Goal: Information Seeking & Learning: Learn about a topic

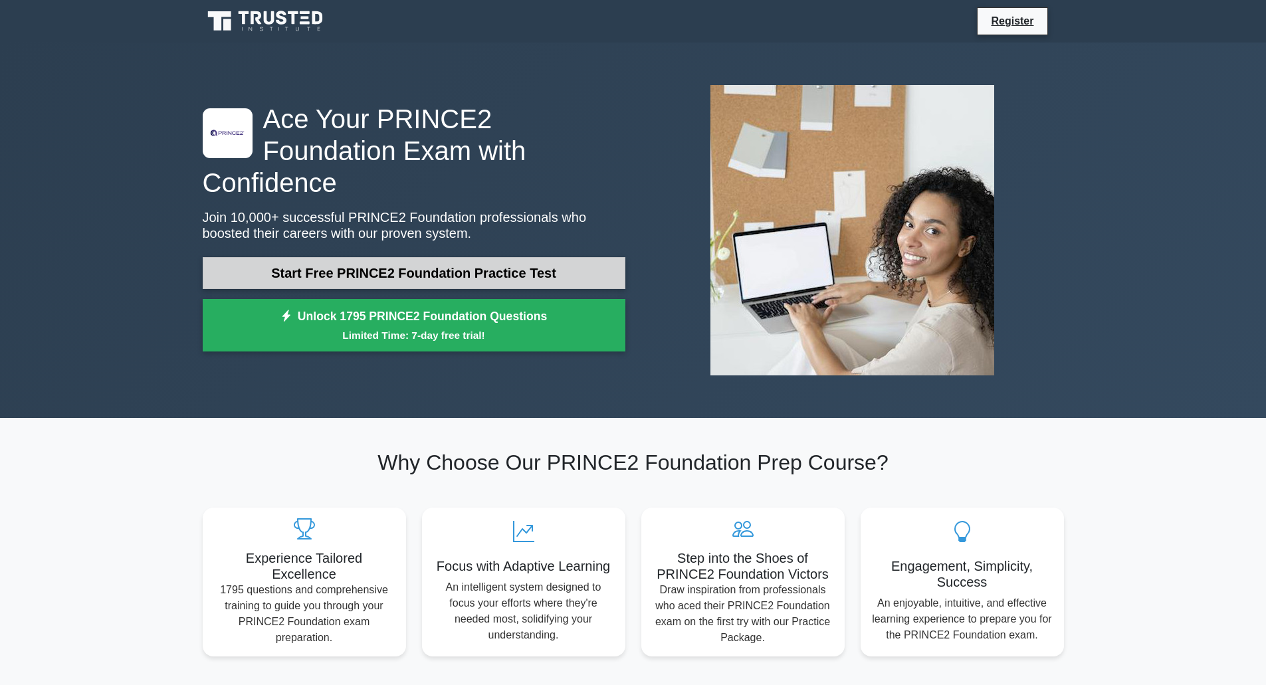
click at [399, 261] on link "Start Free PRINCE2 Foundation Practice Test" at bounding box center [414, 273] width 423 height 32
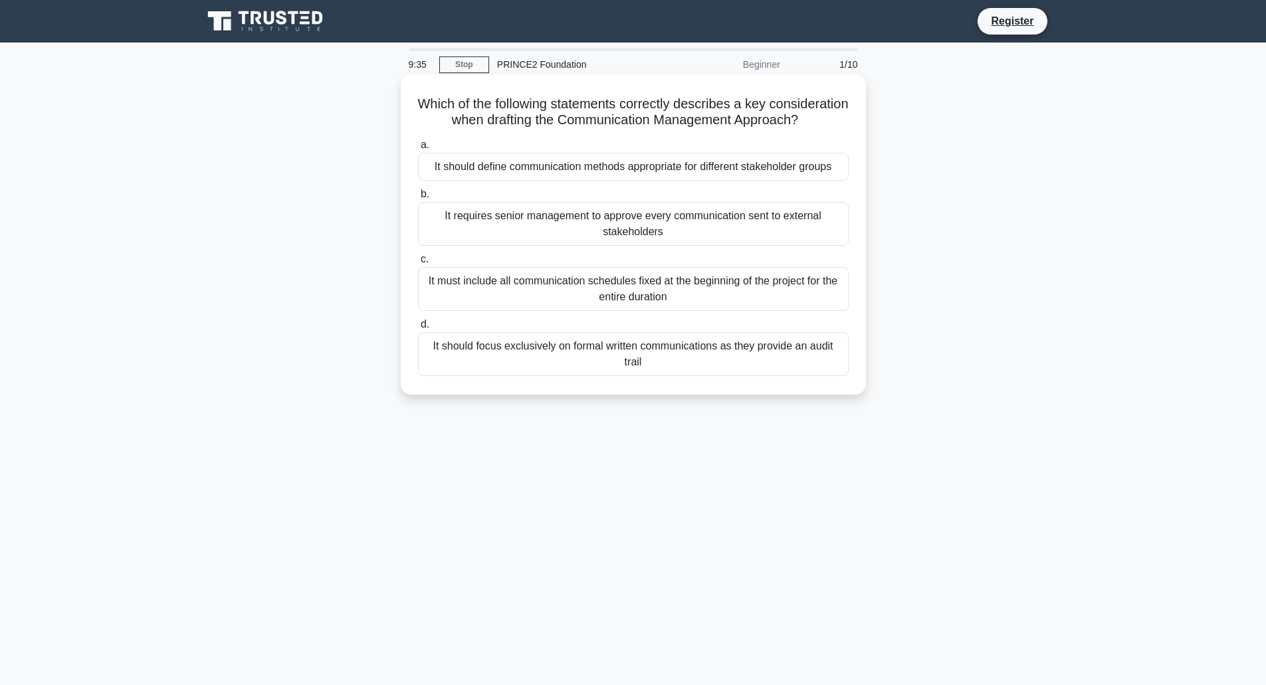
click at [515, 181] on div "It should define communication methods appropriate for different stakeholder gr…" at bounding box center [633, 167] width 431 height 28
click at [418, 150] on input "a. It should define communication methods appropriate for different stakeholder…" at bounding box center [418, 145] width 0 height 9
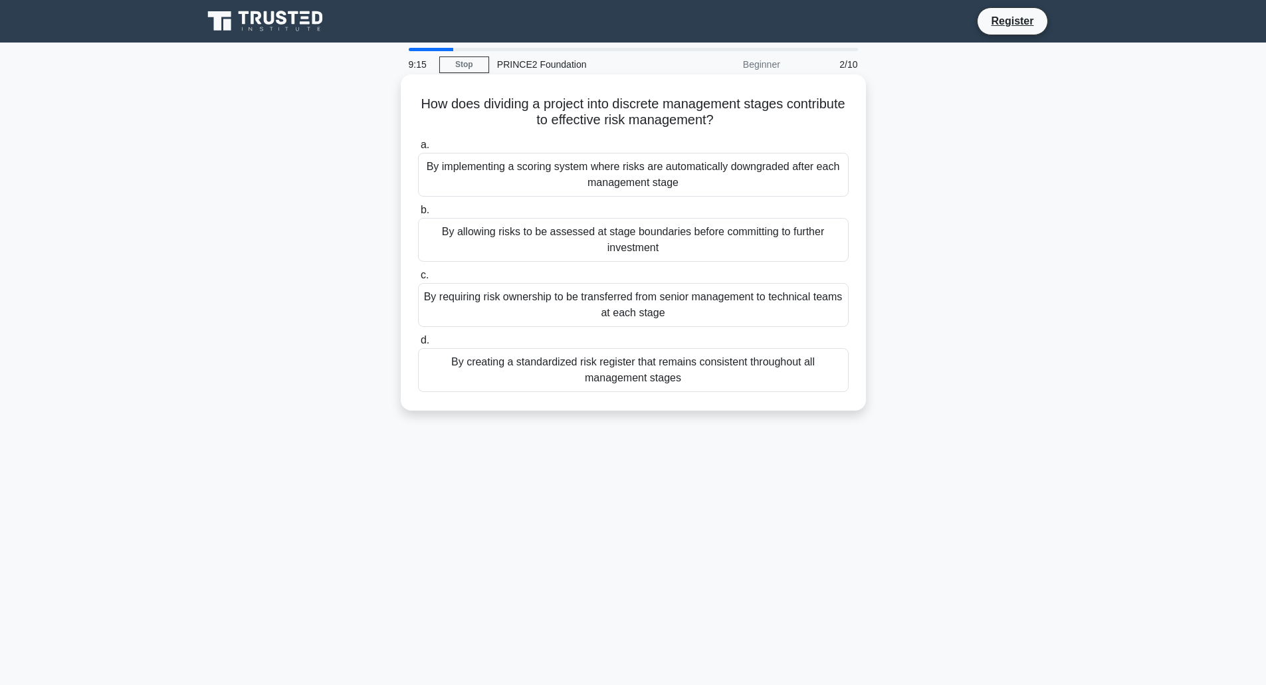
click at [636, 238] on div "By allowing risks to be assessed at stage boundaries before committing to furth…" at bounding box center [633, 240] width 431 height 44
click at [418, 215] on input "b. By allowing risks to be assessed at stage boundaries before committing to fu…" at bounding box center [418, 210] width 0 height 9
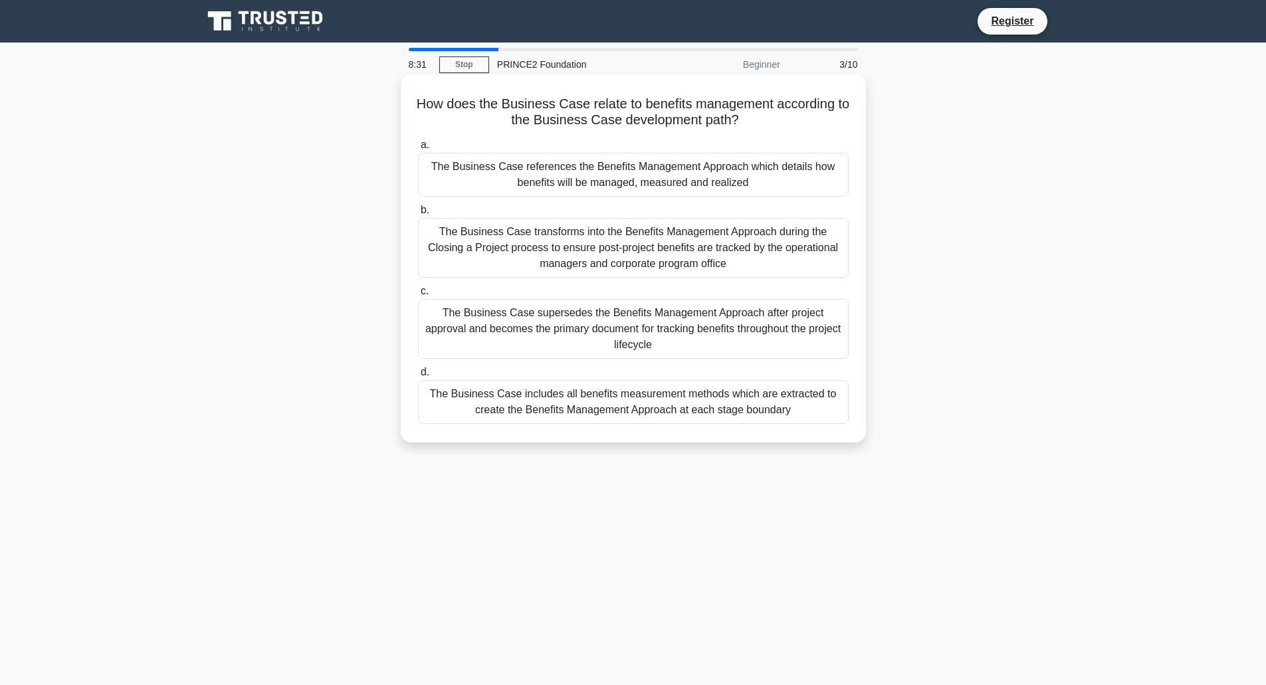
click at [586, 182] on div "The Business Case references the Benefits Management Approach which details how…" at bounding box center [633, 175] width 431 height 44
click at [418, 150] on input "a. The Business Case references the Benefits Management Approach which details …" at bounding box center [418, 145] width 0 height 9
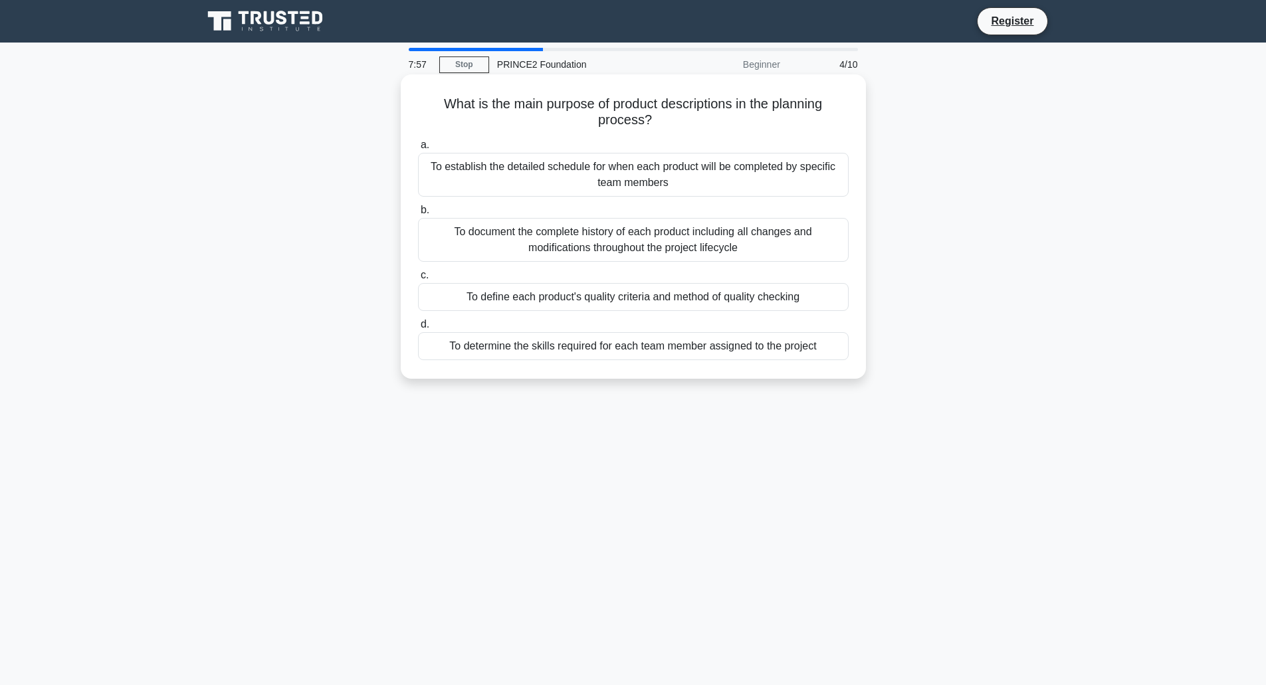
click at [555, 300] on div "To define each product's quality criteria and method of quality checking" at bounding box center [633, 297] width 431 height 28
click at [418, 280] on input "c. To define each product's quality criteria and method of quality checking" at bounding box center [418, 275] width 0 height 9
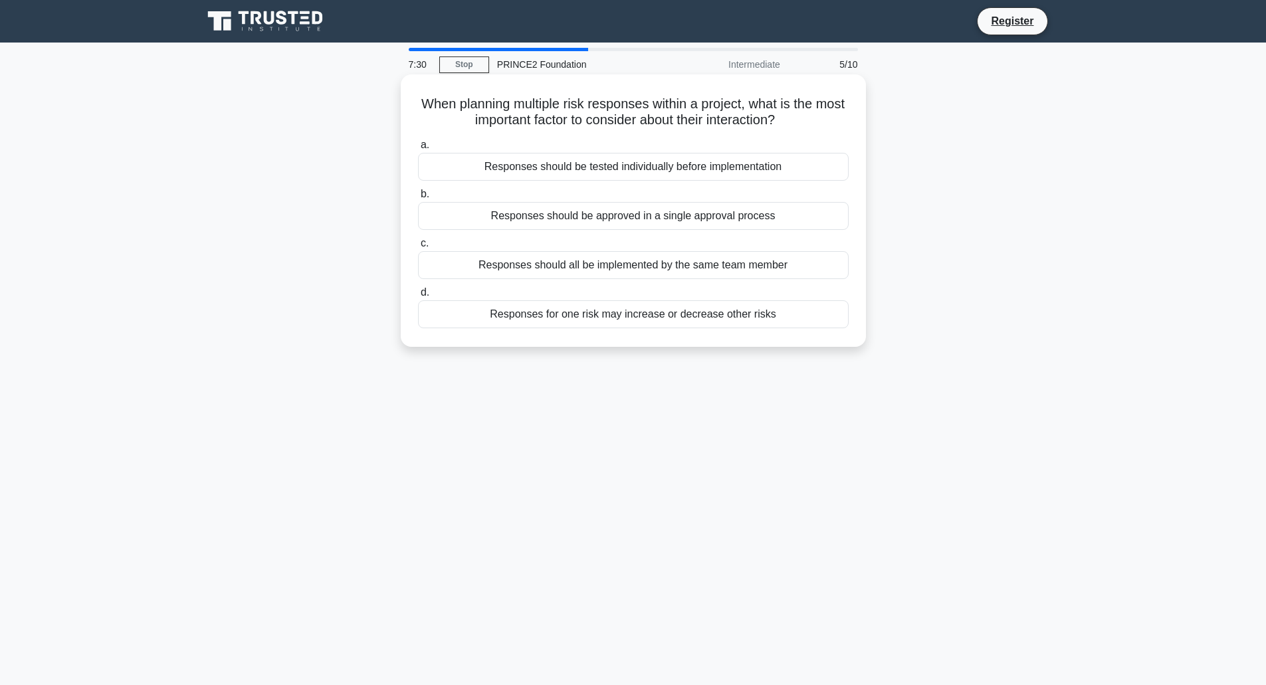
click at [548, 315] on div "Responses for one risk may increase or decrease other risks" at bounding box center [633, 314] width 431 height 28
click at [418, 297] on input "d. Responses for one risk may increase or decrease other risks" at bounding box center [418, 292] width 0 height 9
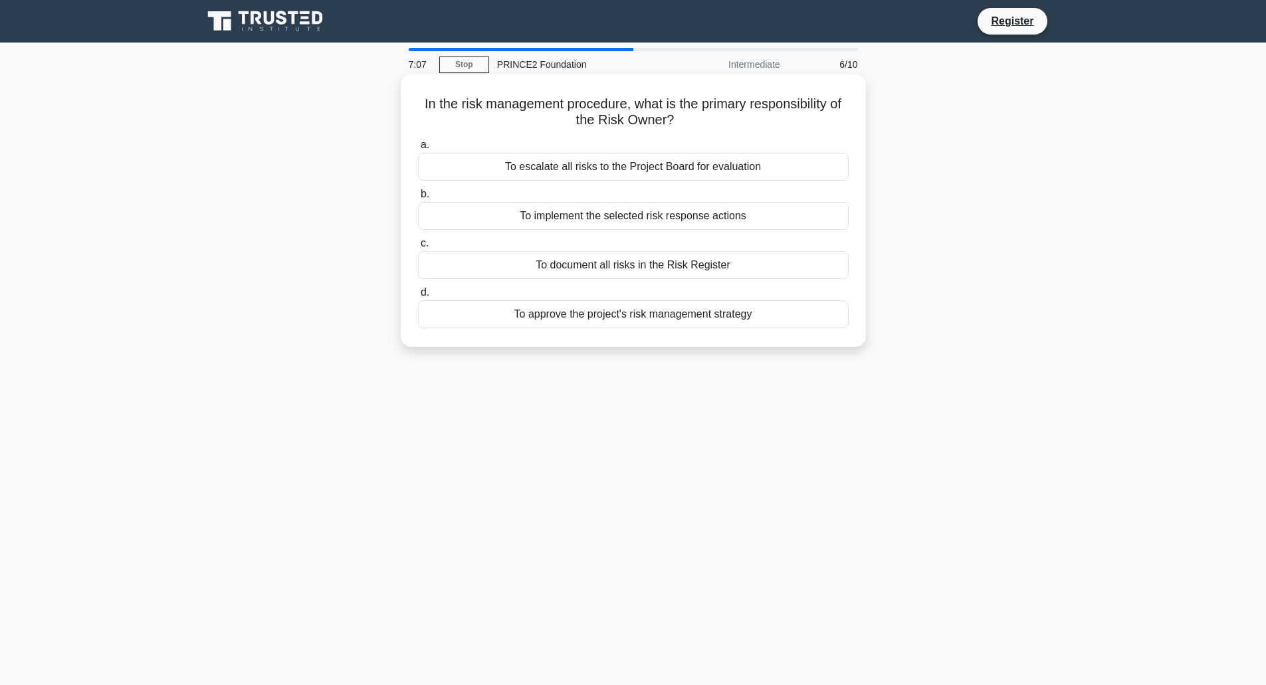
click at [613, 270] on div "To document all risks in the Risk Register" at bounding box center [633, 265] width 431 height 28
click at [418, 248] on input "c. To document all risks in the Risk Register" at bounding box center [418, 243] width 0 height 9
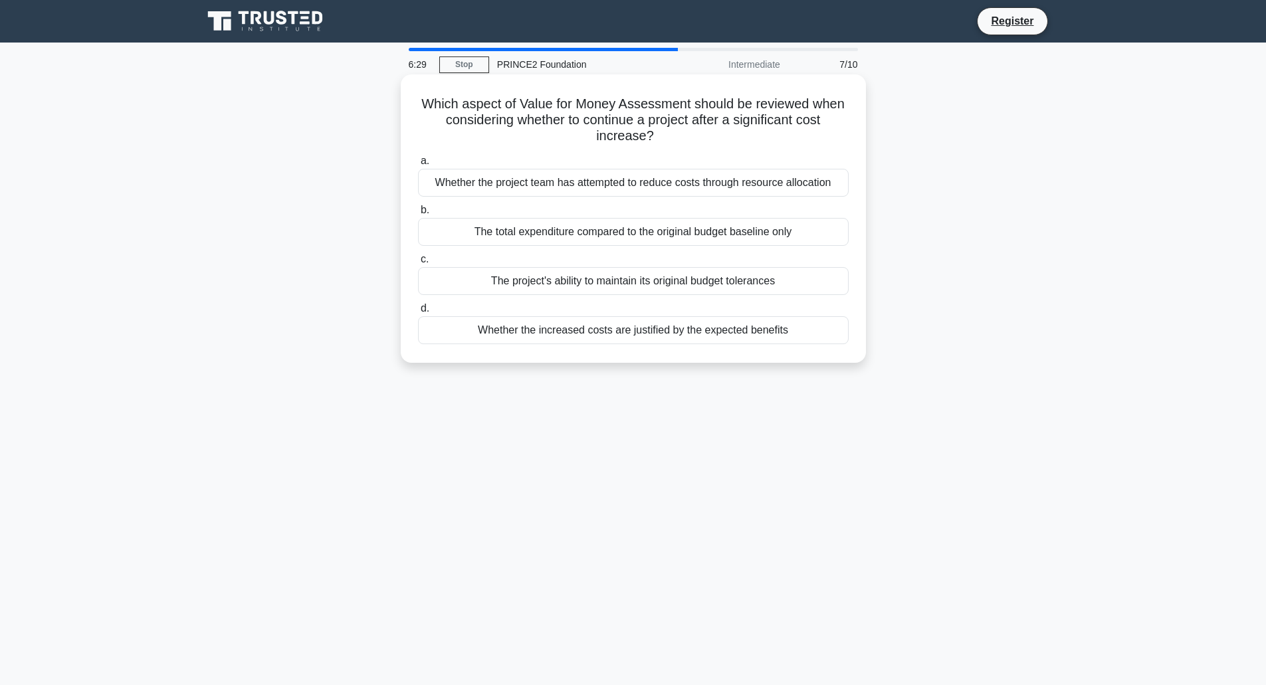
click at [513, 334] on div "Whether the increased costs are justified by the expected benefits" at bounding box center [633, 330] width 431 height 28
click at [418, 313] on input "d. Whether the increased costs are justified by the expected benefits" at bounding box center [418, 308] width 0 height 9
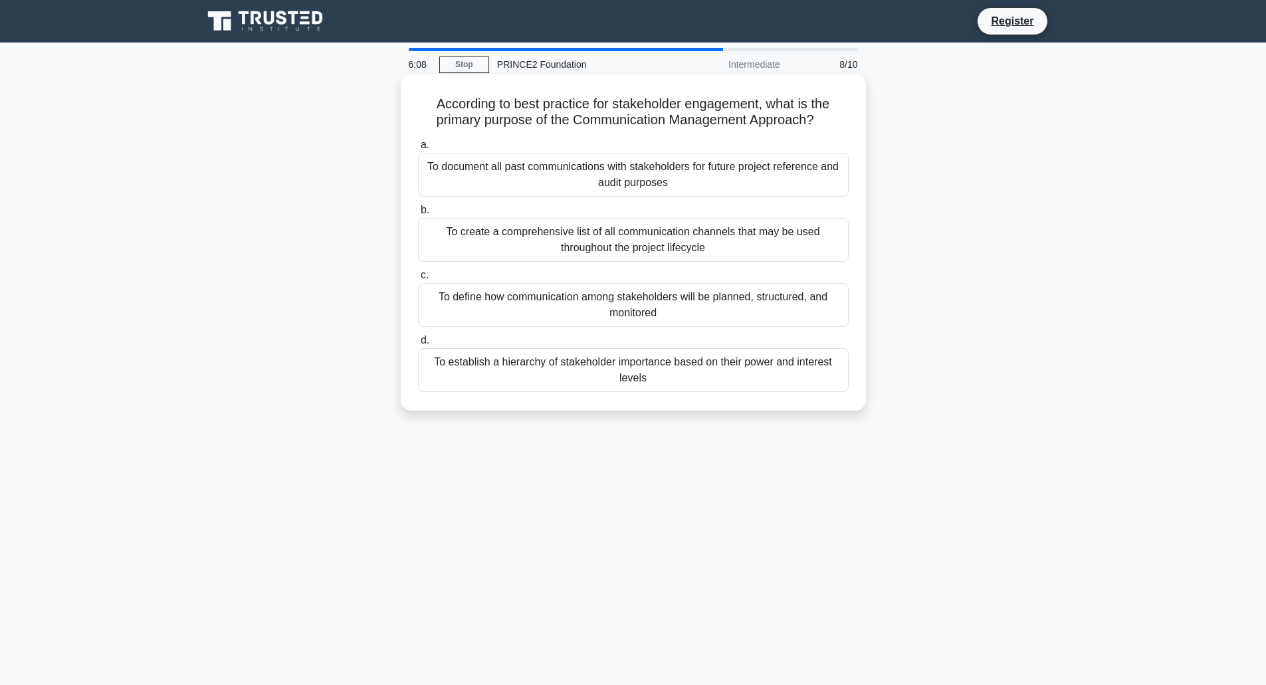
click at [472, 300] on div "To define how communication among stakeholders will be planned, structured, and…" at bounding box center [633, 305] width 431 height 44
click at [418, 280] on input "c. To define how communication among stakeholders will be planned, structured, …" at bounding box center [418, 275] width 0 height 9
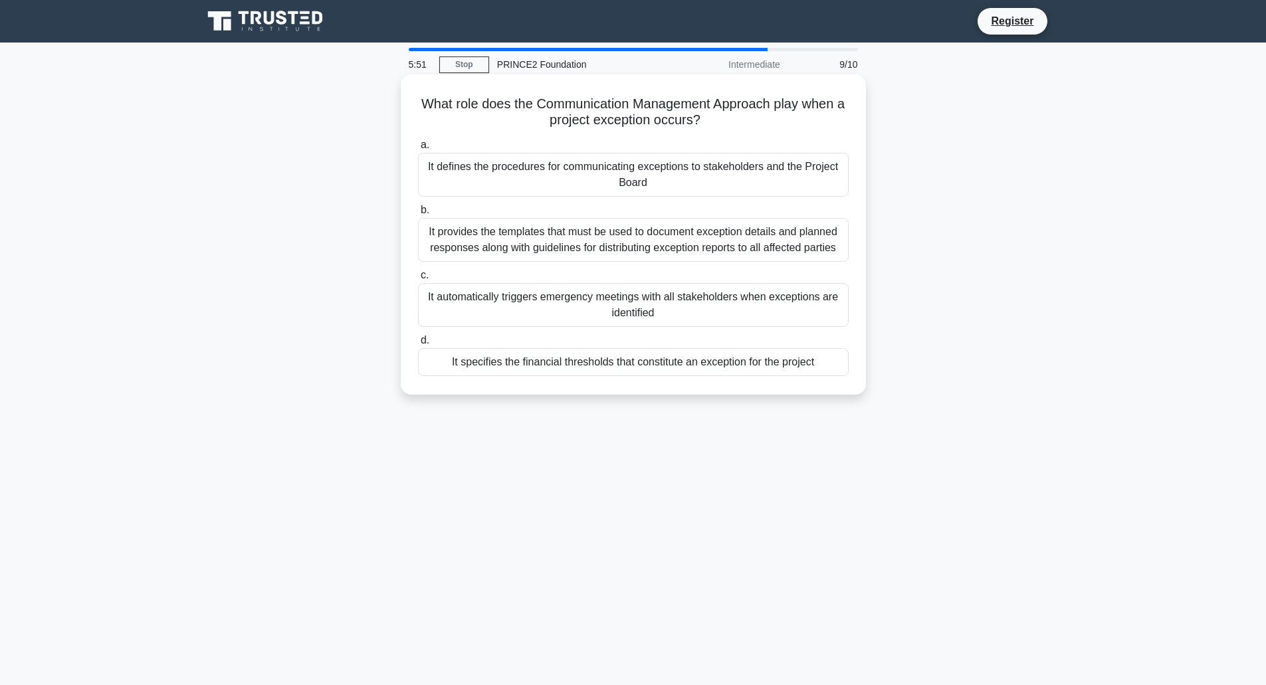
click at [467, 173] on div "It defines the procedures for communicating exceptions to stakeholders and the …" at bounding box center [633, 175] width 431 height 44
click at [418, 150] on input "a. It defines the procedures for communicating exceptions to stakeholders and t…" at bounding box center [418, 145] width 0 height 9
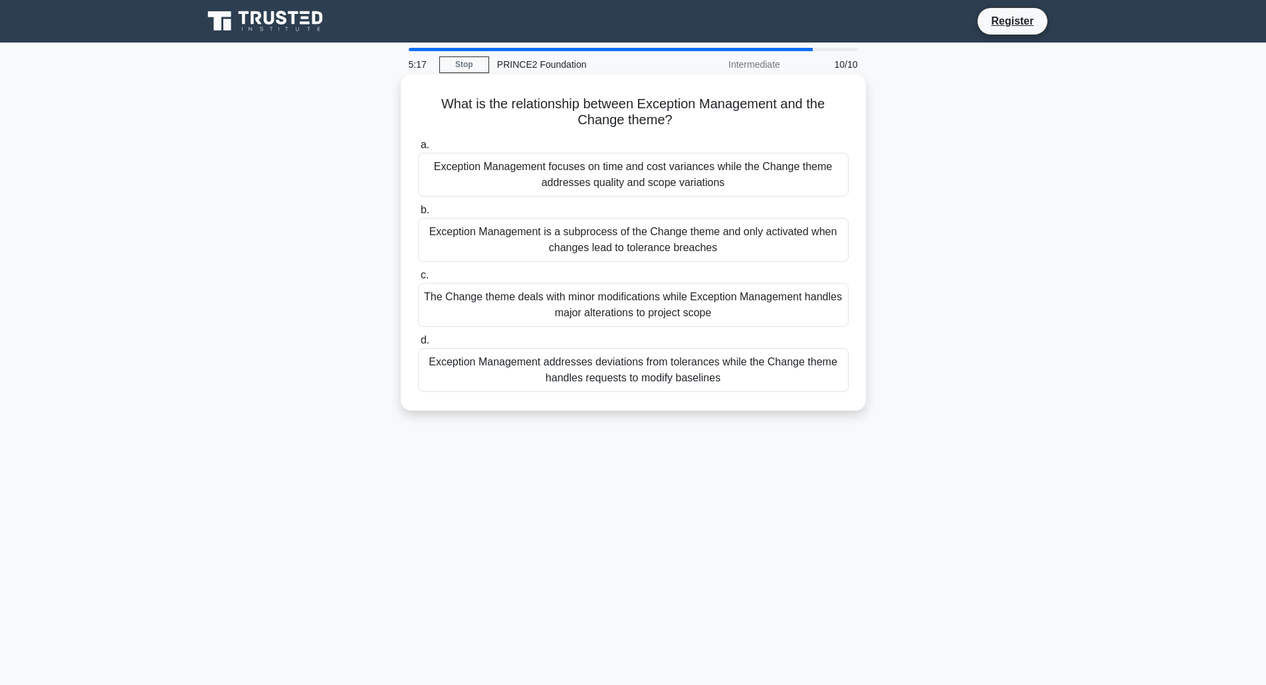
click at [463, 239] on div "Exception Management is a subprocess of the Change theme and only activated whe…" at bounding box center [633, 240] width 431 height 44
click at [418, 215] on input "b. Exception Management is a subprocess of the Change theme and only activated …" at bounding box center [418, 210] width 0 height 9
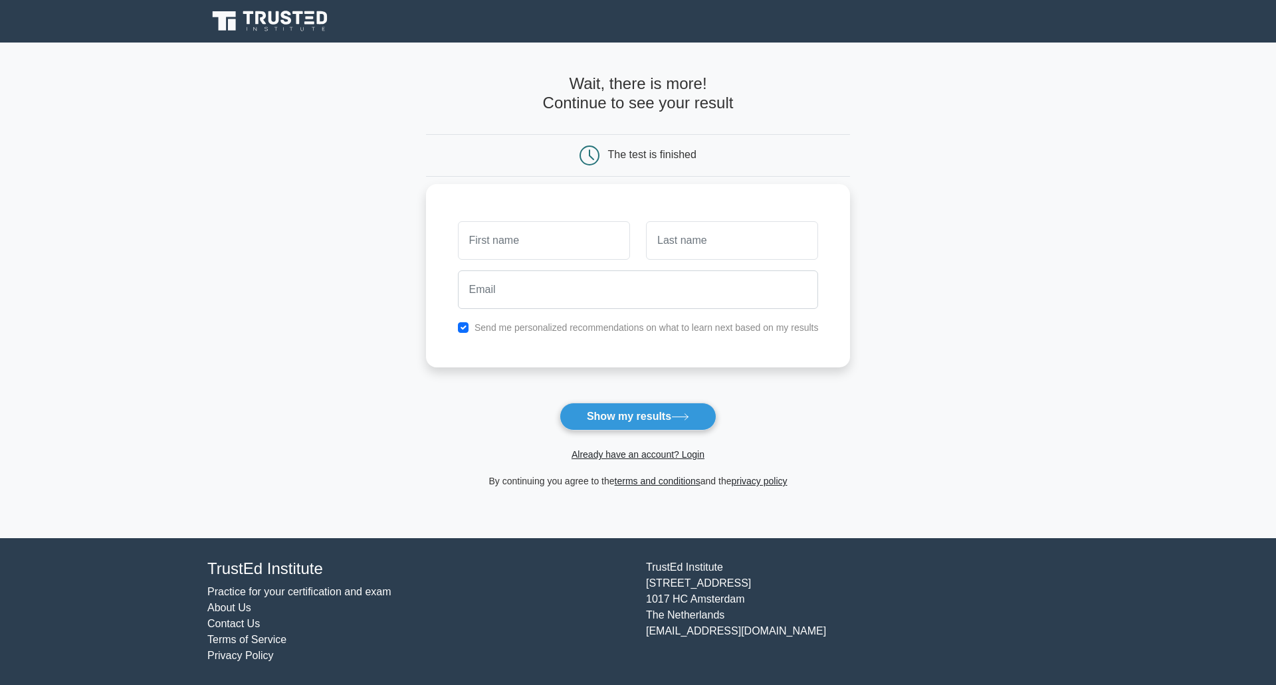
click at [471, 245] on input "text" at bounding box center [544, 240] width 172 height 39
type input "Alexandra"
click at [671, 261] on div at bounding box center [732, 240] width 188 height 49
click at [683, 243] on input "text" at bounding box center [732, 240] width 172 height 39
type input "Marton"
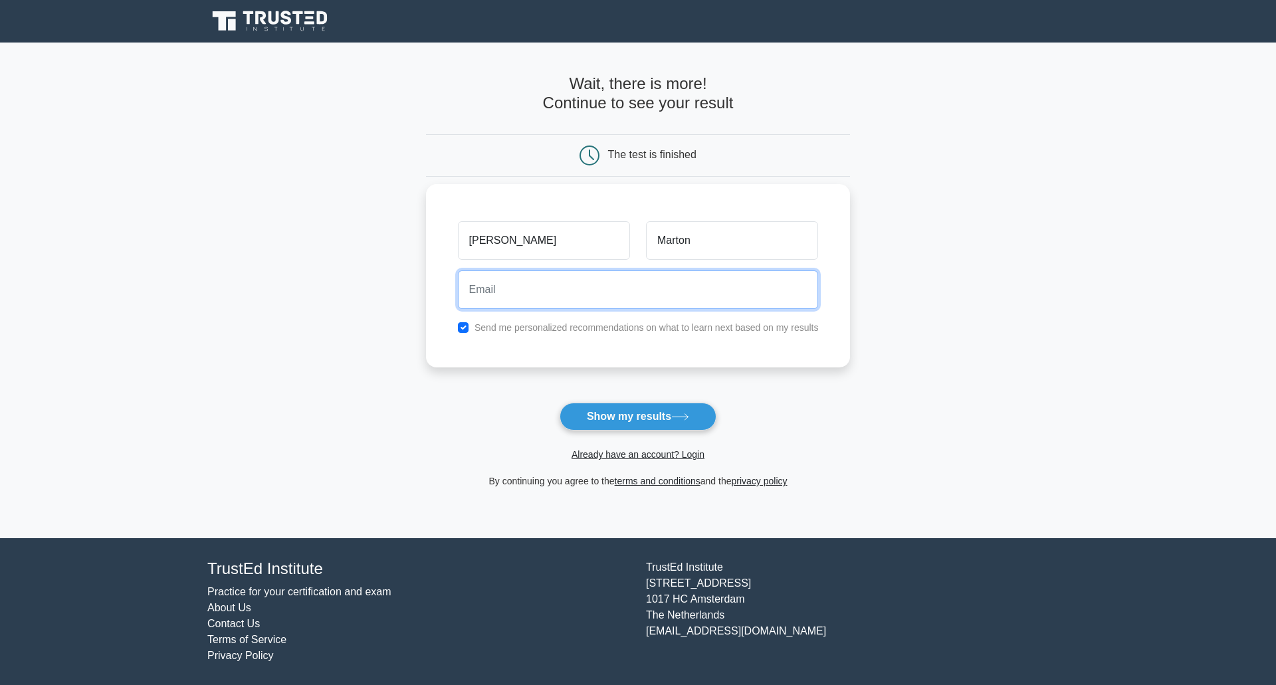
click at [675, 286] on input "email" at bounding box center [638, 290] width 361 height 39
type input "alexandra.z.marton@gmail.com"
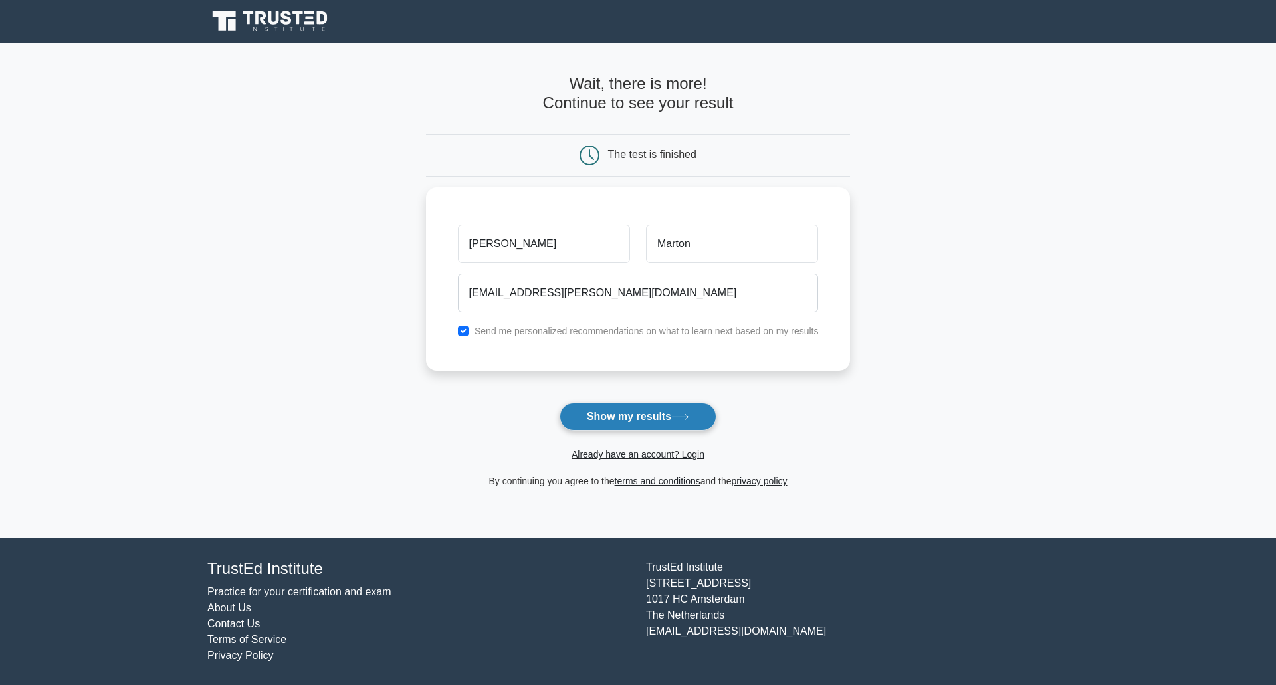
click at [596, 414] on button "Show my results" at bounding box center [638, 417] width 157 height 28
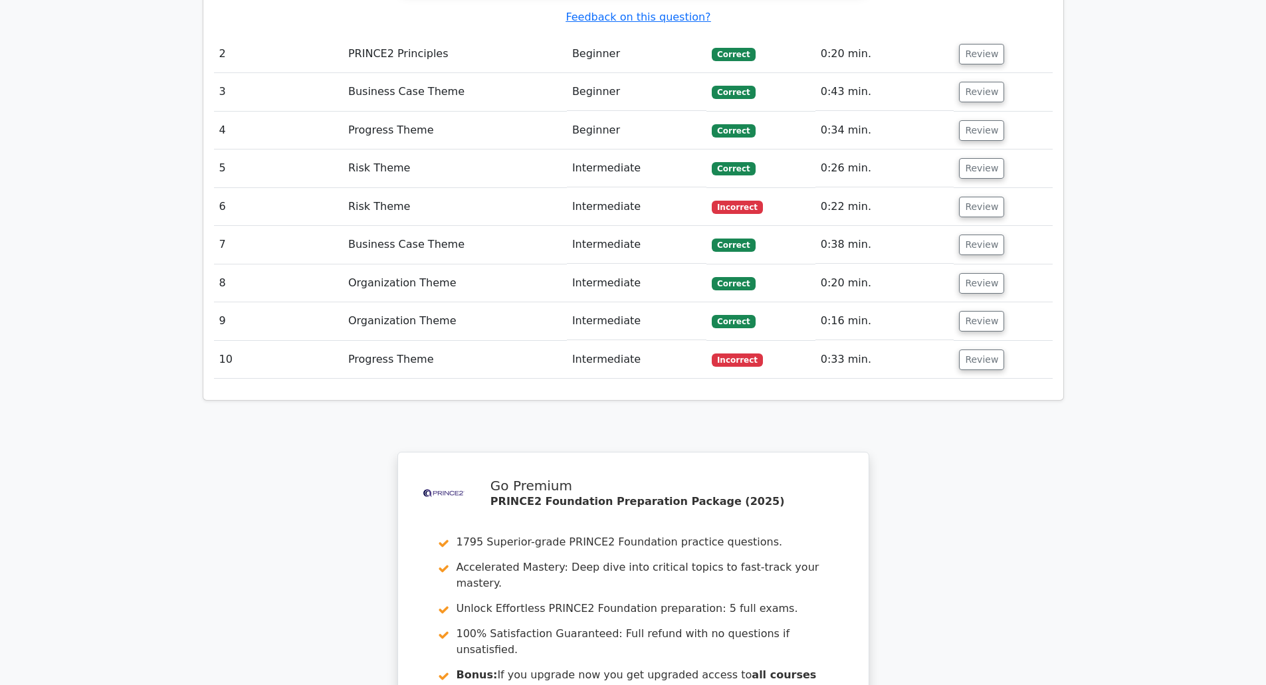
scroll to position [1716, 0]
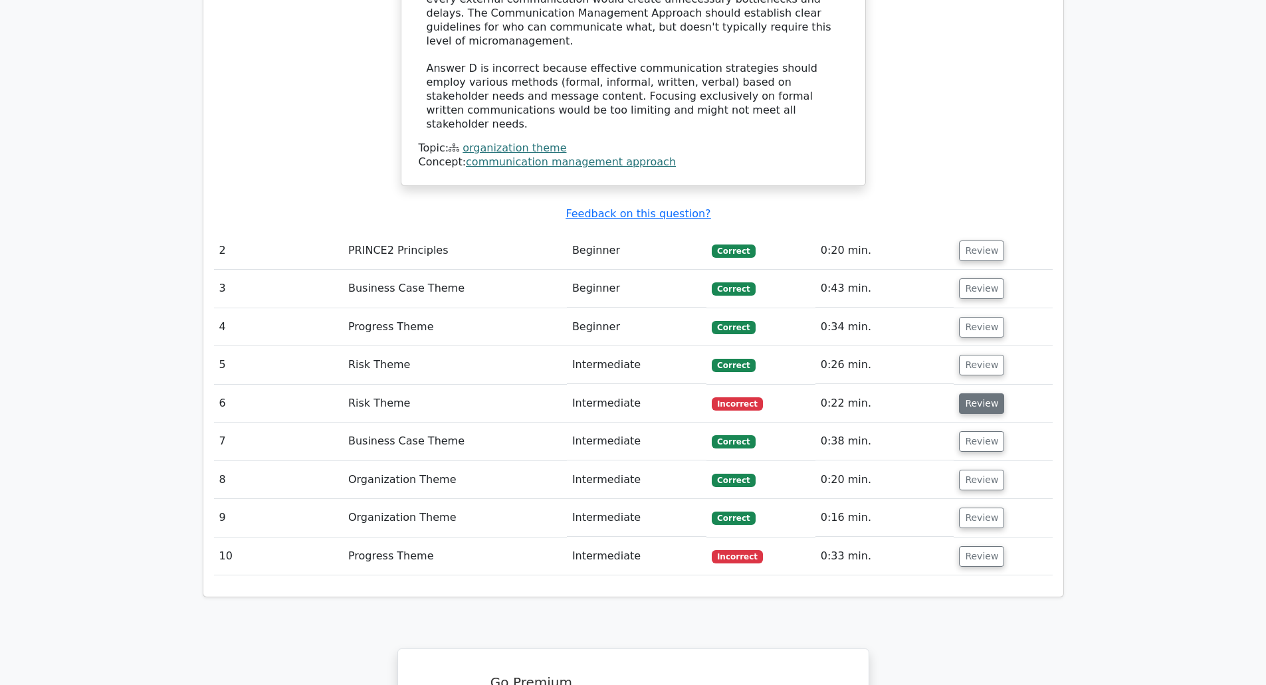
click at [981, 393] on button "Review" at bounding box center [981, 403] width 45 height 21
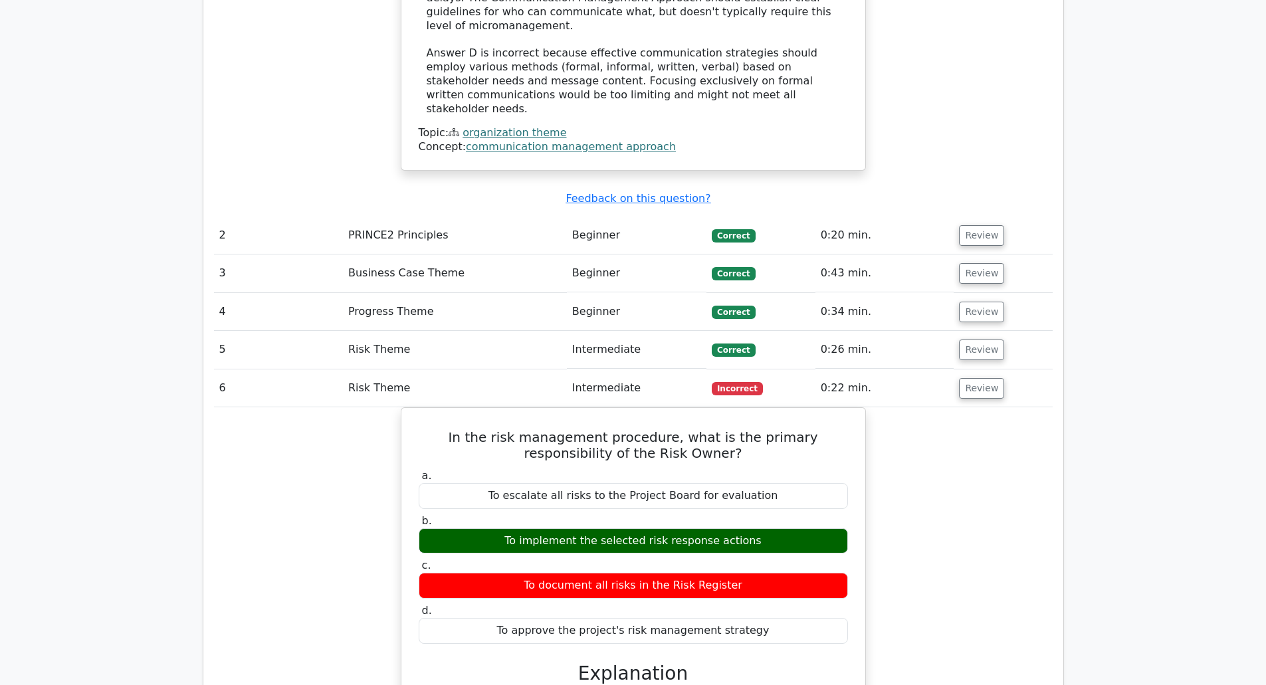
scroll to position [1730, 0]
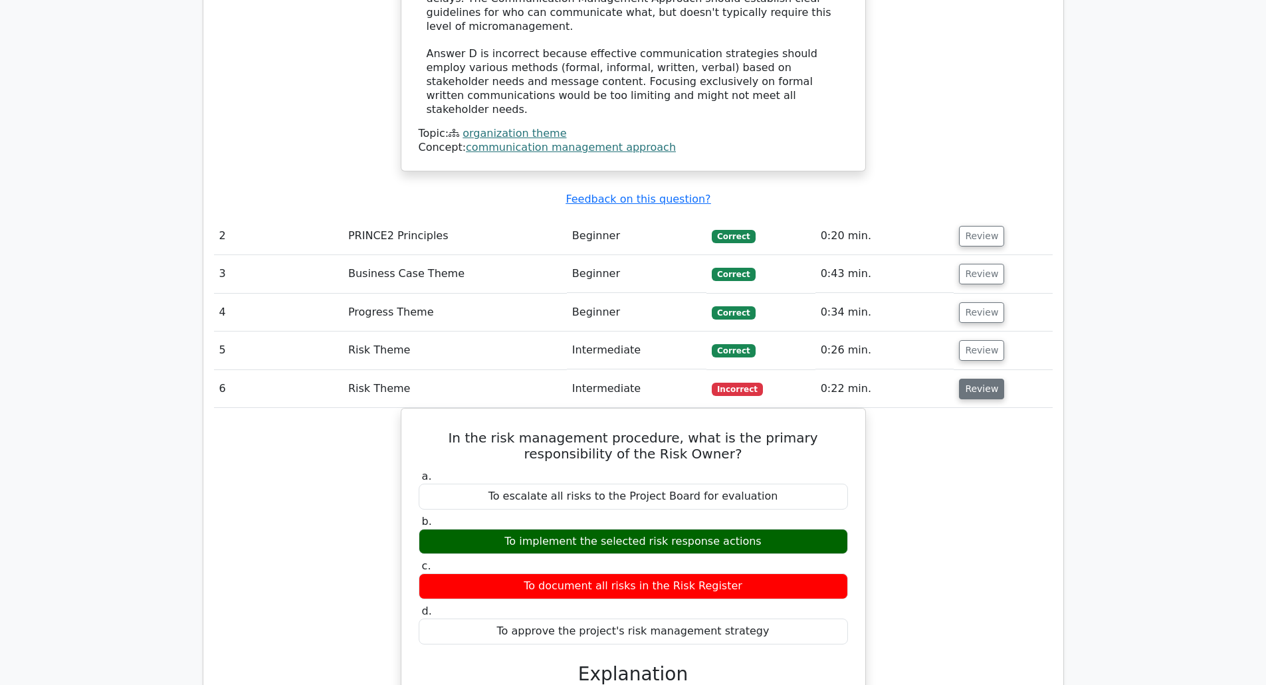
click at [971, 379] on button "Review" at bounding box center [981, 389] width 45 height 21
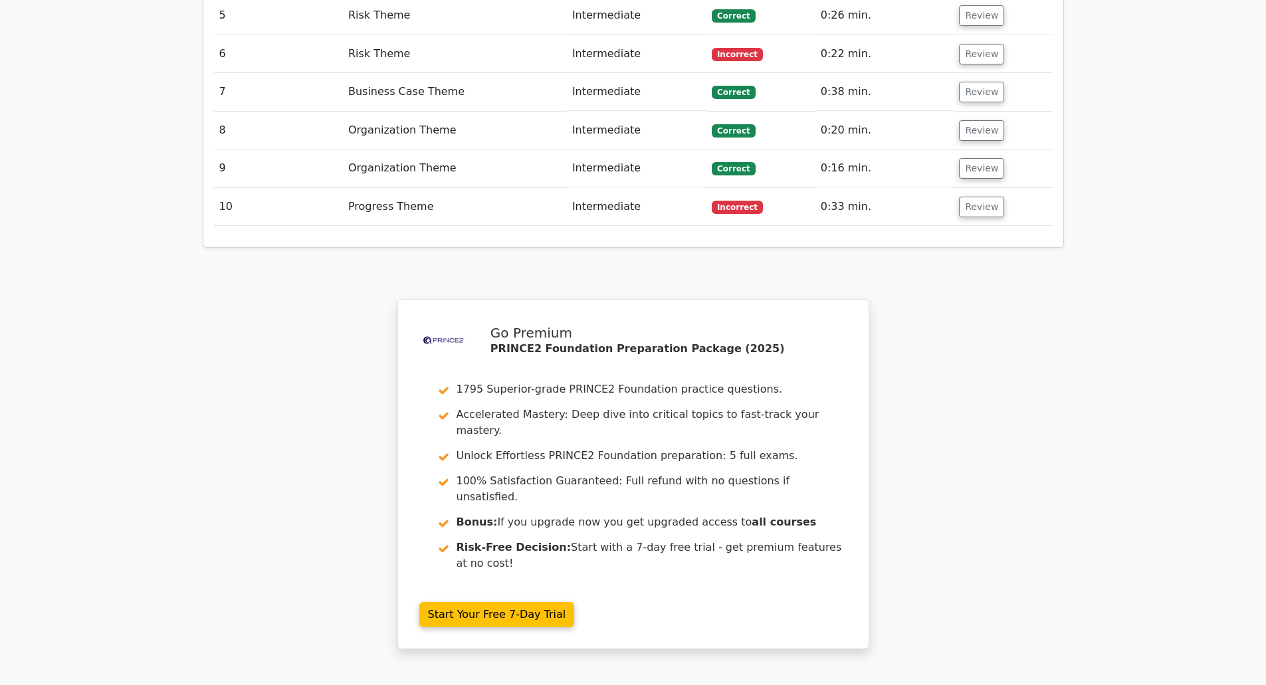
scroll to position [1905, 0]
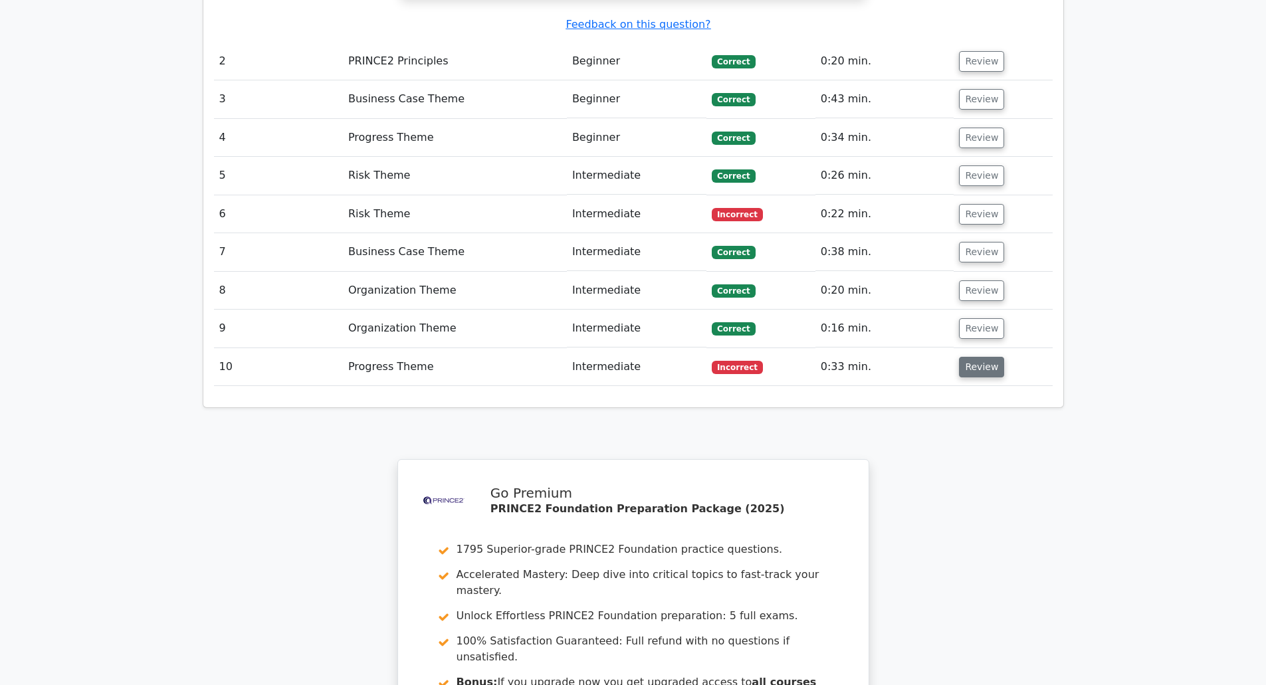
click at [976, 357] on button "Review" at bounding box center [981, 367] width 45 height 21
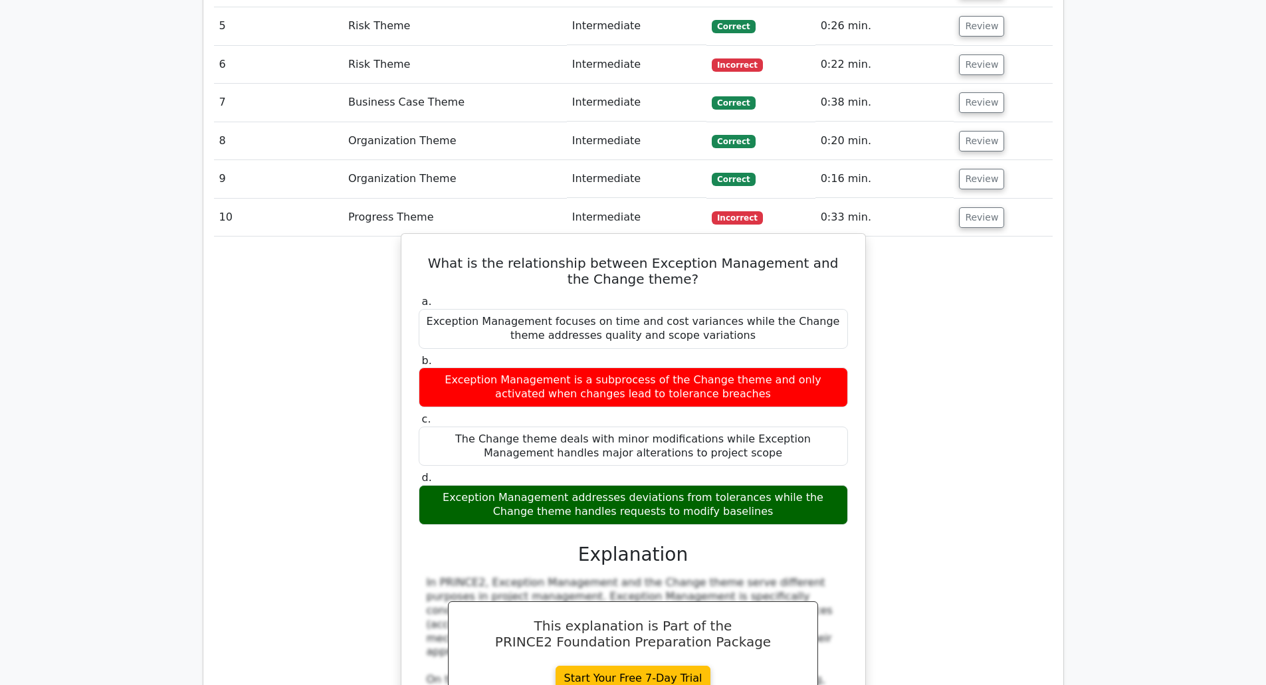
scroll to position [2056, 0]
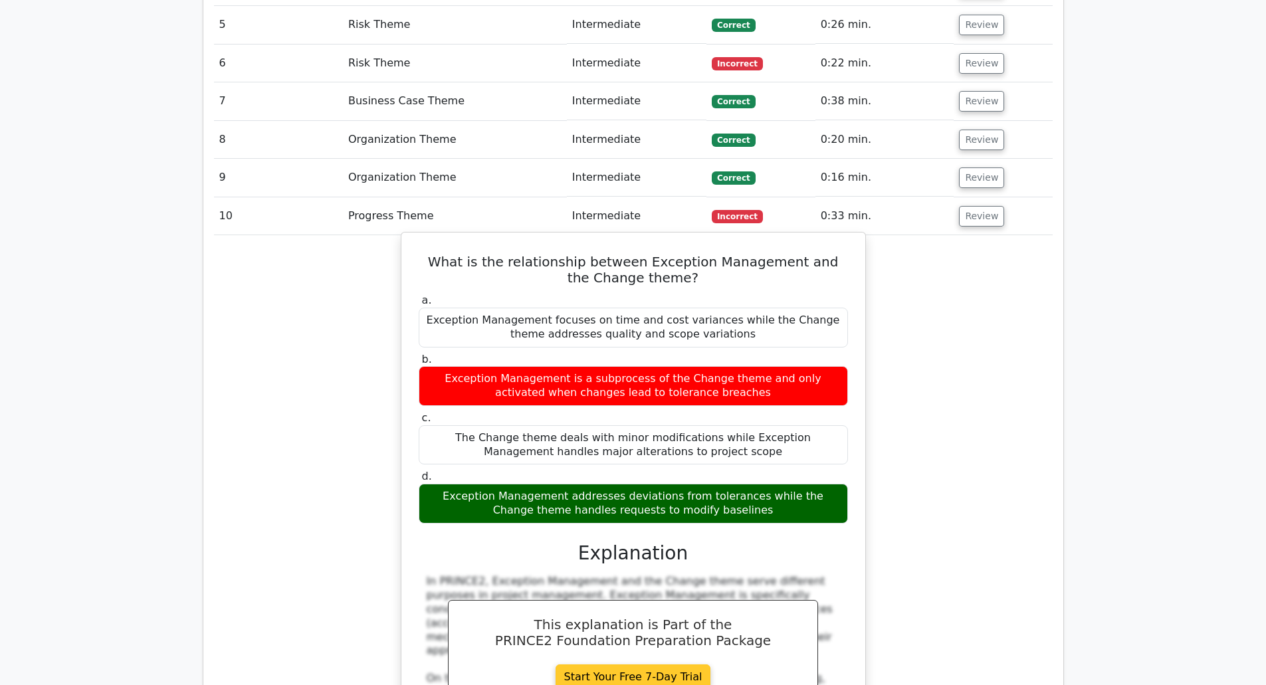
drag, startPoint x: 618, startPoint y: 378, endPoint x: 586, endPoint y: 538, distance: 162.7
click at [586, 665] on link "Start Your Free 7-Day Trial" at bounding box center [634, 677] width 156 height 25
click at [594, 665] on link "Start Your Free 7-Day Trial" at bounding box center [634, 677] width 156 height 25
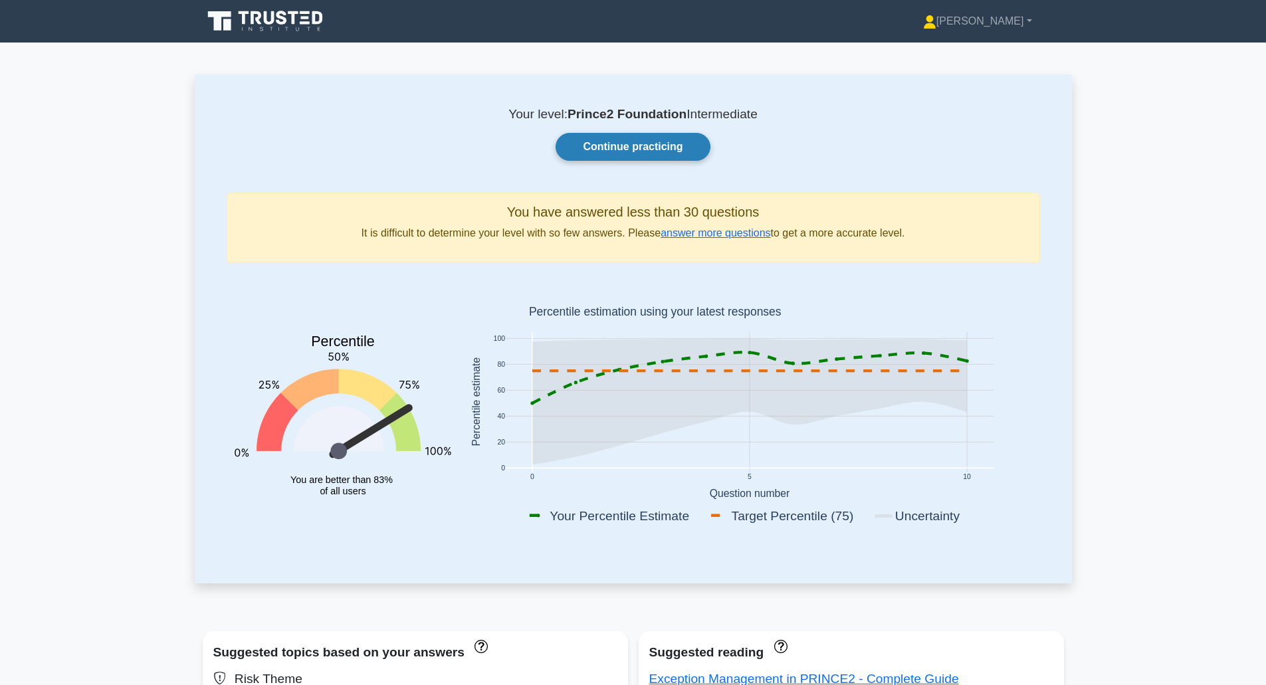
click at [596, 141] on link "Continue practicing" at bounding box center [633, 147] width 154 height 28
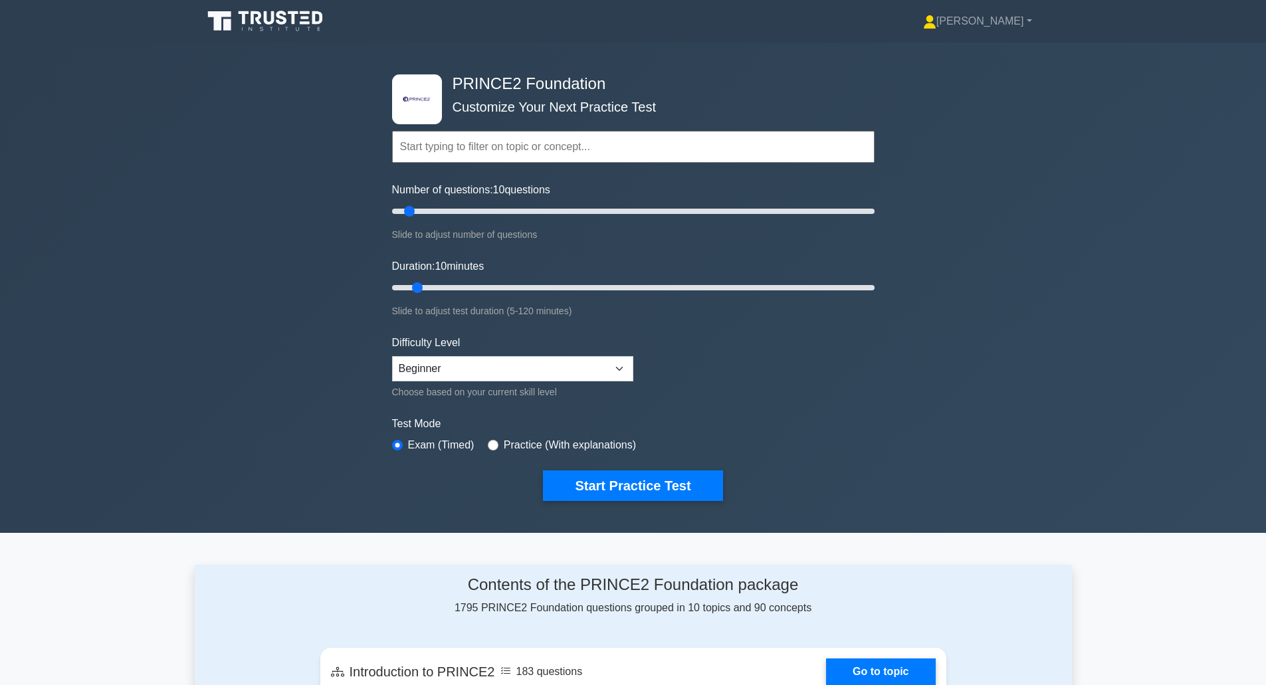
click at [415, 148] on input "text" at bounding box center [633, 147] width 483 height 32
click at [263, 211] on div ".st0{fill-rule:evenodd;clip-rule:evenodd;fill:#000041;} .st1{fill-rule:evenodd;…" at bounding box center [633, 288] width 1266 height 491
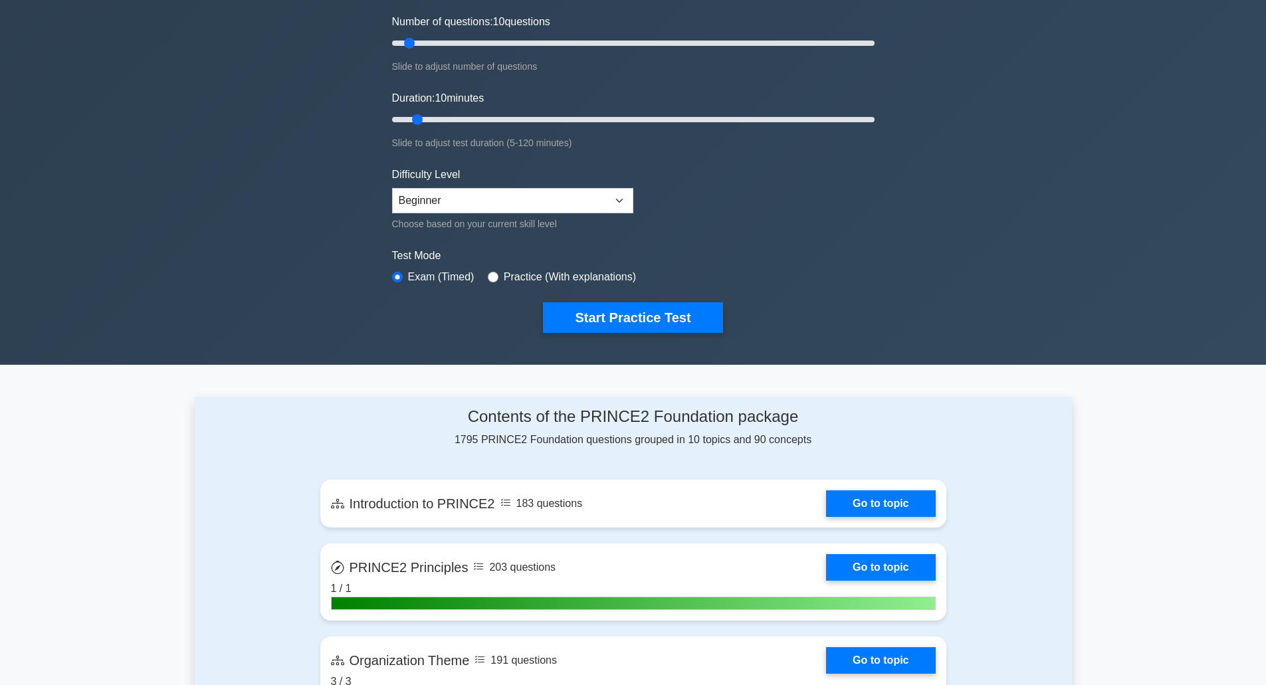
scroll to position [167, 0]
click at [414, 201] on select "Beginner Intermediate Expert" at bounding box center [512, 201] width 241 height 25
click at [304, 221] on div ".st0{fill-rule:evenodd;clip-rule:evenodd;fill:#000041;} .st1{fill-rule:evenodd;…" at bounding box center [633, 120] width 1266 height 491
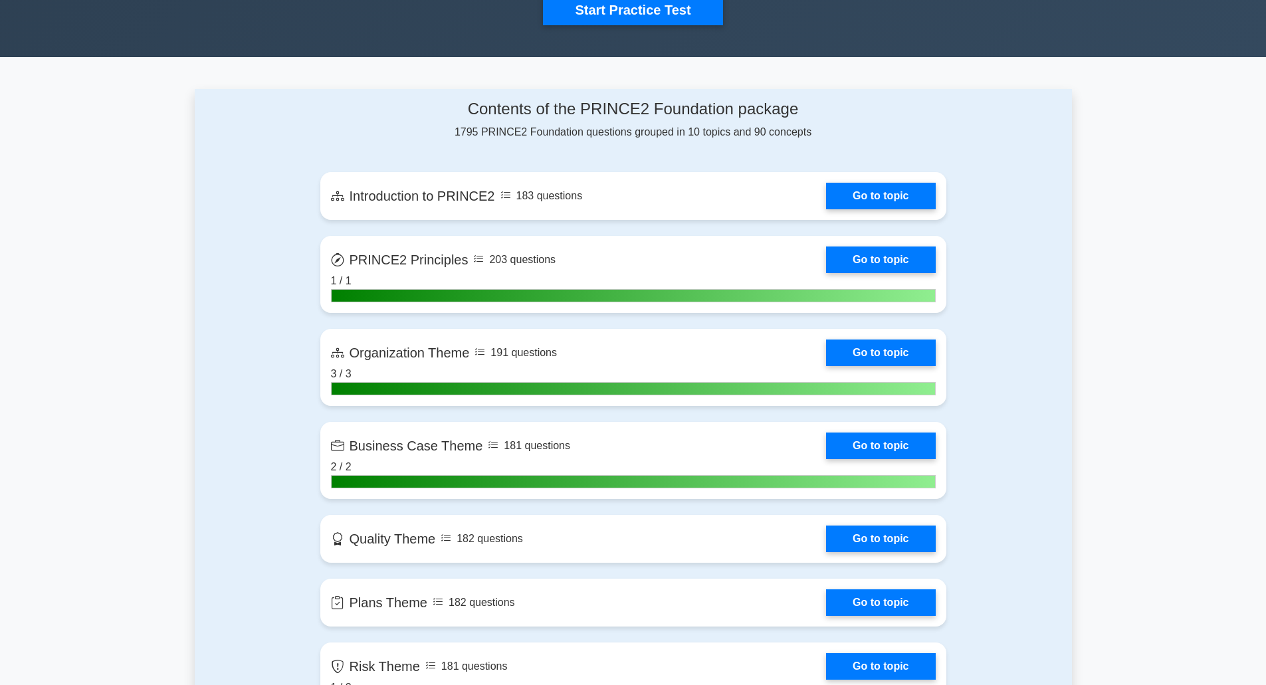
scroll to position [475, 0]
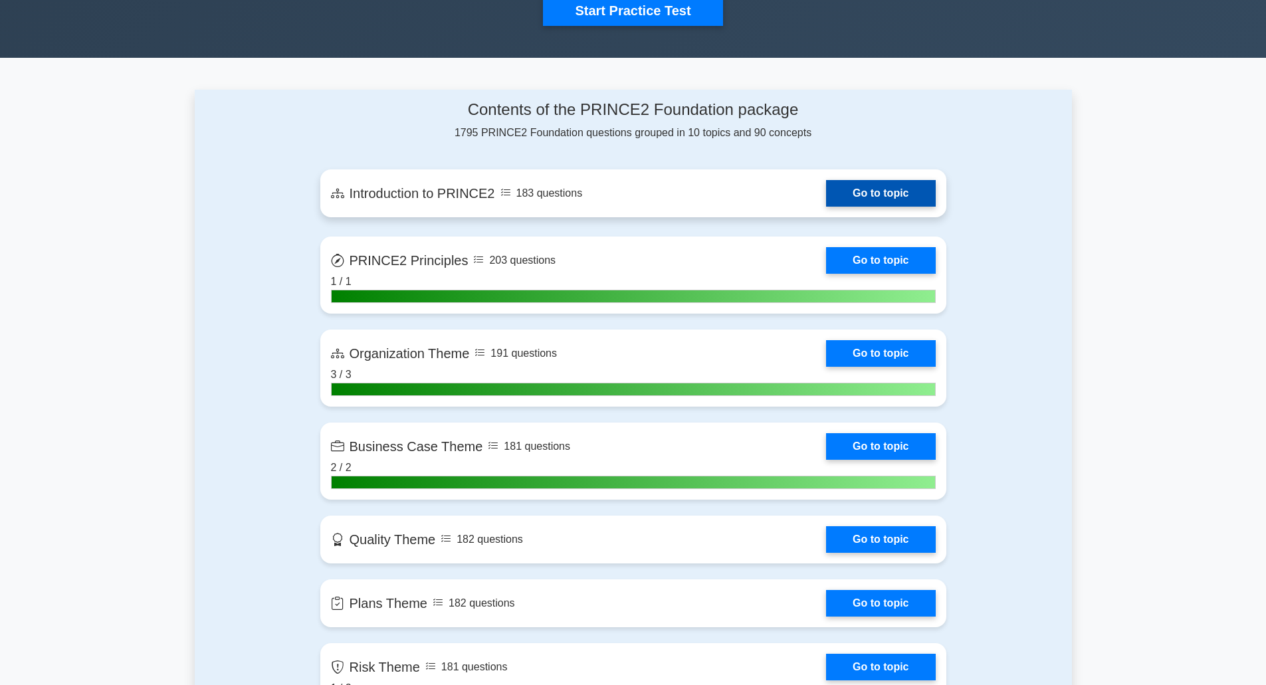
click at [856, 196] on link "Go to topic" at bounding box center [880, 193] width 109 height 27
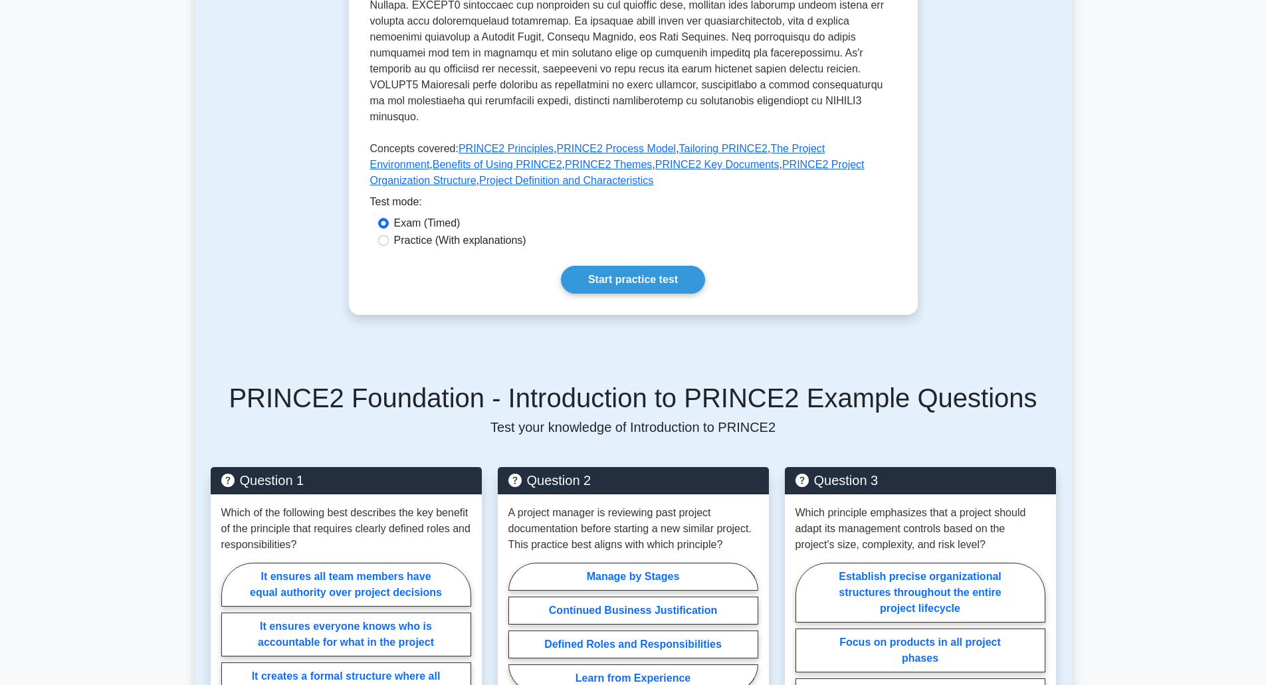
scroll to position [473, 0]
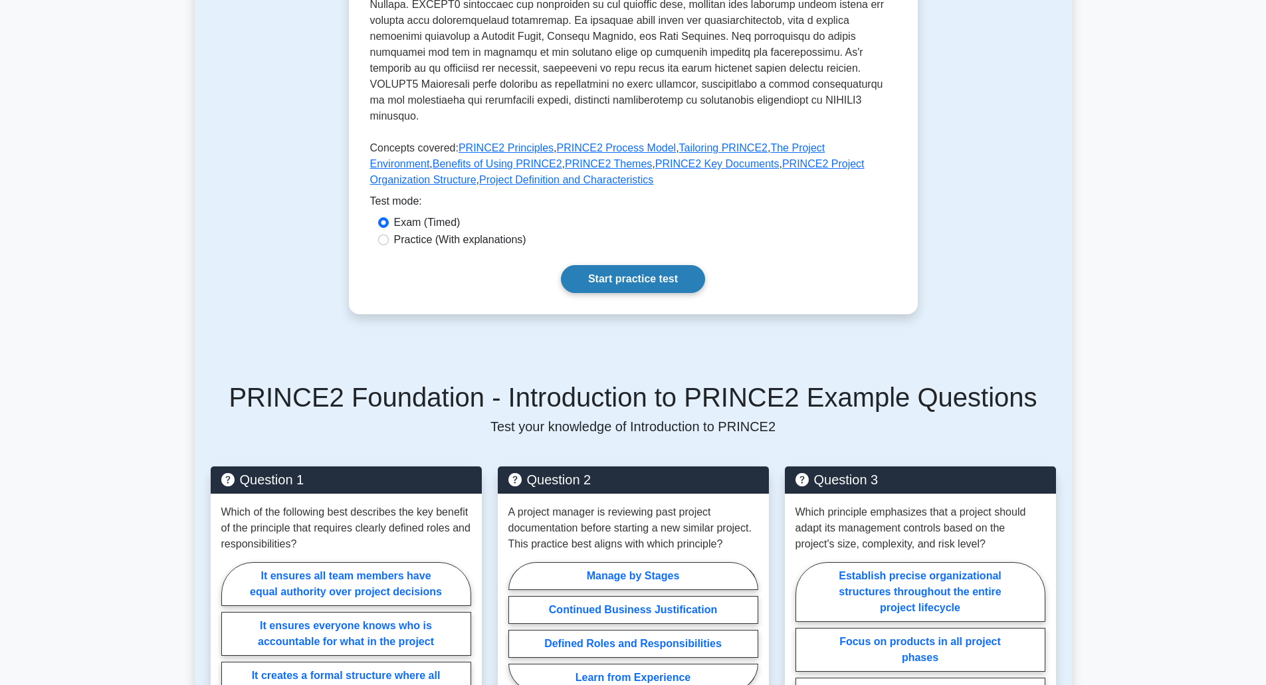
click at [625, 272] on link "Start practice test" at bounding box center [633, 279] width 144 height 28
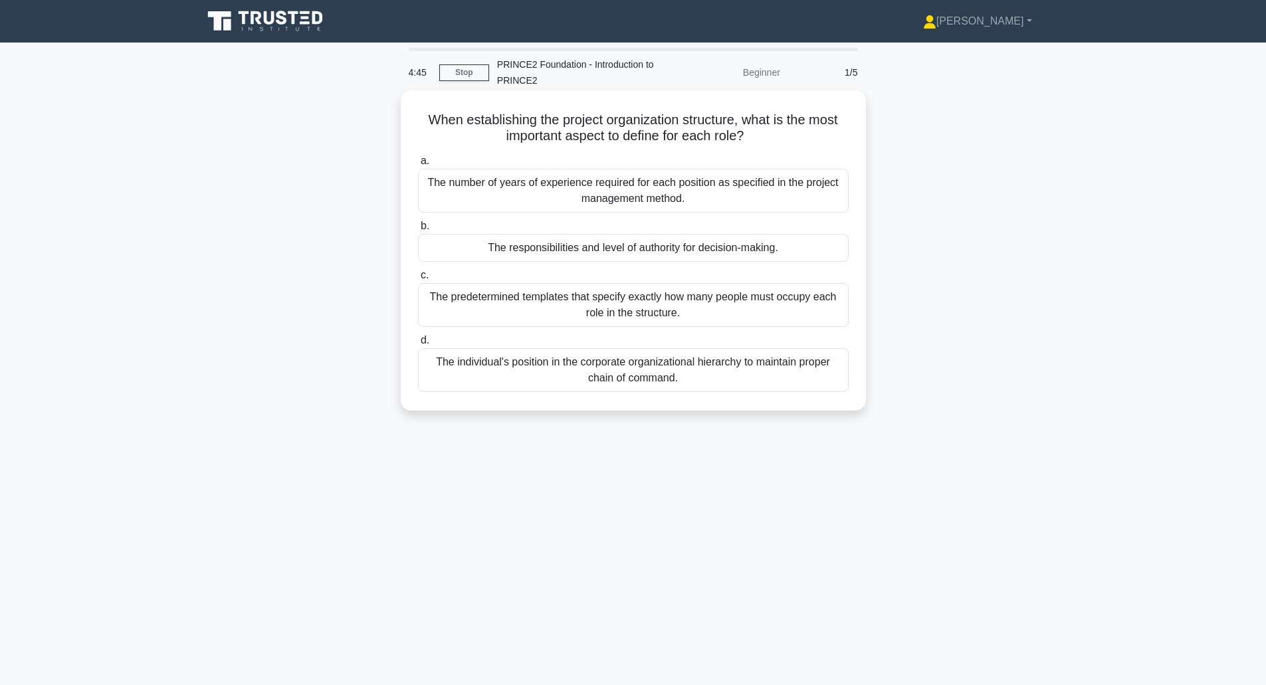
click at [526, 253] on div "The responsibilities and level of authority for decision-making." at bounding box center [633, 248] width 431 height 28
click at [418, 231] on input "b. The responsibilities and level of authority for decision-making." at bounding box center [418, 226] width 0 height 9
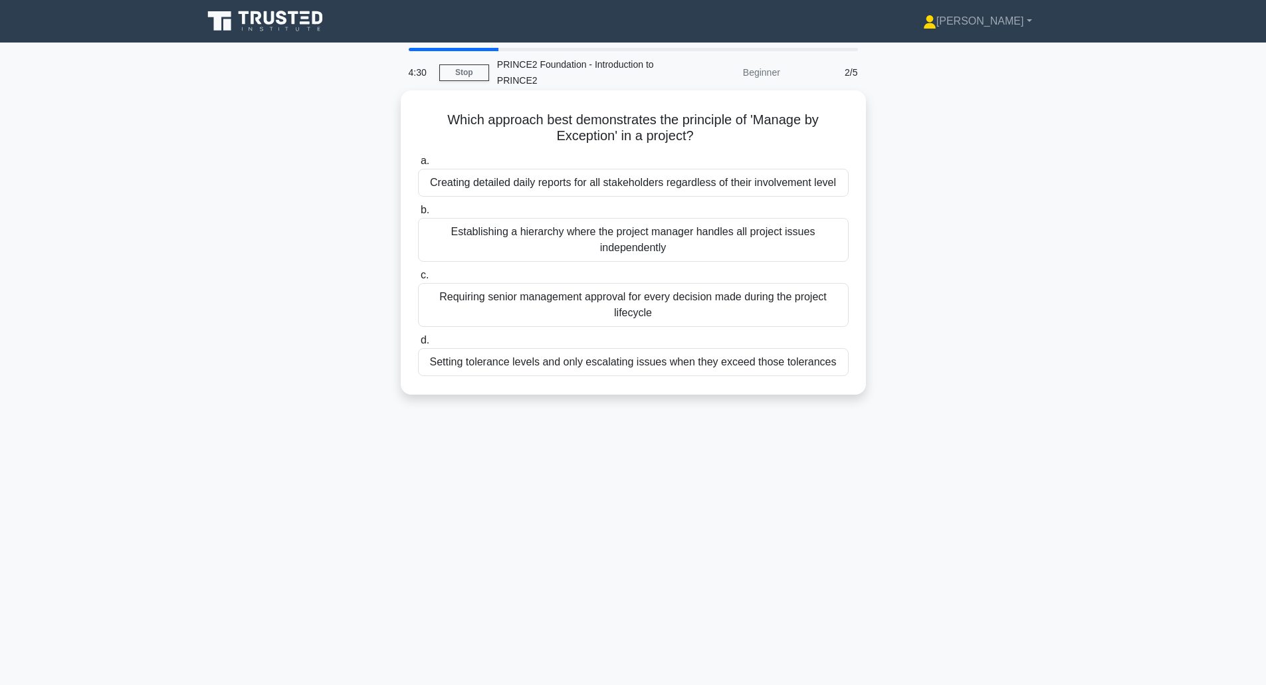
click at [542, 358] on div "Setting tolerance levels and only escalating issues when they exceed those tole…" at bounding box center [633, 362] width 431 height 28
click at [418, 345] on input "d. Setting tolerance levels and only escalating issues when they exceed those t…" at bounding box center [418, 340] width 0 height 9
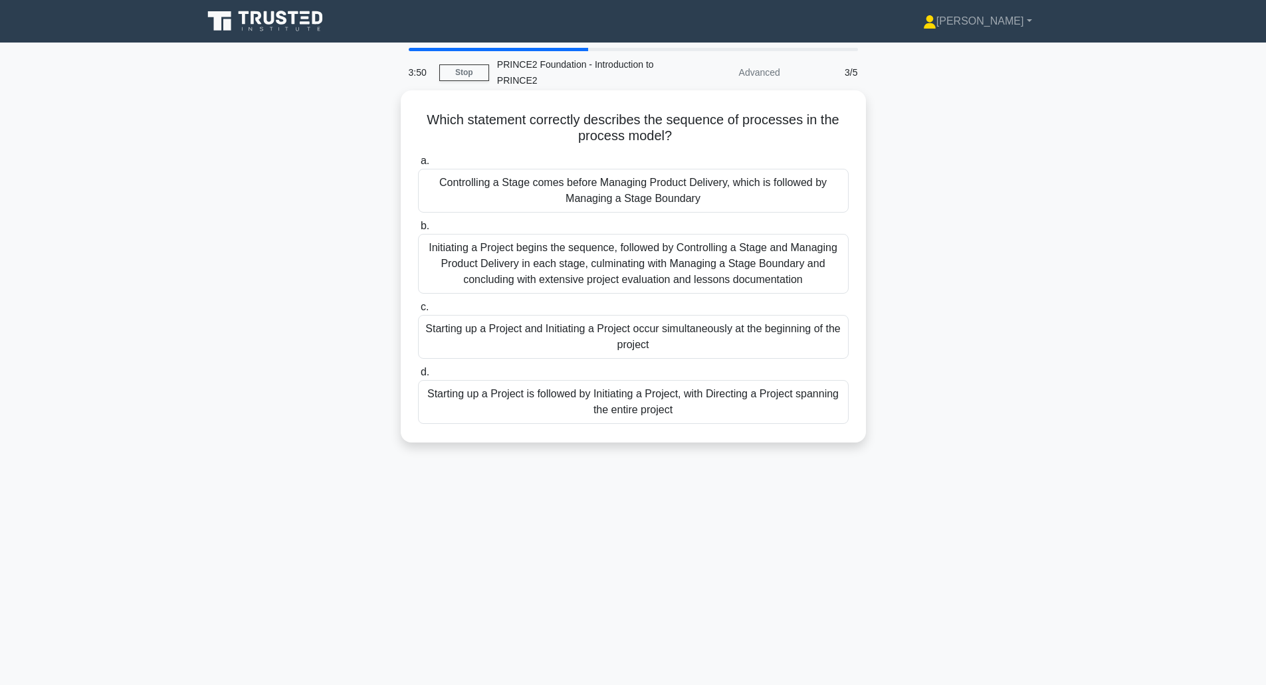
click at [630, 410] on div "Starting up a Project is followed by Initiating a Project, with Directing a Pro…" at bounding box center [633, 402] width 431 height 44
click at [418, 377] on input "d. Starting up a Project is followed by Initiating a Project, with Directing a …" at bounding box center [418, 372] width 0 height 9
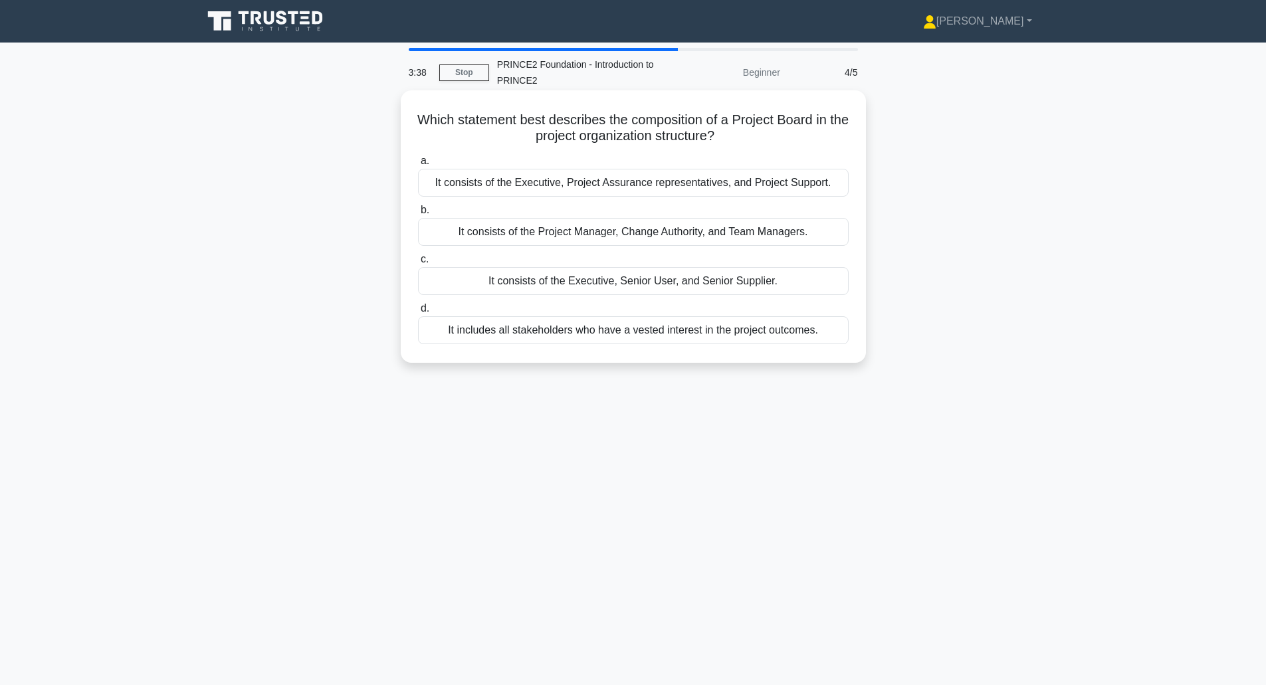
click at [544, 285] on div "It consists of the Executive, Senior User, and Senior Supplier." at bounding box center [633, 281] width 431 height 28
click at [418, 264] on input "c. It consists of the Executive, Senior User, and Senior Supplier." at bounding box center [418, 259] width 0 height 9
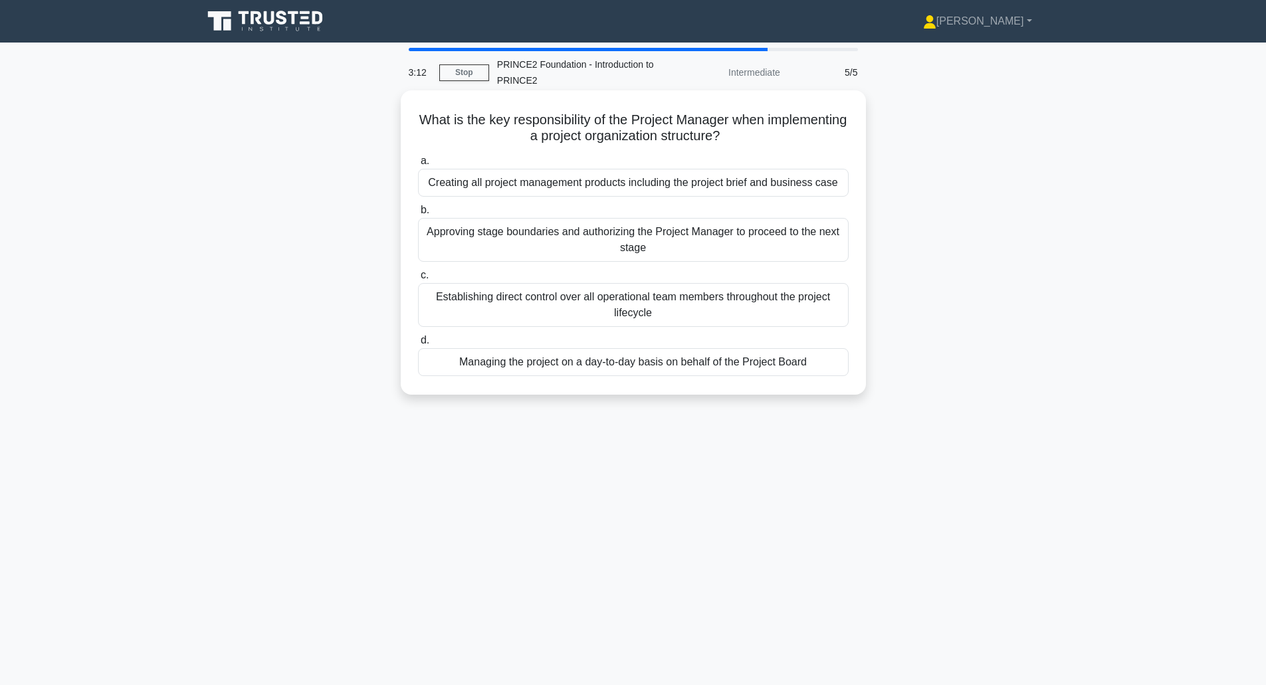
click at [539, 368] on div "Managing the project on a day-to-day basis on behalf of the Project Board" at bounding box center [633, 362] width 431 height 28
click at [418, 345] on input "d. Managing the project on a day-to-day basis on behalf of the Project Board" at bounding box center [418, 340] width 0 height 9
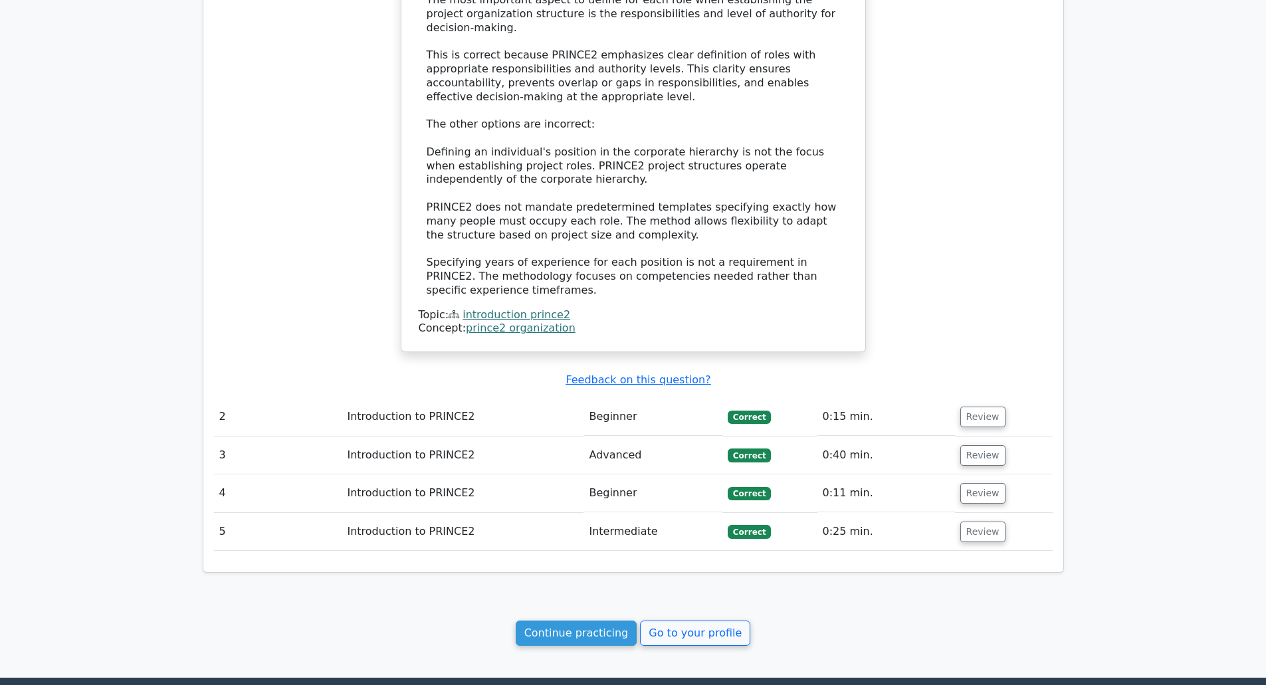
scroll to position [1203, 0]
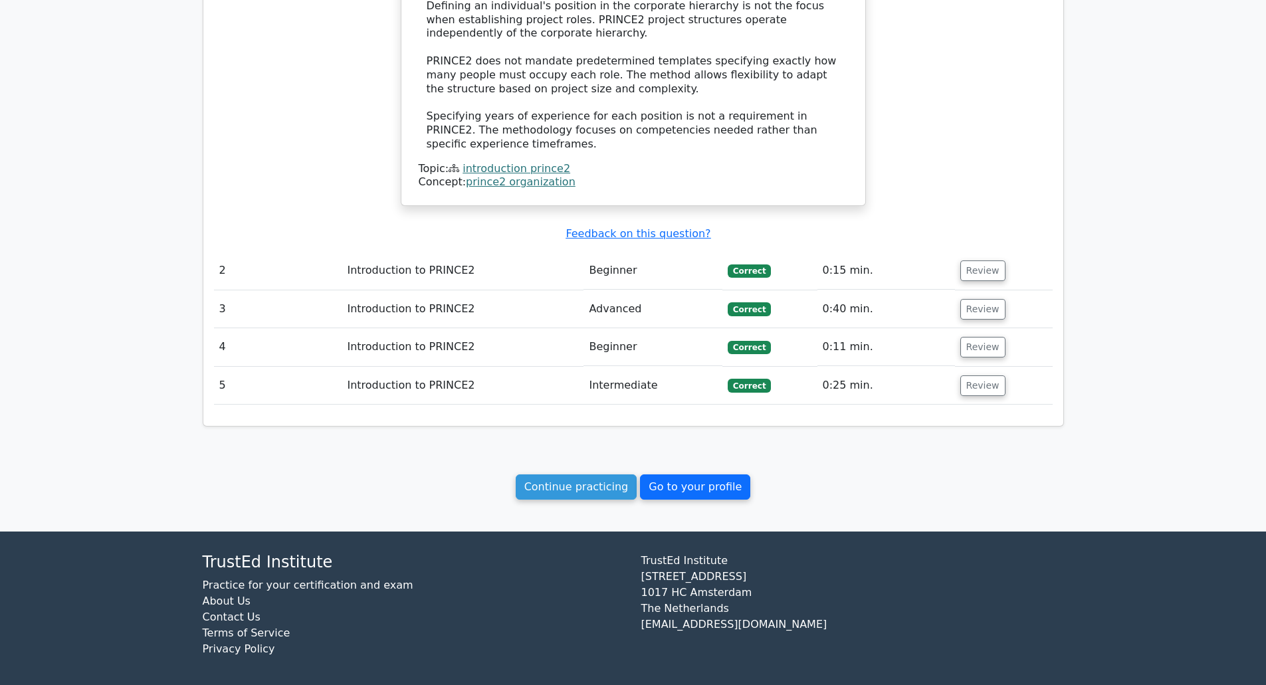
click at [663, 481] on link "Go to your profile" at bounding box center [695, 487] width 110 height 25
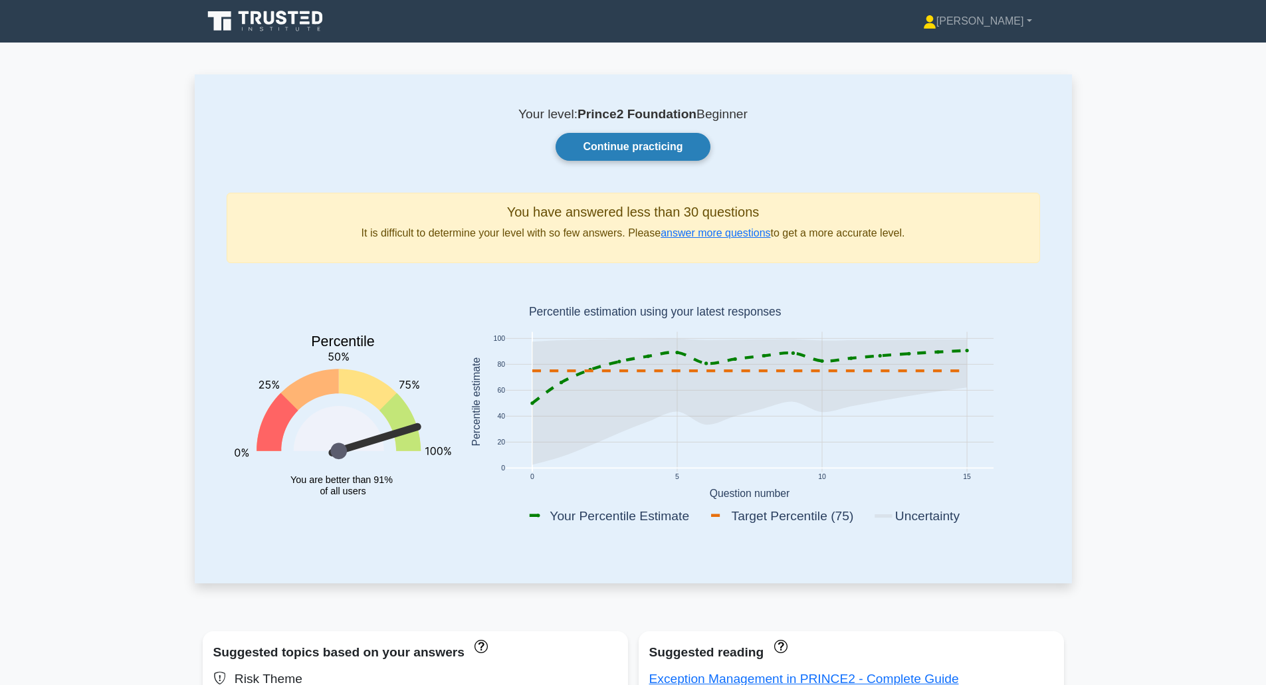
click at [592, 156] on link "Continue practicing" at bounding box center [633, 147] width 154 height 28
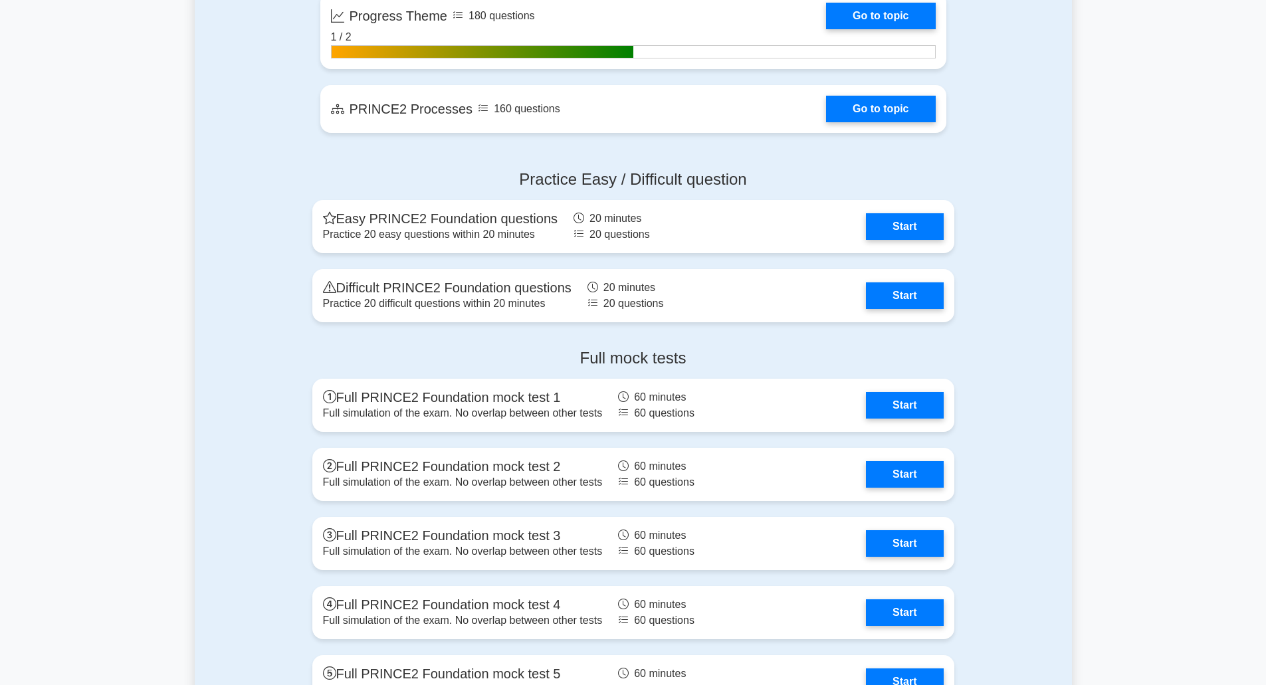
scroll to position [1313, 0]
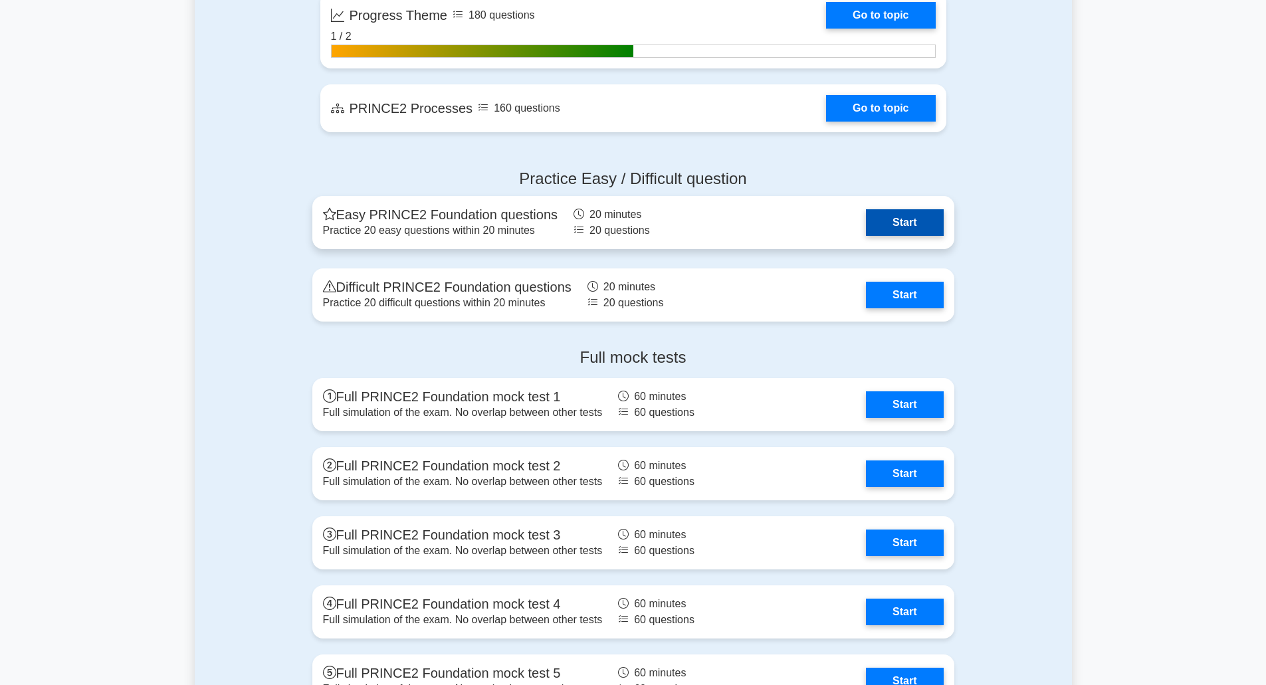
click at [882, 221] on link "Start" at bounding box center [904, 222] width 77 height 27
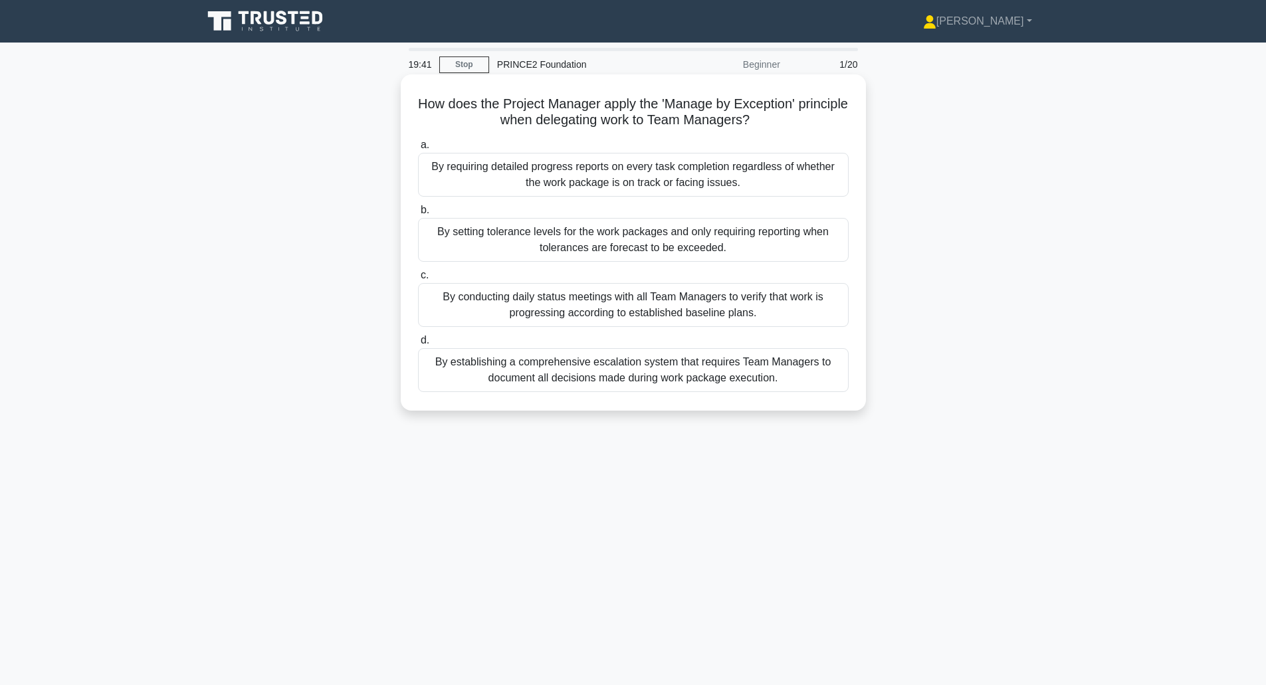
click at [594, 245] on div "By setting tolerance levels for the work packages and only requiring reporting …" at bounding box center [633, 240] width 431 height 44
click at [418, 215] on input "b. By setting tolerance levels for the work packages and only requiring reporti…" at bounding box center [418, 210] width 0 height 9
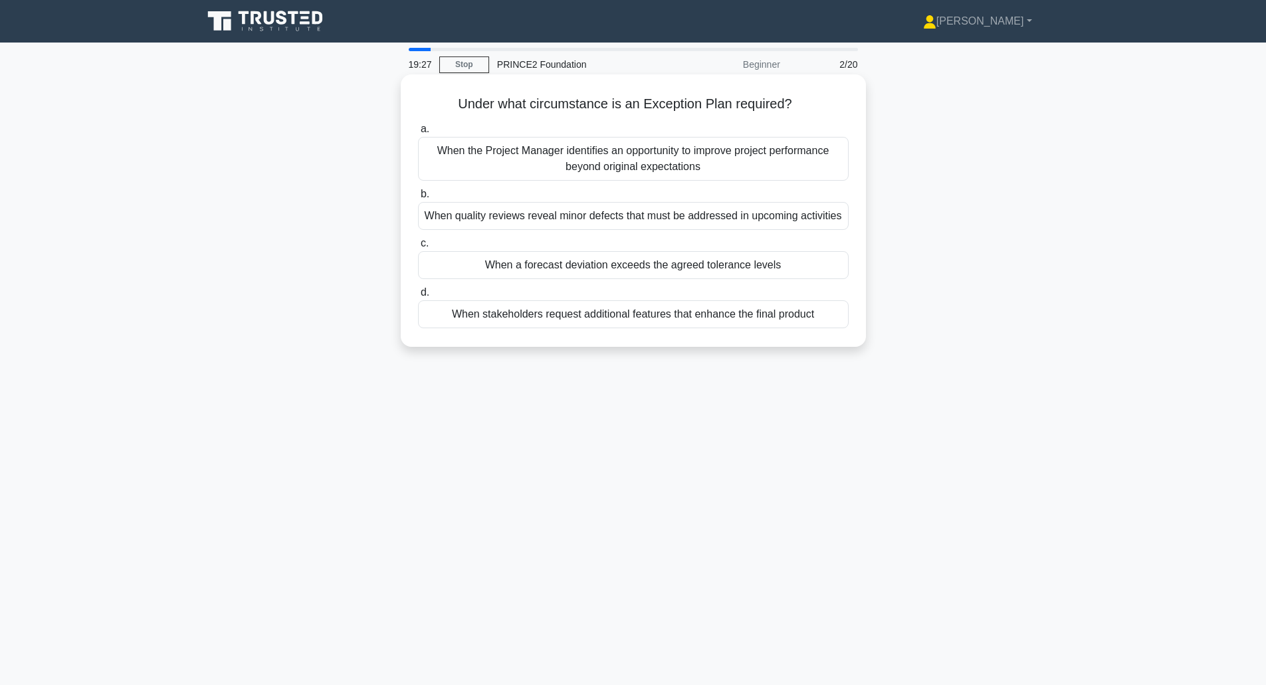
click at [572, 267] on div "When a forecast deviation exceeds the agreed tolerance levels" at bounding box center [633, 265] width 431 height 28
click at [418, 248] on input "c. When a forecast deviation exceeds the agreed tolerance levels" at bounding box center [418, 243] width 0 height 9
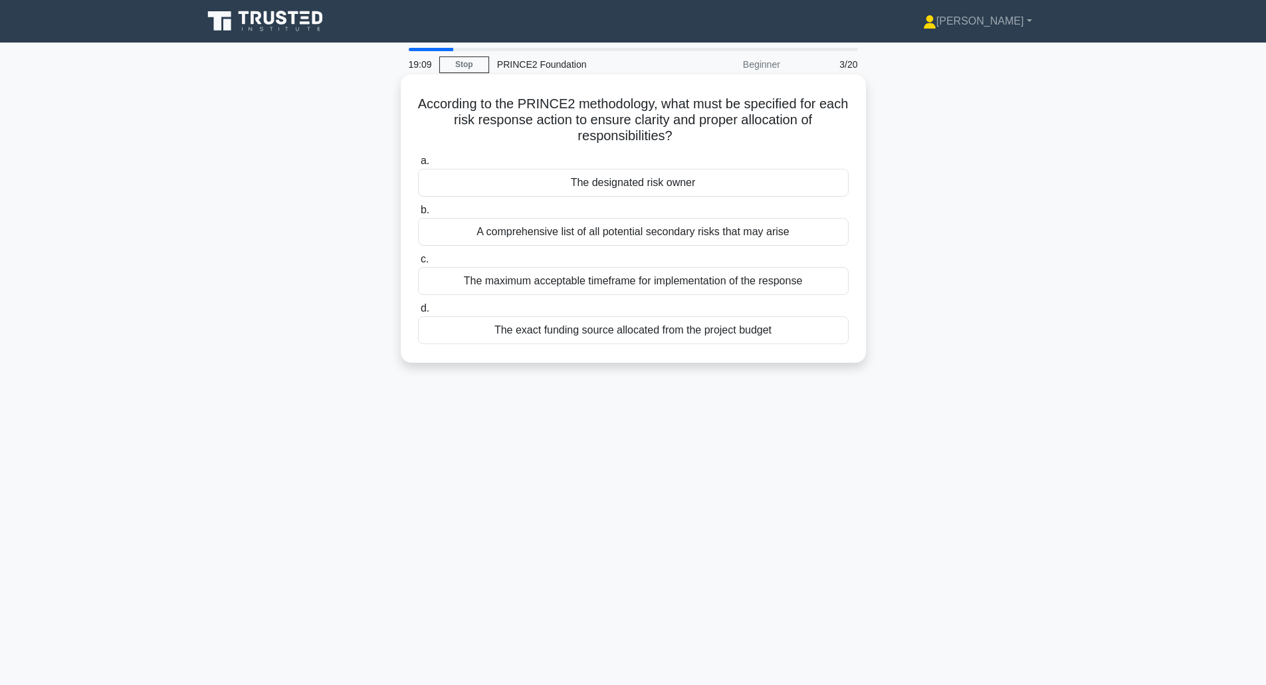
click at [468, 189] on div "The designated risk owner" at bounding box center [633, 183] width 431 height 28
click at [418, 166] on input "a. The designated risk owner" at bounding box center [418, 161] width 0 height 9
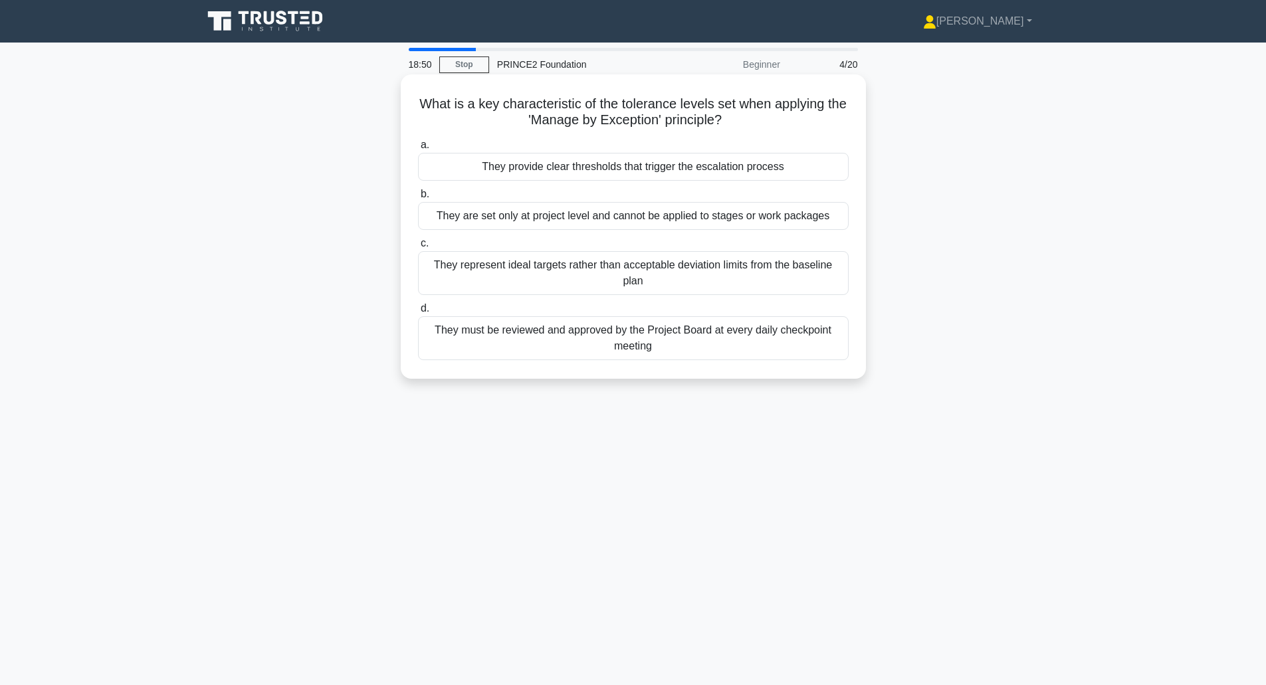
click at [624, 171] on div "They provide clear thresholds that trigger the escalation process" at bounding box center [633, 167] width 431 height 28
click at [418, 150] on input "a. They provide clear thresholds that trigger the escalation process" at bounding box center [418, 145] width 0 height 9
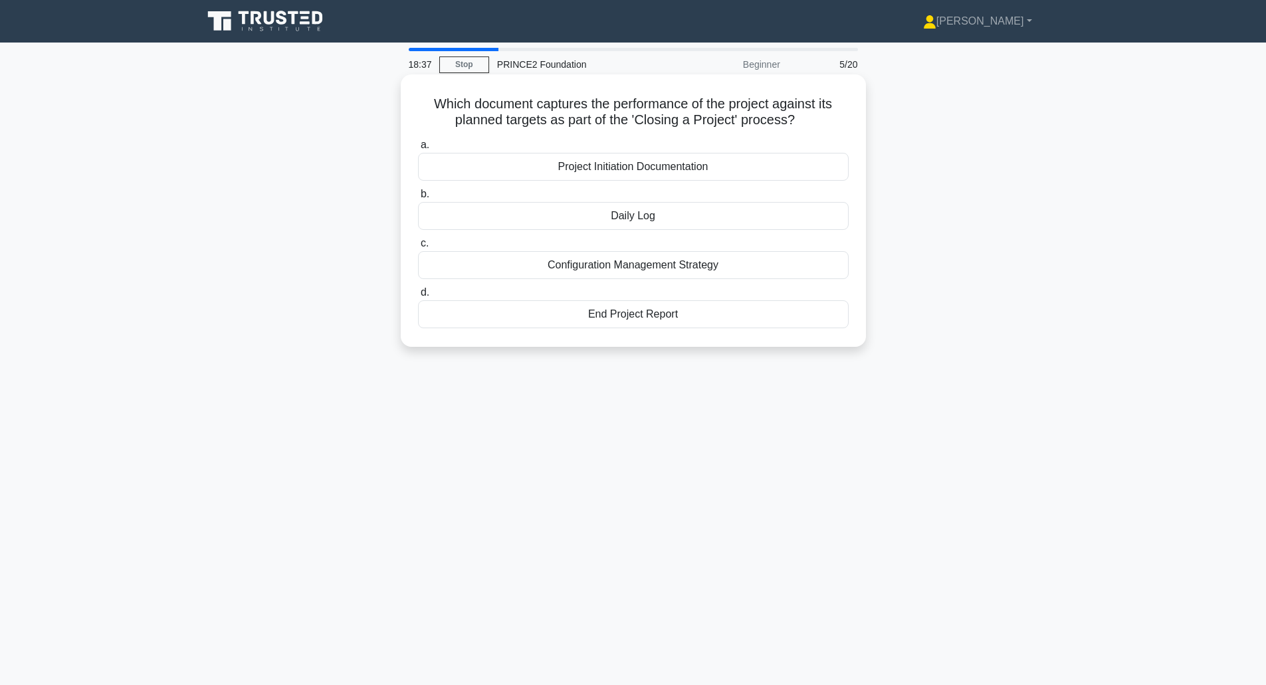
click at [586, 315] on div "End Project Report" at bounding box center [633, 314] width 431 height 28
click at [418, 297] on input "d. End Project Report" at bounding box center [418, 292] width 0 height 9
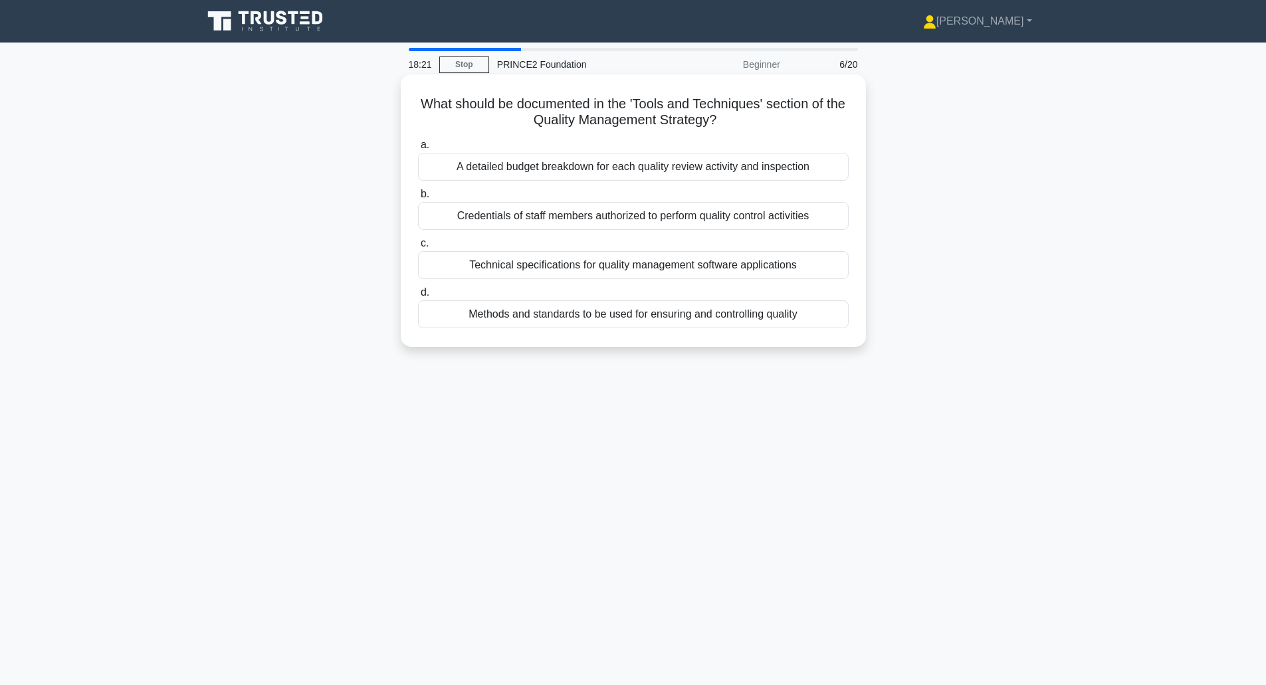
click at [499, 316] on div "Methods and standards to be used for ensuring and controlling quality" at bounding box center [633, 314] width 431 height 28
click at [418, 297] on input "d. Methods and standards to be used for ensuring and controlling quality" at bounding box center [418, 292] width 0 height 9
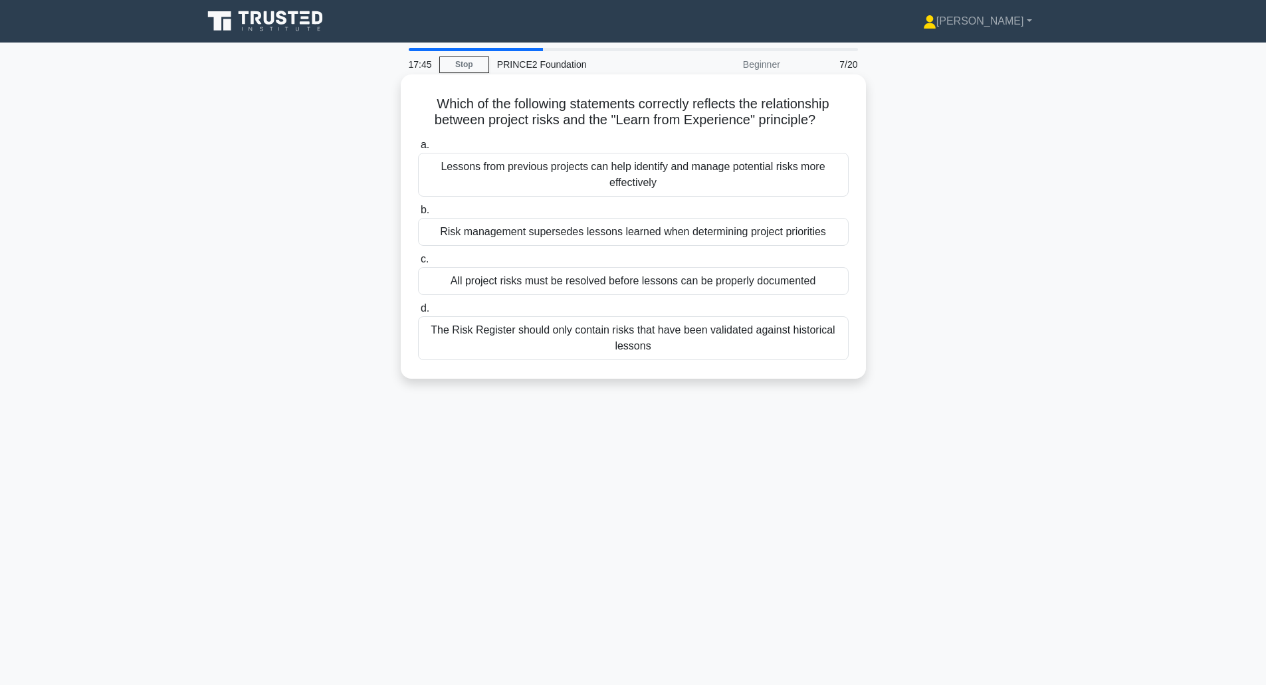
click at [499, 170] on div "Lessons from previous projects can help identify and manage potential risks mor…" at bounding box center [633, 175] width 431 height 44
click at [418, 150] on input "a. Lessons from previous projects can help identify and manage potential risks …" at bounding box center [418, 145] width 0 height 9
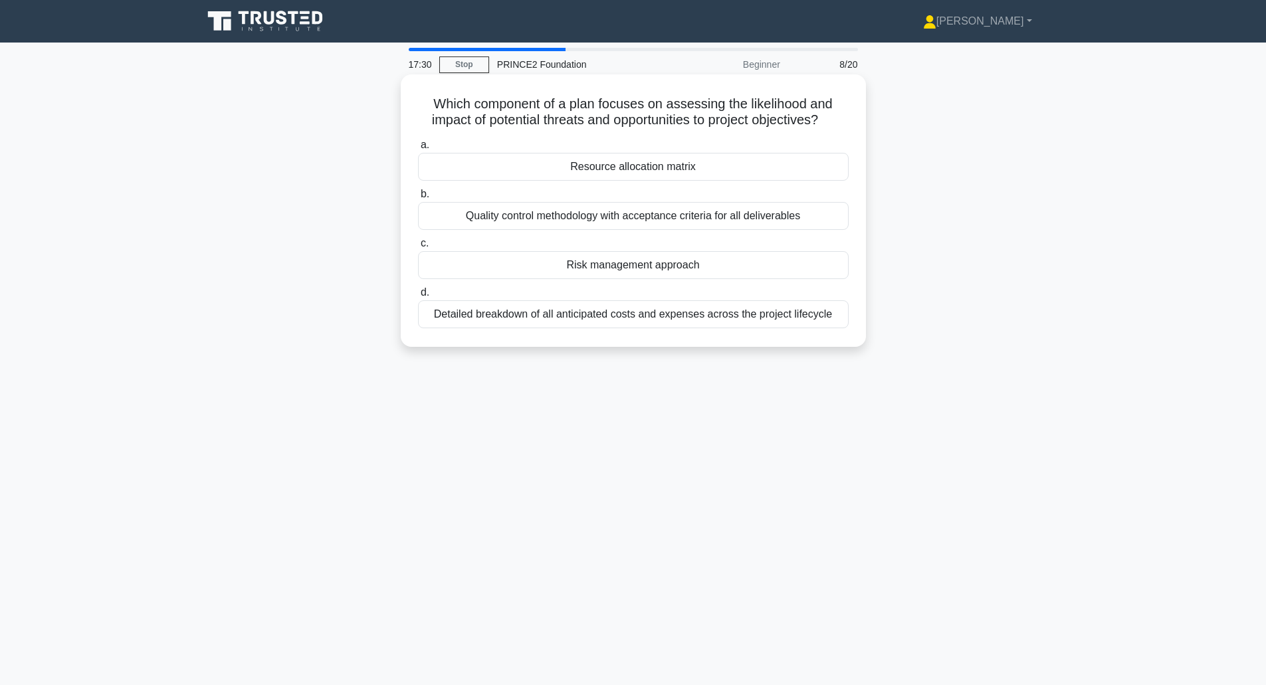
click at [602, 264] on div "Risk management approach" at bounding box center [633, 265] width 431 height 28
click at [418, 248] on input "c. Risk management approach" at bounding box center [418, 243] width 0 height 9
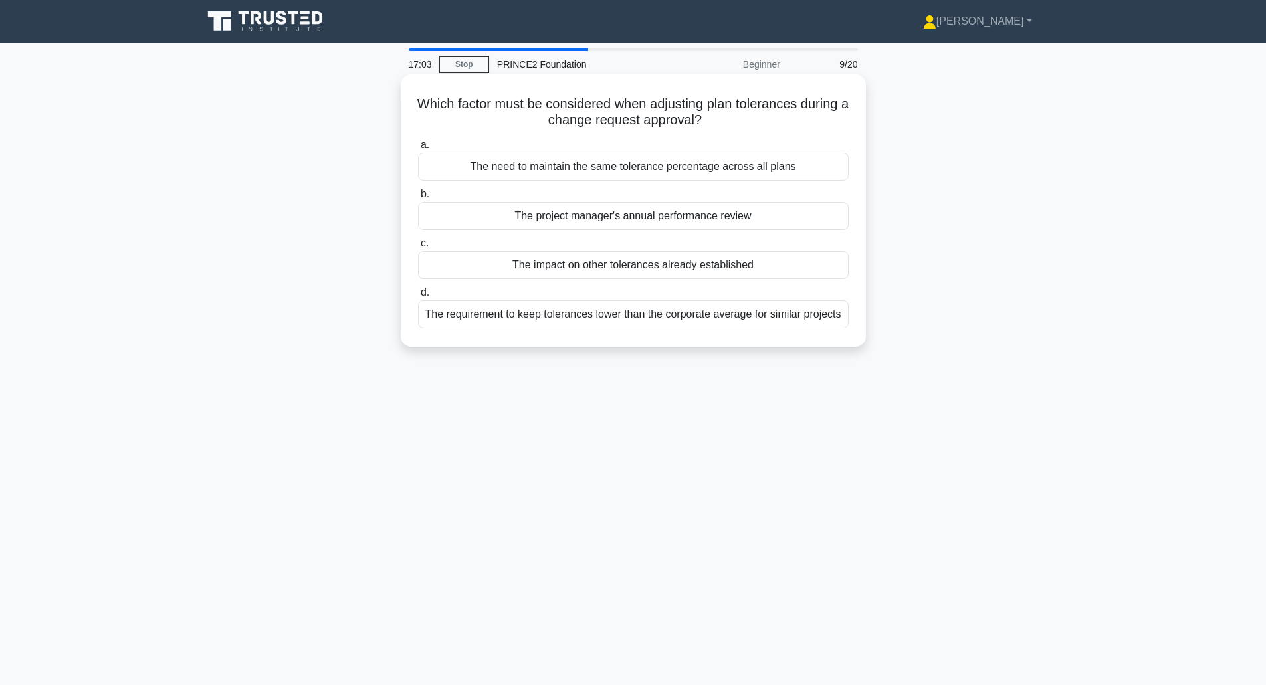
click at [526, 269] on div "The impact on other tolerances already established" at bounding box center [633, 265] width 431 height 28
click at [418, 248] on input "c. The impact on other tolerances already established" at bounding box center [418, 243] width 0 height 9
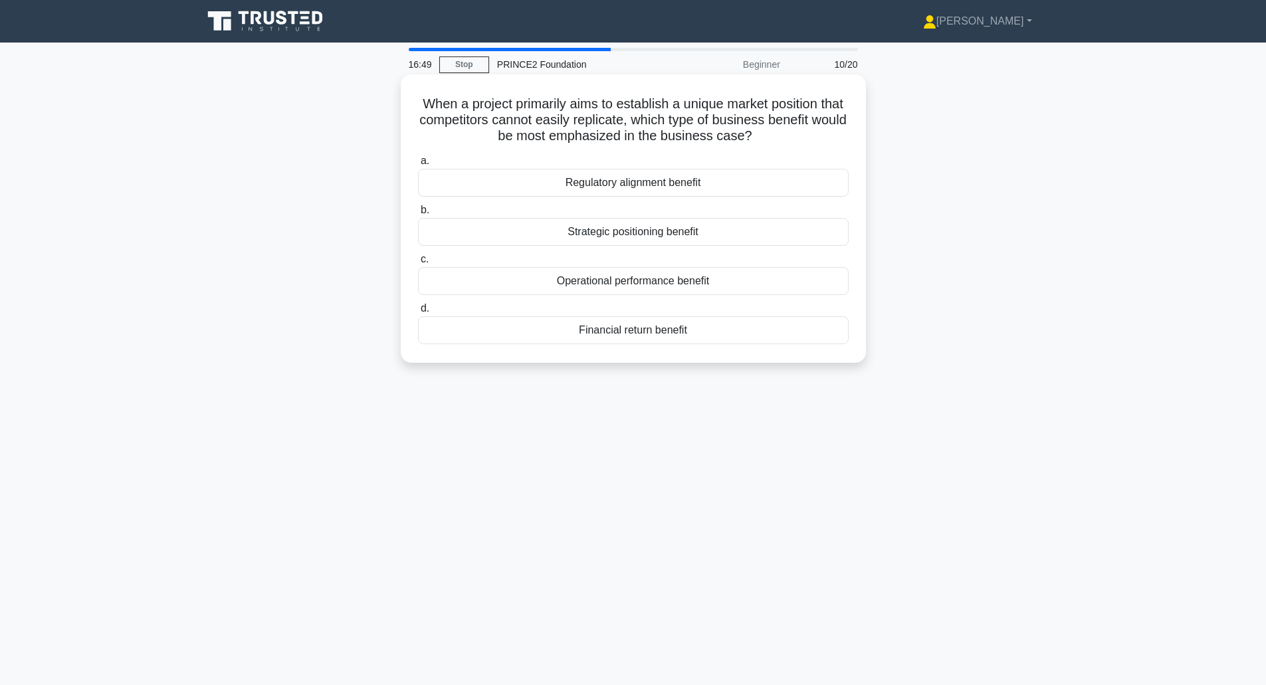
click at [598, 235] on div "Strategic positioning benefit" at bounding box center [633, 232] width 431 height 28
click at [418, 215] on input "b. Strategic positioning benefit" at bounding box center [418, 210] width 0 height 9
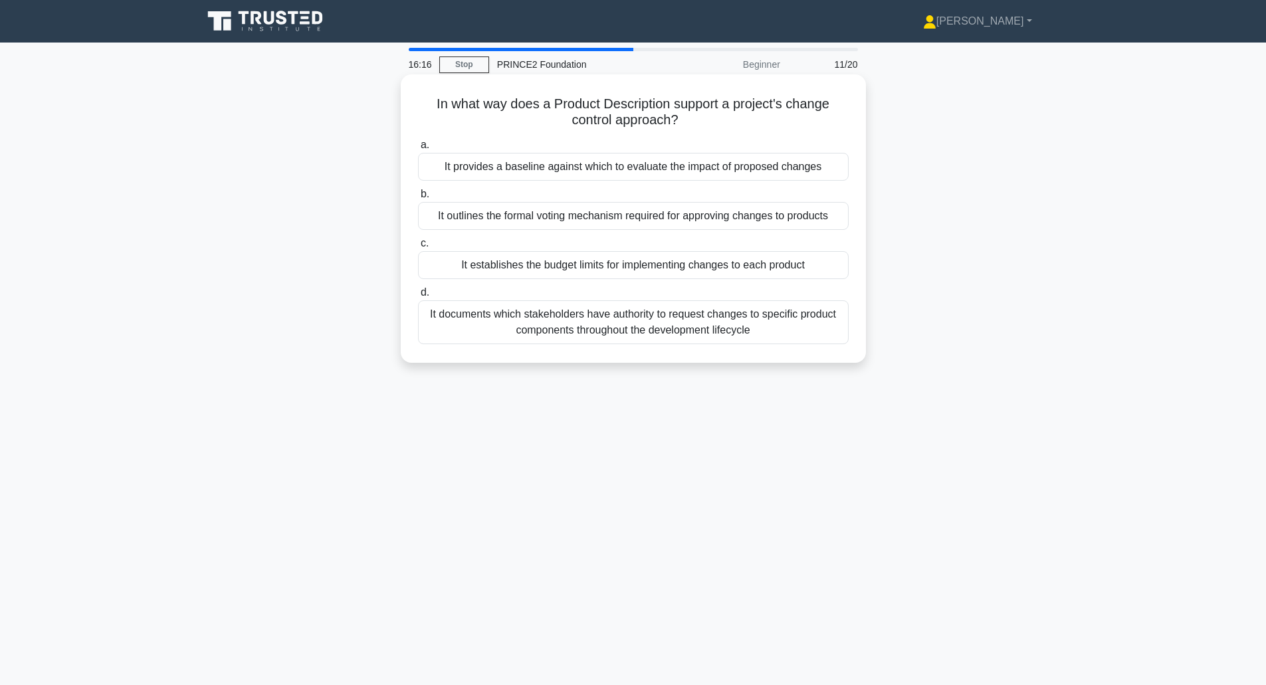
click at [545, 166] on div "It provides a baseline against which to evaluate the impact of proposed changes" at bounding box center [633, 167] width 431 height 28
click at [418, 150] on input "a. It provides a baseline against which to evaluate the impact of proposed chan…" at bounding box center [418, 145] width 0 height 9
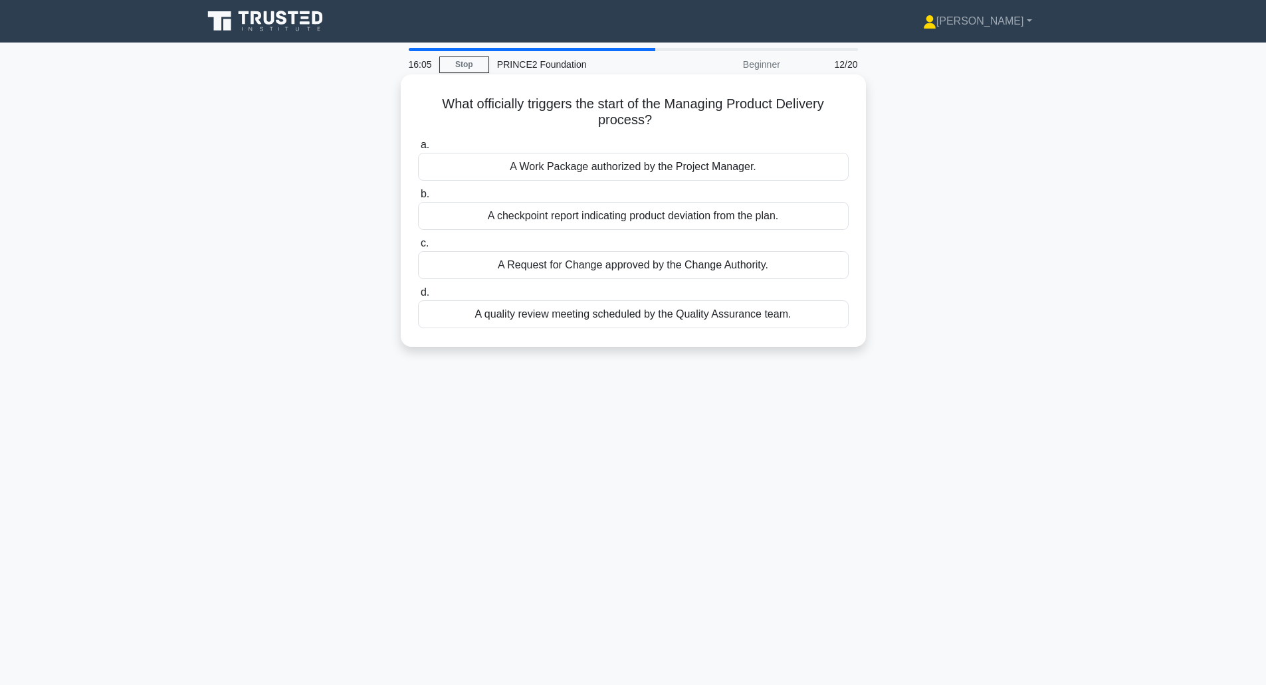
click at [538, 173] on div "A Work Package authorized by the Project Manager." at bounding box center [633, 167] width 431 height 28
click at [418, 150] on input "a. A Work Package authorized by the Project Manager." at bounding box center [418, 145] width 0 height 9
click at [538, 263] on div "To confirm the project is still viable and aligned with business objectives" at bounding box center [633, 265] width 431 height 28
click at [418, 248] on input "c. To confirm the project is still viable and aligned with business objectives" at bounding box center [418, 243] width 0 height 9
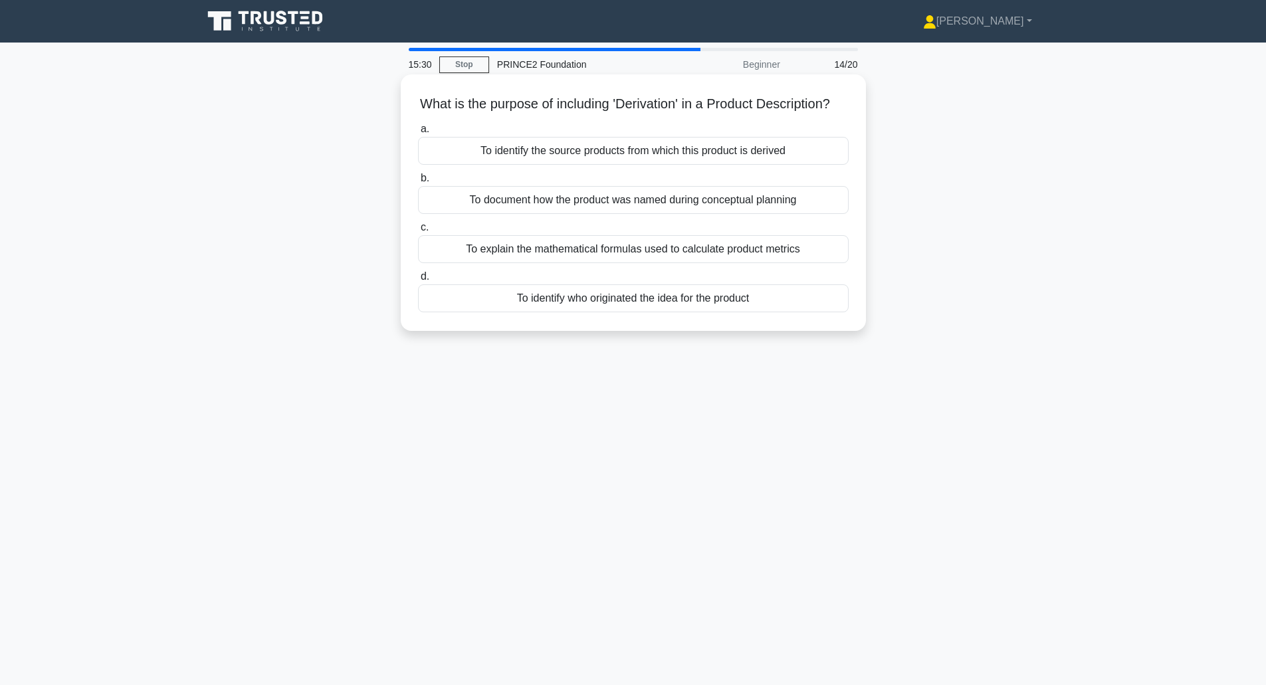
click at [542, 165] on div "To identify the source products from which this product is derived" at bounding box center [633, 151] width 431 height 28
click at [418, 134] on input "a. To identify the source products from which this product is derived" at bounding box center [418, 129] width 0 height 9
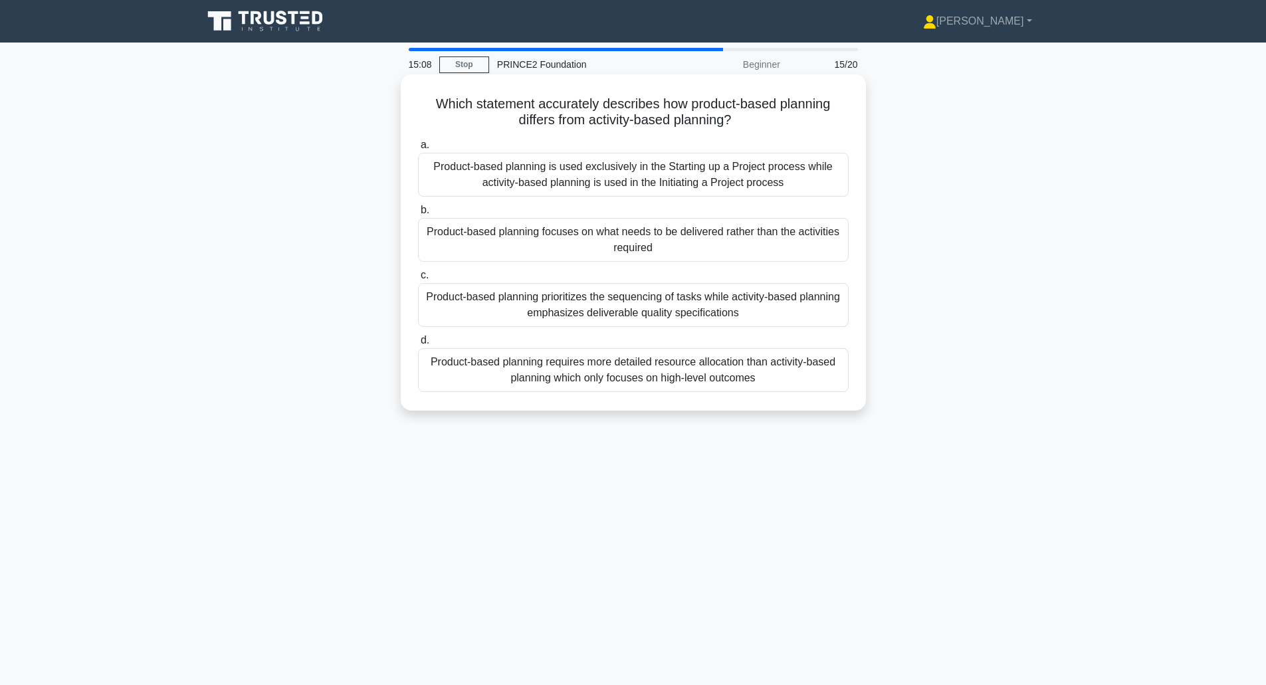
click at [469, 247] on div "Product-based planning focuses on what needs to be delivered rather than the ac…" at bounding box center [633, 240] width 431 height 44
click at [418, 215] on input "b. Product-based planning focuses on what needs to be delivered rather than the…" at bounding box center [418, 210] width 0 height 9
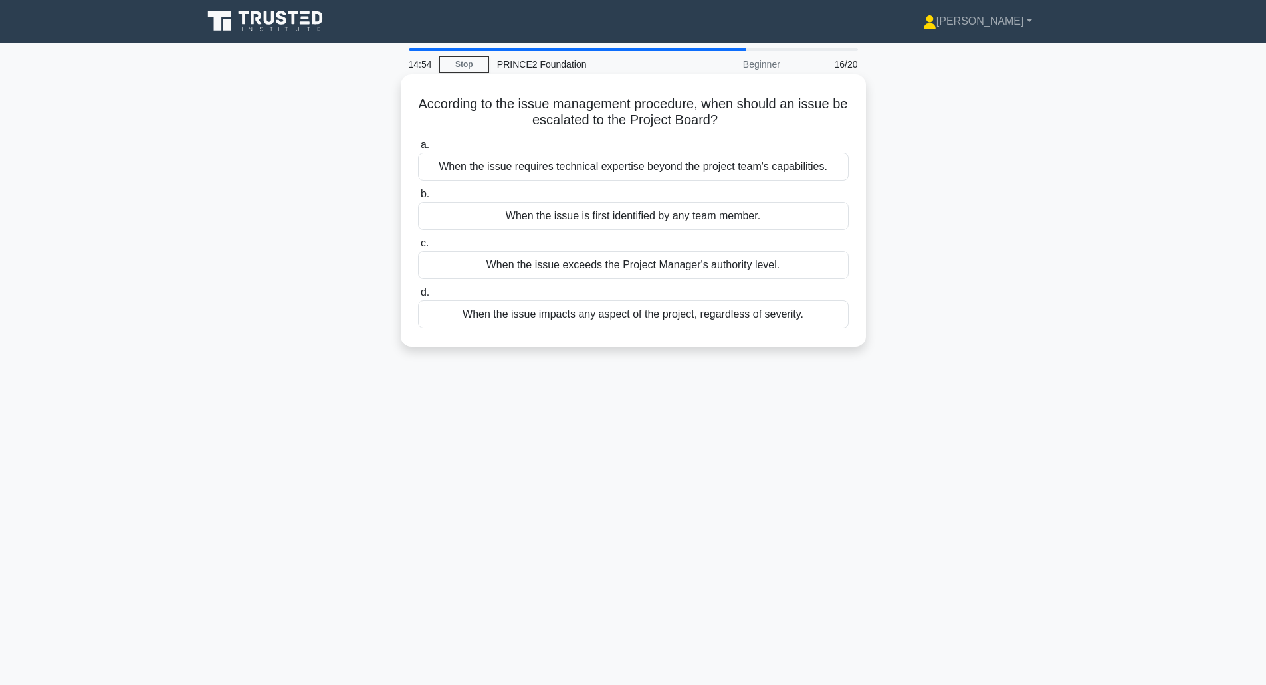
click at [544, 269] on div "When the issue exceeds the Project Manager's authority level." at bounding box center [633, 265] width 431 height 28
click at [418, 248] on input "c. When the issue exceeds the Project Manager's authority level." at bounding box center [418, 243] width 0 height 9
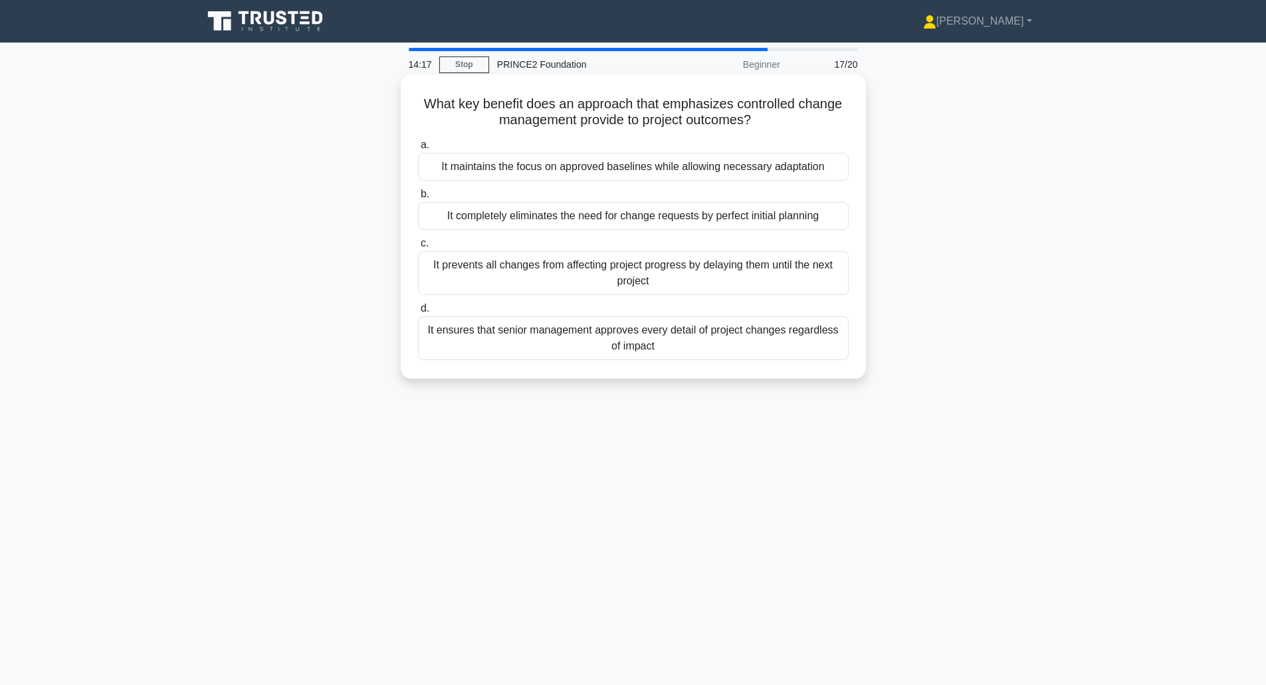
click at [512, 169] on div "It maintains the focus on approved baselines while allowing necessary adaptation" at bounding box center [633, 167] width 431 height 28
click at [418, 150] on input "a. It maintains the focus on approved baselines while allowing necessary adapta…" at bounding box center [418, 145] width 0 height 9
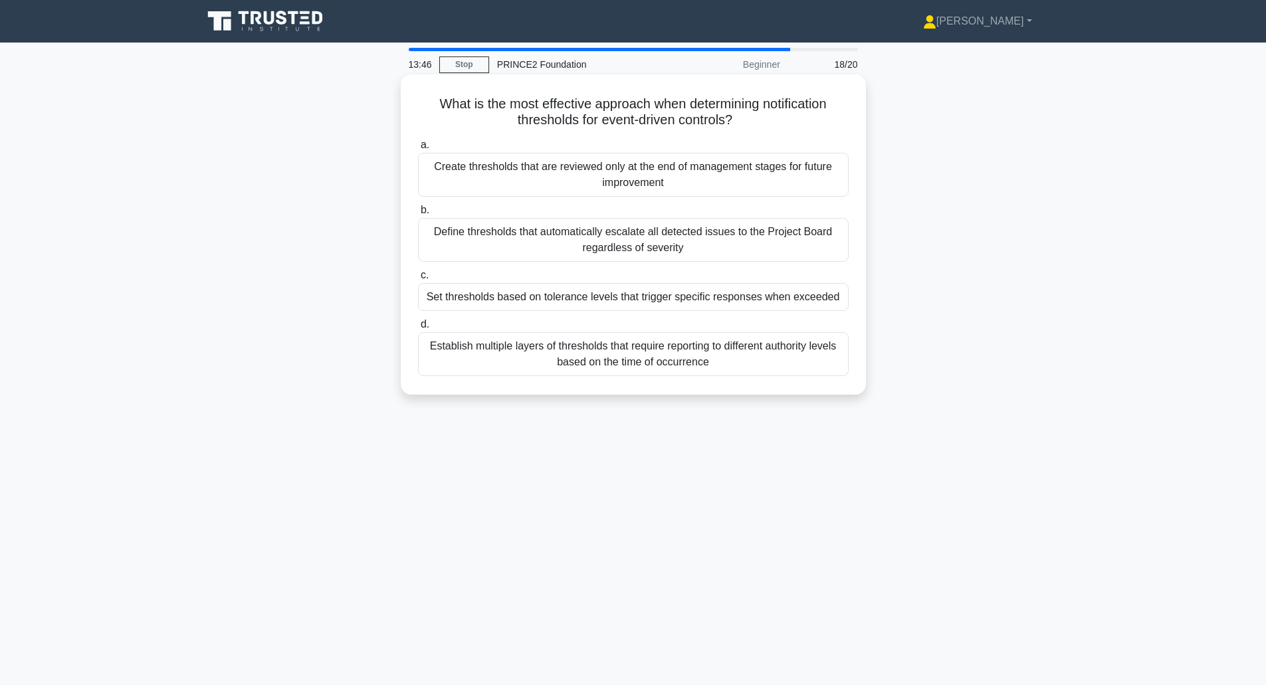
click at [458, 298] on div "Set thresholds based on tolerance levels that trigger specific responses when e…" at bounding box center [633, 297] width 431 height 28
click at [418, 280] on input "c. Set thresholds based on tolerance levels that trigger specific responses whe…" at bounding box center [418, 275] width 0 height 9
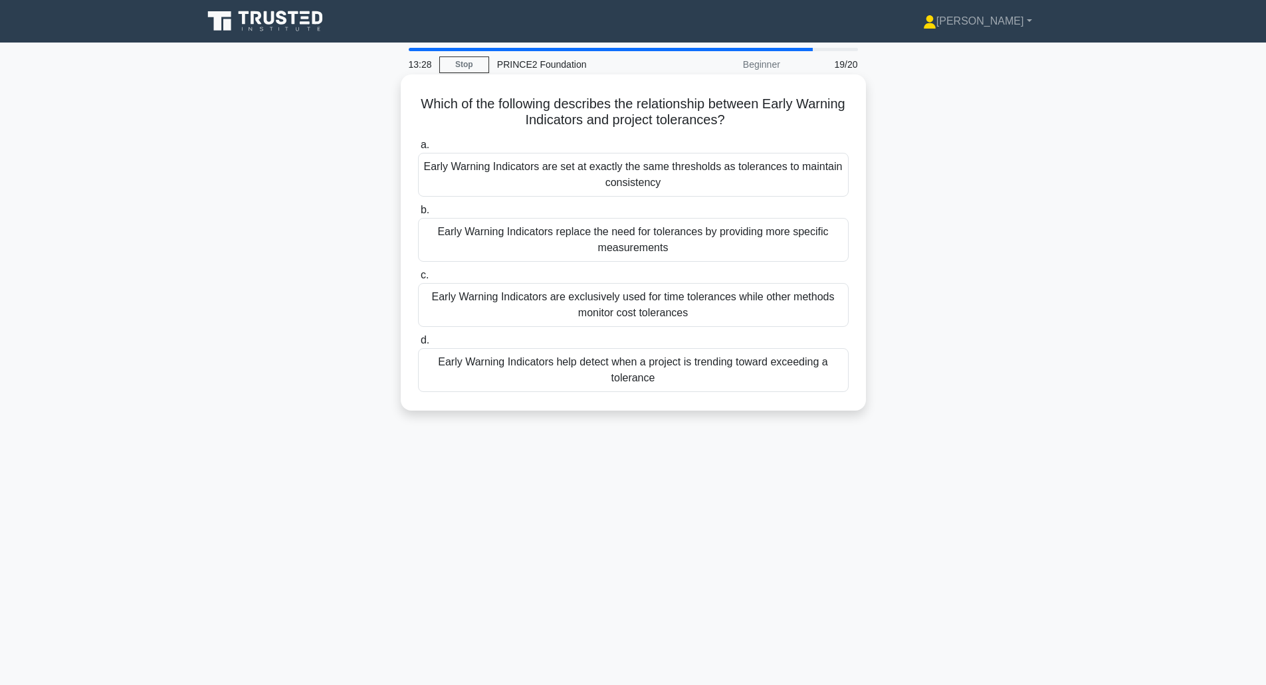
click at [502, 370] on div "Early Warning Indicators help detect when a project is trending toward exceedin…" at bounding box center [633, 370] width 431 height 44
click at [418, 345] on input "d. Early Warning Indicators help detect when a project is trending toward excee…" at bounding box center [418, 340] width 0 height 9
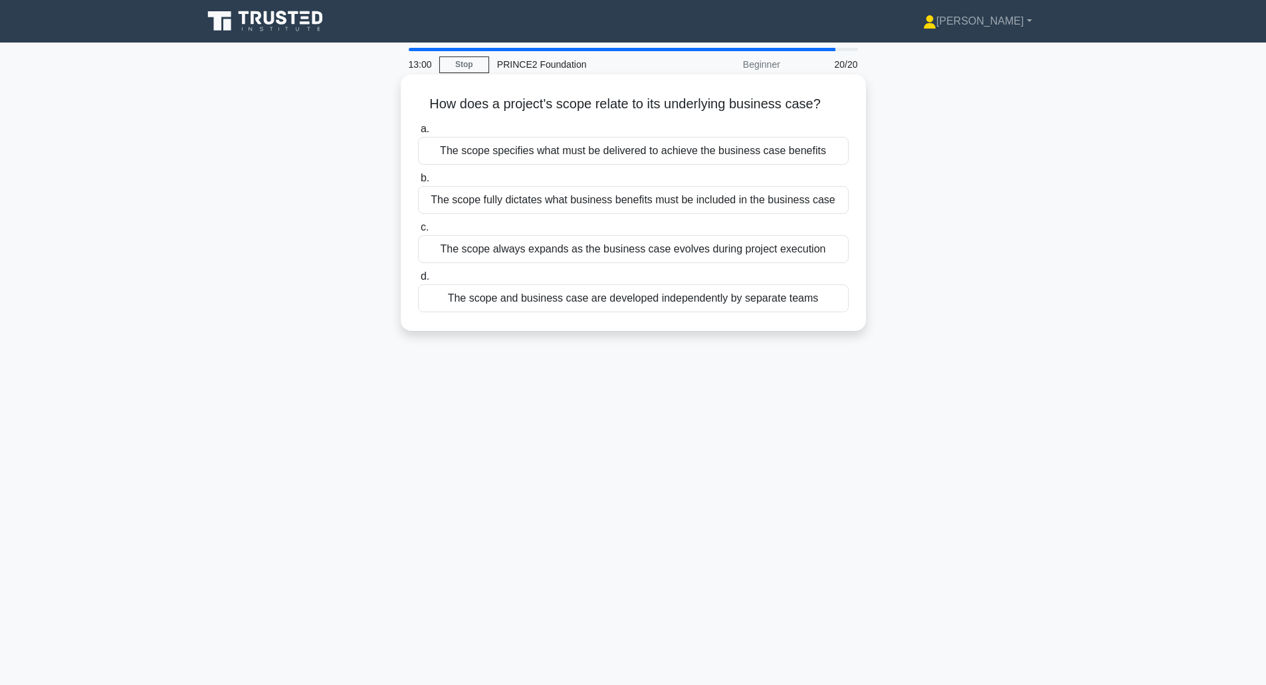
click at [449, 152] on div "The scope specifies what must be delivered to achieve the business case benefits" at bounding box center [633, 151] width 431 height 28
click at [418, 134] on input "a. The scope specifies what must be delivered to achieve the business case bene…" at bounding box center [418, 129] width 0 height 9
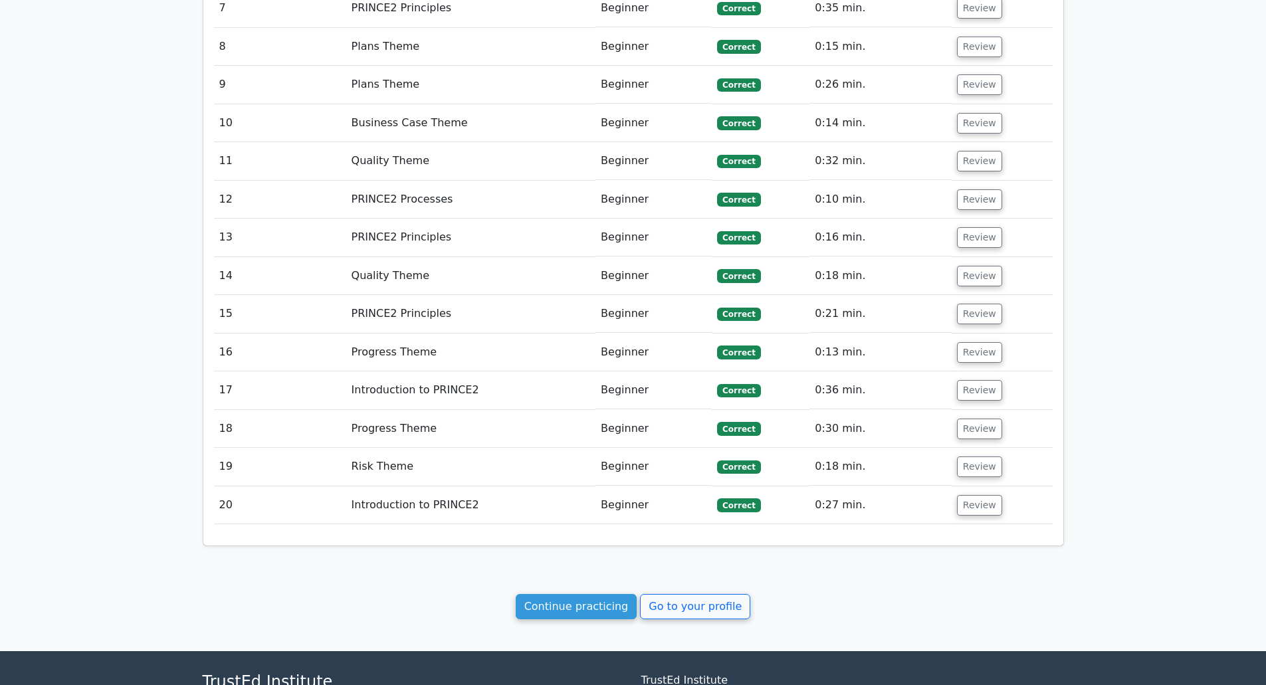
scroll to position [1873, 0]
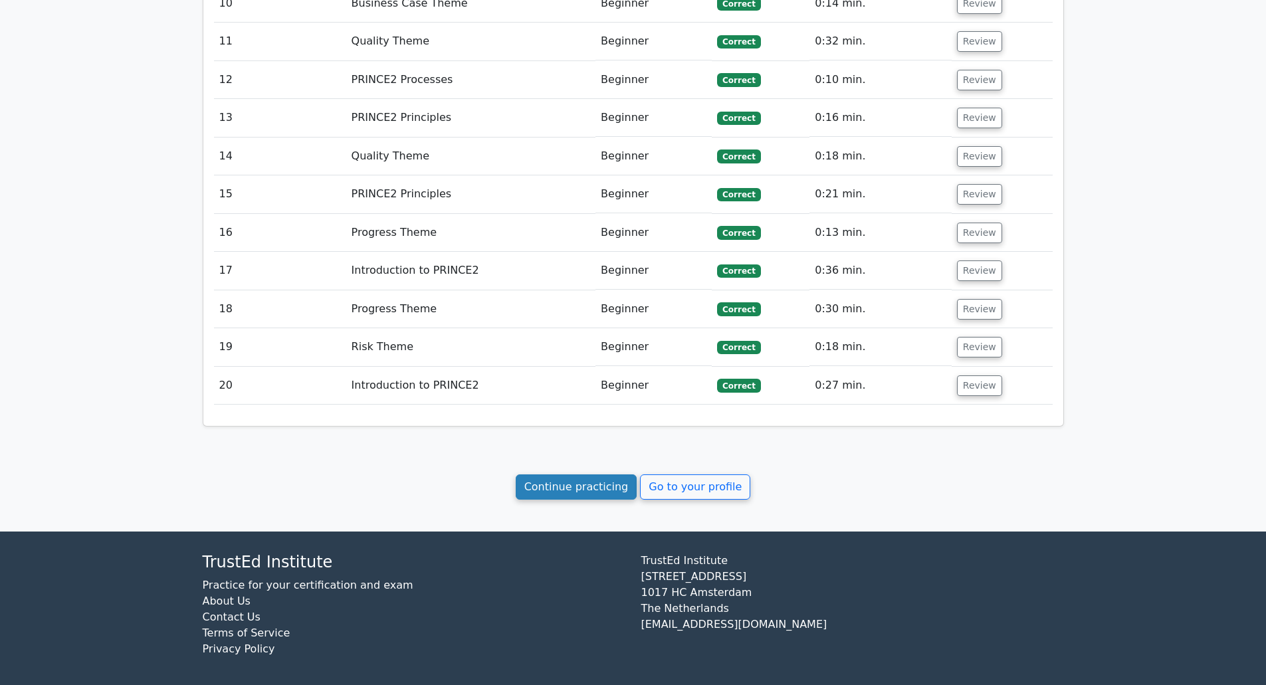
click at [595, 485] on link "Continue practicing" at bounding box center [577, 487] width 122 height 25
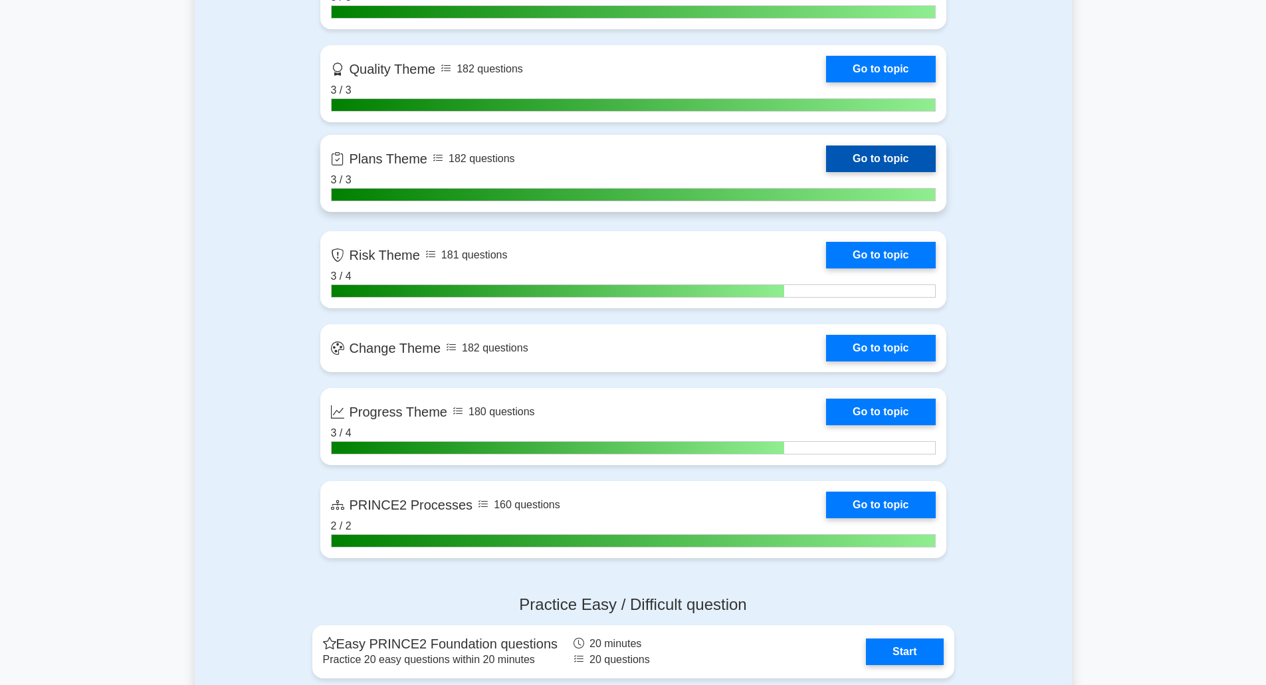
scroll to position [988, 0]
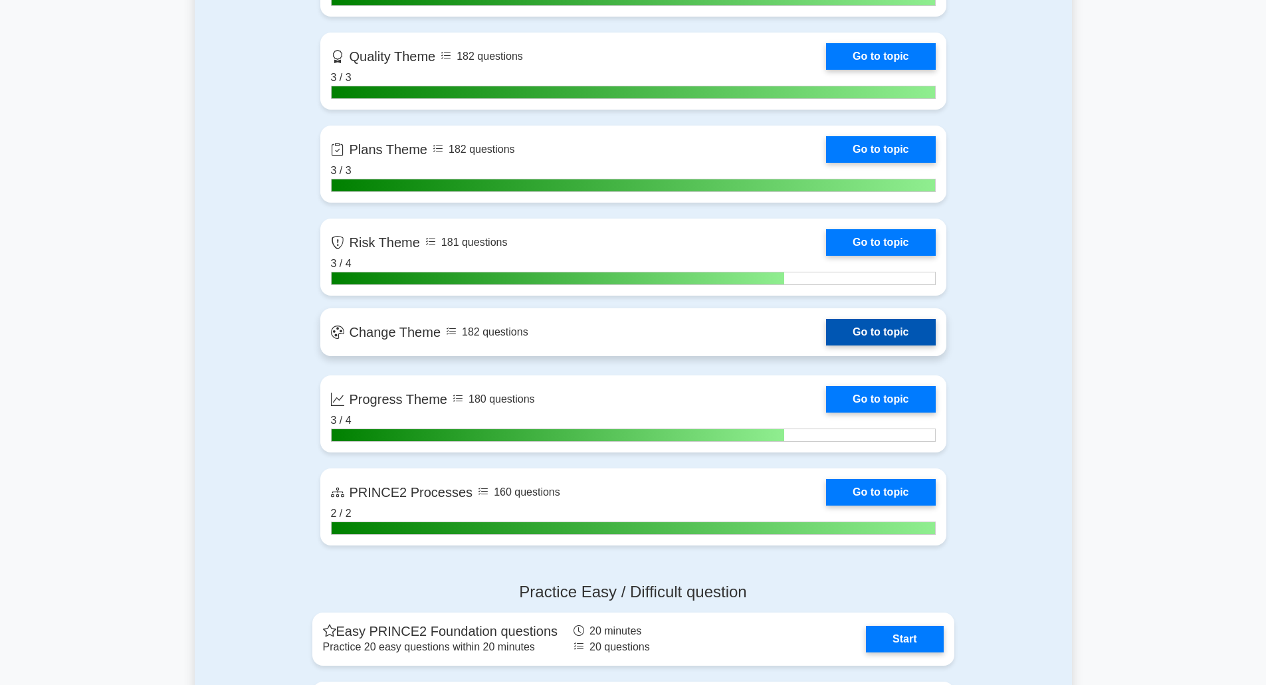
click at [881, 328] on link "Go to topic" at bounding box center [880, 332] width 109 height 27
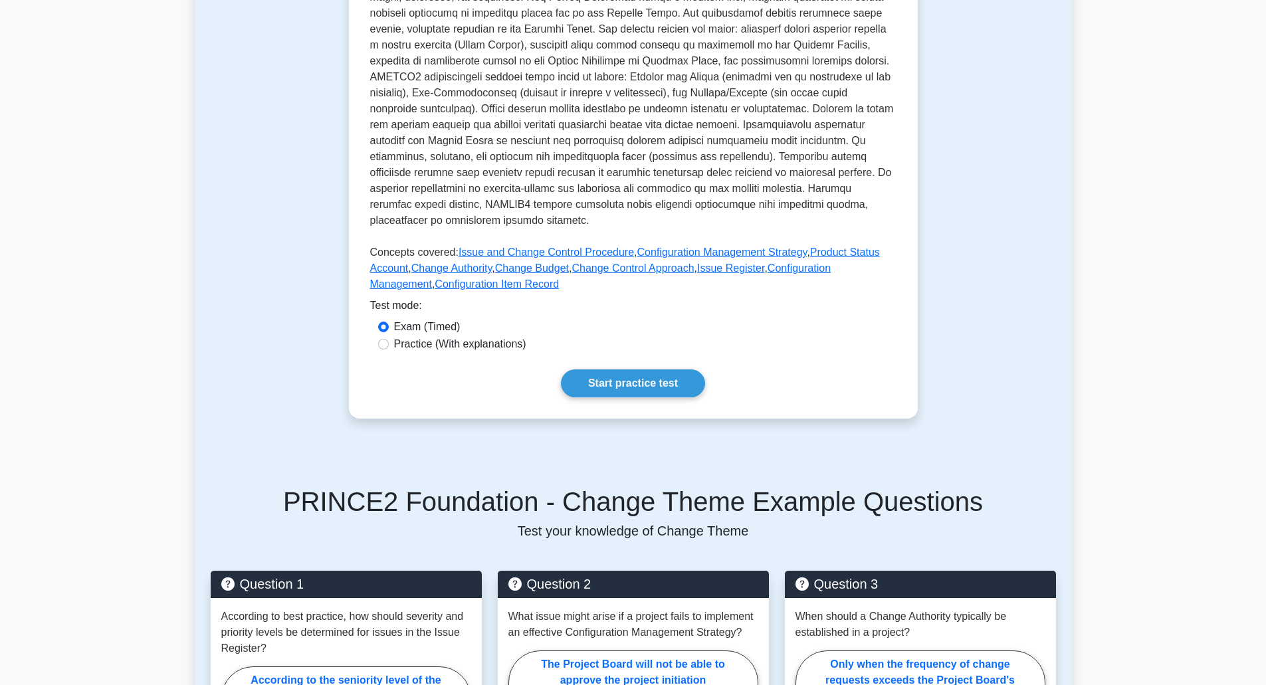
scroll to position [386, 0]
click at [605, 369] on link "Start practice test" at bounding box center [633, 383] width 144 height 28
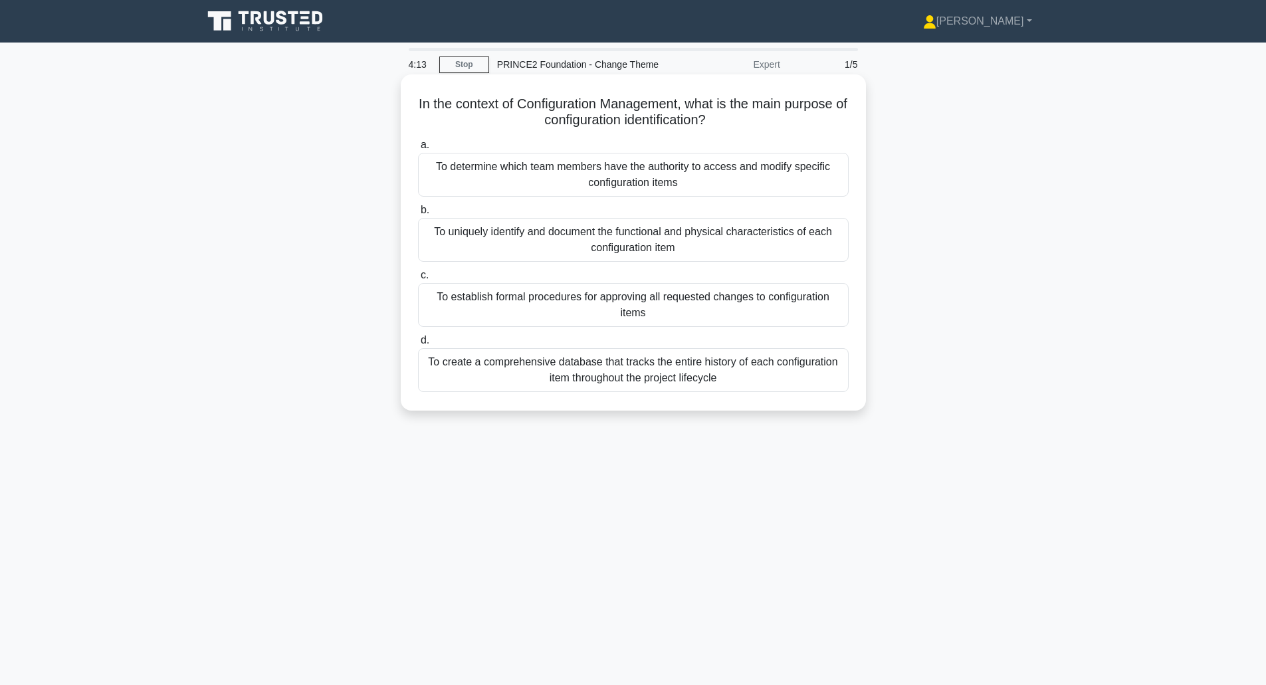
click at [563, 245] on div "To uniquely identify and document the functional and physical characteristics o…" at bounding box center [633, 240] width 431 height 44
click at [418, 215] on input "b. To uniquely identify and document the functional and physical characteristic…" at bounding box center [418, 210] width 0 height 9
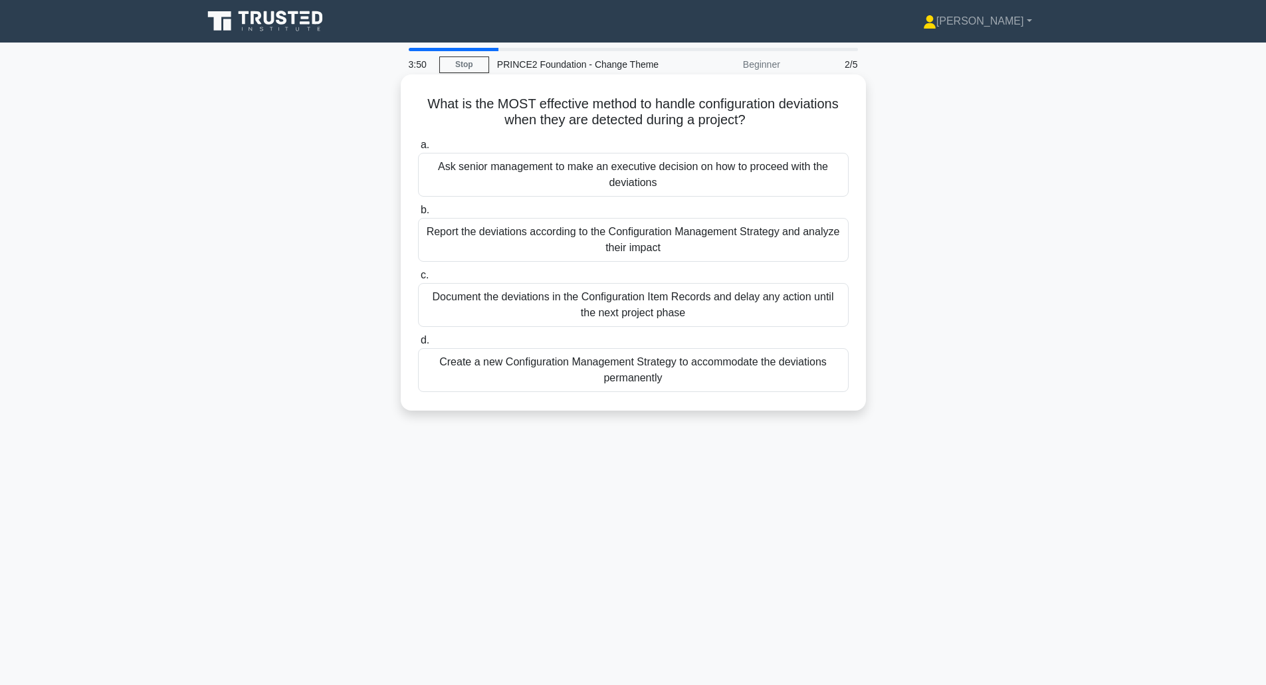
click at [472, 237] on div "Report the deviations according to the Configuration Management Strategy and an…" at bounding box center [633, 240] width 431 height 44
click at [418, 215] on input "b. Report the deviations according to the Configuration Management Strategy and…" at bounding box center [418, 210] width 0 height 9
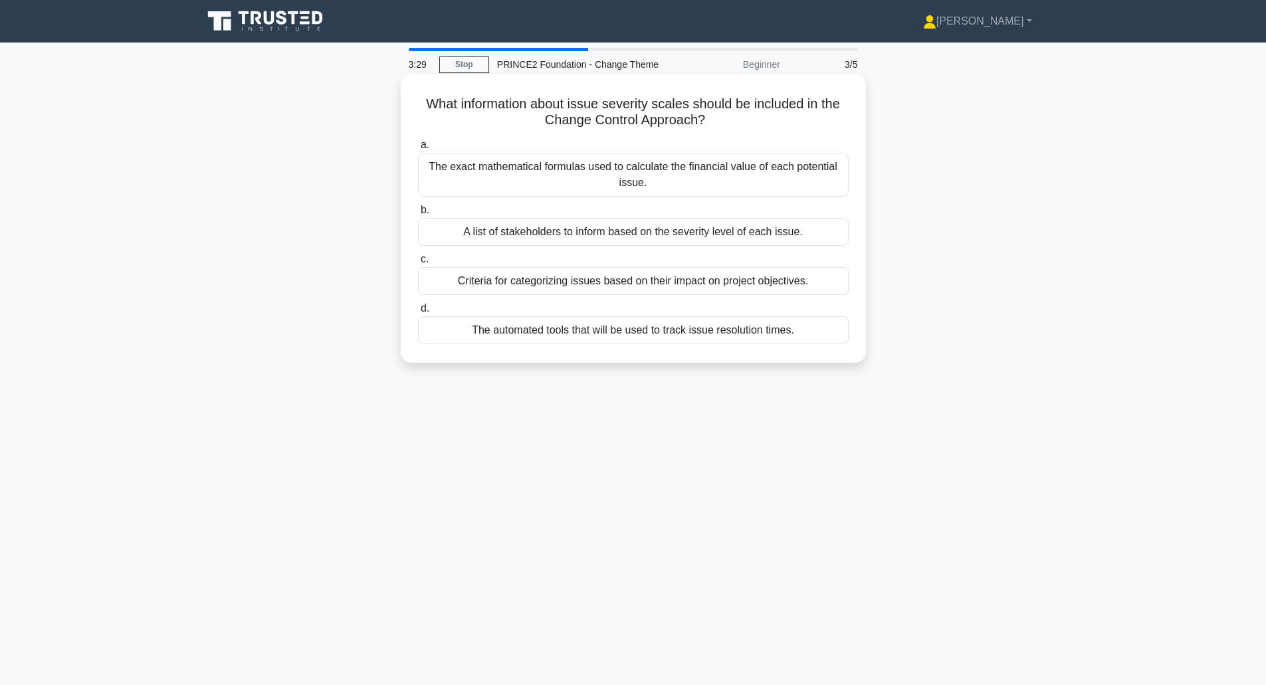
click at [538, 284] on div "Criteria for categorizing issues based on their impact on project objectives." at bounding box center [633, 281] width 431 height 28
click at [418, 264] on input "c. Criteria for categorizing issues based on their impact on project objectives." at bounding box center [418, 259] width 0 height 9
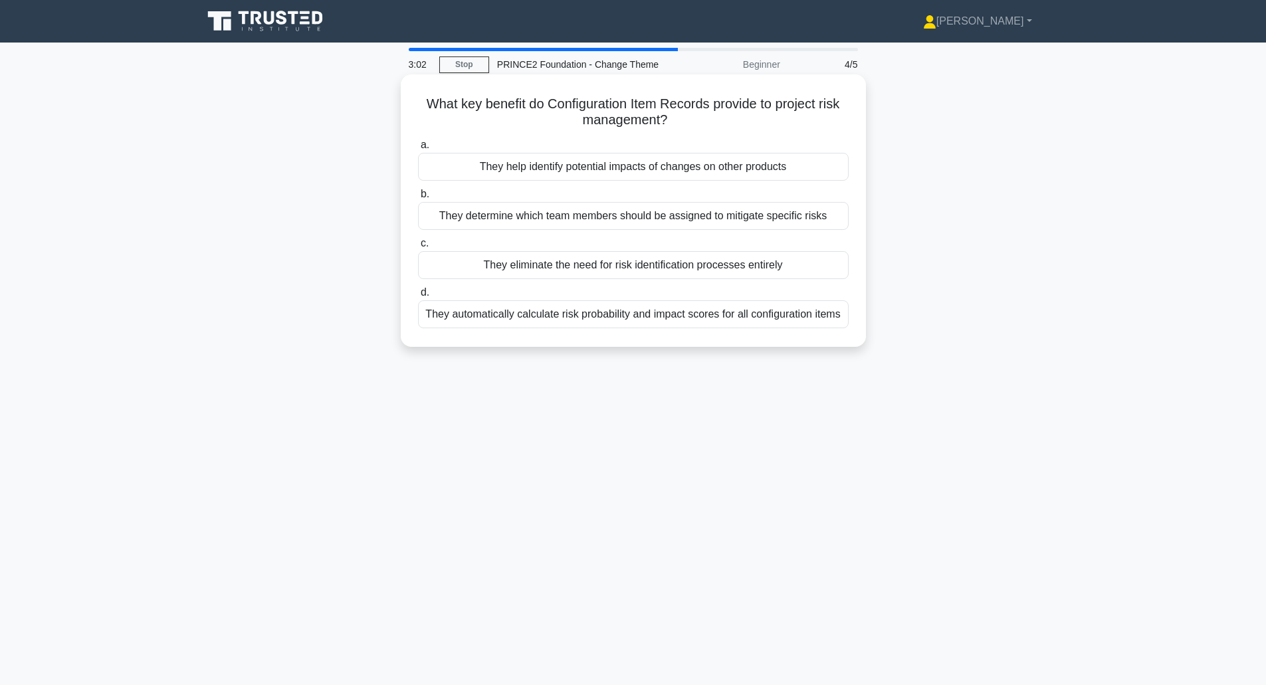
click at [550, 166] on div "They help identify potential impacts of changes on other products" at bounding box center [633, 167] width 431 height 28
click at [418, 150] on input "a. They help identify potential impacts of changes on other products" at bounding box center [418, 145] width 0 height 9
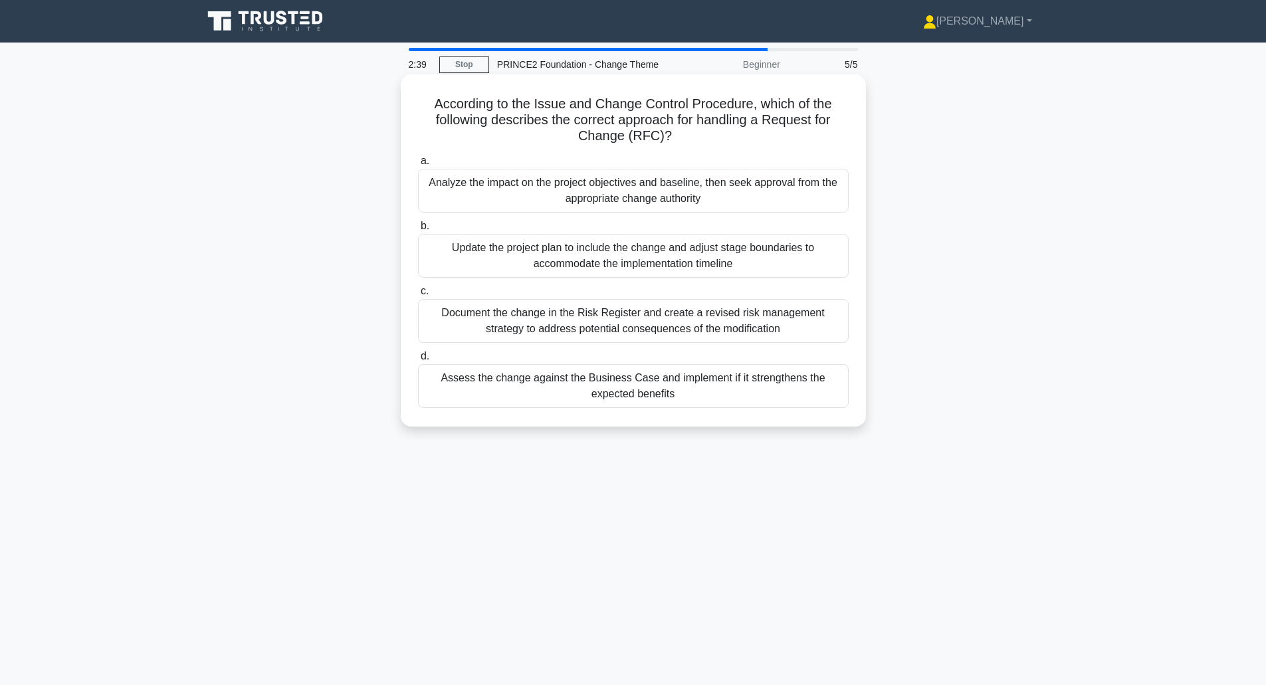
click at [461, 197] on div "Analyze the impact on the project objectives and baseline, then seek approval f…" at bounding box center [633, 191] width 431 height 44
click at [418, 166] on input "a. Analyze the impact on the project objectives and baseline, then seek approva…" at bounding box center [418, 161] width 0 height 9
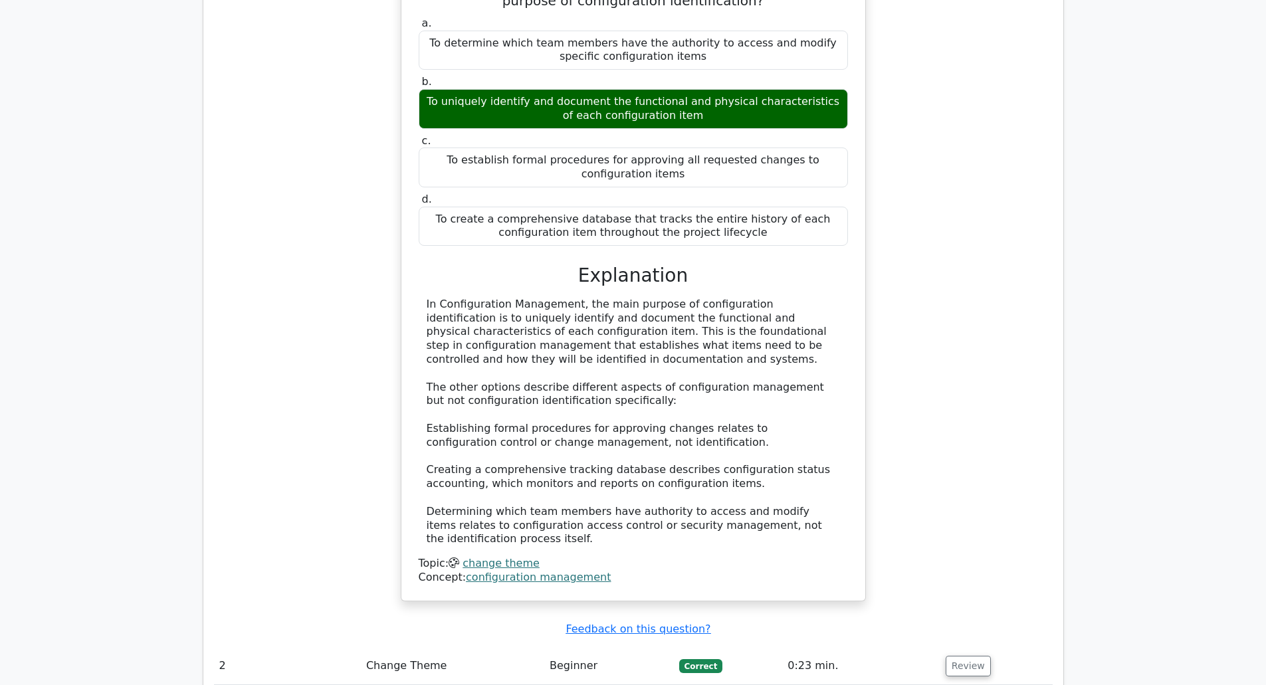
scroll to position [1175, 0]
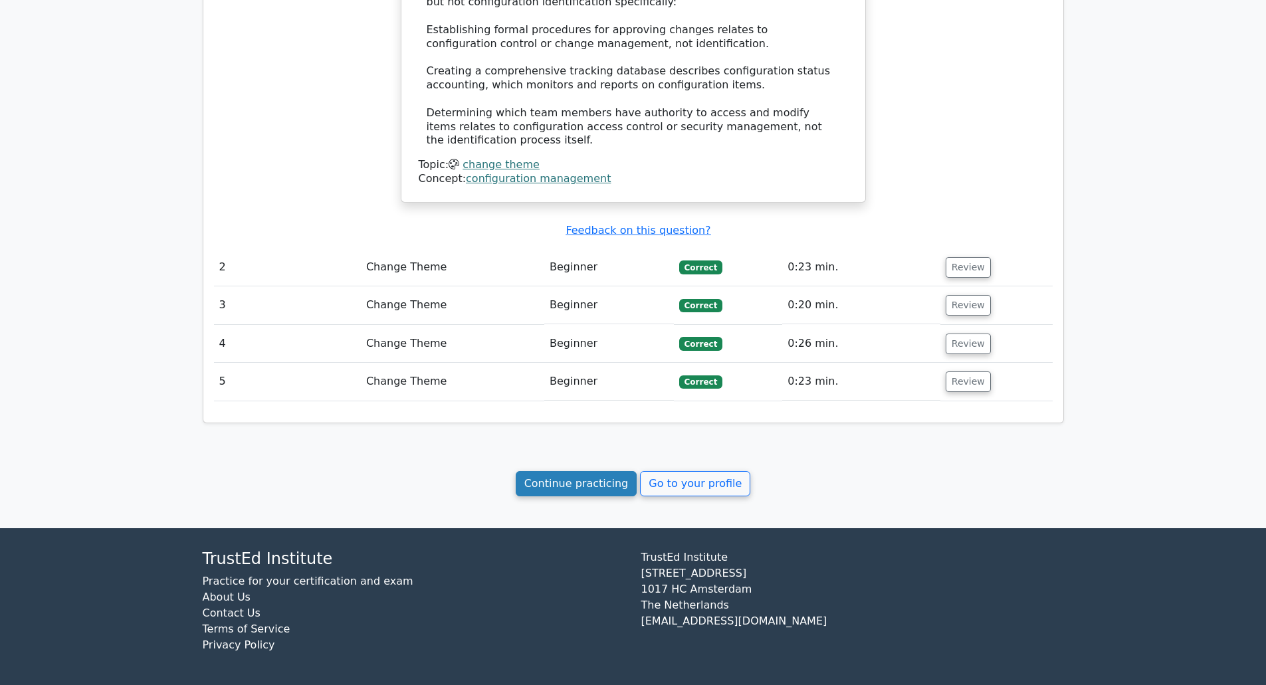
click at [542, 492] on link "Continue practicing" at bounding box center [577, 483] width 122 height 25
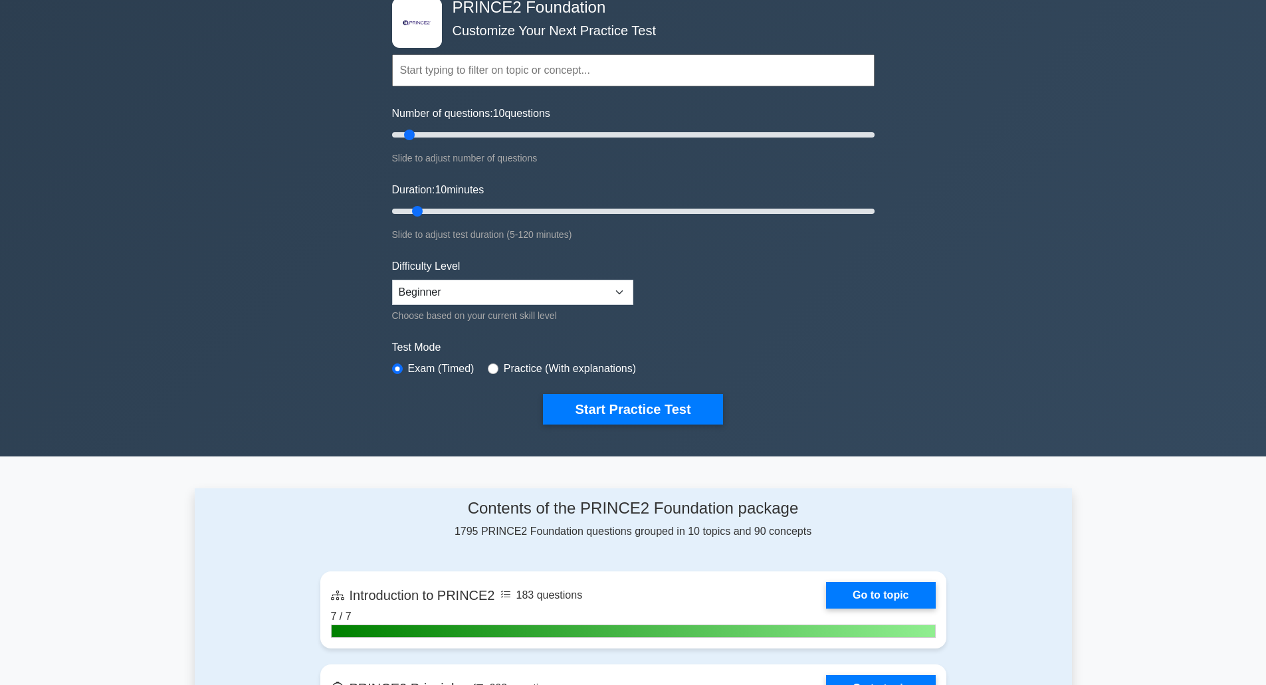
scroll to position [68, 0]
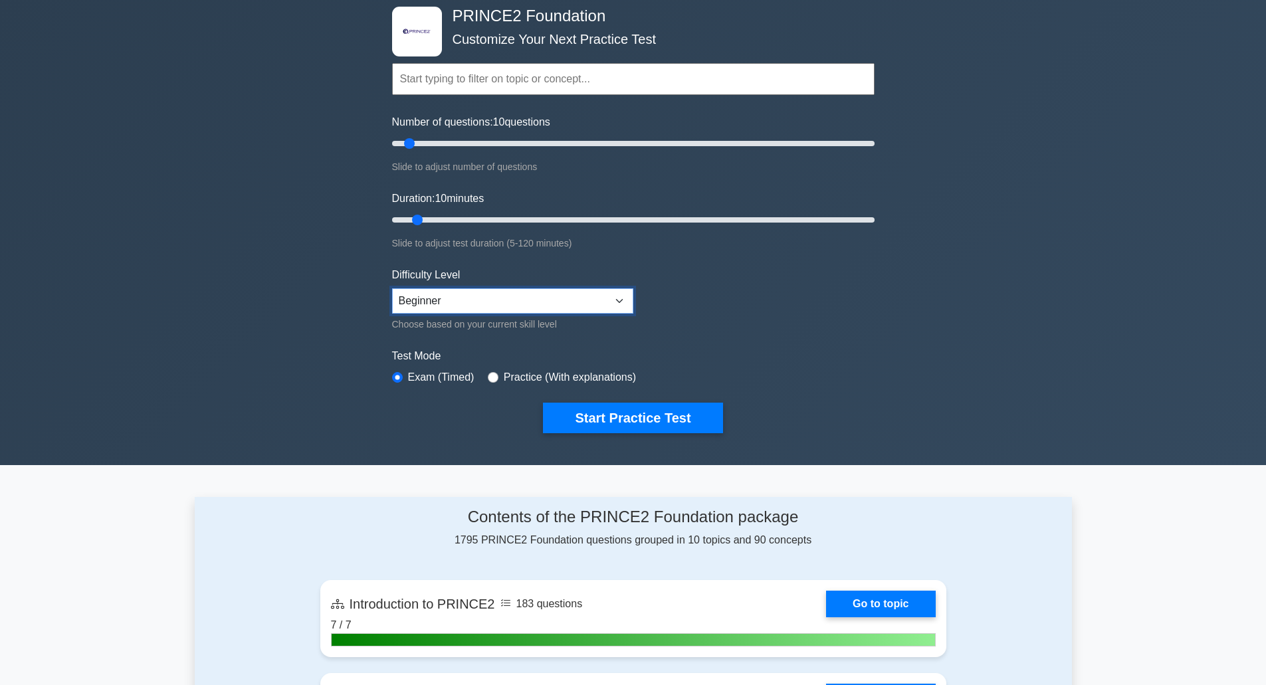
click at [479, 309] on select "Beginner Intermediate Expert" at bounding box center [512, 300] width 241 height 25
select select "intermediate"
click at [392, 288] on select "Beginner Intermediate Expert" at bounding box center [512, 300] width 241 height 25
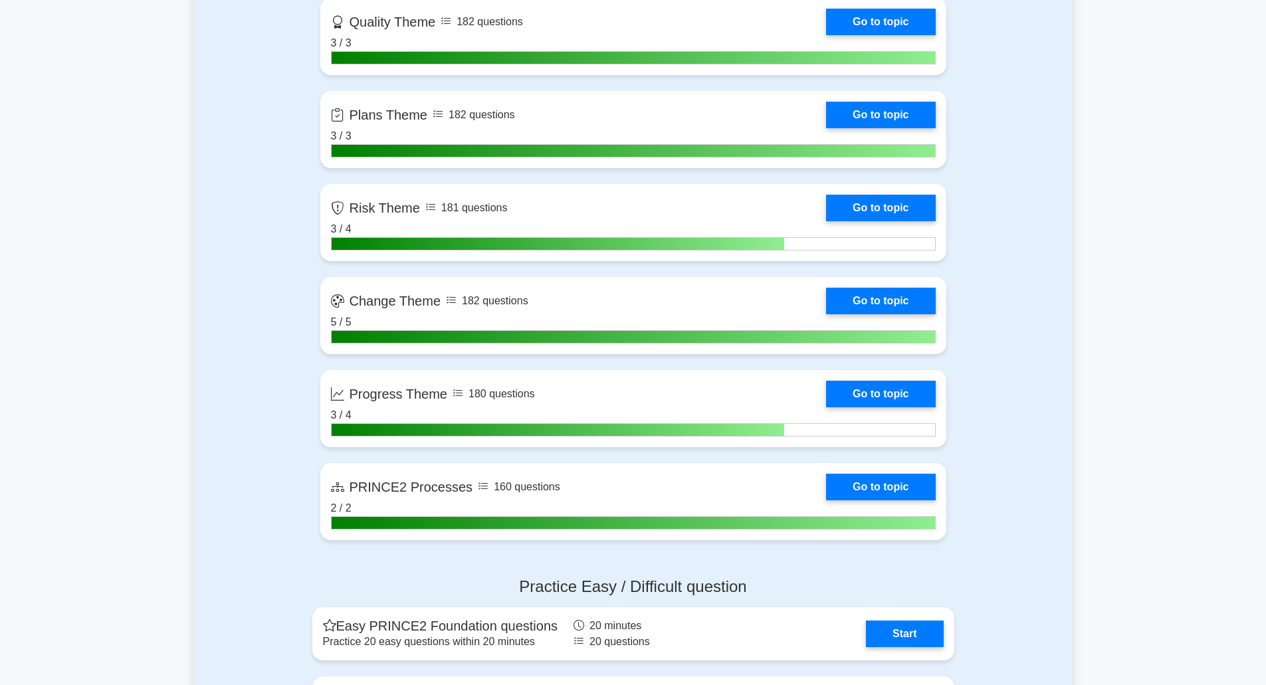
scroll to position [1023, 0]
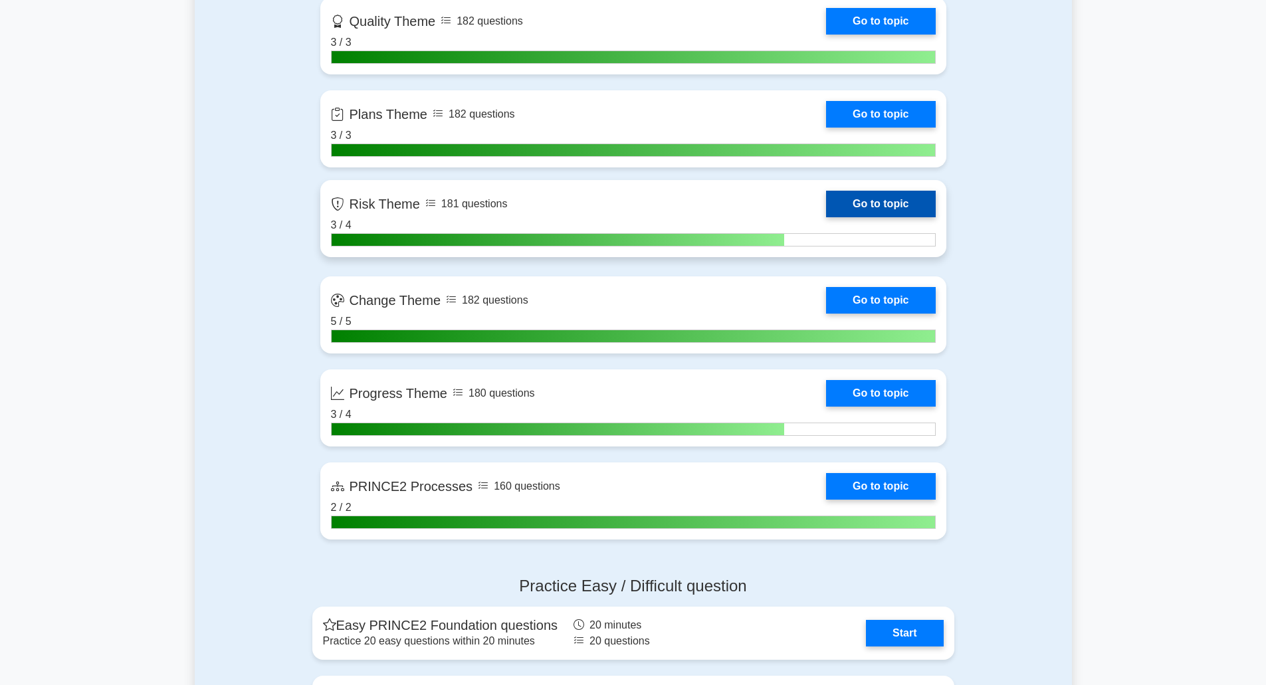
click at [888, 202] on link "Go to topic" at bounding box center [880, 204] width 109 height 27
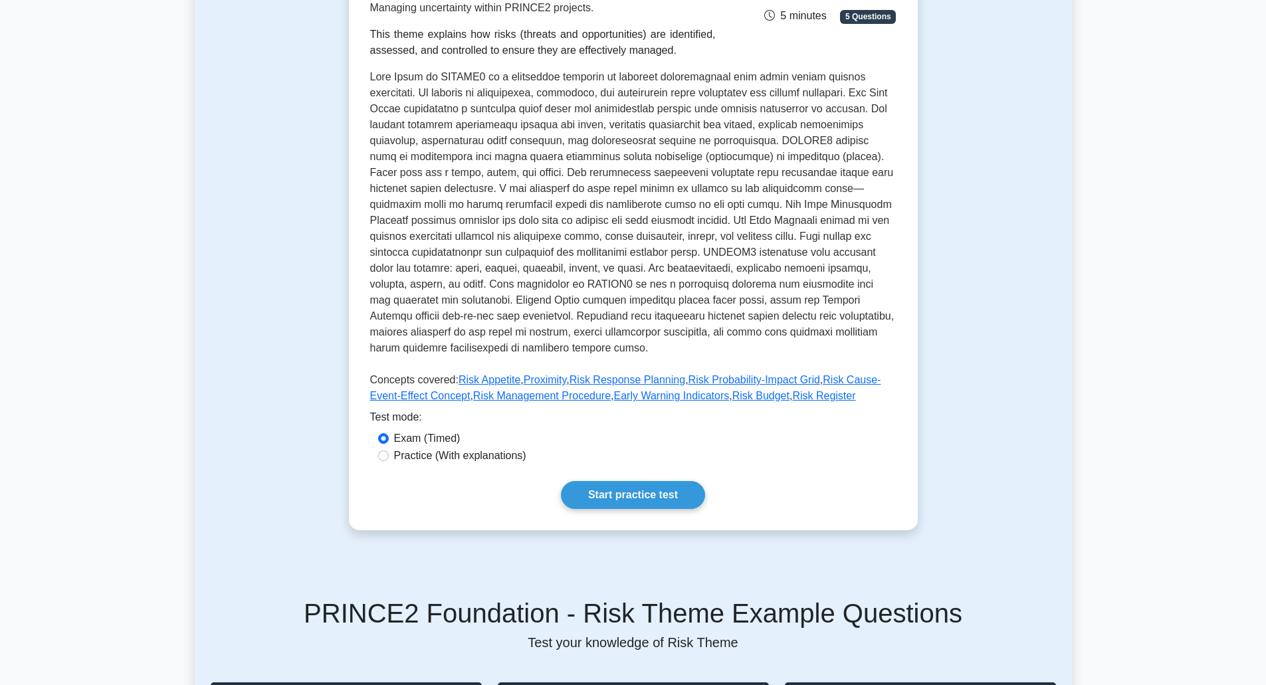
scroll to position [310, 0]
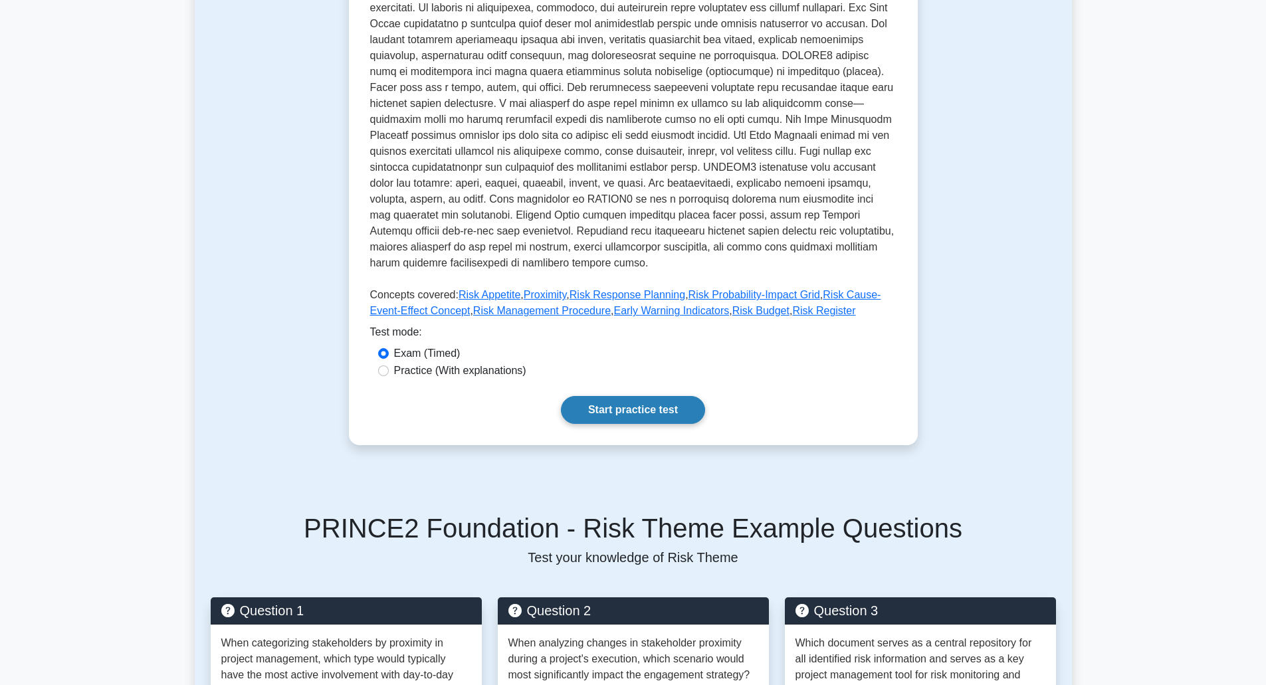
click at [646, 396] on link "Start practice test" at bounding box center [633, 410] width 144 height 28
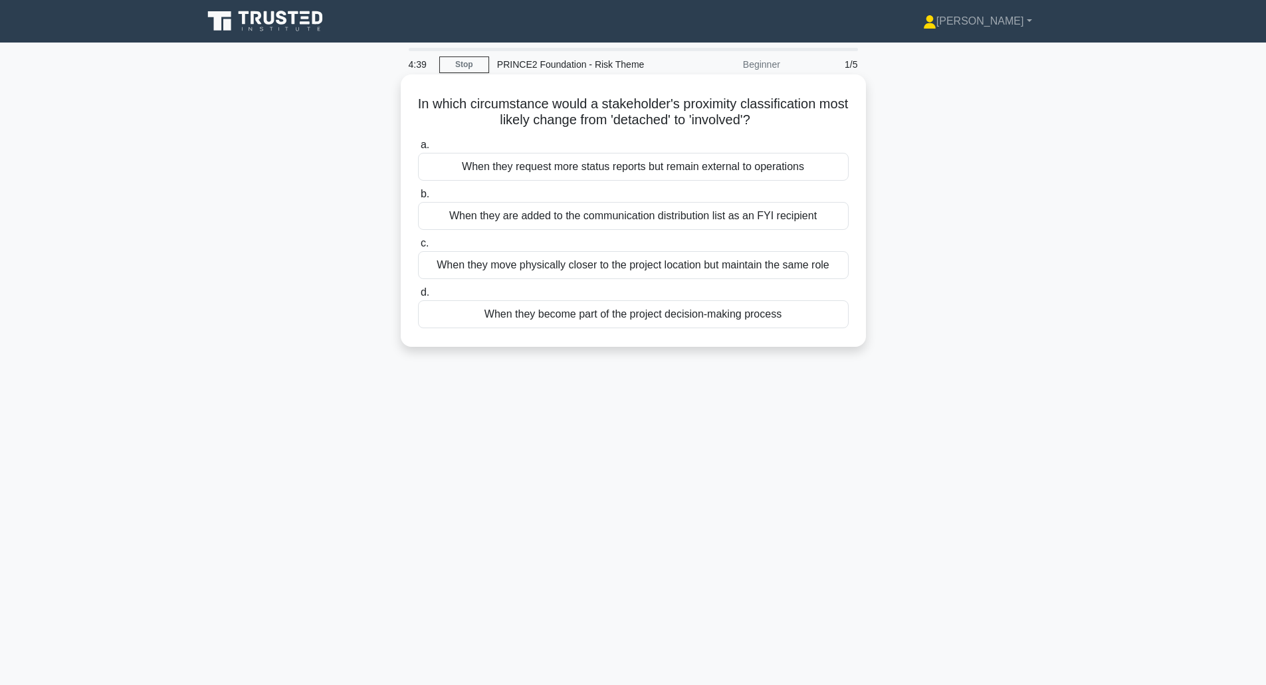
click at [519, 315] on div "When they become part of the project decision-making process" at bounding box center [633, 314] width 431 height 28
click at [418, 297] on input "d. When they become part of the project decision-making process" at bounding box center [418, 292] width 0 height 9
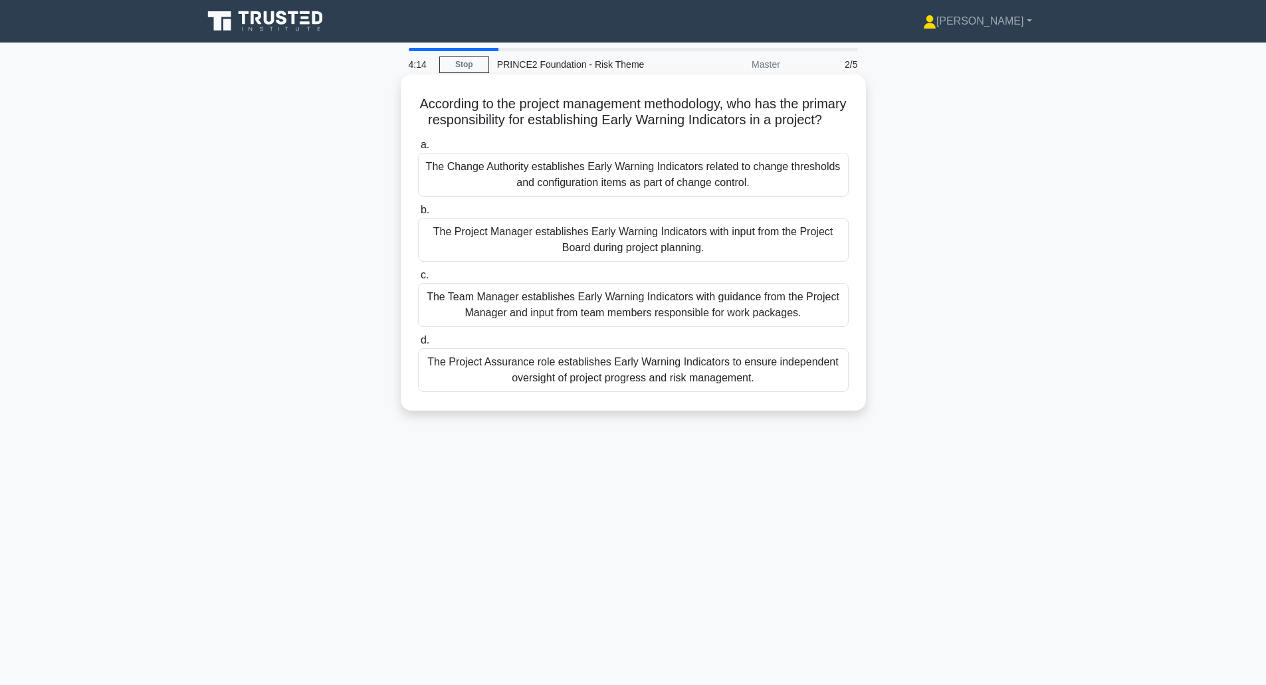
click at [536, 259] on div "The Project Manager establishes Early Warning Indicators with input from the Pr…" at bounding box center [633, 240] width 431 height 44
click at [418, 215] on input "b. The Project Manager establishes Early Warning Indicators with input from the…" at bounding box center [418, 210] width 0 height 9
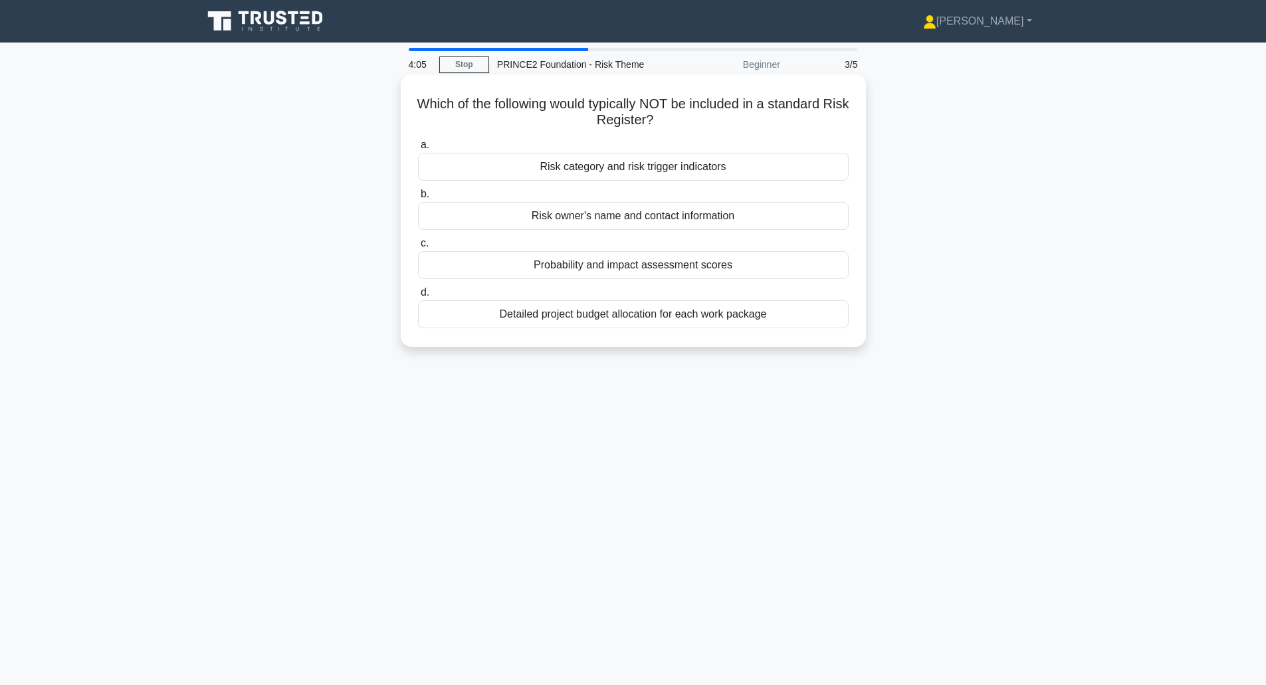
click at [530, 314] on div "Detailed project budget allocation for each work package" at bounding box center [633, 314] width 431 height 28
click at [418, 297] on input "d. Detailed project budget allocation for each work package" at bounding box center [418, 292] width 0 height 9
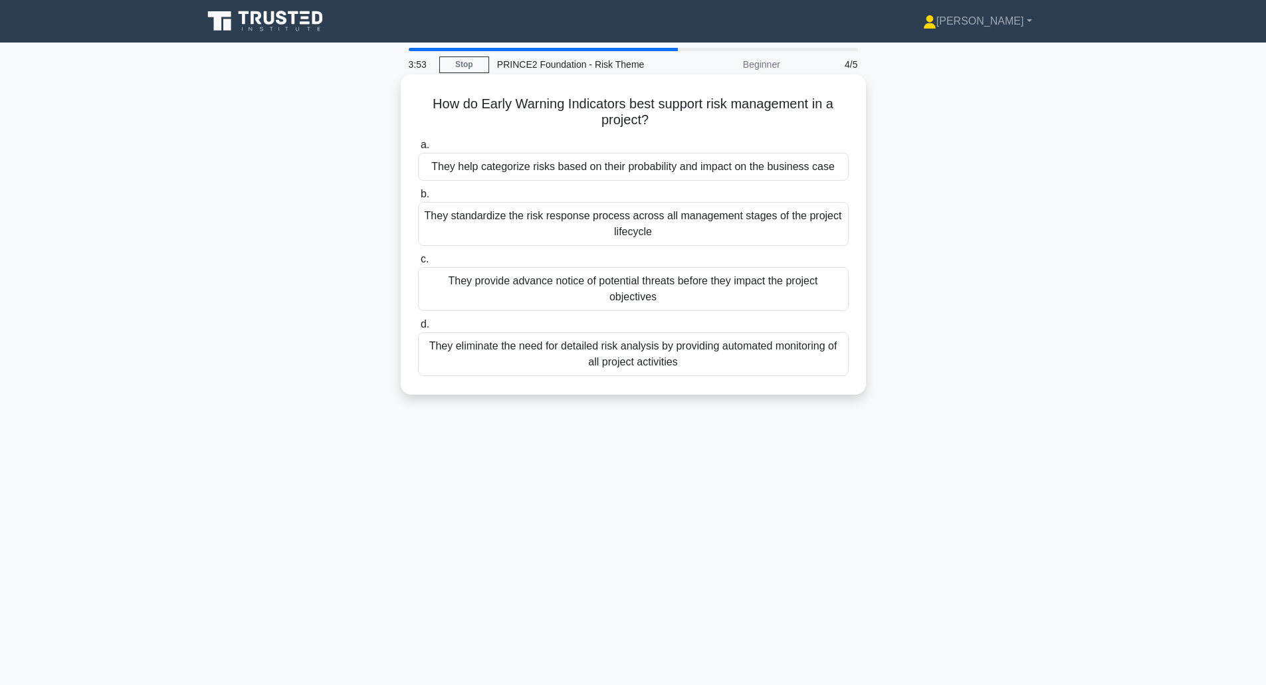
click at [480, 296] on div "They provide advance notice of potential threats before they impact the project…" at bounding box center [633, 289] width 431 height 44
click at [418, 264] on input "c. They provide advance notice of potential threats before they impact the proj…" at bounding box center [418, 259] width 0 height 9
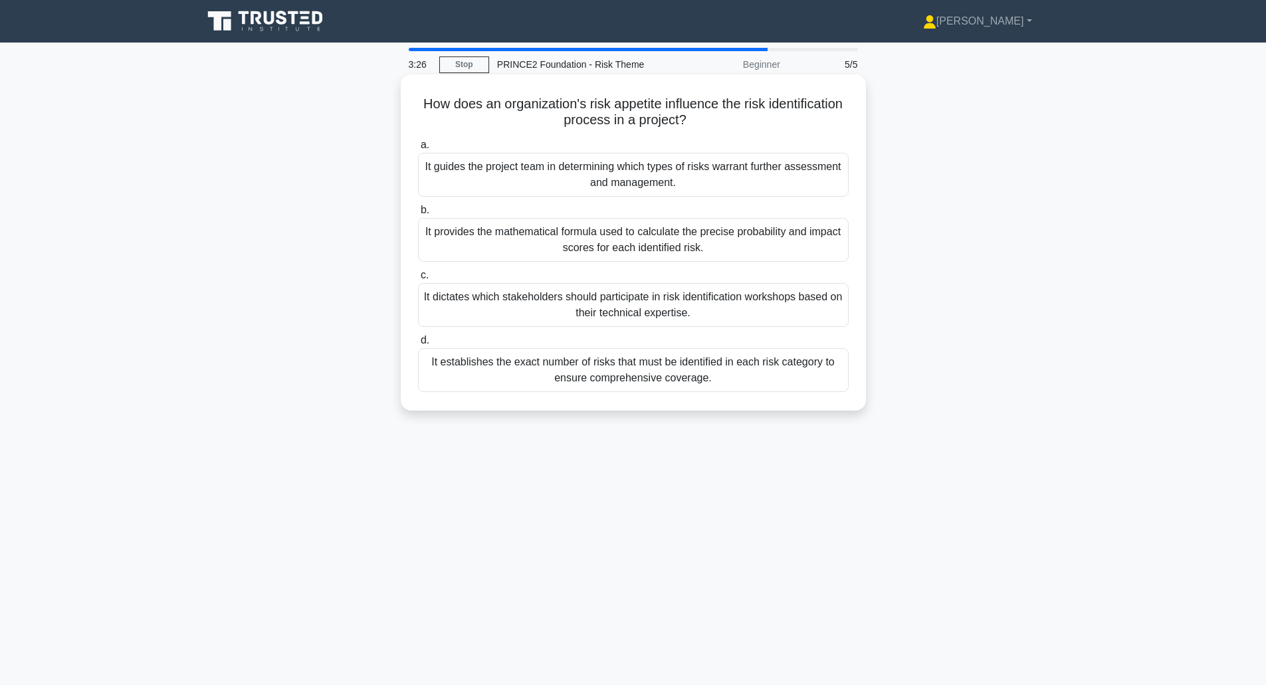
click at [511, 174] on div "It guides the project team in determining which types of risks warrant further …" at bounding box center [633, 175] width 431 height 44
click at [418, 150] on input "a. It guides the project team in determining which types of risks warrant furth…" at bounding box center [418, 145] width 0 height 9
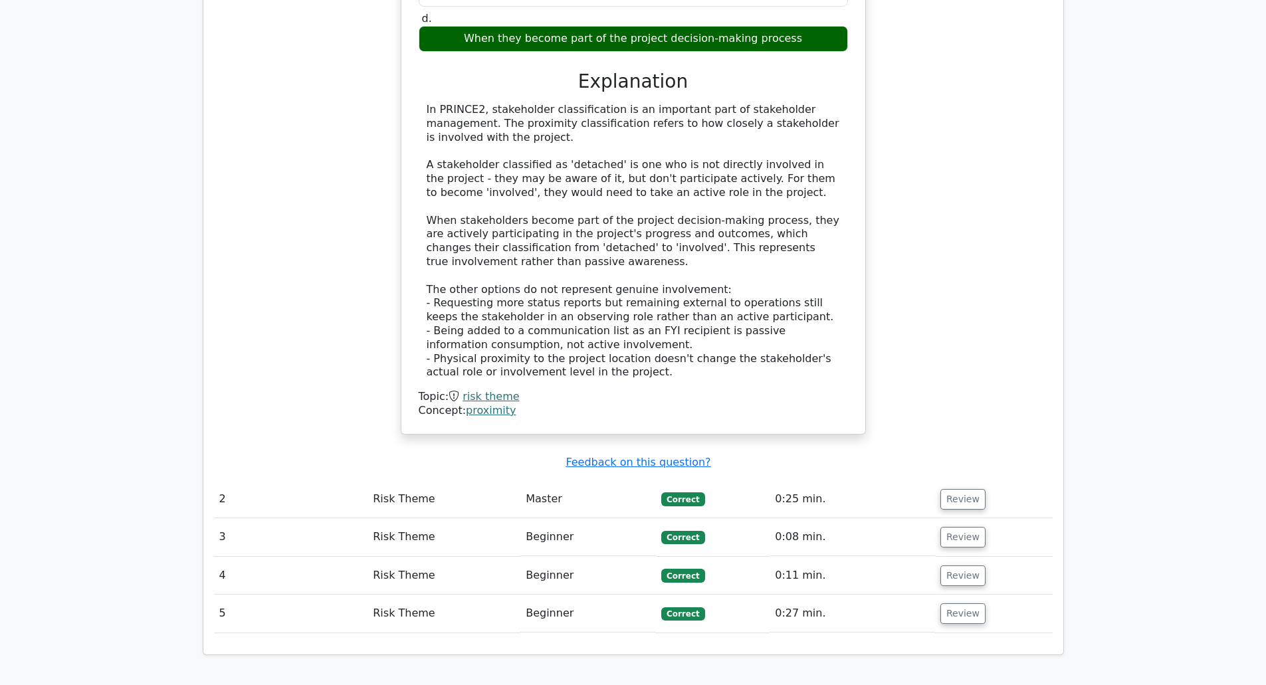
scroll to position [1148, 0]
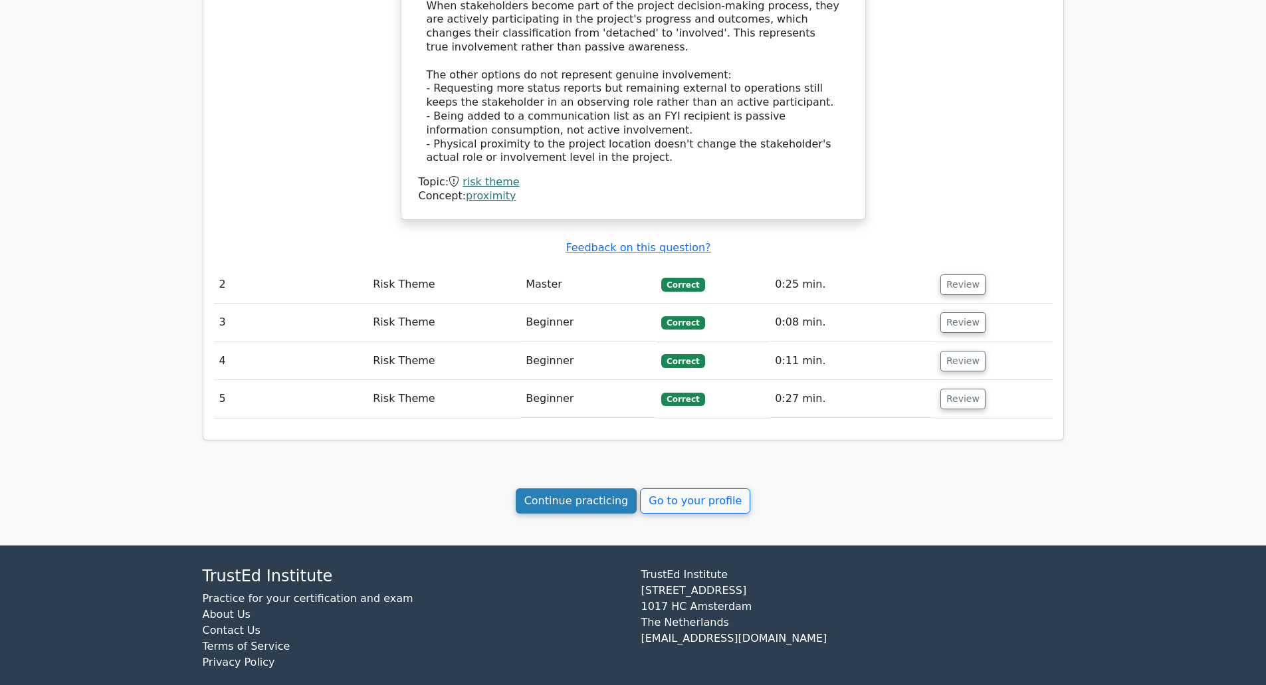
click at [571, 489] on link "Continue practicing" at bounding box center [577, 501] width 122 height 25
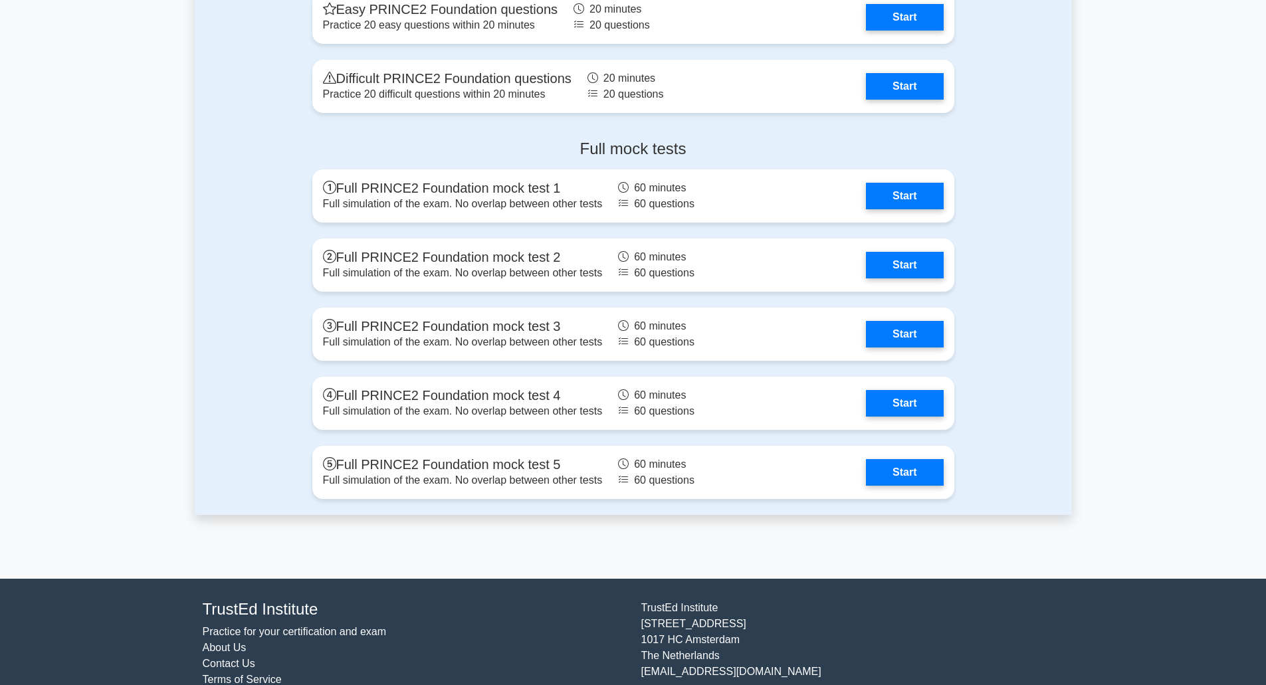
scroll to position [1392, 0]
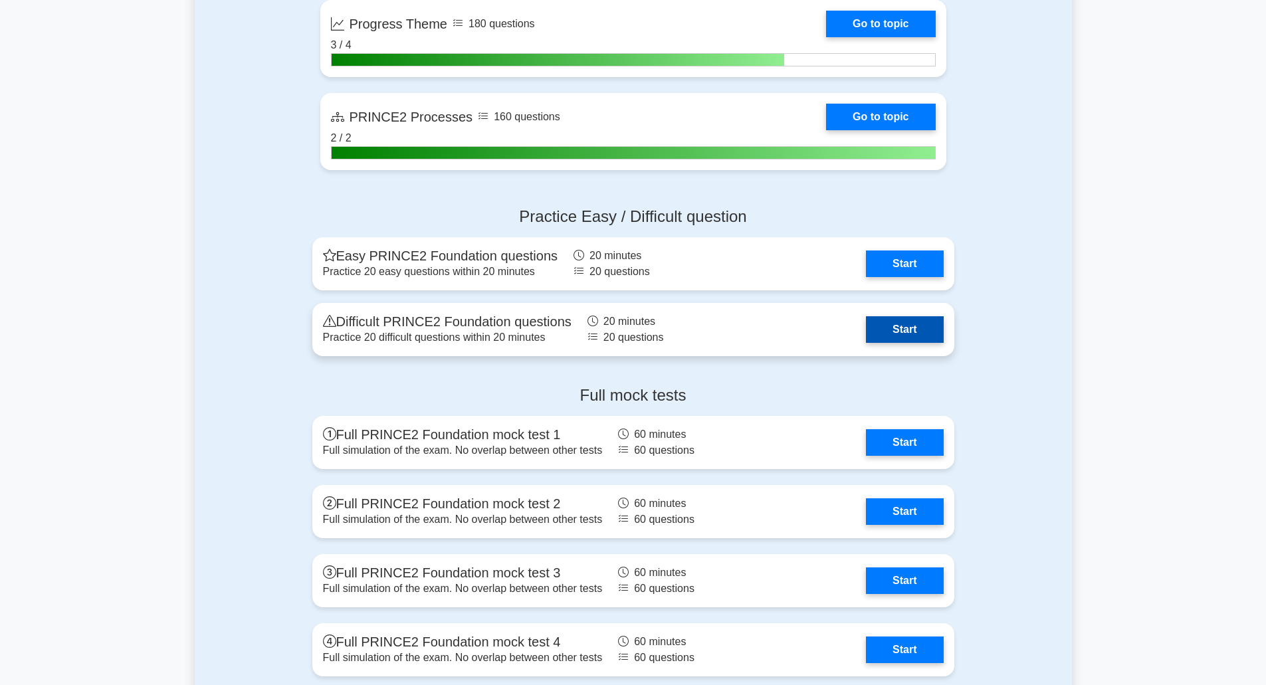
click at [895, 334] on link "Start" at bounding box center [904, 329] width 77 height 27
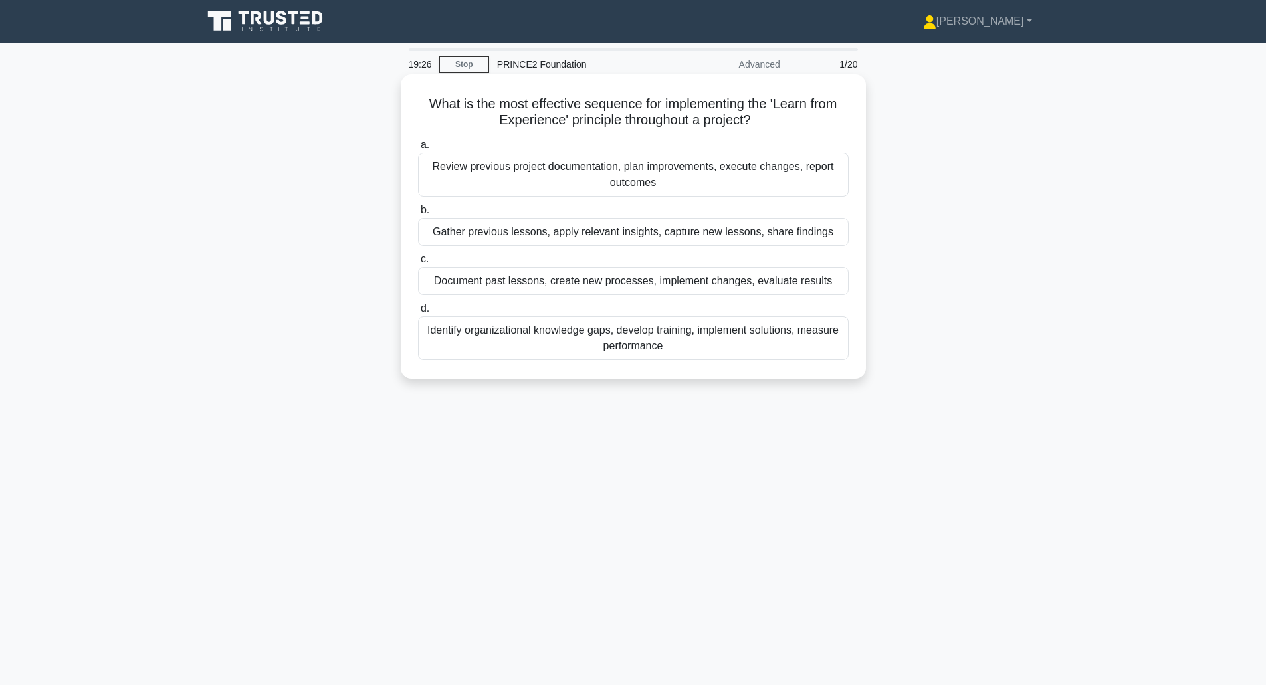
click at [485, 235] on div "Gather previous lessons, apply relevant insights, capture new lessons, share fi…" at bounding box center [633, 232] width 431 height 28
click at [418, 215] on input "b. Gather previous lessons, apply relevant insights, capture new lessons, share…" at bounding box center [418, 210] width 0 height 9
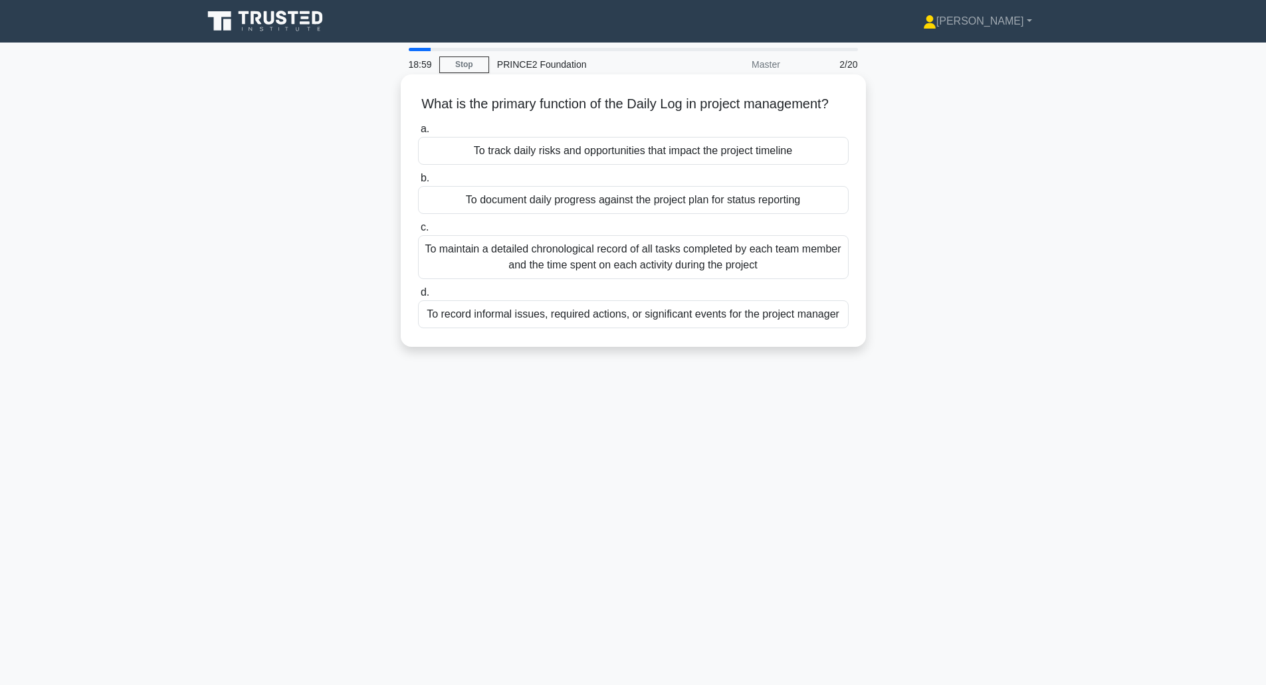
click at [583, 214] on div "To document daily progress against the project plan for status reporting" at bounding box center [633, 200] width 431 height 28
click at [418, 183] on input "b. To document daily progress against the project plan for status reporting" at bounding box center [418, 178] width 0 height 9
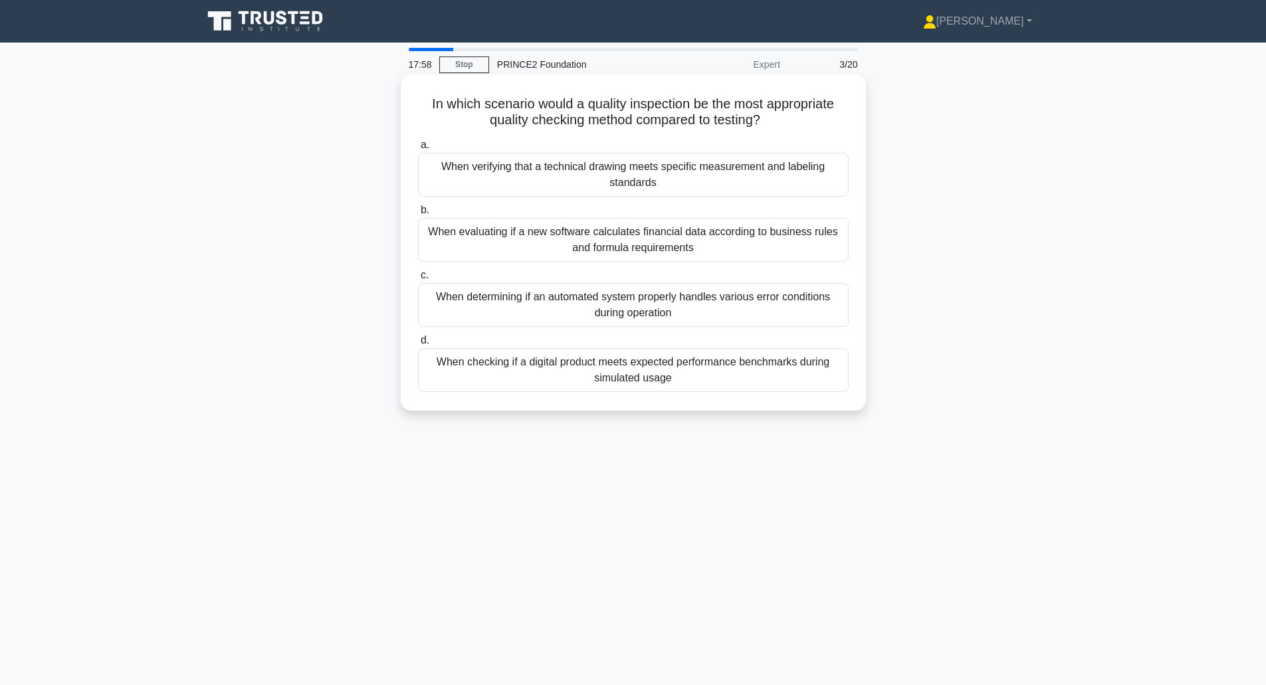
click at [608, 305] on div "When determining if an automated system properly handles various error conditio…" at bounding box center [633, 305] width 431 height 44
click at [418, 280] on input "c. When determining if an automated system properly handles various error condi…" at bounding box center [418, 275] width 0 height 9
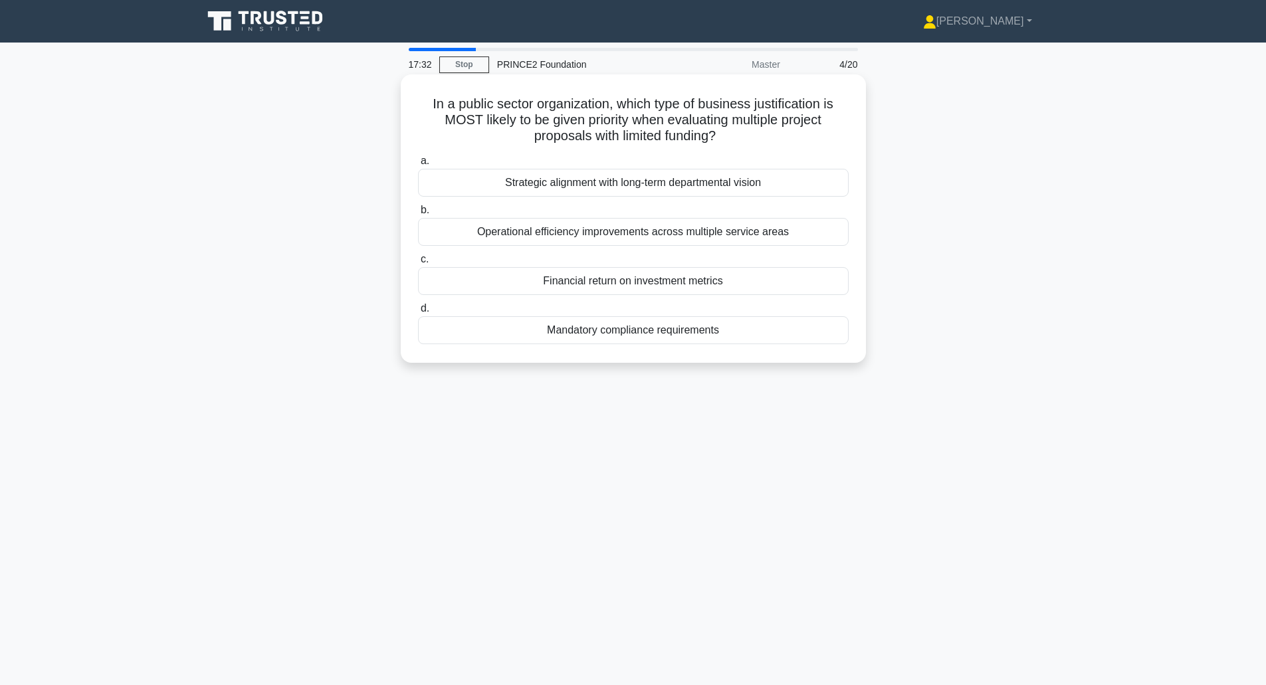
click at [608, 184] on div "Strategic alignment with long-term departmental vision" at bounding box center [633, 183] width 431 height 28
click at [418, 166] on input "a. Strategic alignment with long-term departmental vision" at bounding box center [418, 161] width 0 height 9
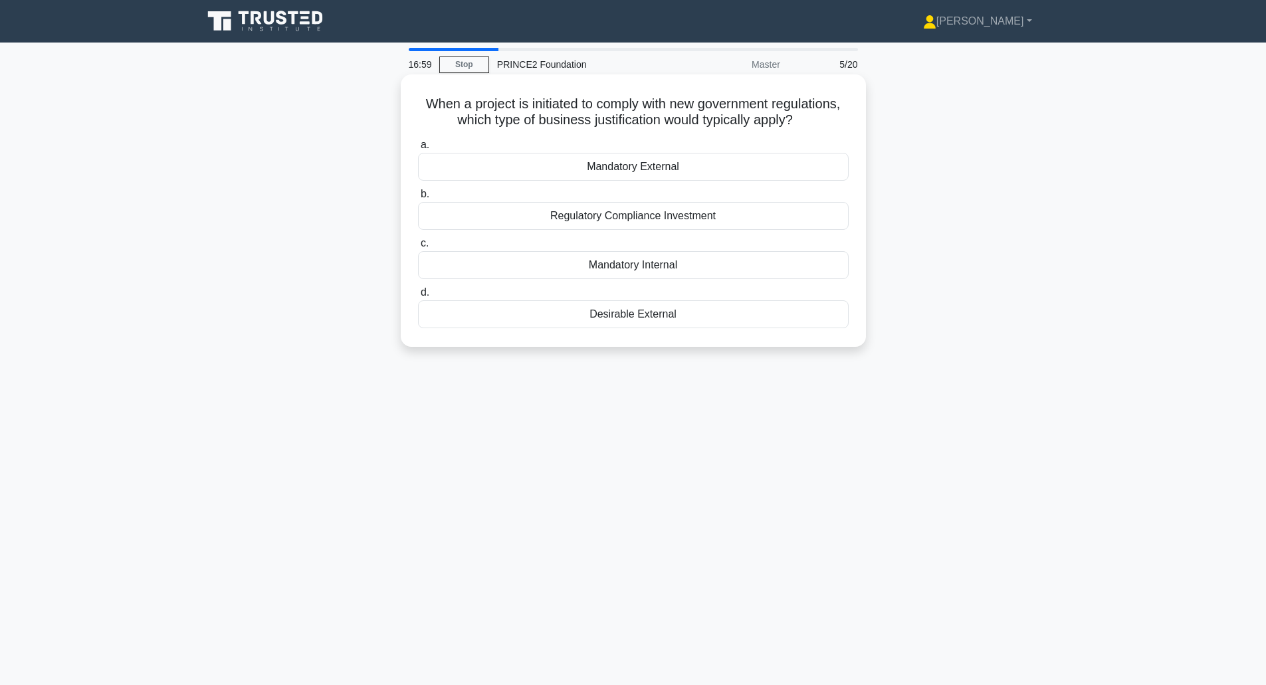
click at [602, 167] on div "Mandatory External" at bounding box center [633, 167] width 431 height 28
click at [418, 150] on input "a. Mandatory External" at bounding box center [418, 145] width 0 height 9
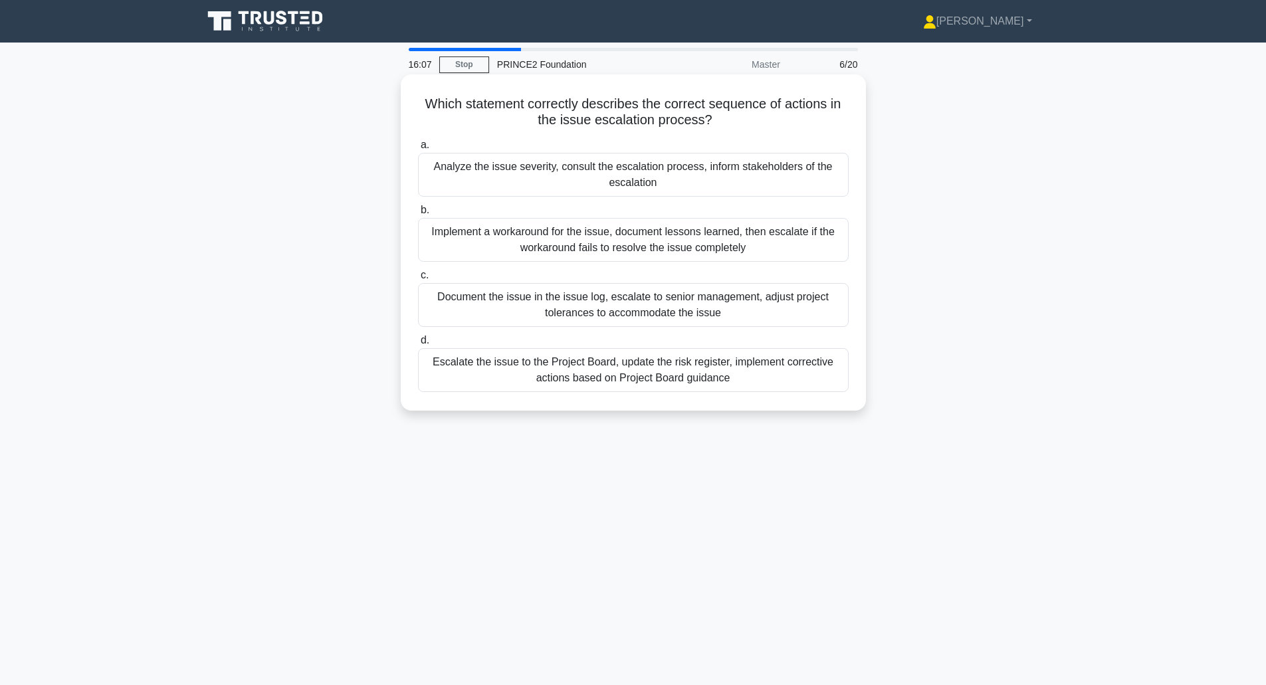
click at [580, 176] on div "Analyze the issue severity, consult the escalation process, inform stakeholders…" at bounding box center [633, 175] width 431 height 44
click at [418, 150] on input "a. Analyze the issue severity, consult the escalation process, inform stakehold…" at bounding box center [418, 145] width 0 height 9
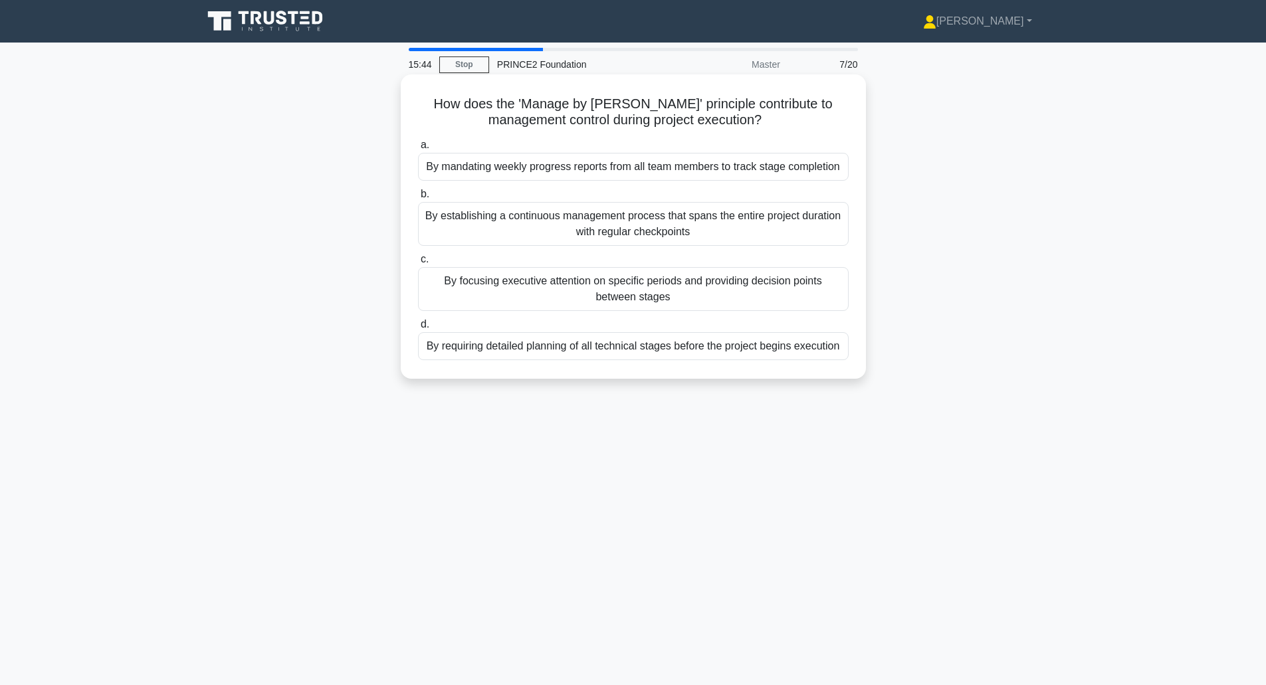
click at [550, 297] on div "By focusing executive attention on specific periods and providing decision poin…" at bounding box center [633, 289] width 431 height 44
click at [418, 264] on input "c. By focusing executive attention on specific periods and providing decision p…" at bounding box center [418, 259] width 0 height 9
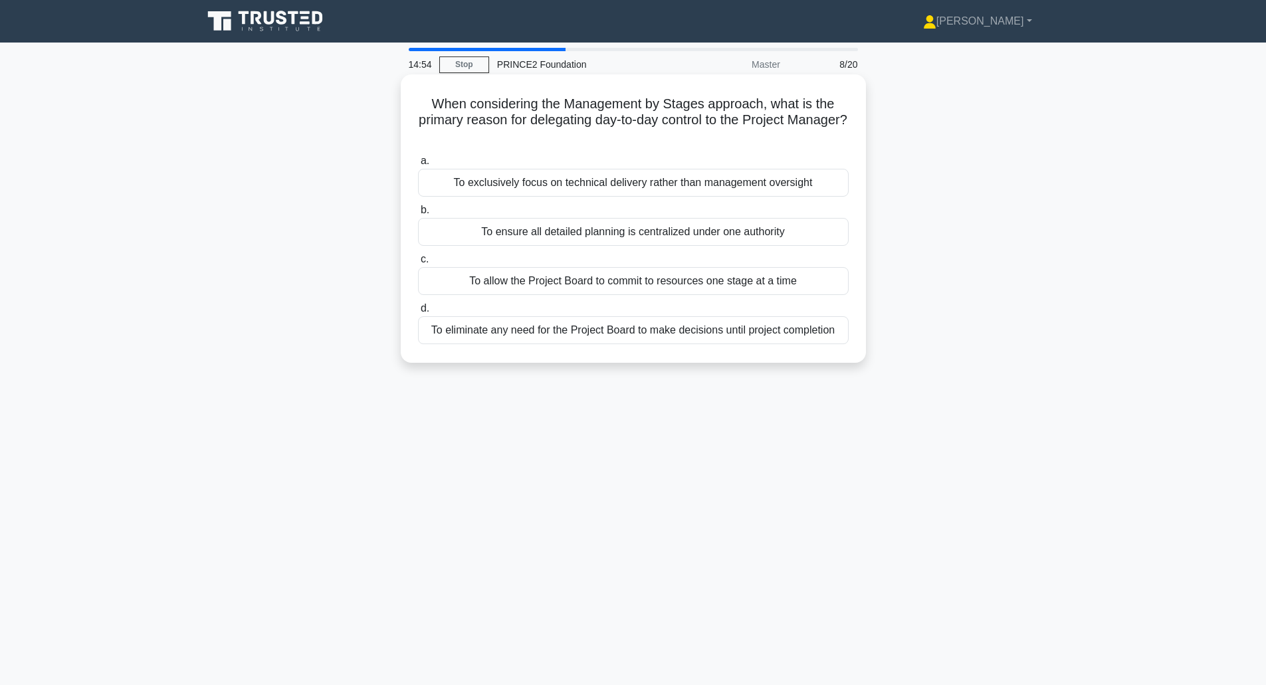
click at [565, 279] on div "To allow the Project Board to commit to resources one stage at a time" at bounding box center [633, 281] width 431 height 28
click at [418, 264] on input "c. To allow the Project Board to commit to resources one stage at a time" at bounding box center [418, 259] width 0 height 9
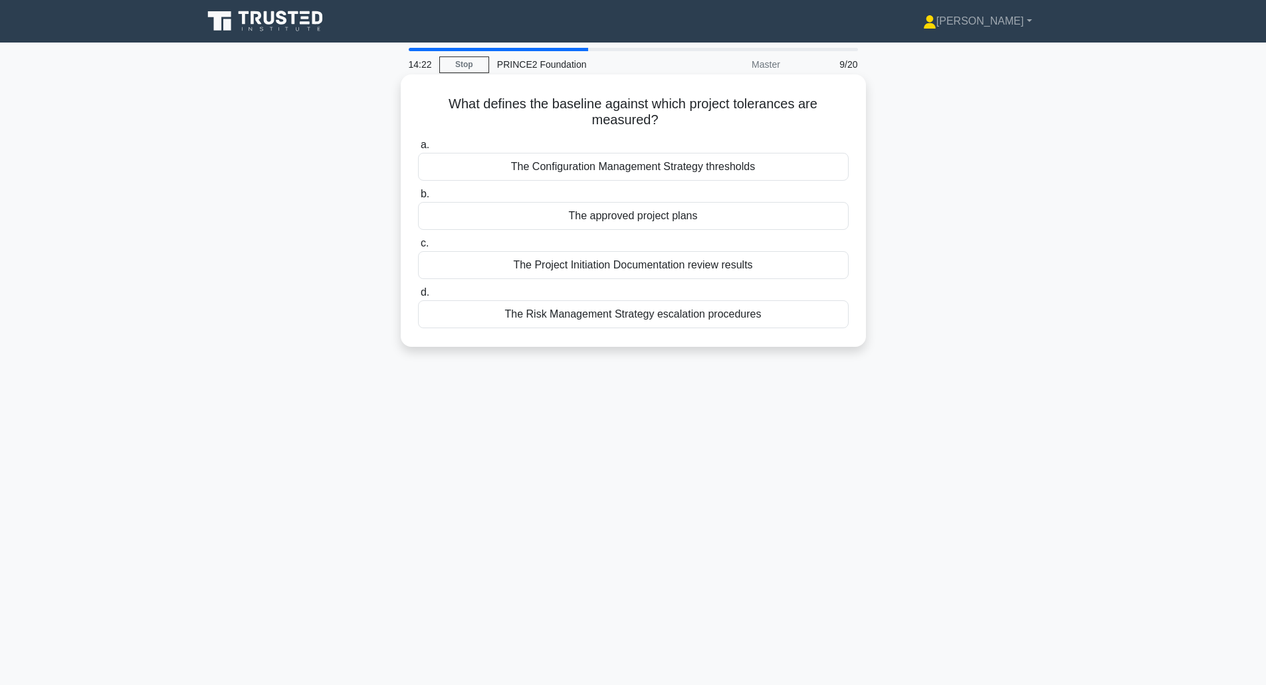
click at [619, 269] on div "The Project Initiation Documentation review results" at bounding box center [633, 265] width 431 height 28
click at [418, 248] on input "c. The Project Initiation Documentation review results" at bounding box center [418, 243] width 0 height 9
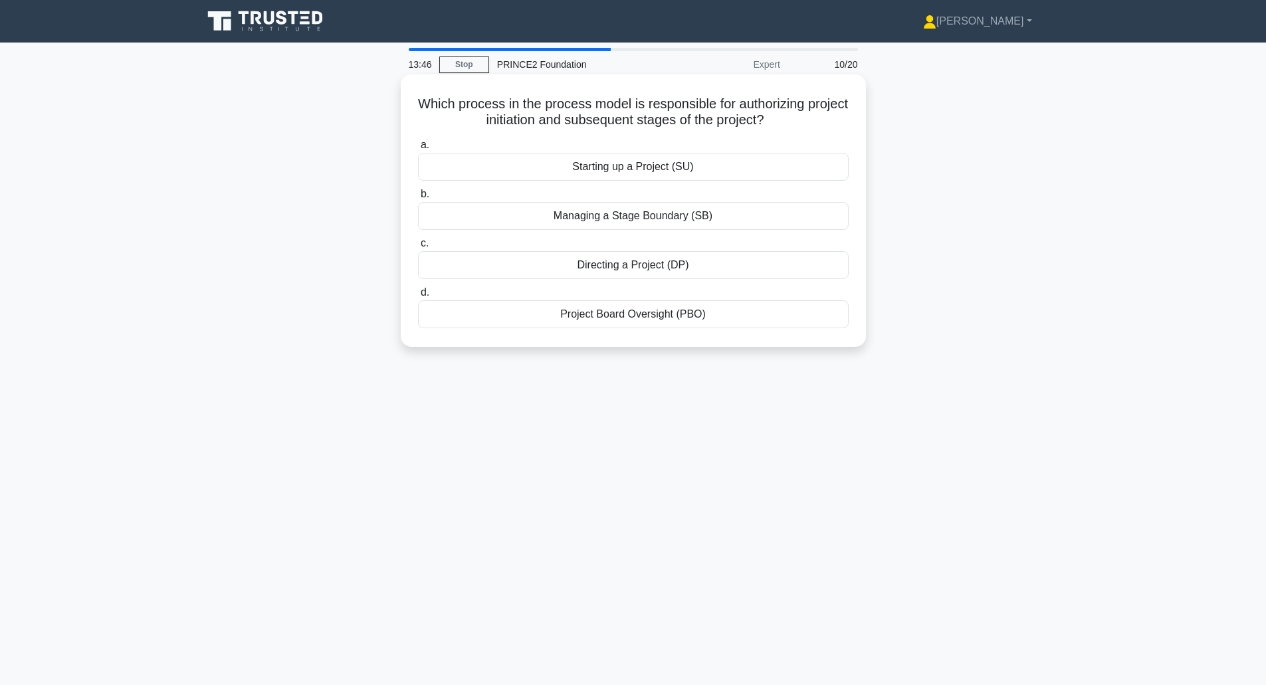
click at [612, 269] on div "Directing a Project (DP)" at bounding box center [633, 265] width 431 height 28
click at [418, 248] on input "c. Directing a Project (DP)" at bounding box center [418, 243] width 0 height 9
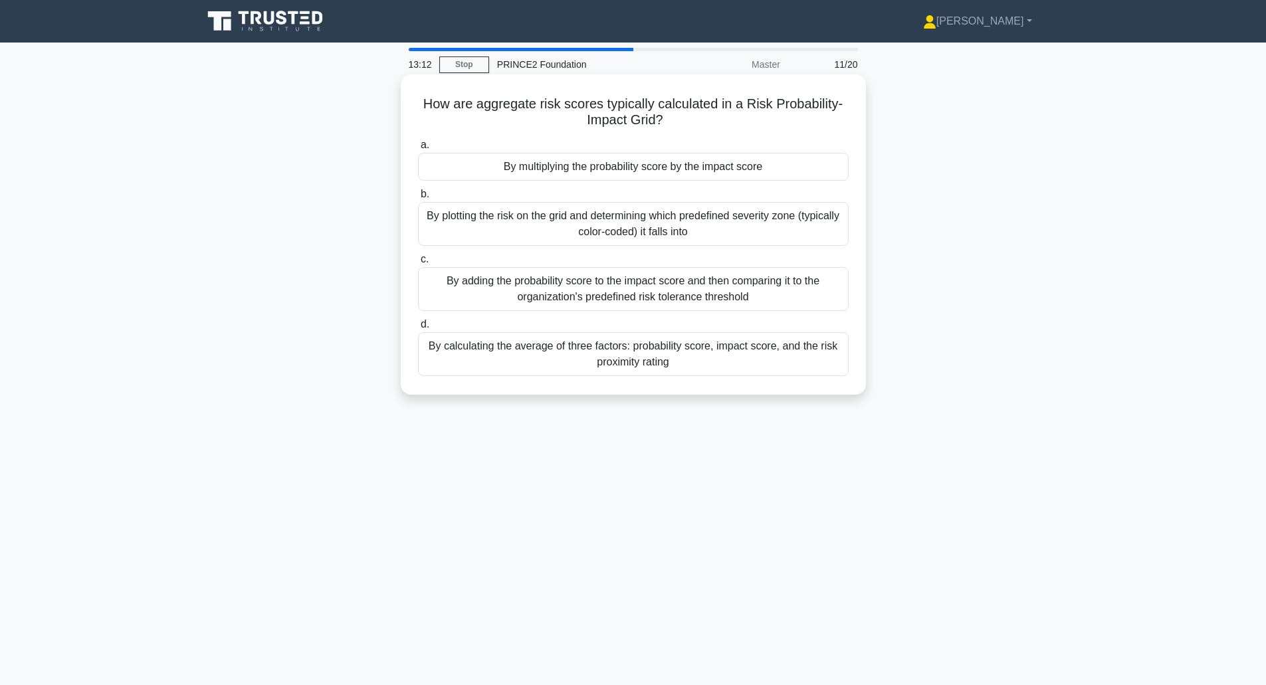
click at [544, 166] on div "By multiplying the probability score by the impact score" at bounding box center [633, 167] width 431 height 28
click at [418, 150] on input "a. By multiplying the probability score by the impact score" at bounding box center [418, 145] width 0 height 9
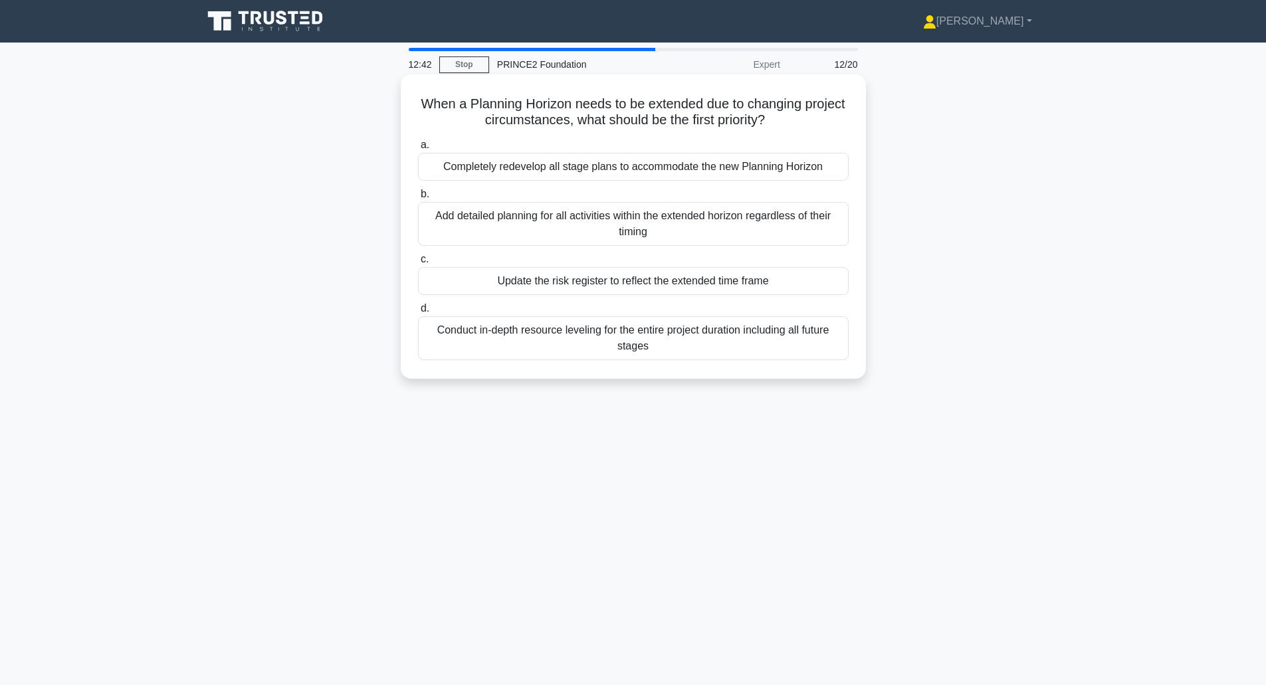
click at [602, 278] on div "Update the risk register to reflect the extended time frame" at bounding box center [633, 281] width 431 height 28
click at [418, 264] on input "c. Update the risk register to reflect the extended time frame" at bounding box center [418, 259] width 0 height 9
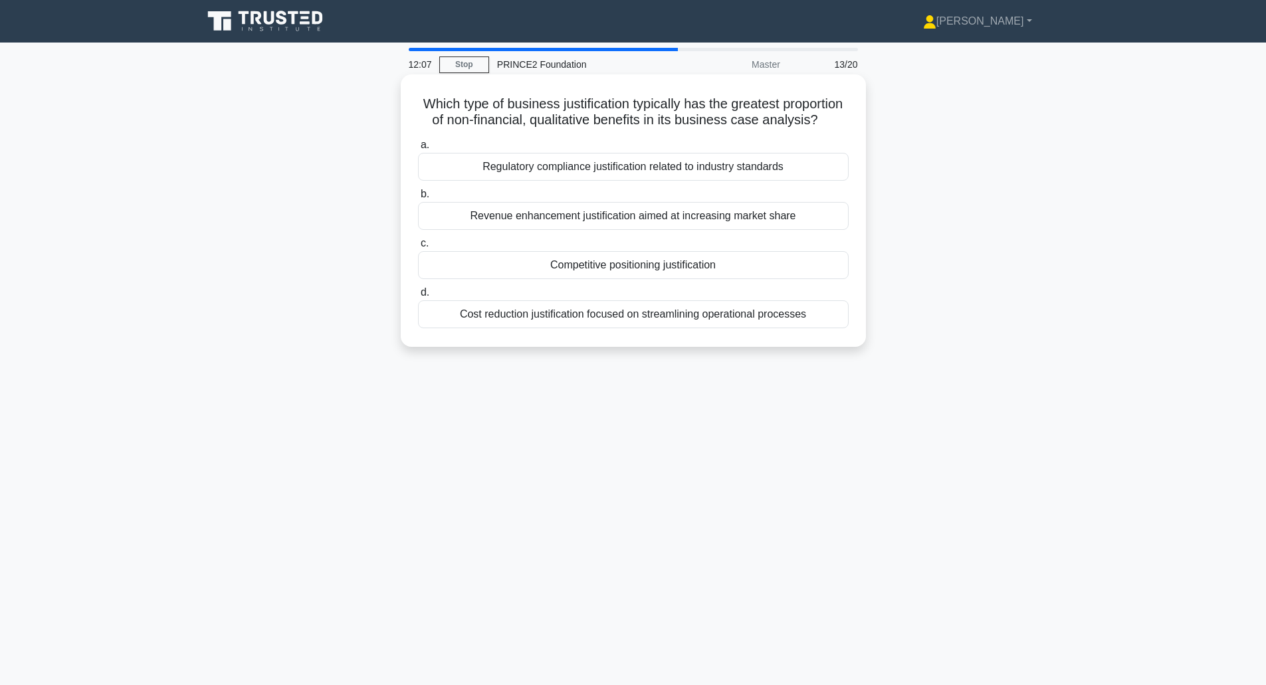
click at [570, 279] on div "Competitive positioning justification" at bounding box center [633, 265] width 431 height 28
click at [418, 248] on input "c. Competitive positioning justification" at bounding box center [418, 243] width 0 height 9
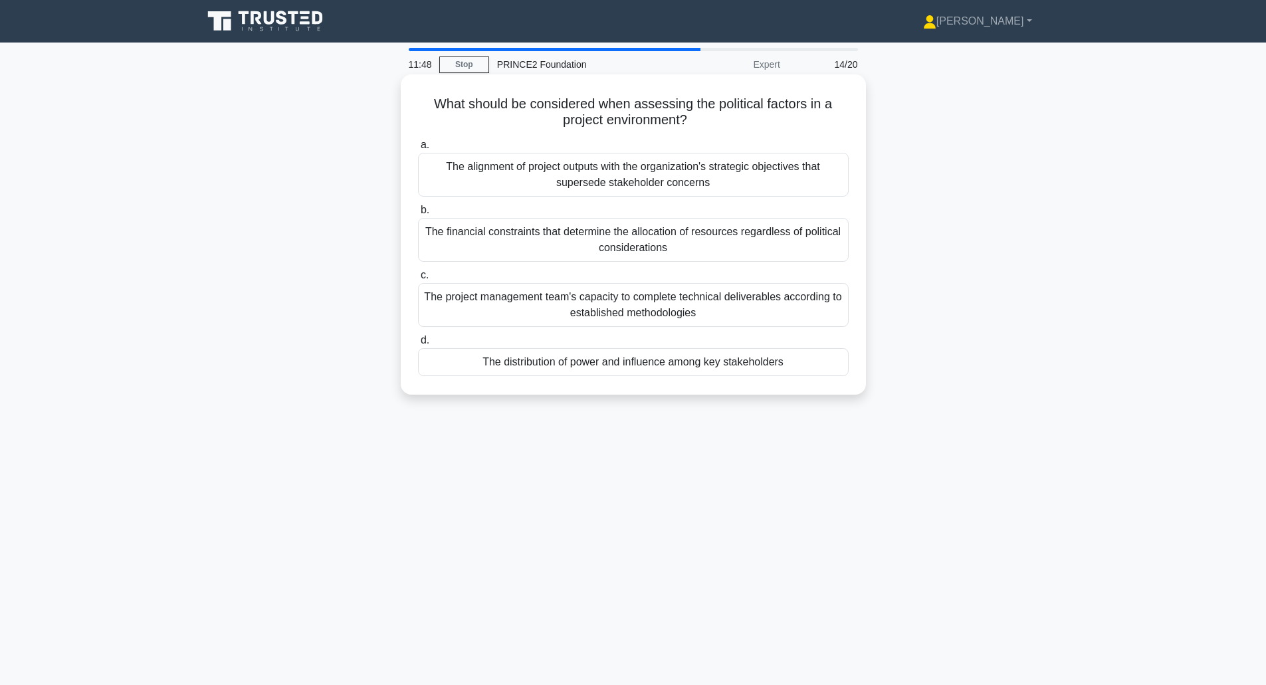
click at [520, 367] on div "The distribution of power and influence among key stakeholders" at bounding box center [633, 362] width 431 height 28
click at [418, 345] on input "d. The distribution of power and influence among key stakeholders" at bounding box center [418, 340] width 0 height 9
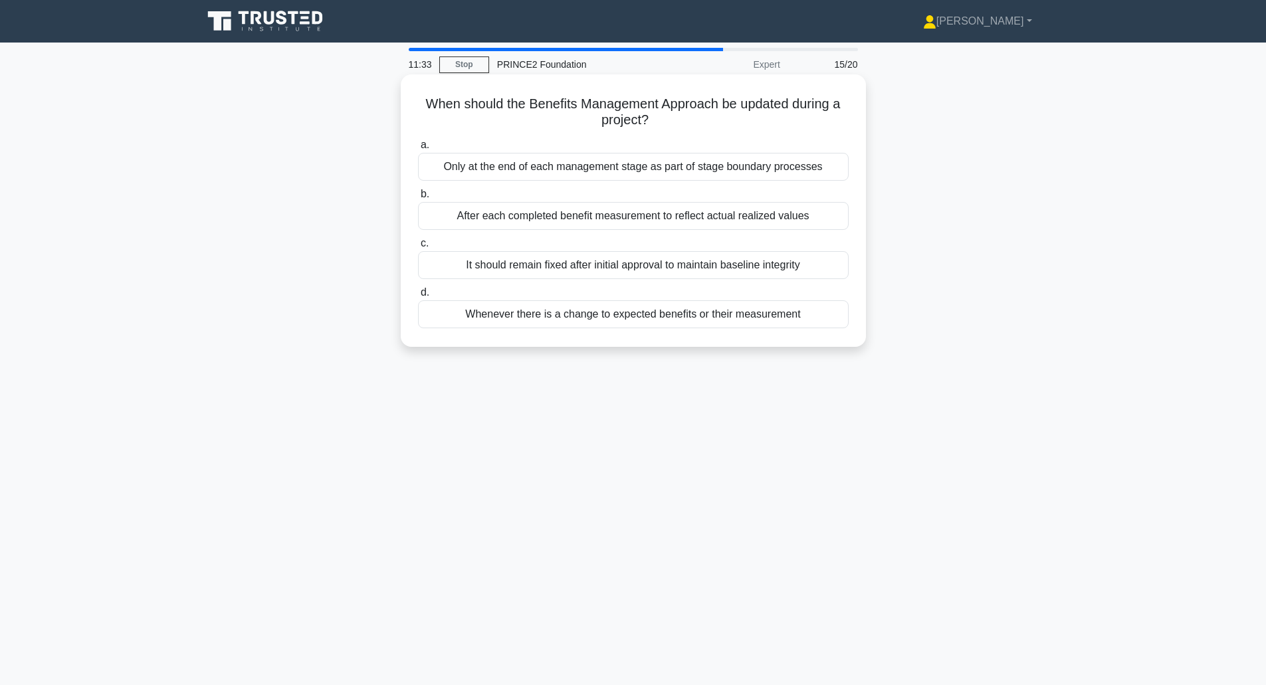
click at [536, 316] on div "Whenever there is a change to expected benefits or their measurement" at bounding box center [633, 314] width 431 height 28
click at [418, 297] on input "d. Whenever there is a change to expected benefits or their measurement" at bounding box center [418, 292] width 0 height 9
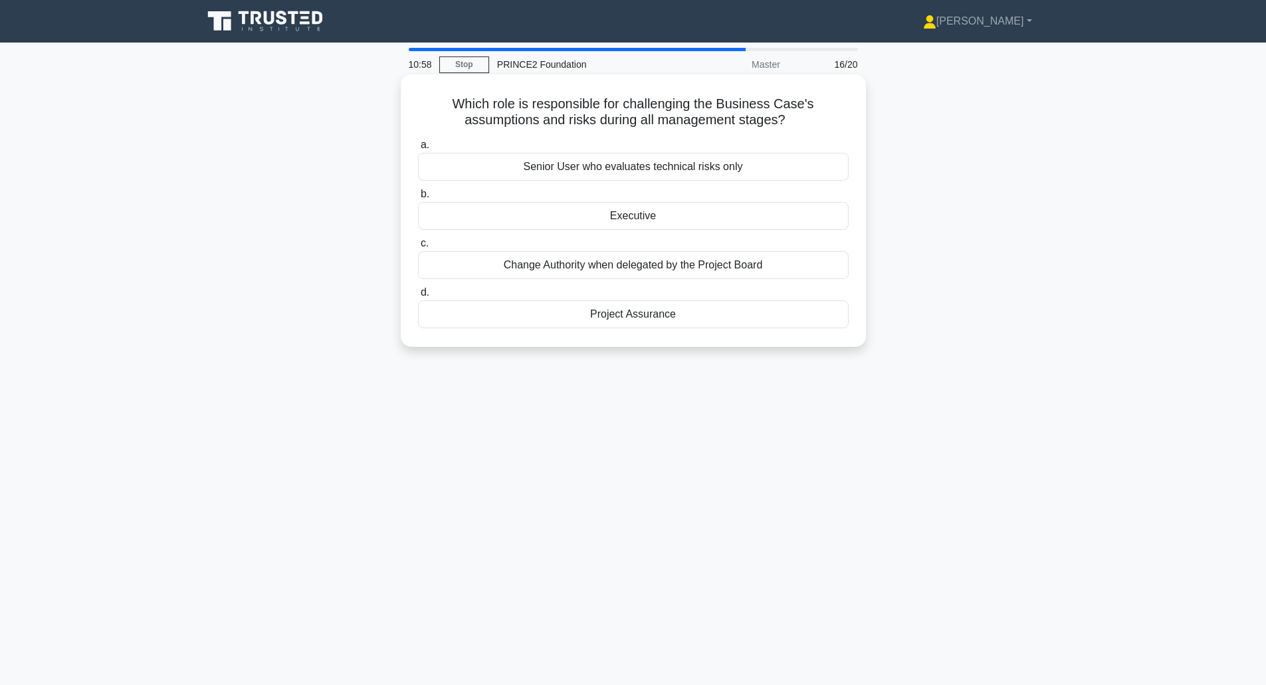
click at [627, 318] on div "Project Assurance" at bounding box center [633, 314] width 431 height 28
click at [418, 297] on input "d. Project Assurance" at bounding box center [418, 292] width 0 height 9
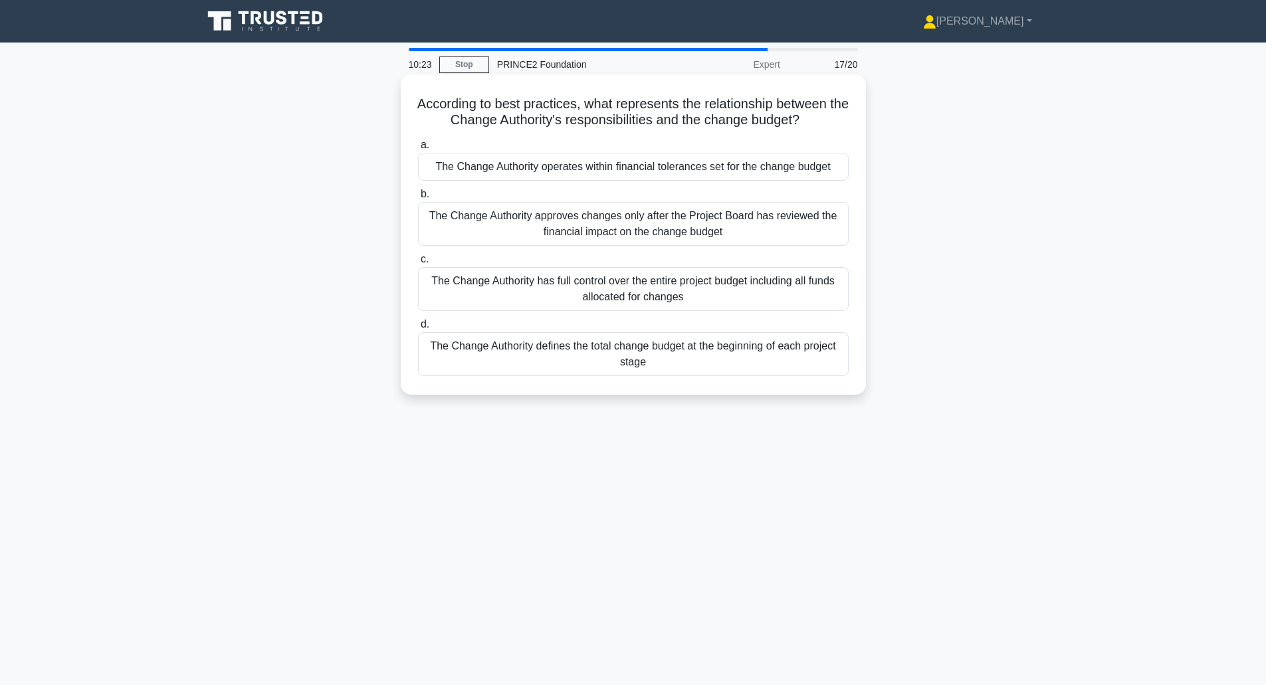
click at [593, 175] on div "The Change Authority operates within financial tolerances set for the change bu…" at bounding box center [633, 167] width 431 height 28
click at [418, 150] on input "a. The Change Authority operates within financial tolerances set for the change…" at bounding box center [418, 145] width 0 height 9
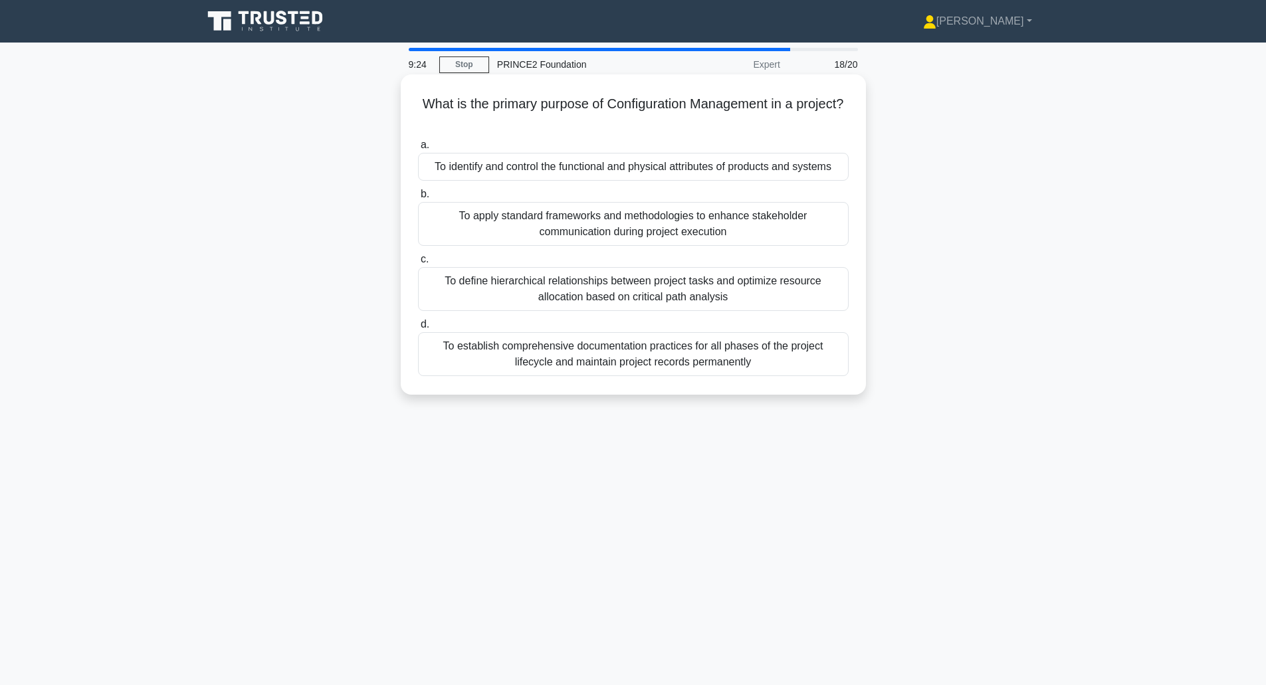
click at [549, 292] on div "To define hierarchical relationships between project tasks and optimize resourc…" at bounding box center [633, 289] width 431 height 44
click at [418, 264] on input "c. To define hierarchical relationships between project tasks and optimize reso…" at bounding box center [418, 259] width 0 height 9
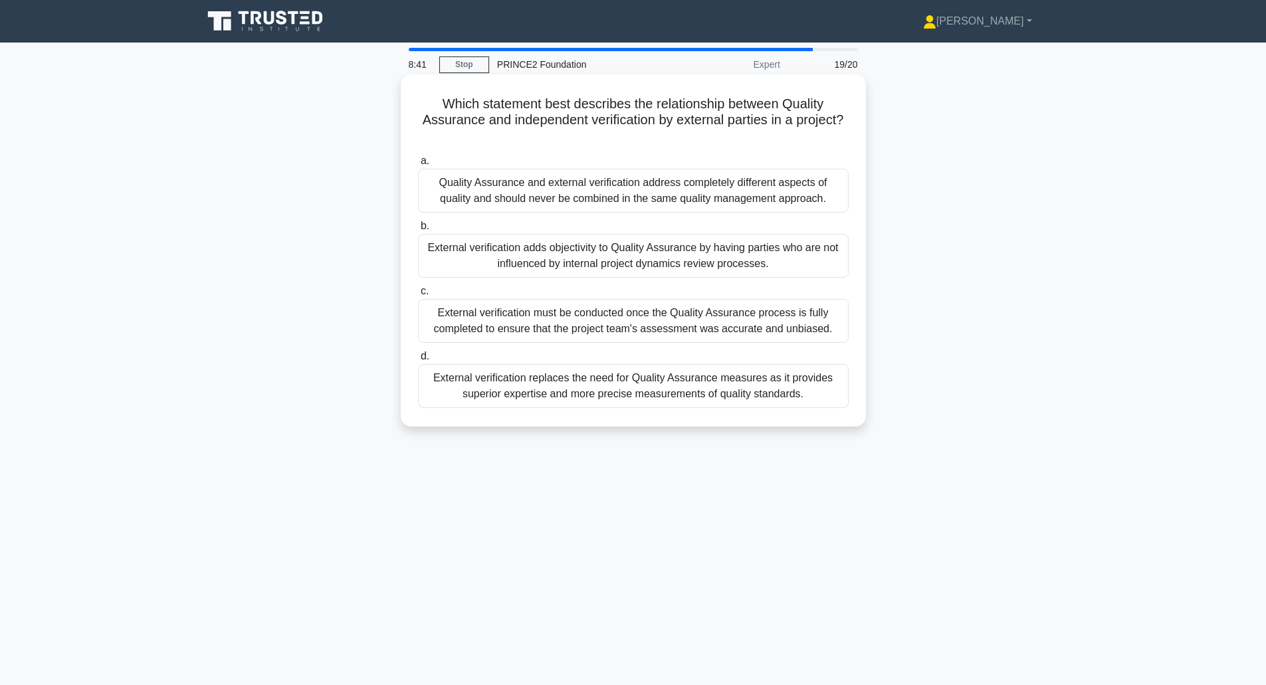
click at [506, 257] on div "External verification adds objectivity to Quality Assurance by having parties w…" at bounding box center [633, 256] width 431 height 44
click at [418, 231] on input "b. External verification adds objectivity to Quality Assurance by having partie…" at bounding box center [418, 226] width 0 height 9
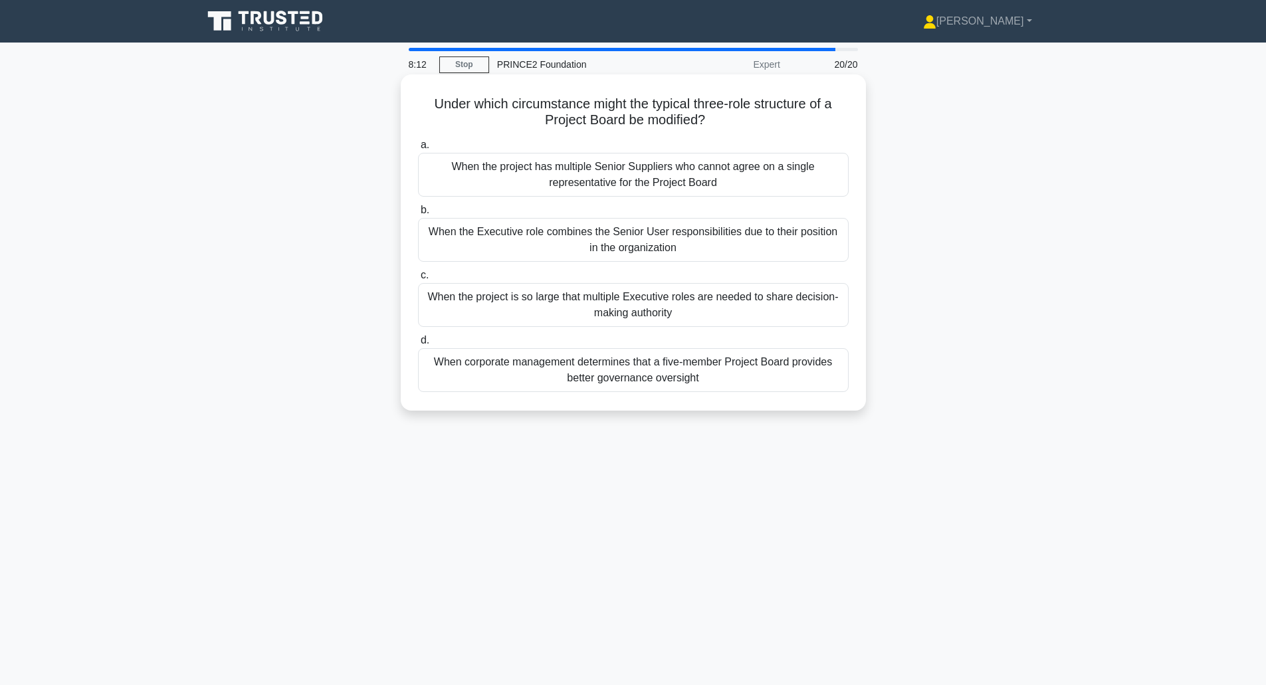
click at [508, 239] on div "When the Executive role combines the Senior User responsibilities due to their …" at bounding box center [633, 240] width 431 height 44
click at [418, 215] on input "b. When the Executive role combines the Senior User responsibilities due to the…" at bounding box center [418, 210] width 0 height 9
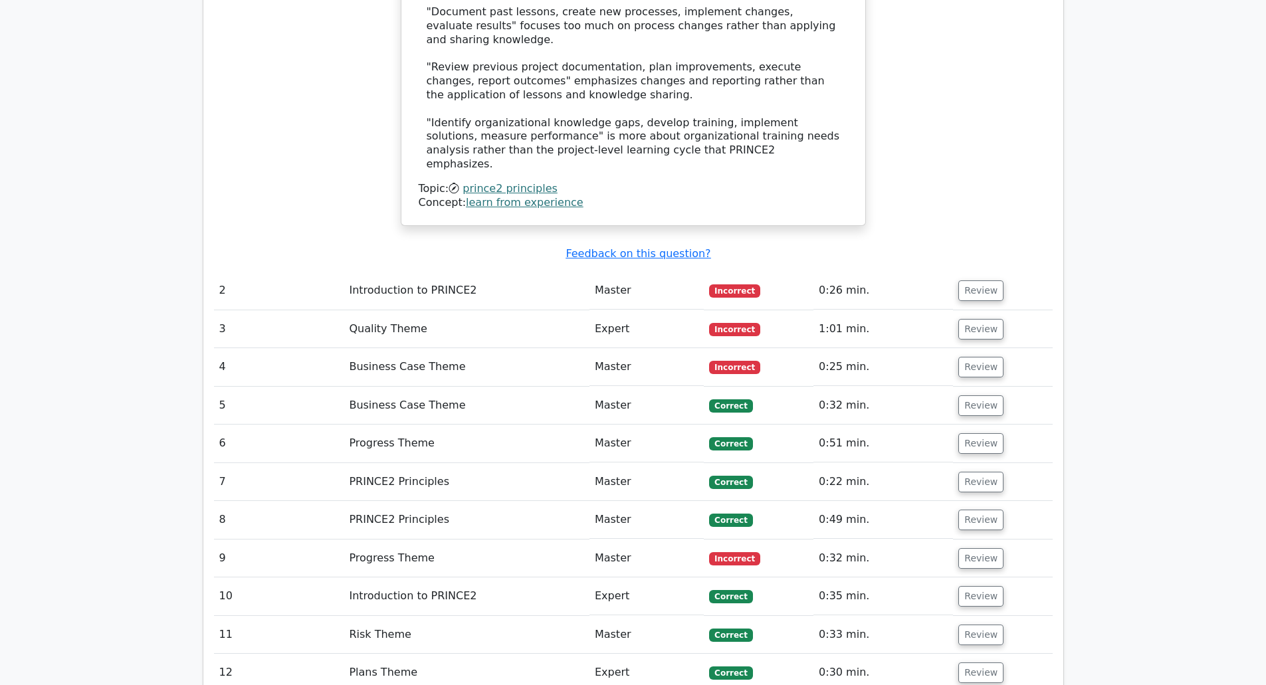
scroll to position [1407, 0]
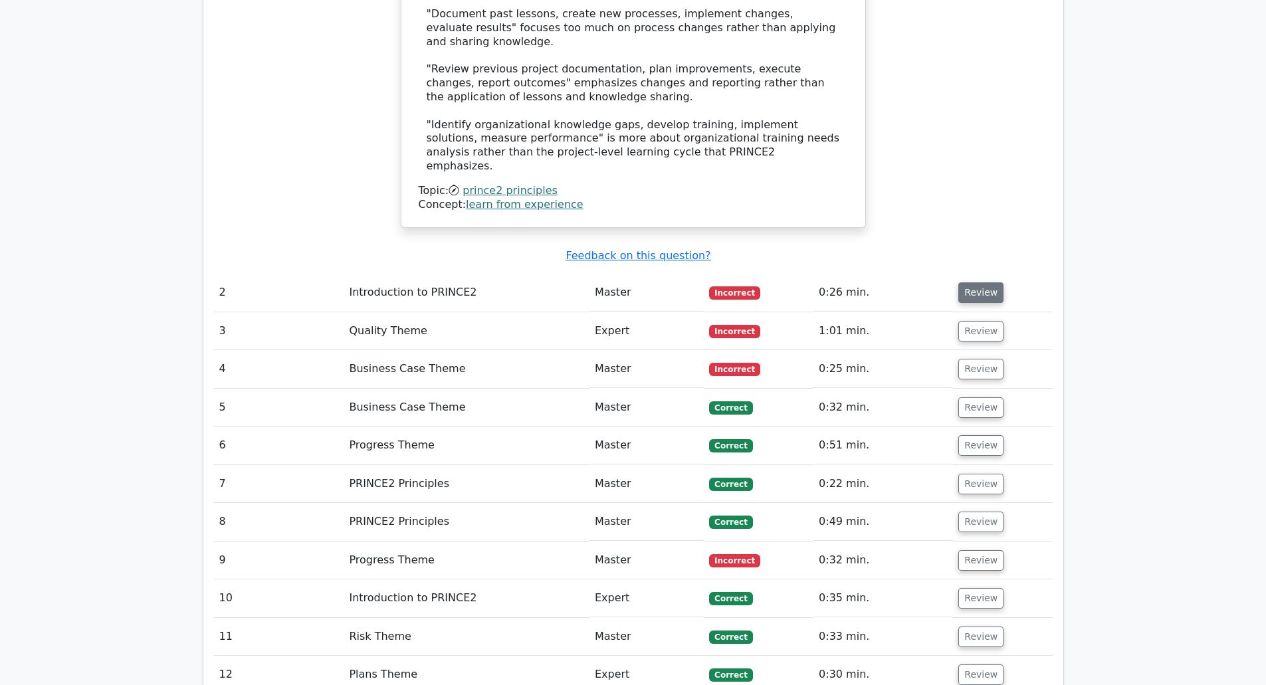
click at [962, 282] on button "Review" at bounding box center [980, 292] width 45 height 21
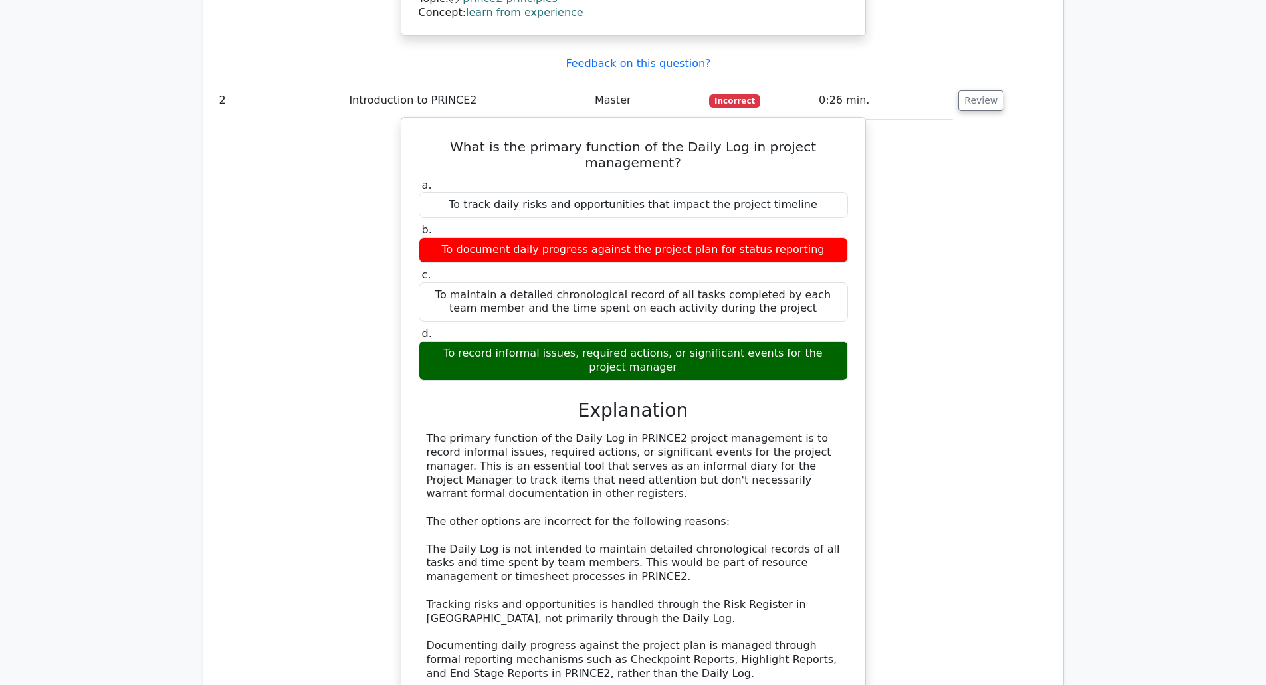
scroll to position [1600, 0]
drag, startPoint x: 413, startPoint y: 338, endPoint x: 830, endPoint y: 382, distance: 418.4
click at [830, 382] on div "What is the primary function of the Daily Log in project management? a. To trac…" at bounding box center [633, 426] width 453 height 608
copy div "The primary function of the Daily Log in PRINCE2 project management is to recor…"
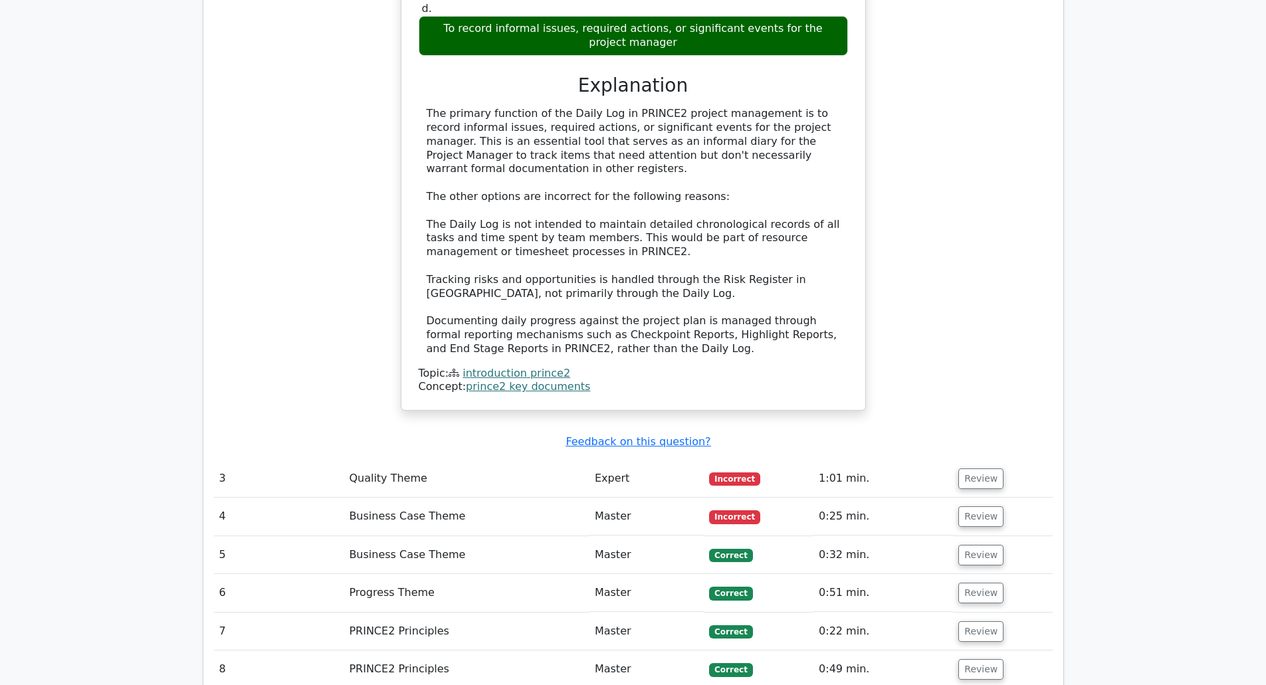
scroll to position [1999, 0]
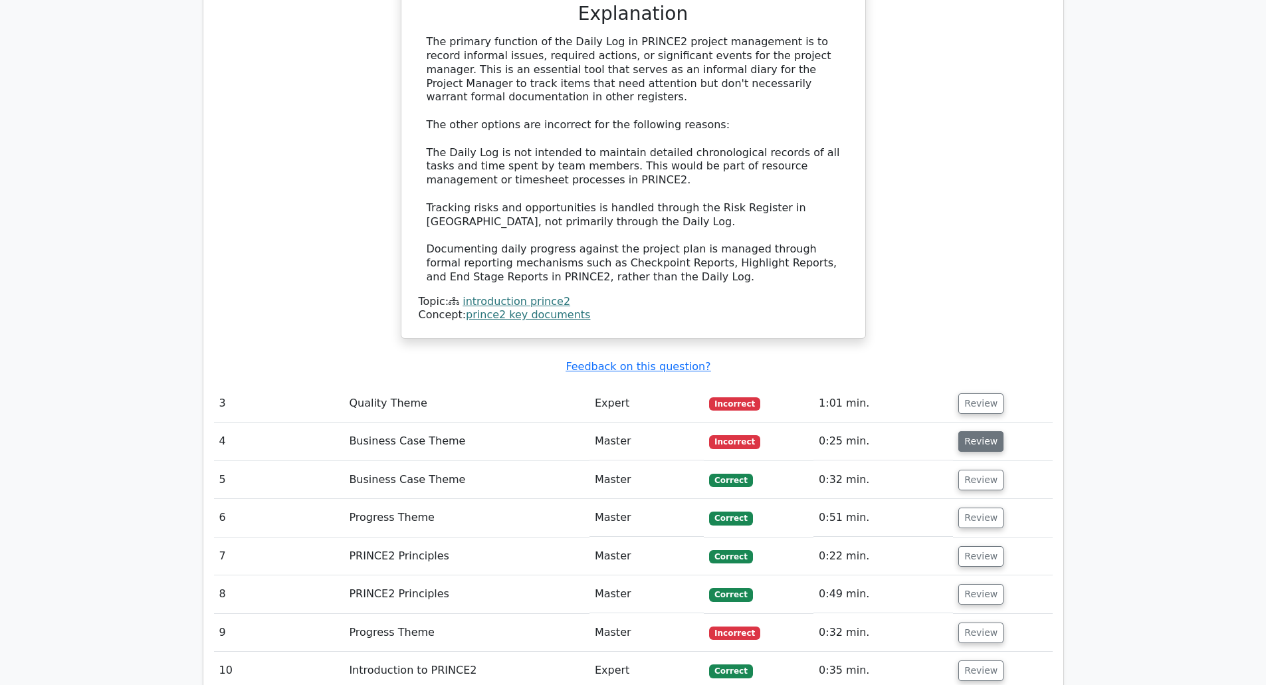
click at [973, 431] on button "Review" at bounding box center [980, 441] width 45 height 21
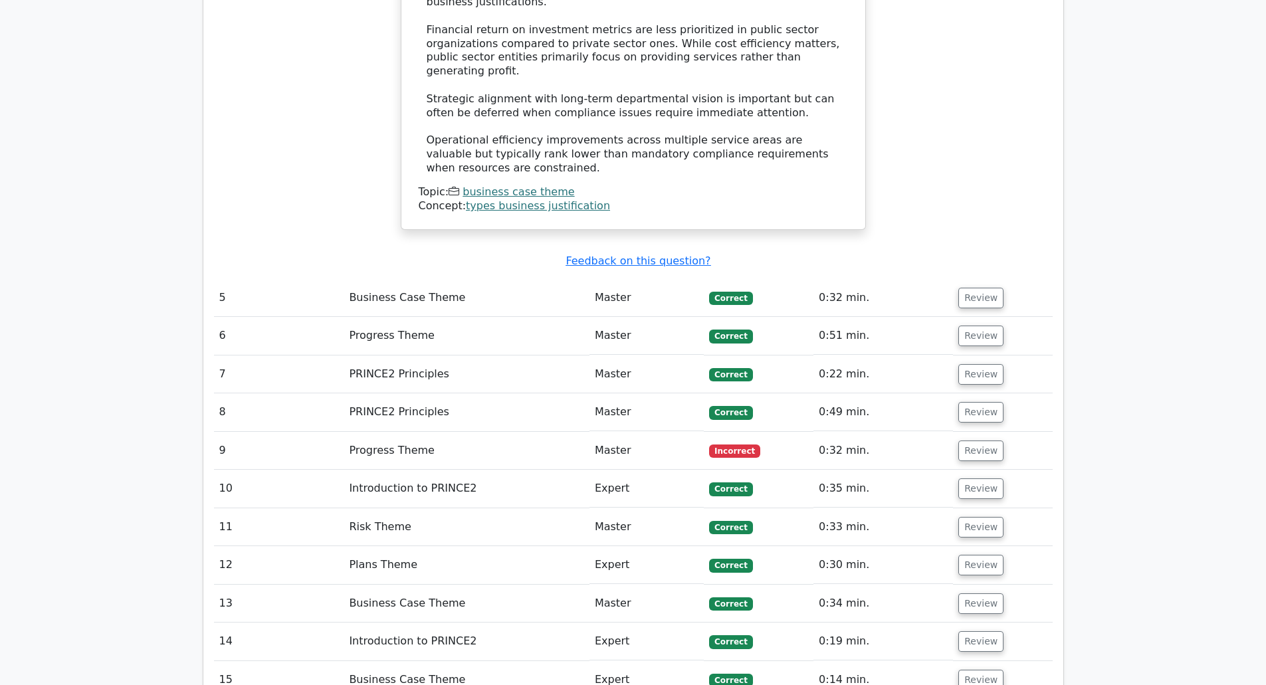
scroll to position [2897, 0]
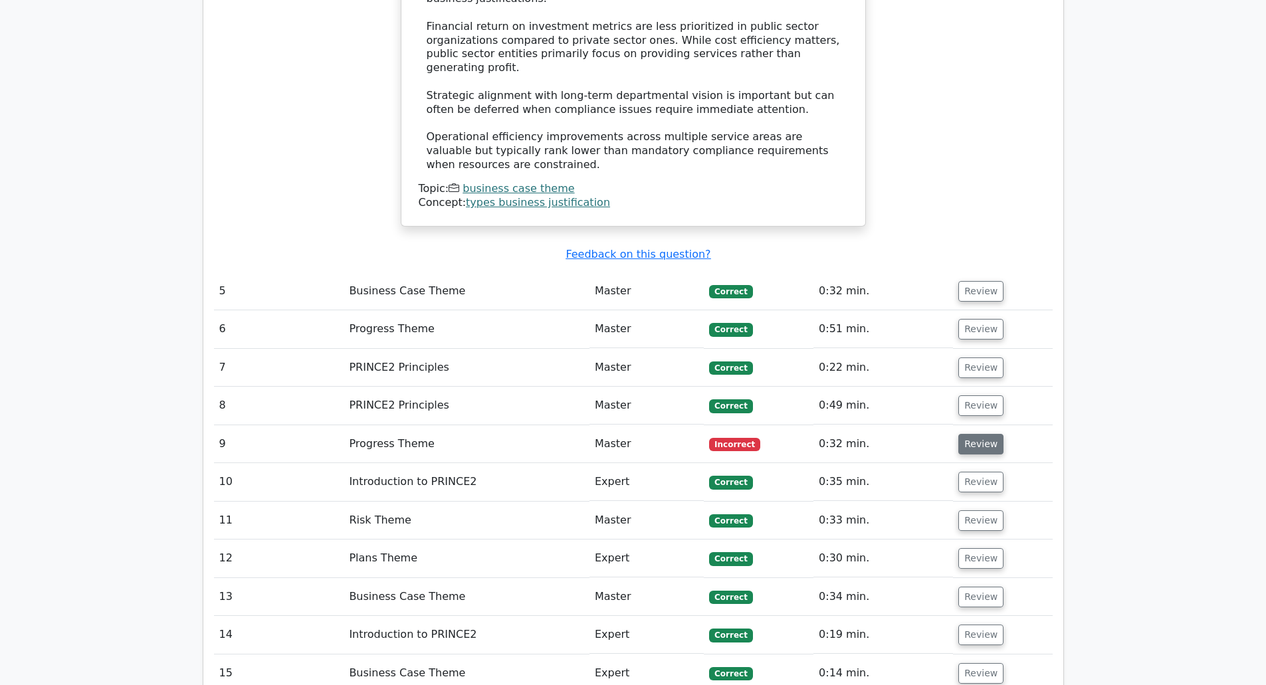
click at [972, 434] on button "Review" at bounding box center [980, 444] width 45 height 21
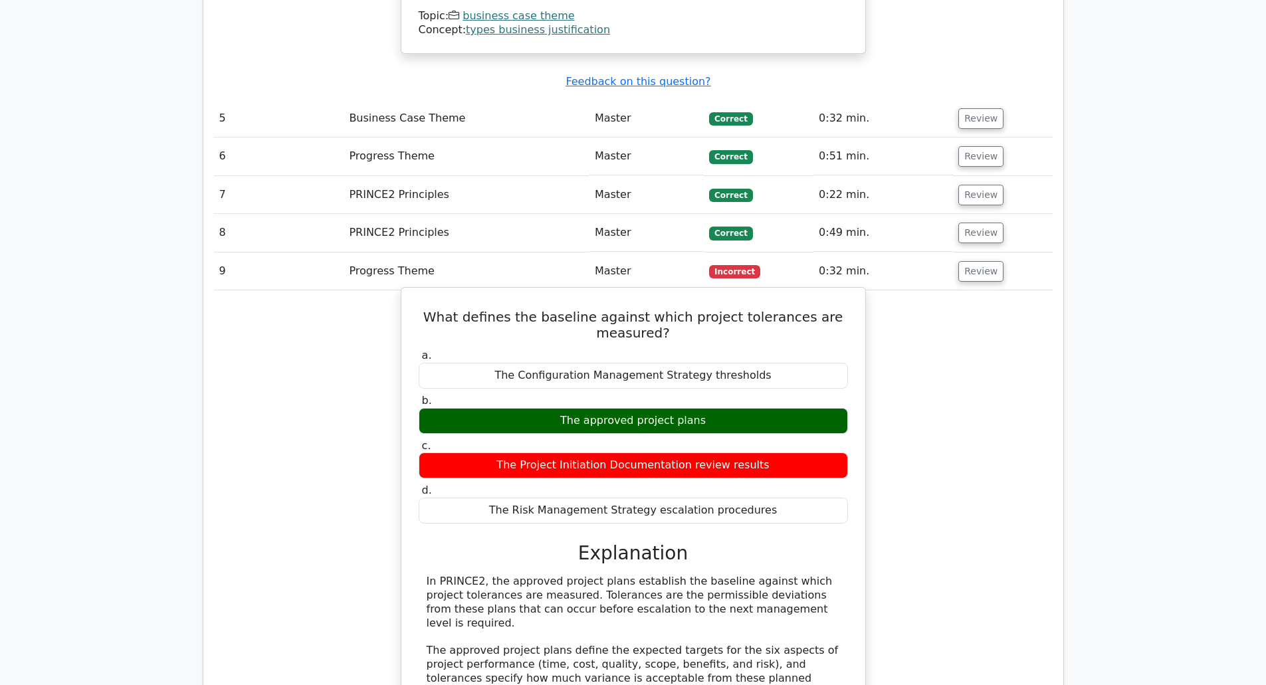
scroll to position [3070, 0]
click at [654, 308] on h5 "What defines the baseline against which project tolerances are measured?" at bounding box center [633, 324] width 432 height 32
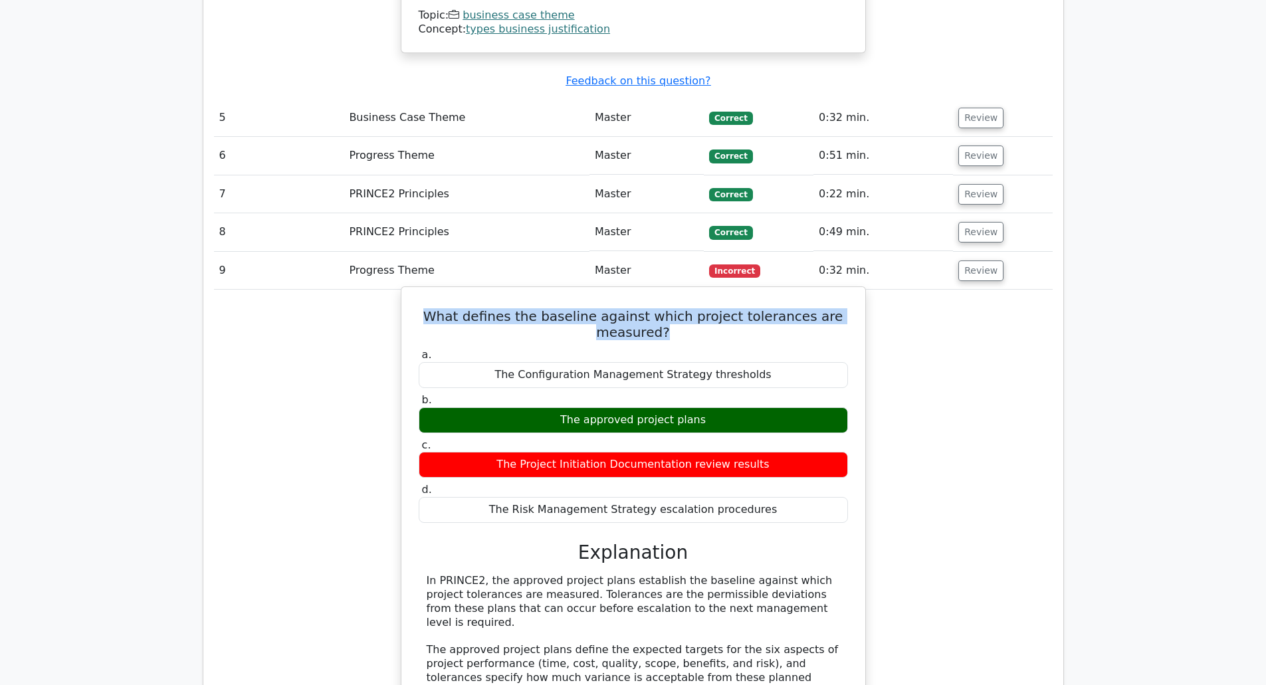
click at [654, 308] on h5 "What defines the baseline against which project tolerances are measured?" at bounding box center [633, 324] width 432 height 32
copy div "What defines the baseline against which project tolerances are measured?"
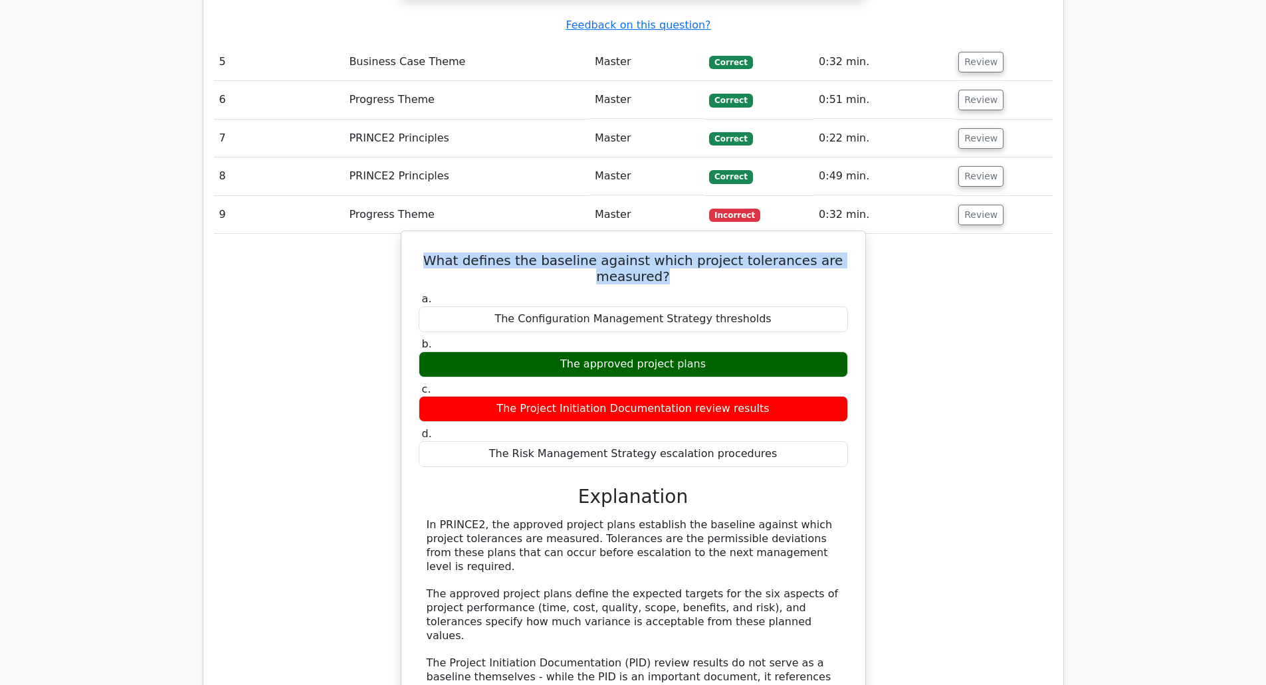
scroll to position [3127, 0]
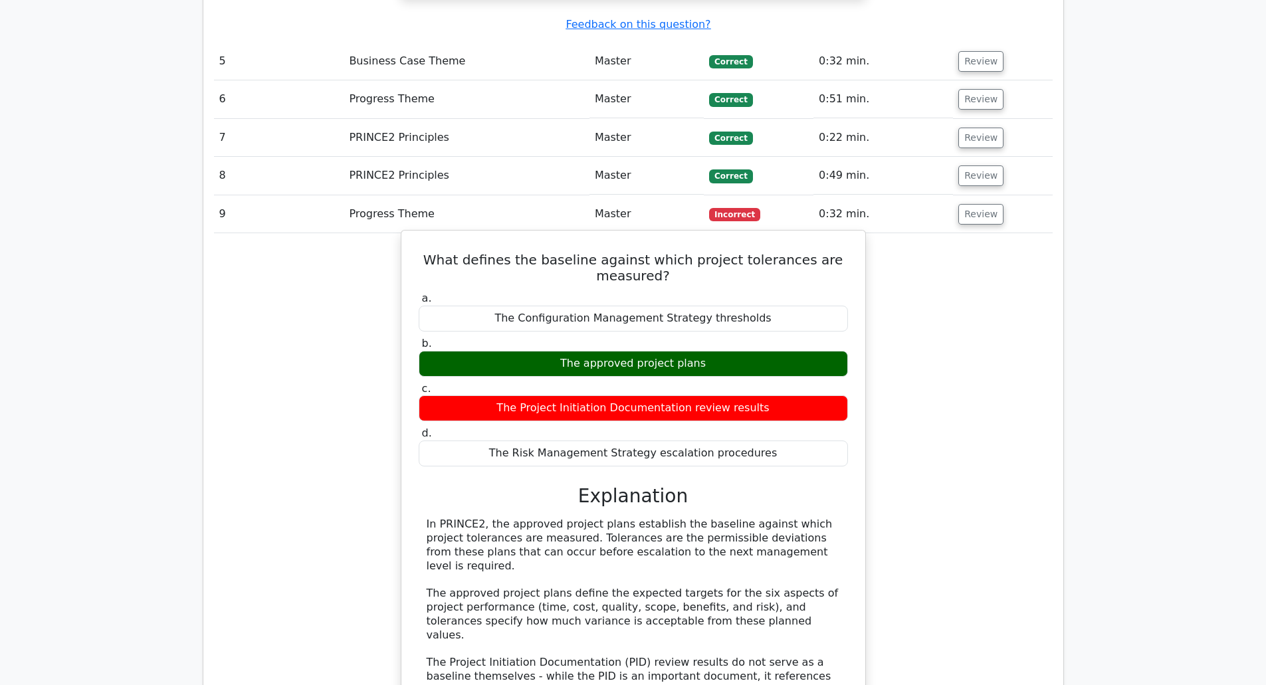
click at [614, 351] on div "The approved project plans" at bounding box center [633, 364] width 429 height 26
copy div "The approved project plans"
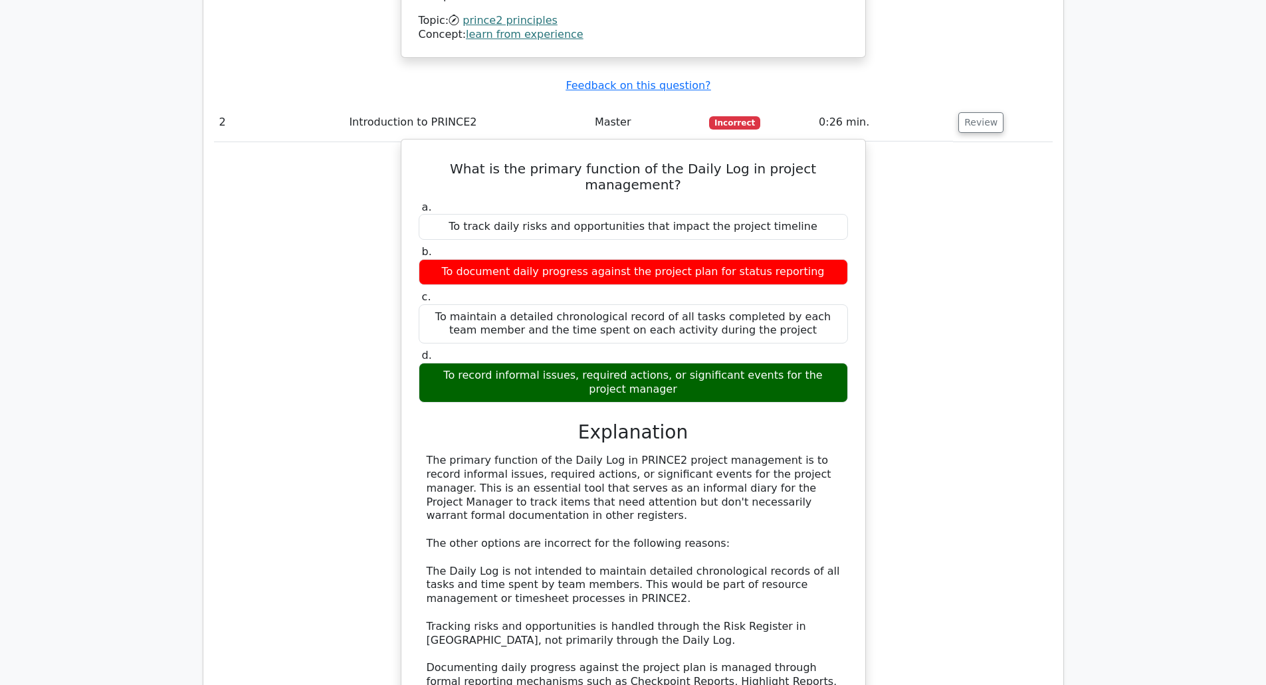
scroll to position [1562, 0]
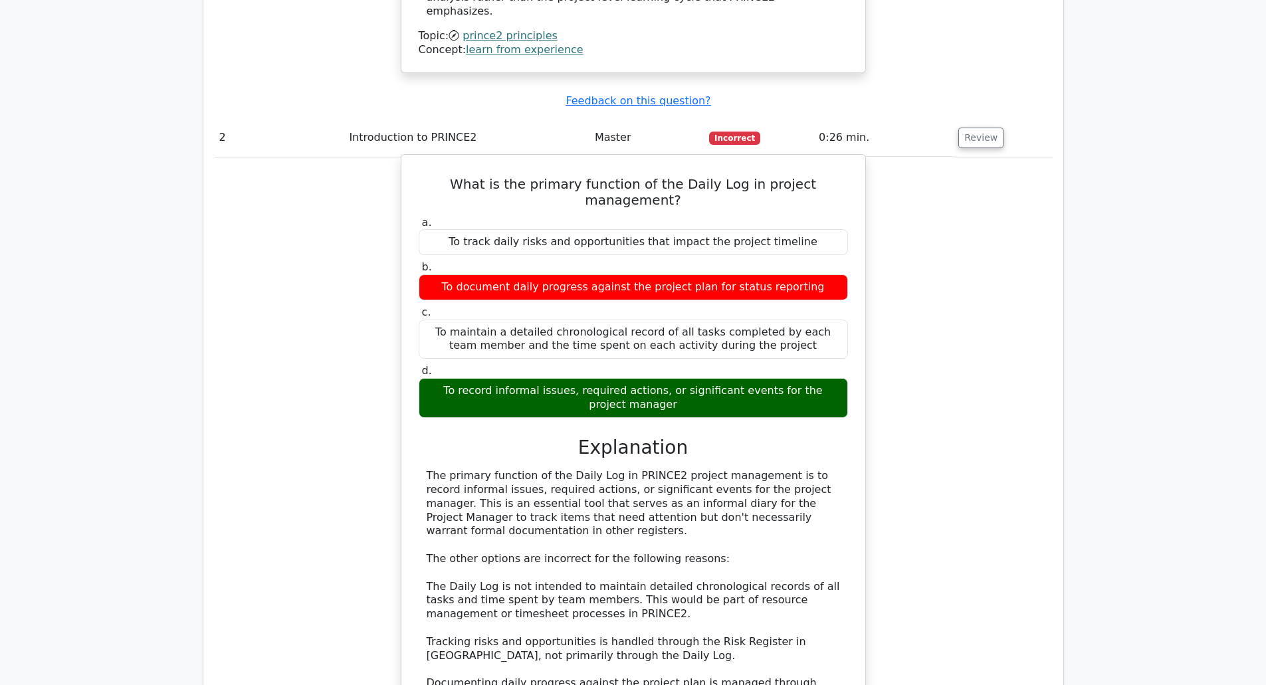
click at [668, 176] on h5 "What is the primary function of the Daily Log in project management?" at bounding box center [633, 192] width 432 height 32
copy div "What is the primary function of the Daily Log in project management?"
click at [668, 176] on h5 "What is the primary function of the Daily Log in project management?" at bounding box center [633, 192] width 432 height 32
click at [557, 378] on div "To record informal issues, required actions, or significant events for the proj…" at bounding box center [633, 398] width 429 height 40
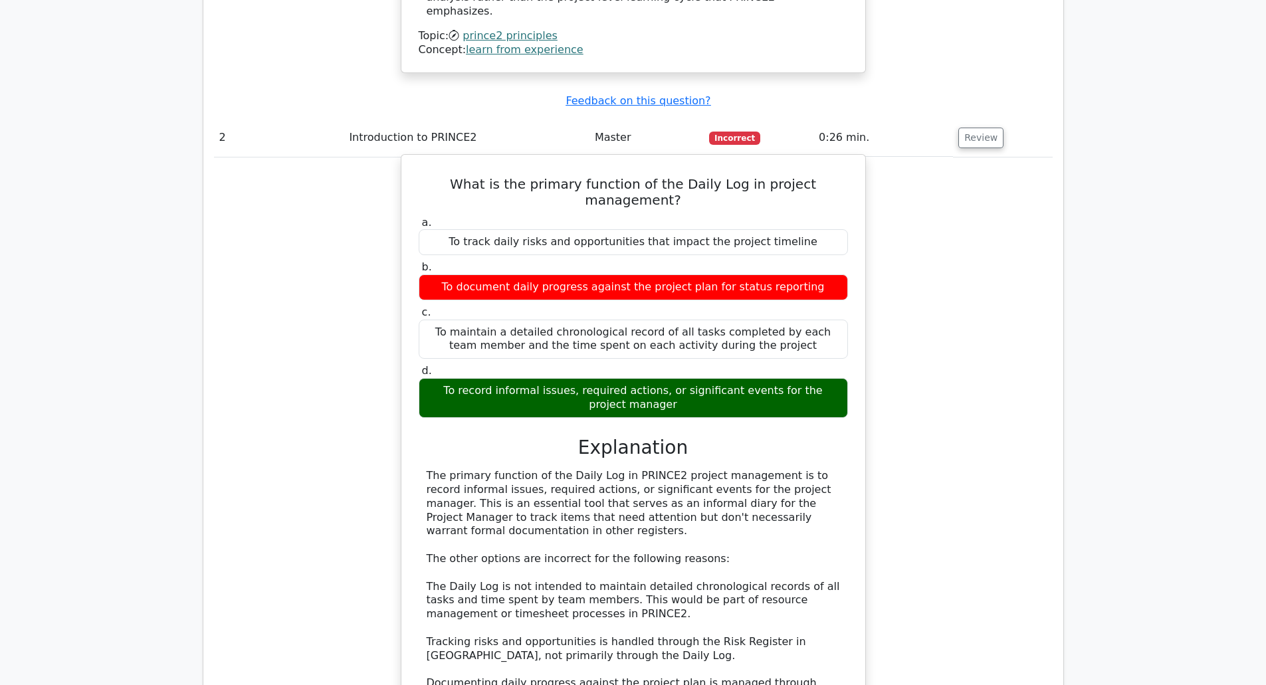
click at [557, 378] on div "To record informal issues, required actions, or significant events for the proj…" at bounding box center [633, 398] width 429 height 40
copy div "To record informal issues, required actions, or significant events for the proj…"
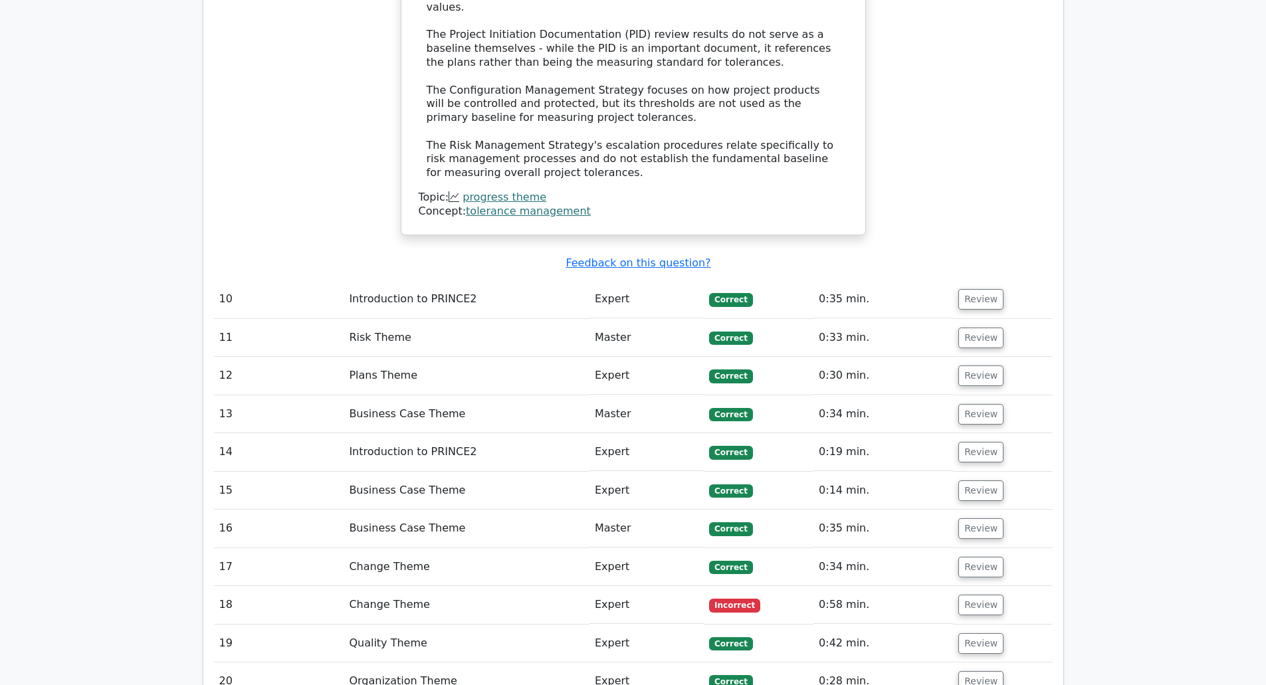
scroll to position [3759, 0]
click at [964, 594] on button "Review" at bounding box center [980, 604] width 45 height 21
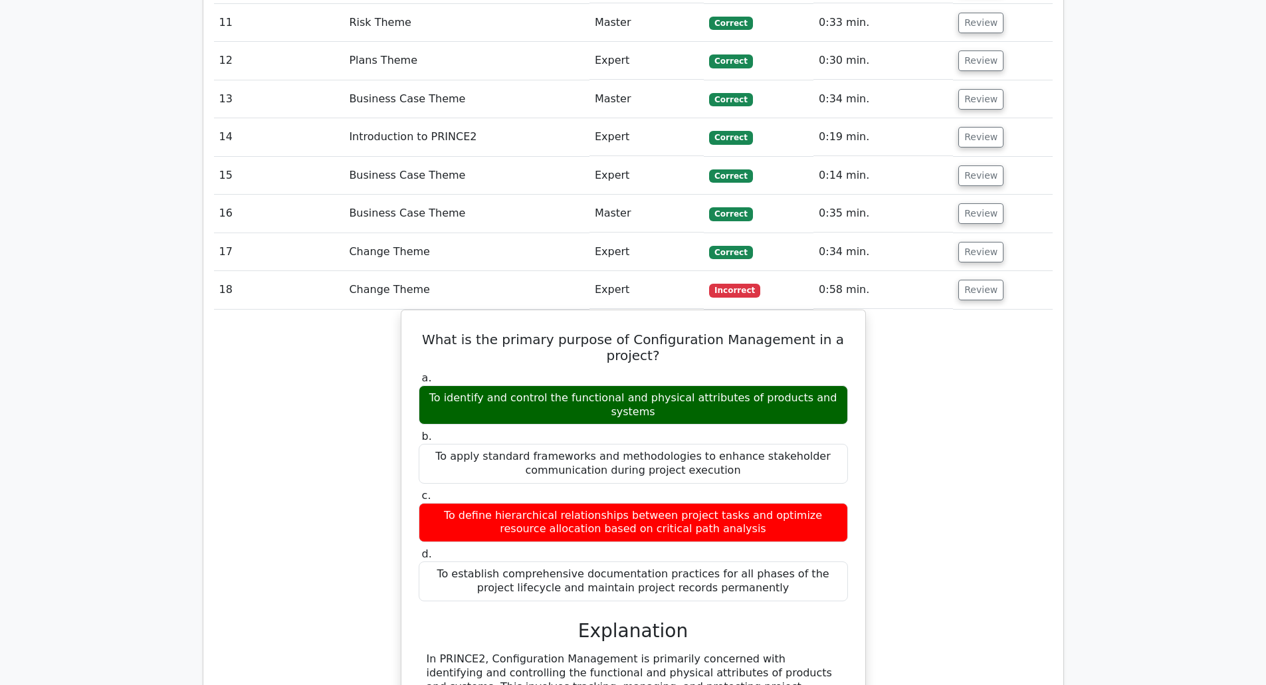
scroll to position [4074, 0]
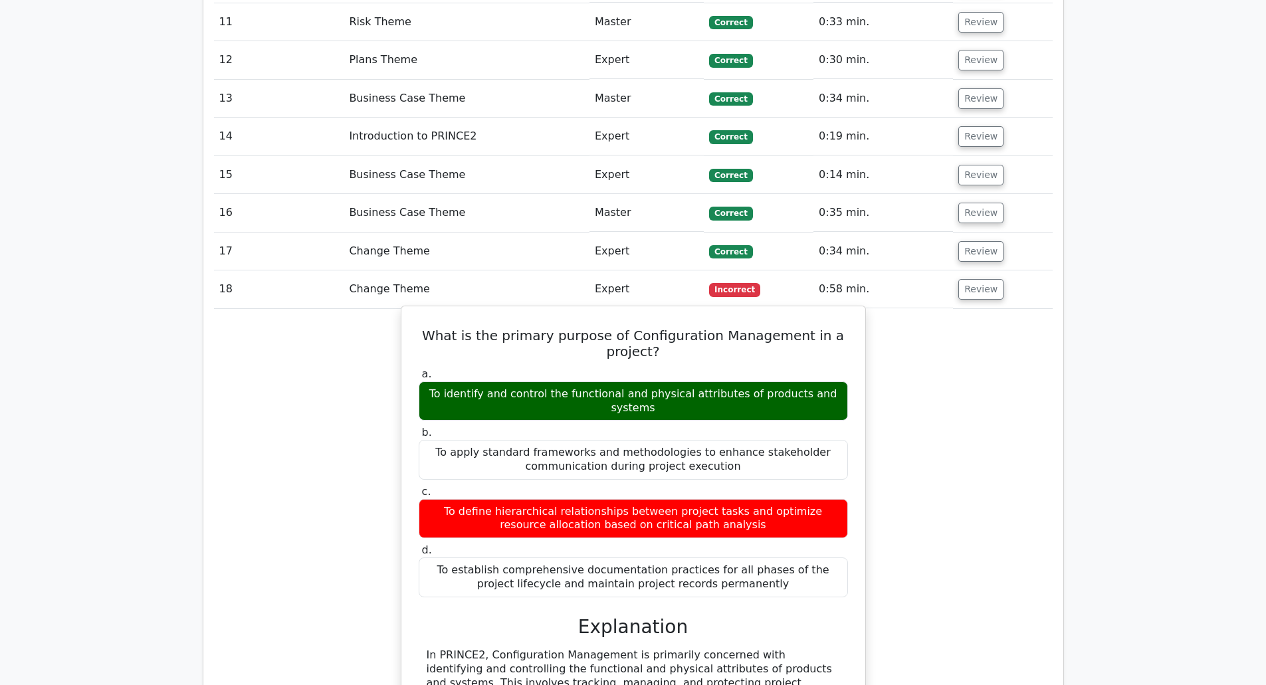
click at [605, 328] on h5 "What is the primary purpose of Configuration Management in a project?" at bounding box center [633, 344] width 432 height 32
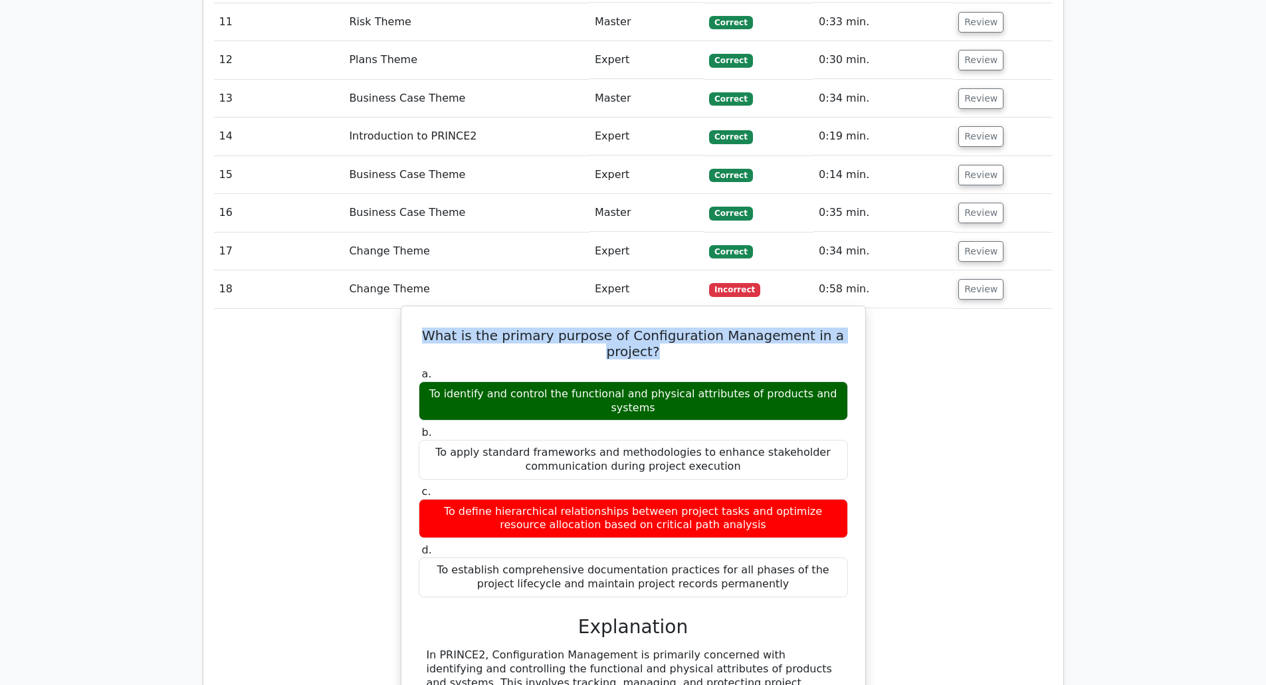
click at [605, 328] on h5 "What is the primary purpose of Configuration Management in a project?" at bounding box center [633, 344] width 432 height 32
copy div "What is the primary purpose of Configuration Management in a project?"
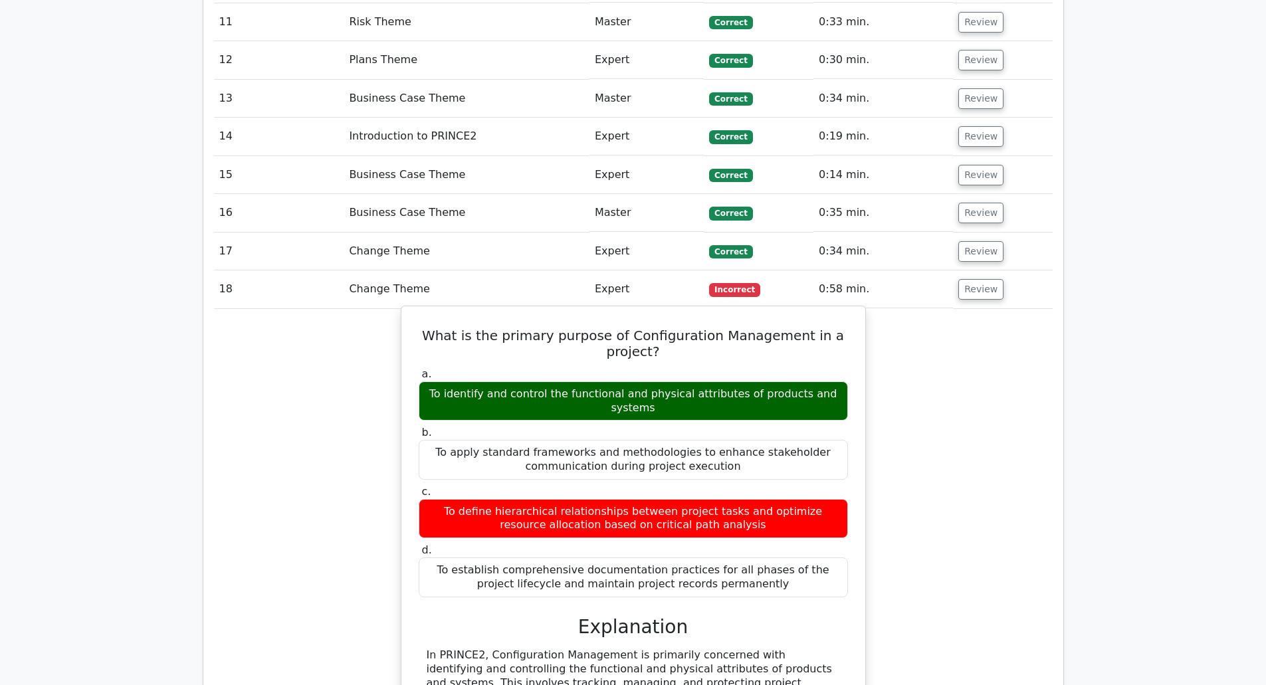
click at [565, 382] on div "To identify and control the functional and physical attributes of products and …" at bounding box center [633, 402] width 429 height 40
copy div "To identify and control the functional and physical attributes of products and …"
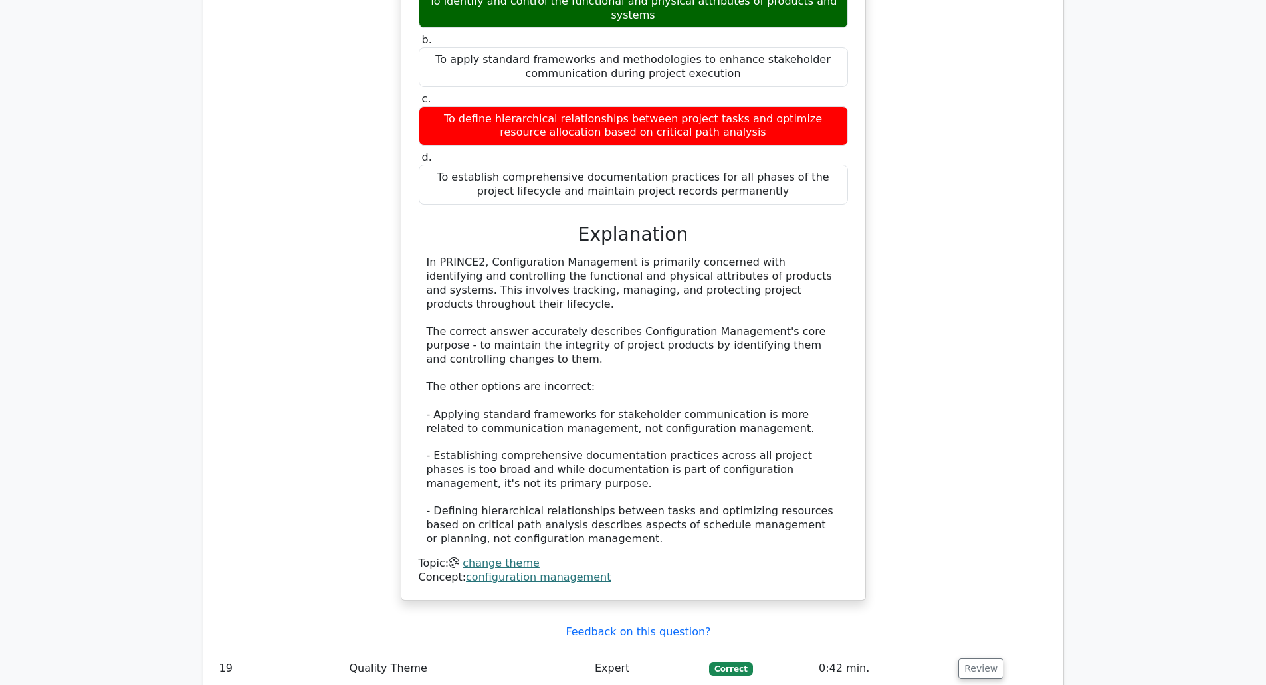
scroll to position [4596, 0]
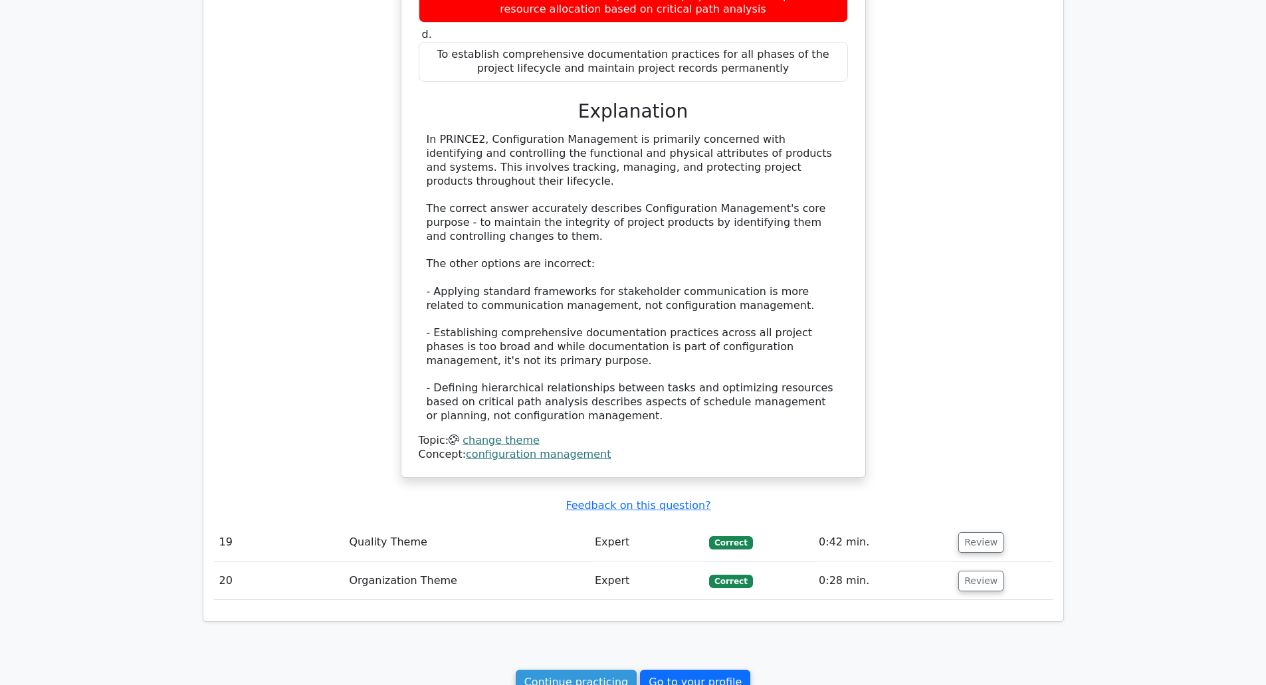
click at [657, 670] on link "Go to your profile" at bounding box center [695, 682] width 110 height 25
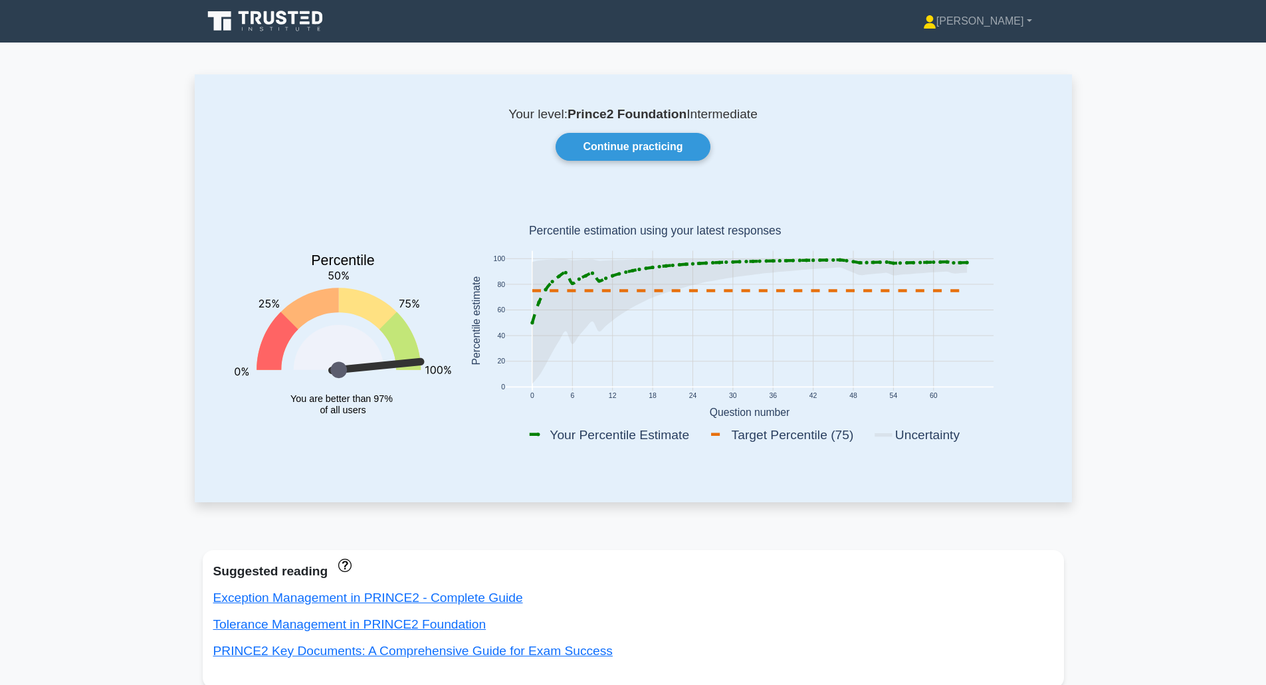
click at [633, 150] on link "Continue practicing" at bounding box center [633, 147] width 154 height 28
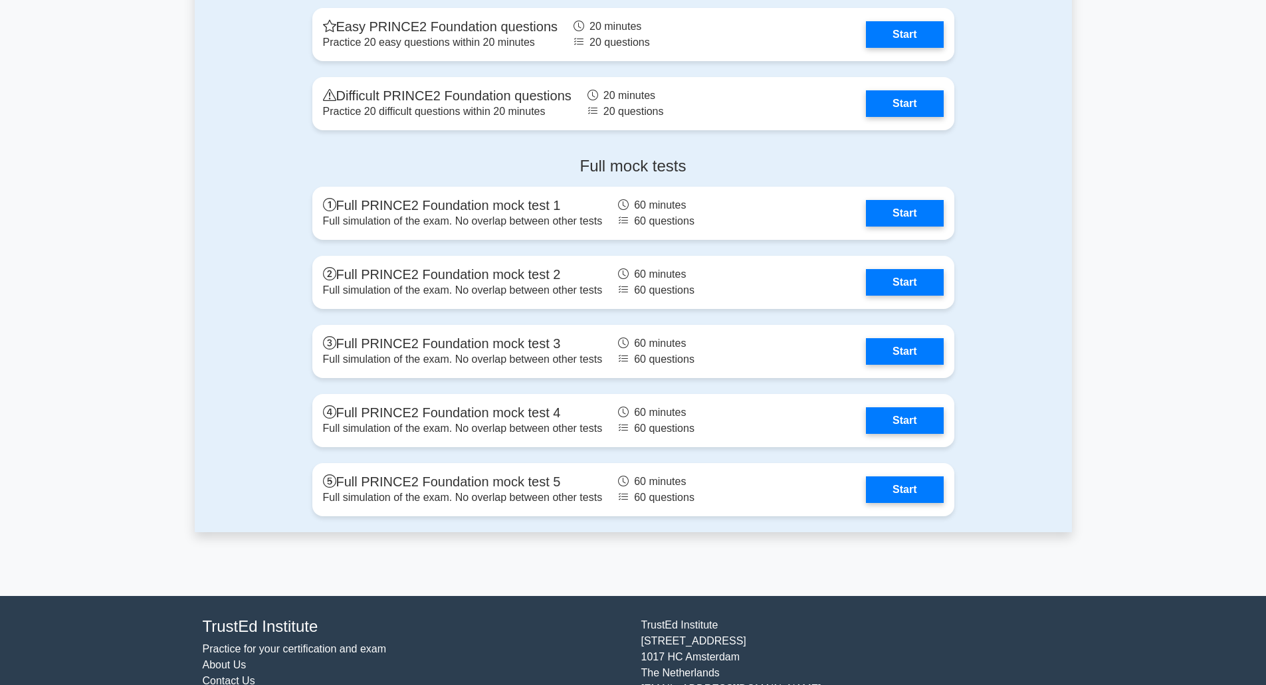
scroll to position [1617, 0]
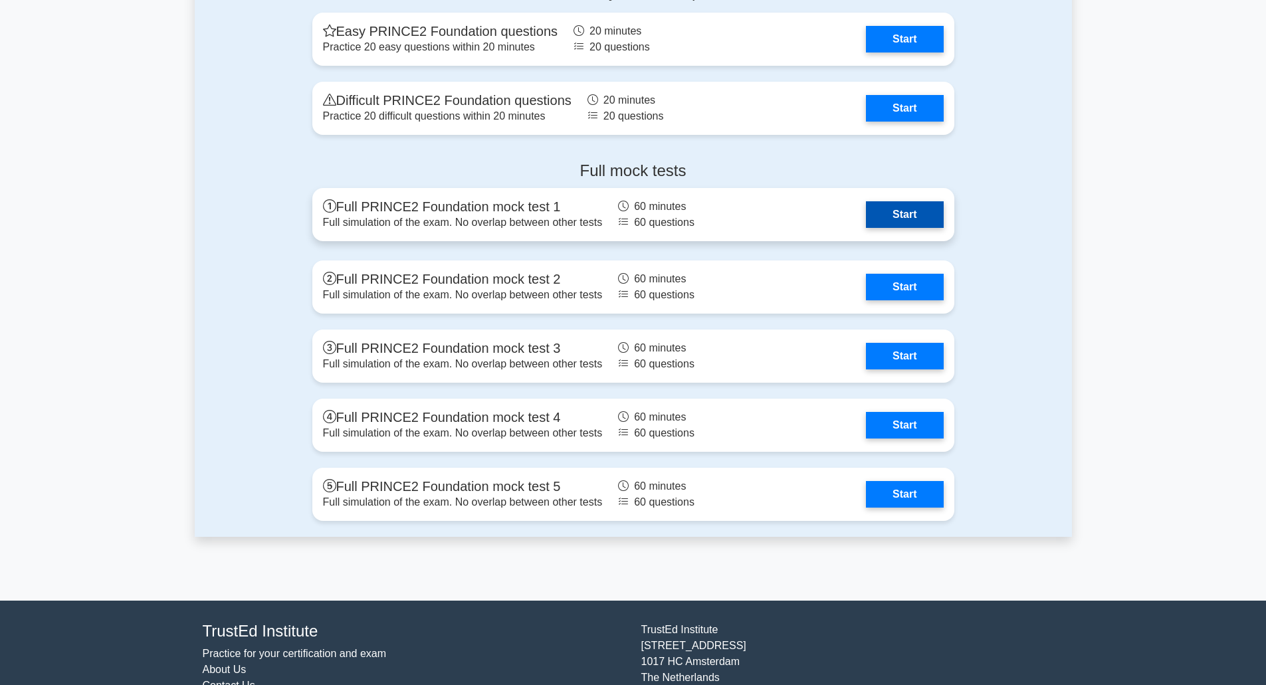
click at [876, 213] on link "Start" at bounding box center [904, 214] width 77 height 27
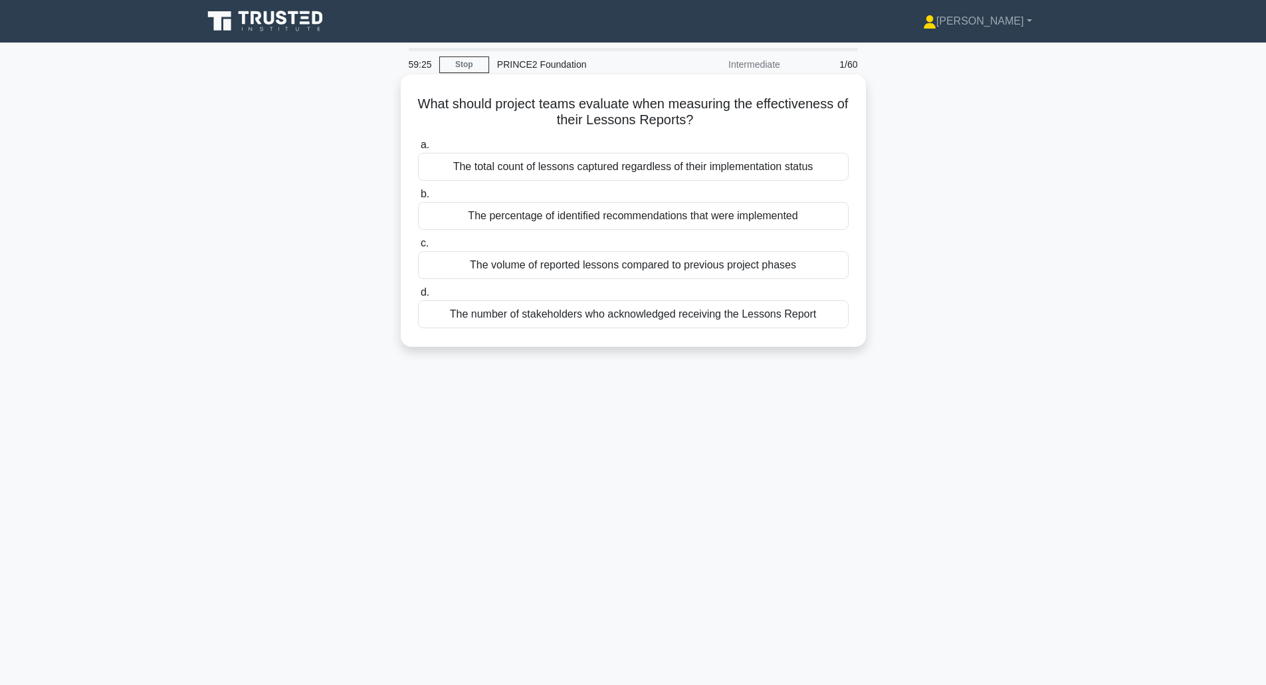
click at [613, 223] on div "The percentage of identified recommendations that were implemented" at bounding box center [633, 216] width 431 height 28
click at [418, 199] on input "b. The percentage of identified recommendations that were implemented" at bounding box center [418, 194] width 0 height 9
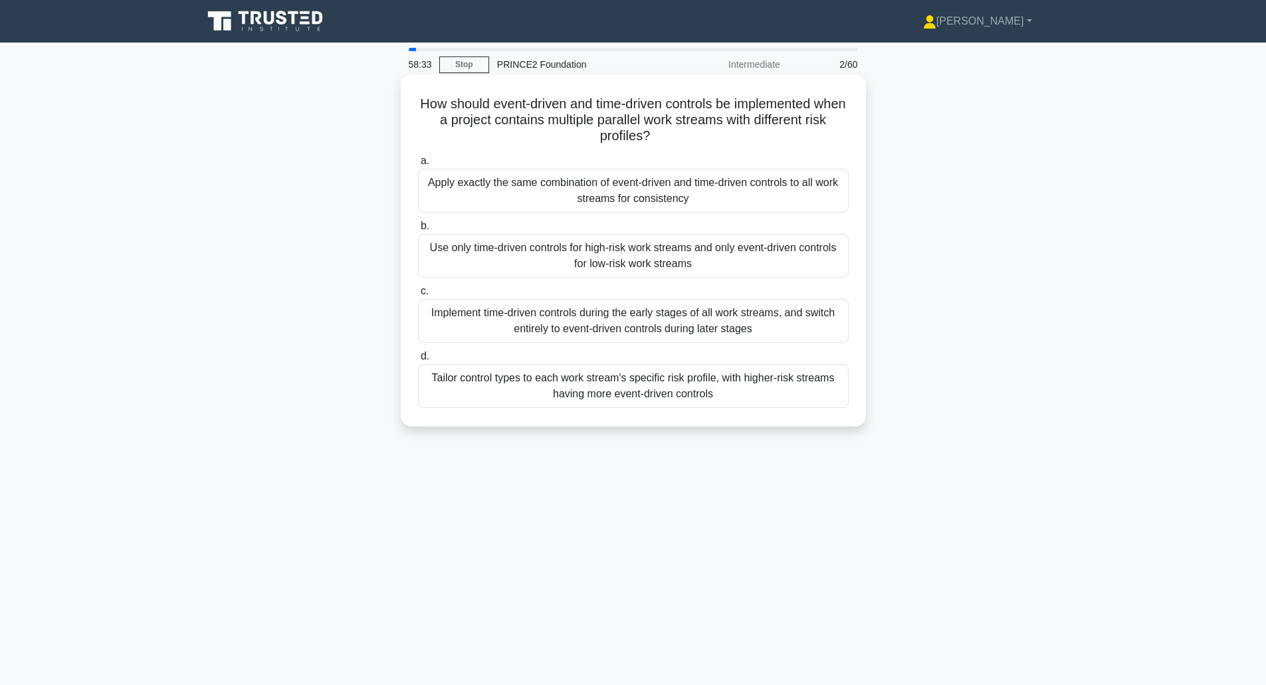
click at [568, 391] on div "Tailor control types to each work stream's specific risk profile, with higher-r…" at bounding box center [633, 386] width 431 height 44
click at [418, 361] on input "d. Tailor control types to each work stream's specific risk profile, with highe…" at bounding box center [418, 356] width 0 height 9
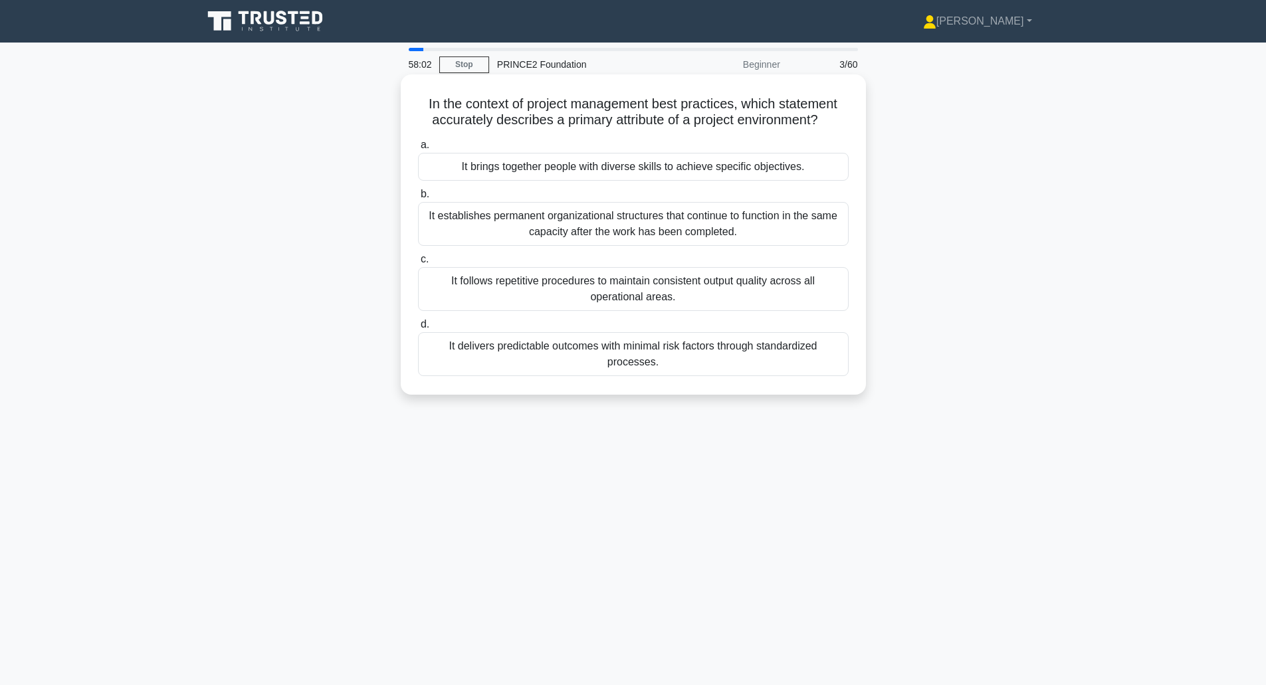
click at [595, 167] on div "It brings together people with diverse skills to achieve specific objectives." at bounding box center [633, 167] width 431 height 28
click at [418, 150] on input "a. It brings together people with diverse skills to achieve specific objectives." at bounding box center [418, 145] width 0 height 9
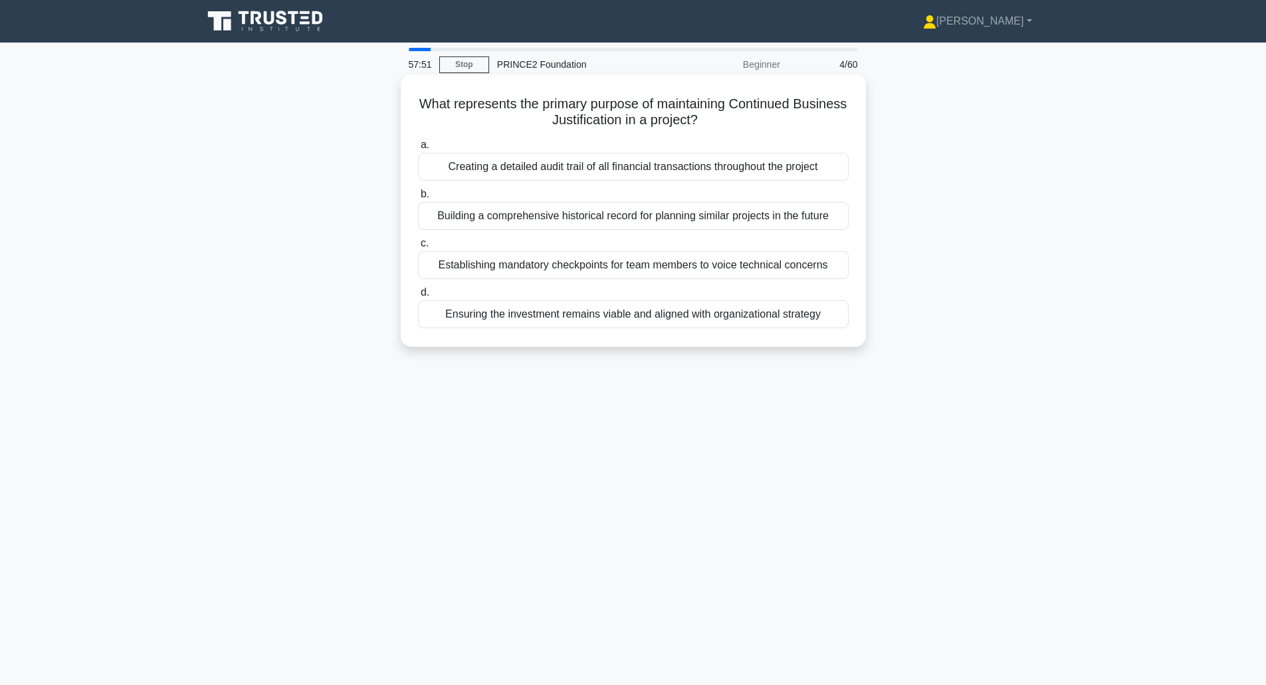
click at [469, 311] on div "Ensuring the investment remains viable and aligned with organizational strategy" at bounding box center [633, 314] width 431 height 28
click at [418, 297] on input "d. Ensuring the investment remains viable and aligned with organizational strat…" at bounding box center [418, 292] width 0 height 9
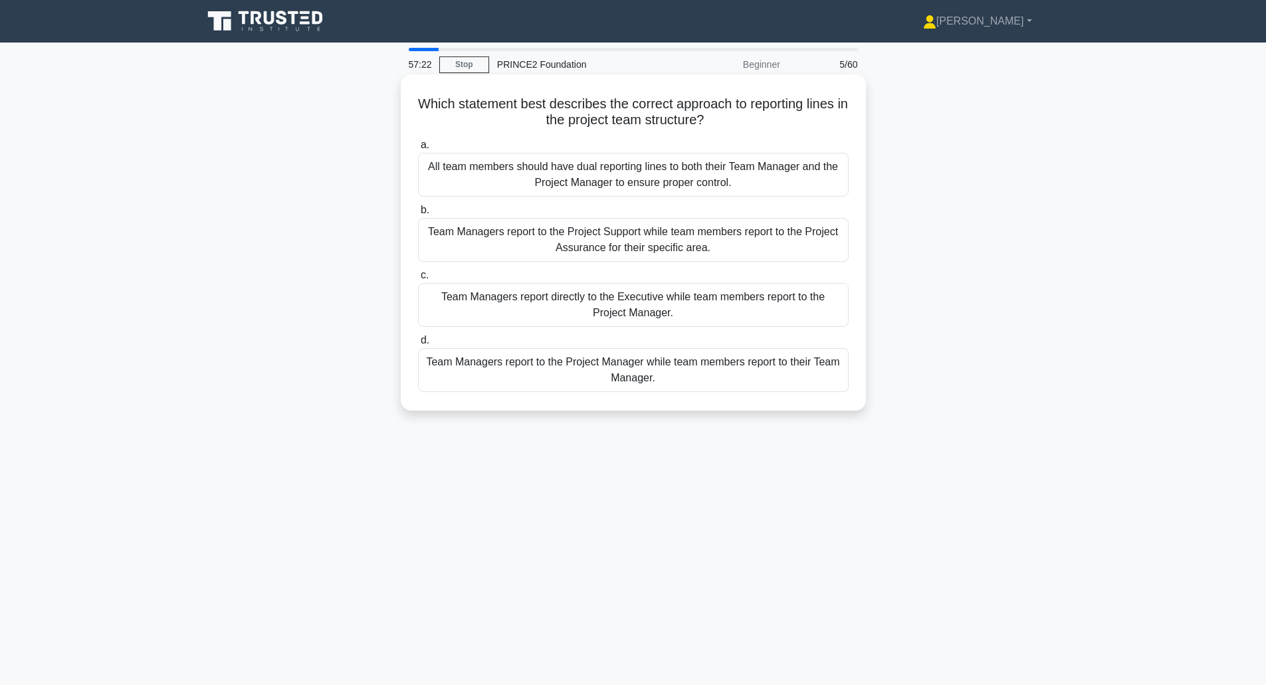
click at [538, 380] on div "Team Managers report to the Project Manager while team members report to their …" at bounding box center [633, 370] width 431 height 44
click at [418, 345] on input "d. Team Managers report to the Project Manager while team members report to the…" at bounding box center [418, 340] width 0 height 9
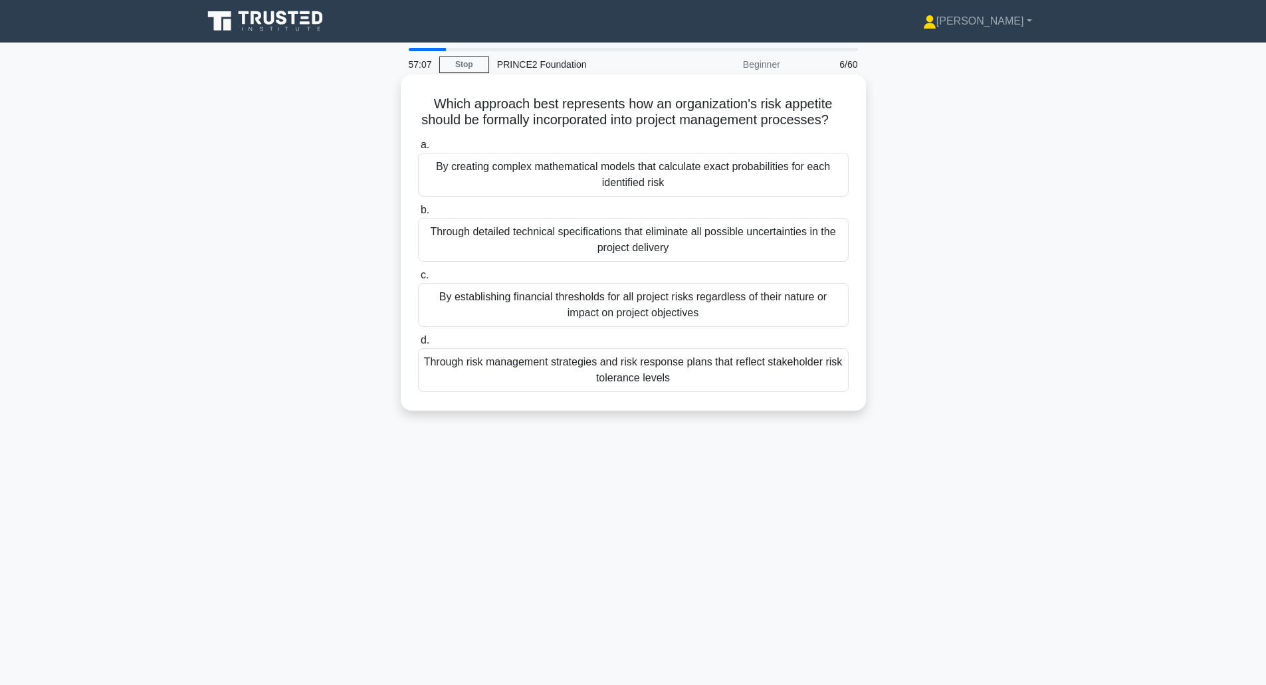
click at [514, 392] on div "Through risk management strategies and risk response plans that reflect stakeho…" at bounding box center [633, 370] width 431 height 44
click at [418, 345] on input "d. Through risk management strategies and risk response plans that reflect stak…" at bounding box center [418, 340] width 0 height 9
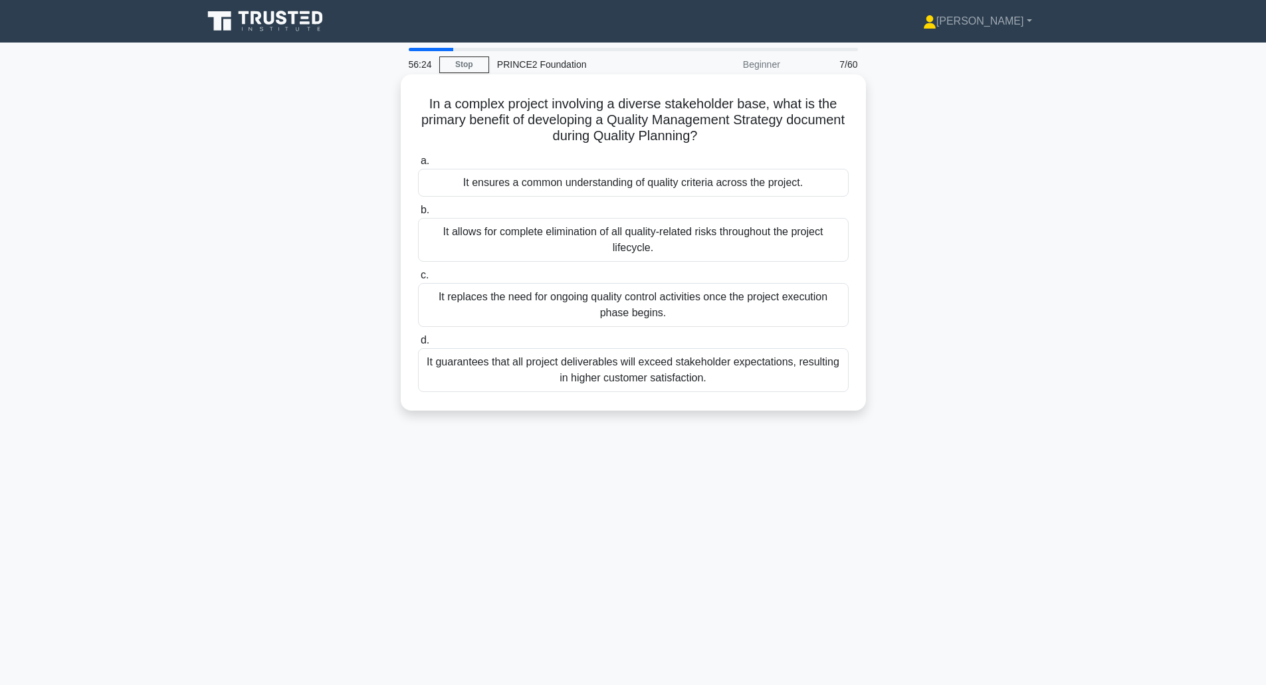
click at [525, 185] on div "It ensures a common understanding of quality criteria across the project." at bounding box center [633, 183] width 431 height 28
click at [418, 166] on input "a. It ensures a common understanding of quality criteria across the project." at bounding box center [418, 161] width 0 height 9
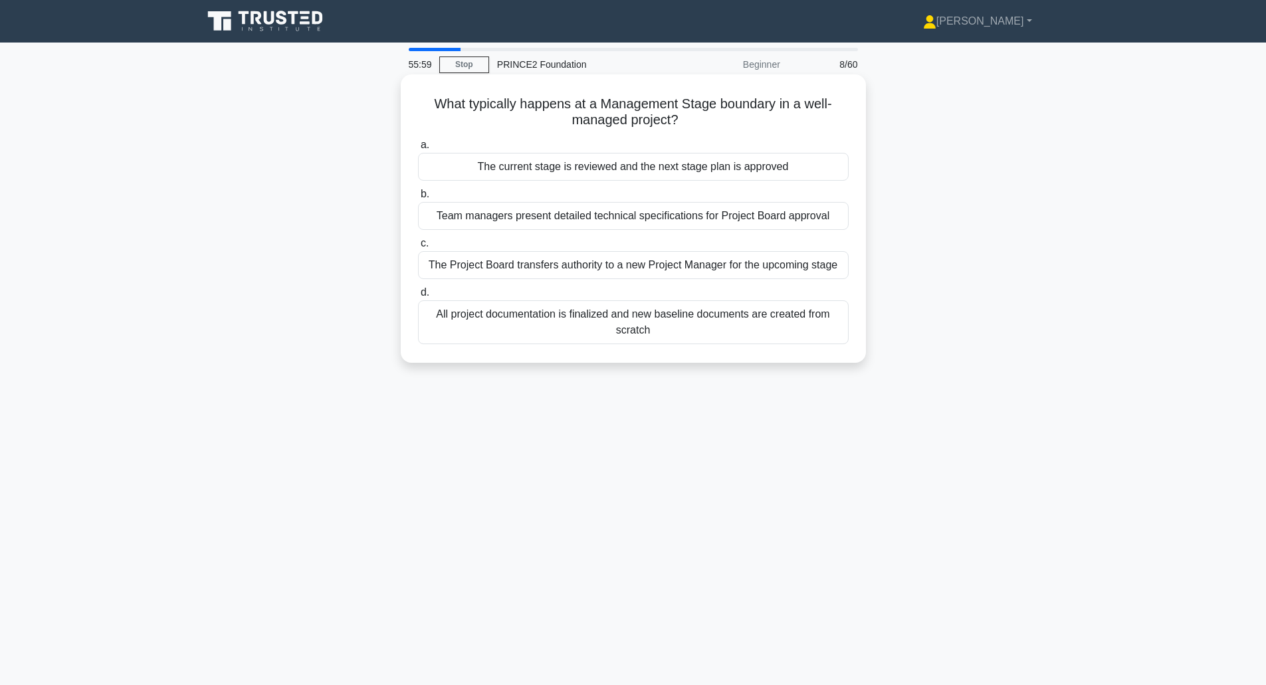
click at [475, 169] on div "The current stage is reviewed and the next stage plan is approved" at bounding box center [633, 167] width 431 height 28
click at [418, 150] on input "a. The current stage is reviewed and the next stage plan is approved" at bounding box center [418, 145] width 0 height 9
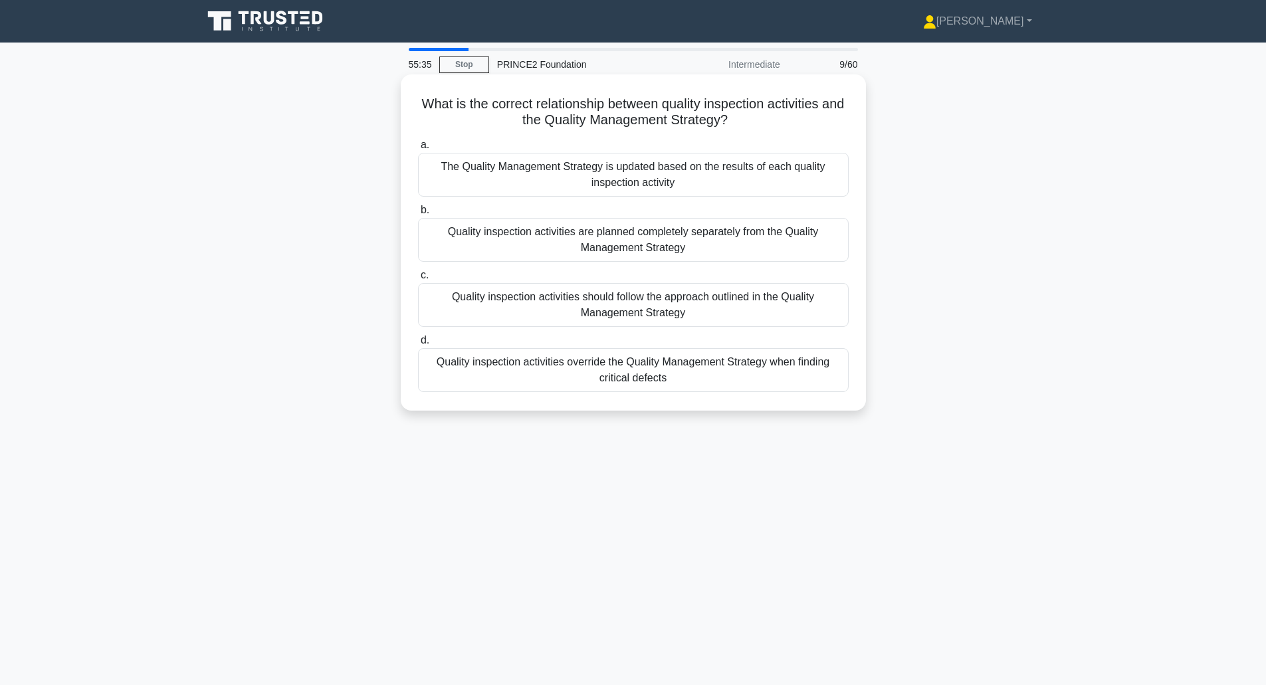
click at [459, 305] on div "Quality inspection activities should follow the approach outlined in the Qualit…" at bounding box center [633, 305] width 431 height 44
click at [418, 280] on input "c. Quality inspection activities should follow the approach outlined in the Qua…" at bounding box center [418, 275] width 0 height 9
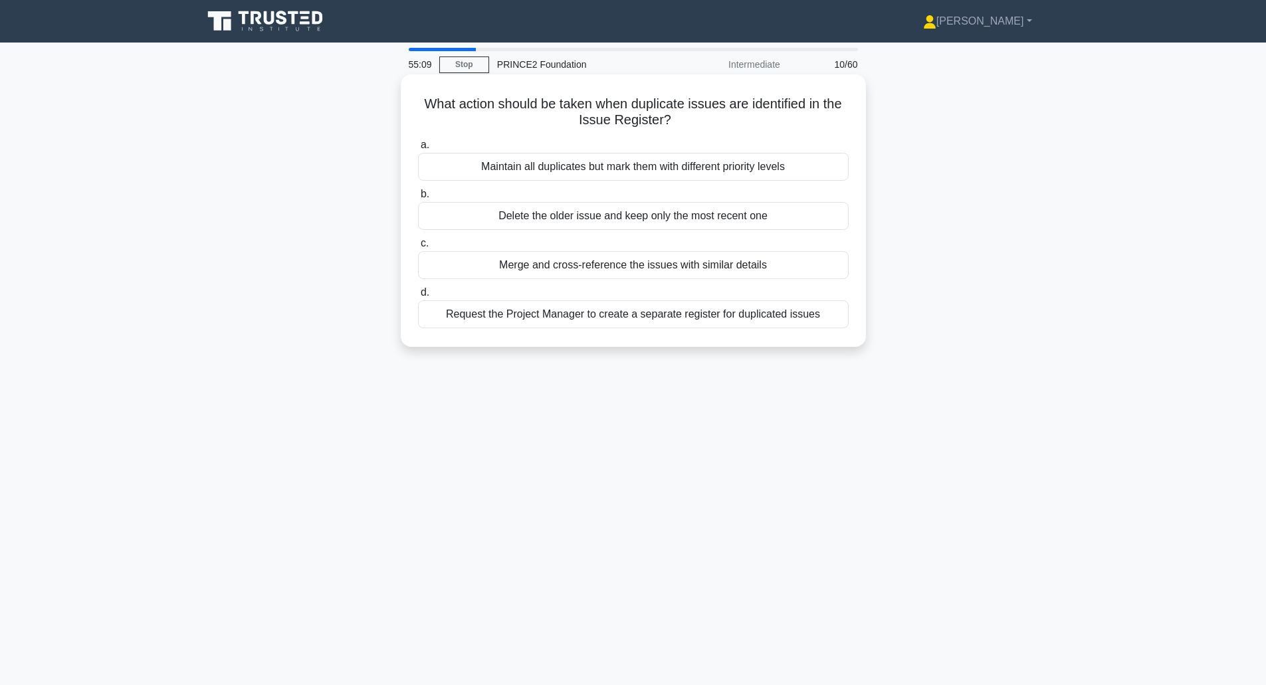
click at [485, 262] on div "Merge and cross-reference the issues with similar details" at bounding box center [633, 265] width 431 height 28
click at [418, 248] on input "c. Merge and cross-reference the issues with similar details" at bounding box center [418, 243] width 0 height 9
click at [479, 269] on div "It ensures resources are invested only in viable business initiatives" at bounding box center [633, 265] width 431 height 28
click at [418, 248] on input "c. It ensures resources are invested only in viable business initiatives" at bounding box center [418, 243] width 0 height 9
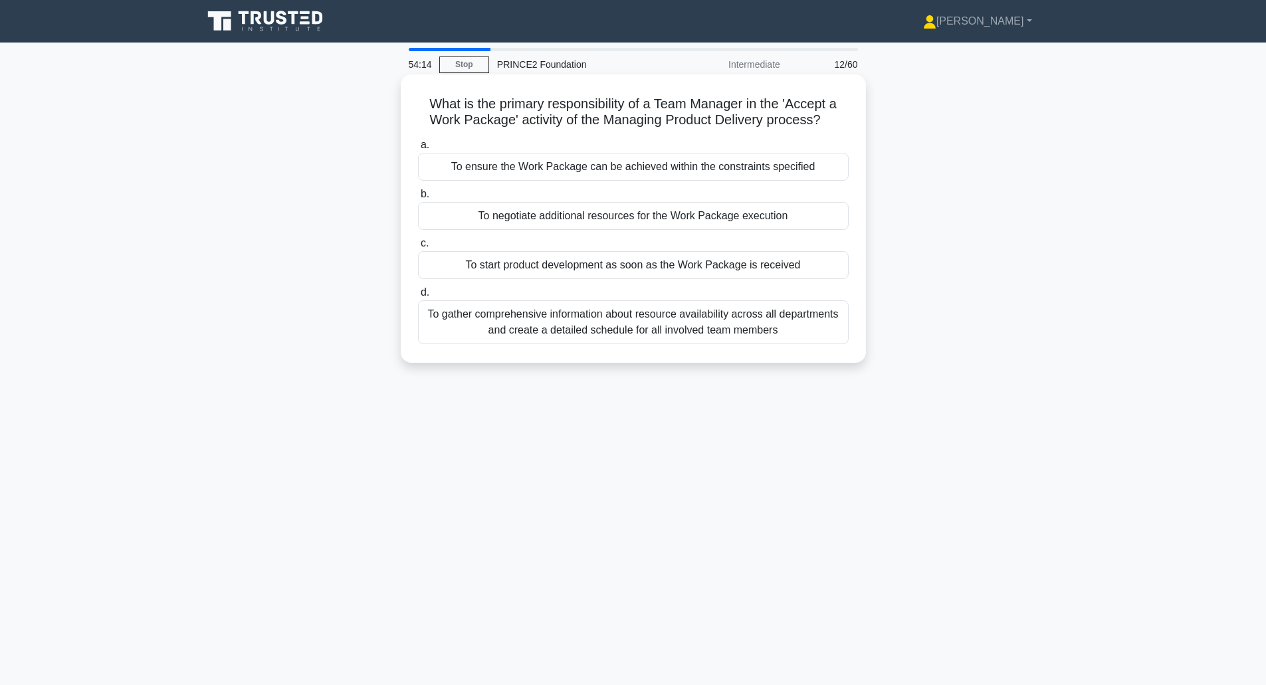
click at [495, 171] on div "To ensure the Work Package can be achieved within the constraints specified" at bounding box center [633, 167] width 431 height 28
click at [418, 150] on input "a. To ensure the Work Package can be achieved within the constraints specified" at bounding box center [418, 145] width 0 height 9
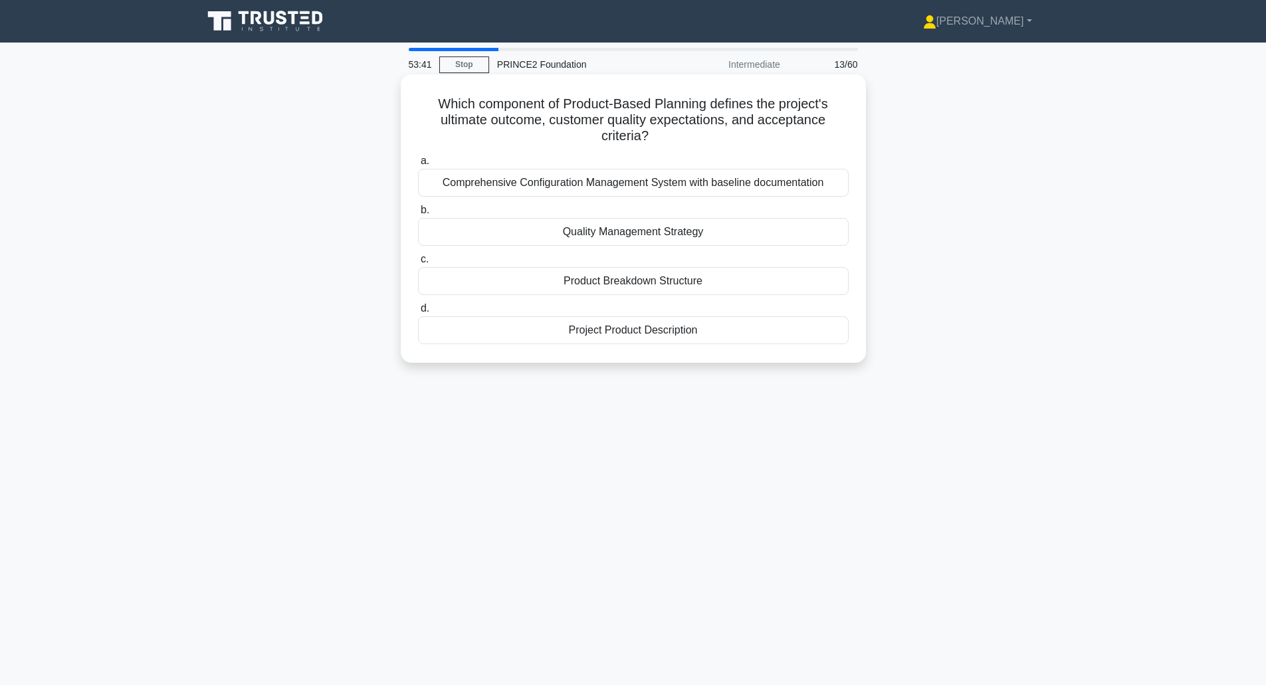
click at [611, 339] on div "Project Product Description" at bounding box center [633, 330] width 431 height 28
click at [418, 313] on input "d. Project Product Description" at bounding box center [418, 308] width 0 height 9
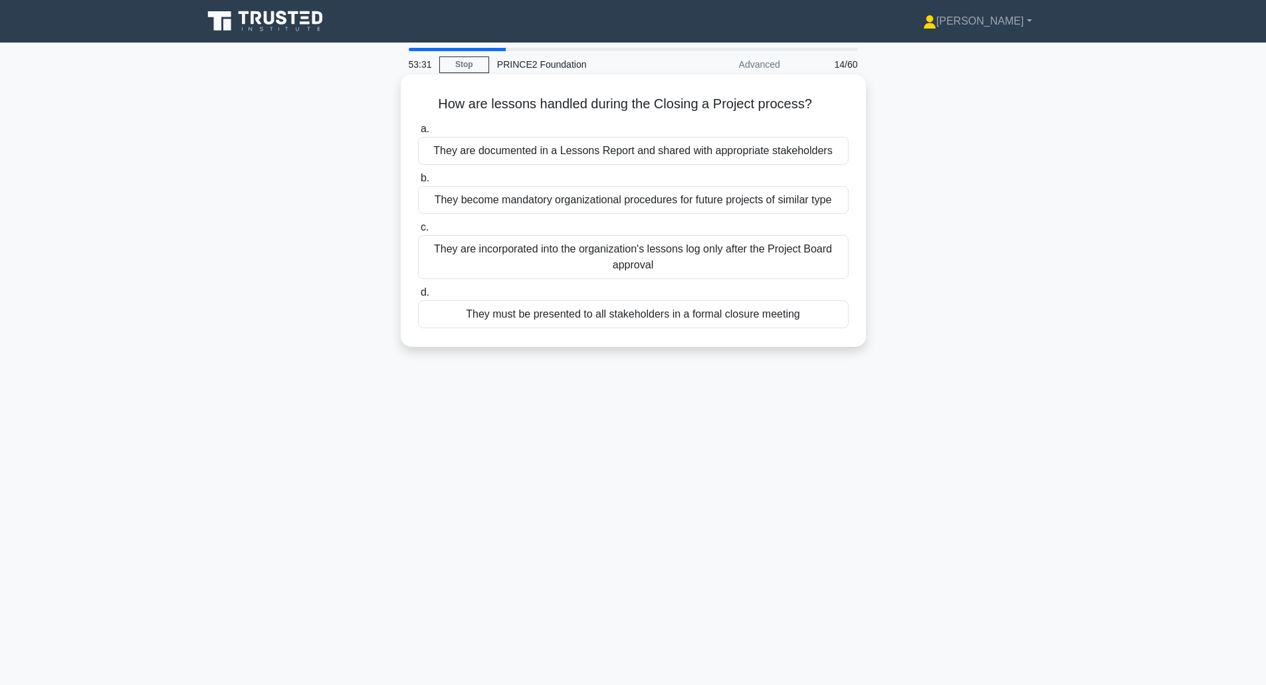
click at [459, 155] on div "They are documented in a Lessons Report and shared with appropriate stakeholders" at bounding box center [633, 151] width 431 height 28
click at [418, 134] on input "a. They are documented in a Lessons Report and shared with appropriate stakehol…" at bounding box center [418, 129] width 0 height 9
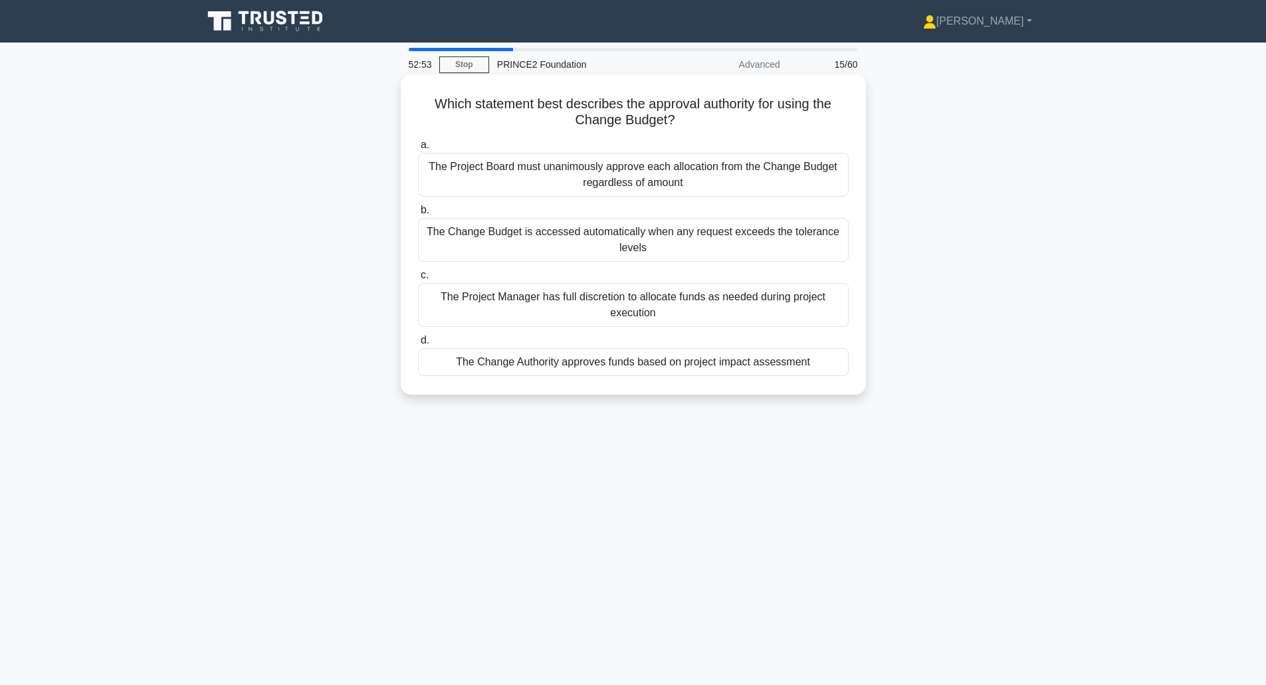
click at [508, 368] on div "The Change Authority approves funds based on project impact assessment" at bounding box center [633, 362] width 431 height 28
click at [418, 345] on input "d. The Change Authority approves funds based on project impact assessment" at bounding box center [418, 340] width 0 height 9
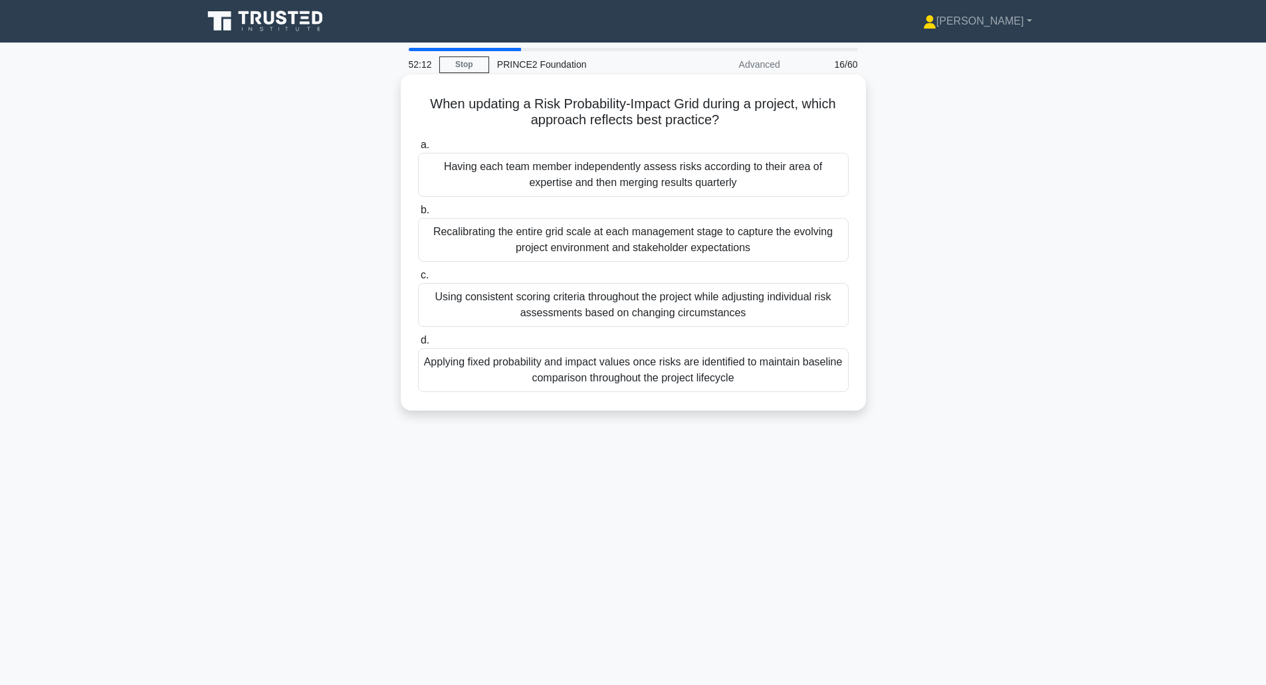
click at [448, 310] on div "Using consistent scoring criteria throughout the project while adjusting indivi…" at bounding box center [633, 305] width 431 height 44
click at [418, 280] on input "c. Using consistent scoring criteria throughout the project while adjusting ind…" at bounding box center [418, 275] width 0 height 9
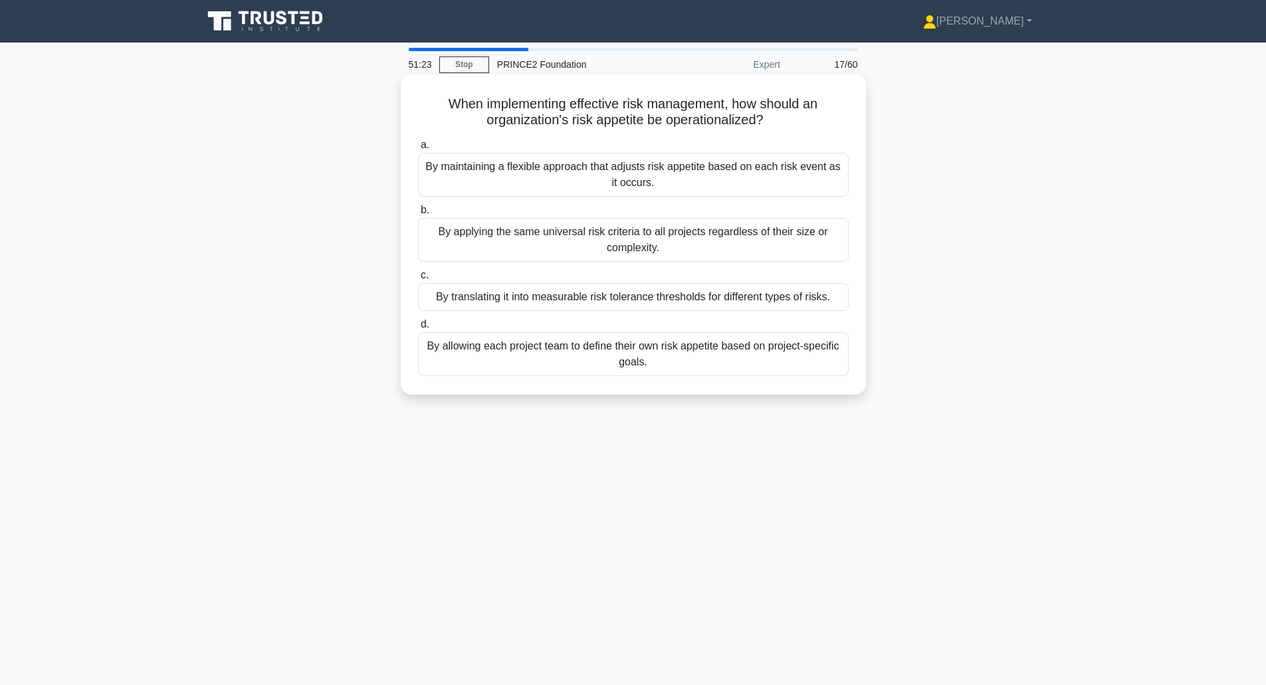
click at [457, 300] on div "By translating it into measurable risk tolerance thresholds for different types…" at bounding box center [633, 297] width 431 height 28
click at [418, 280] on input "c. By translating it into measurable risk tolerance thresholds for different ty…" at bounding box center [418, 275] width 0 height 9
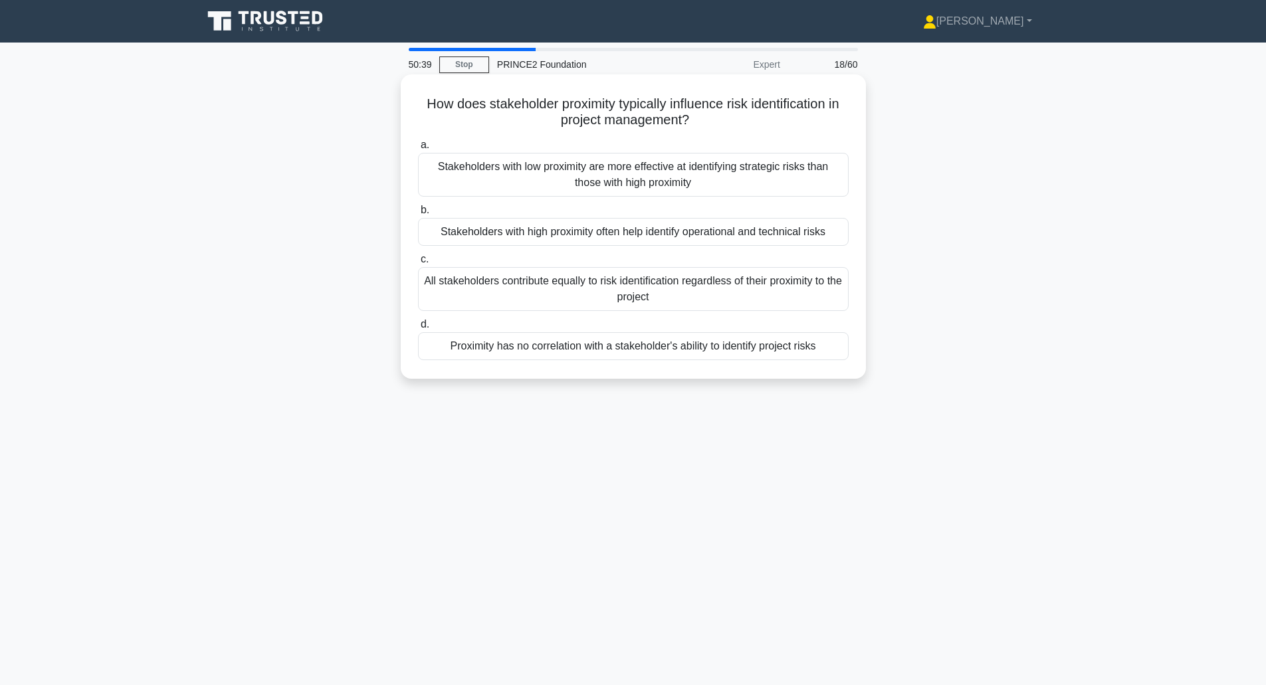
click at [479, 235] on div "Stakeholders with high proximity often help identify operational and technical …" at bounding box center [633, 232] width 431 height 28
click at [418, 215] on input "b. Stakeholders with high proximity often help identify operational and technic…" at bounding box center [418, 210] width 0 height 9
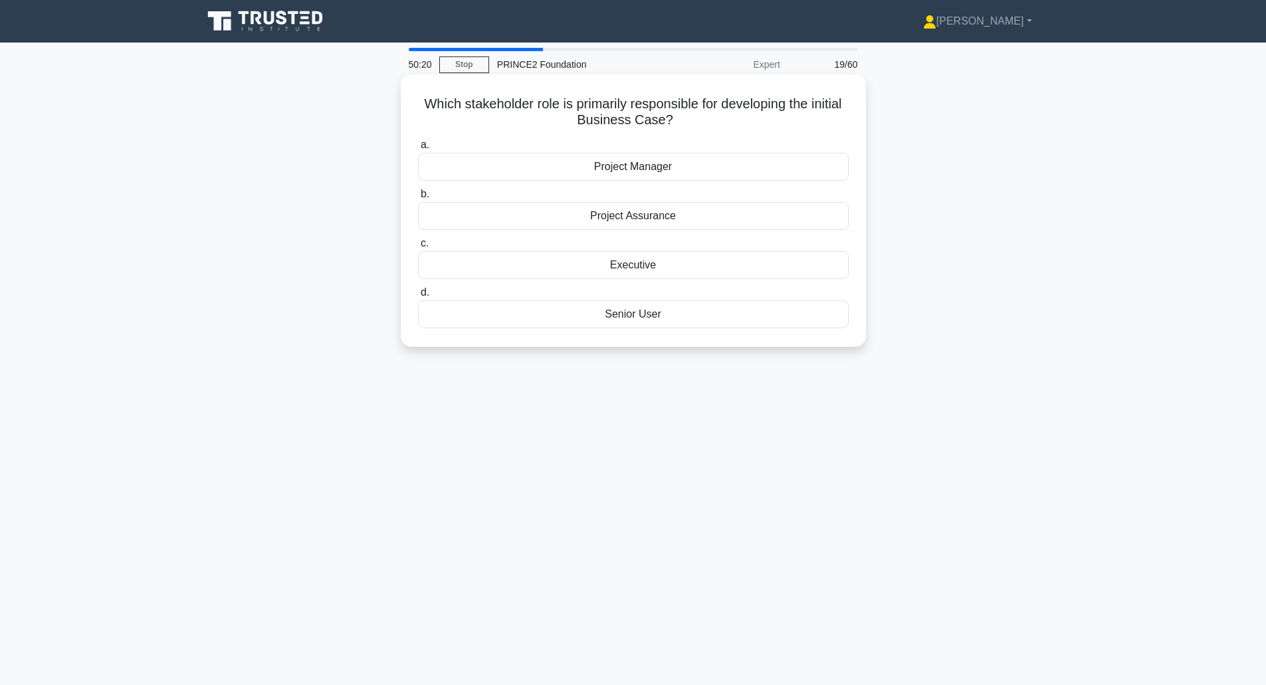
click at [623, 173] on div "Project Manager" at bounding box center [633, 167] width 431 height 28
click at [418, 150] on input "a. Project Manager" at bounding box center [418, 145] width 0 height 9
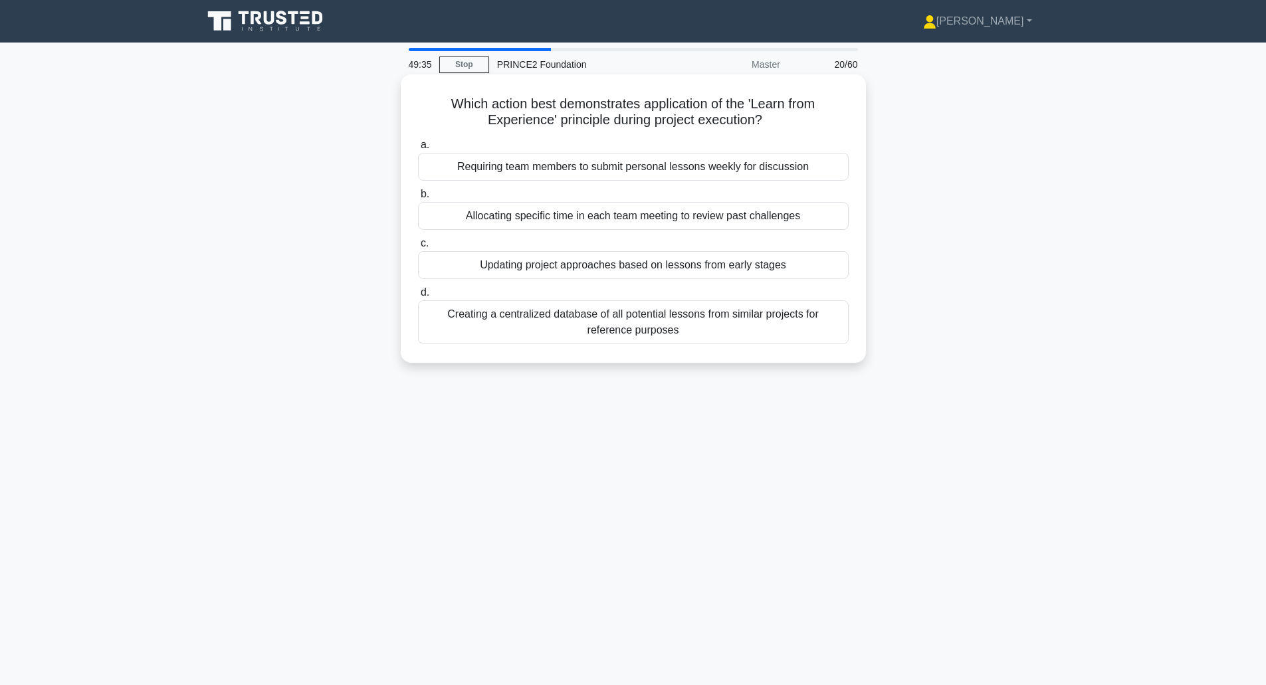
click at [502, 263] on div "Updating project approaches based on lessons from early stages" at bounding box center [633, 265] width 431 height 28
click at [418, 248] on input "c. Updating project approaches based on lessons from early stages" at bounding box center [418, 243] width 0 height 9
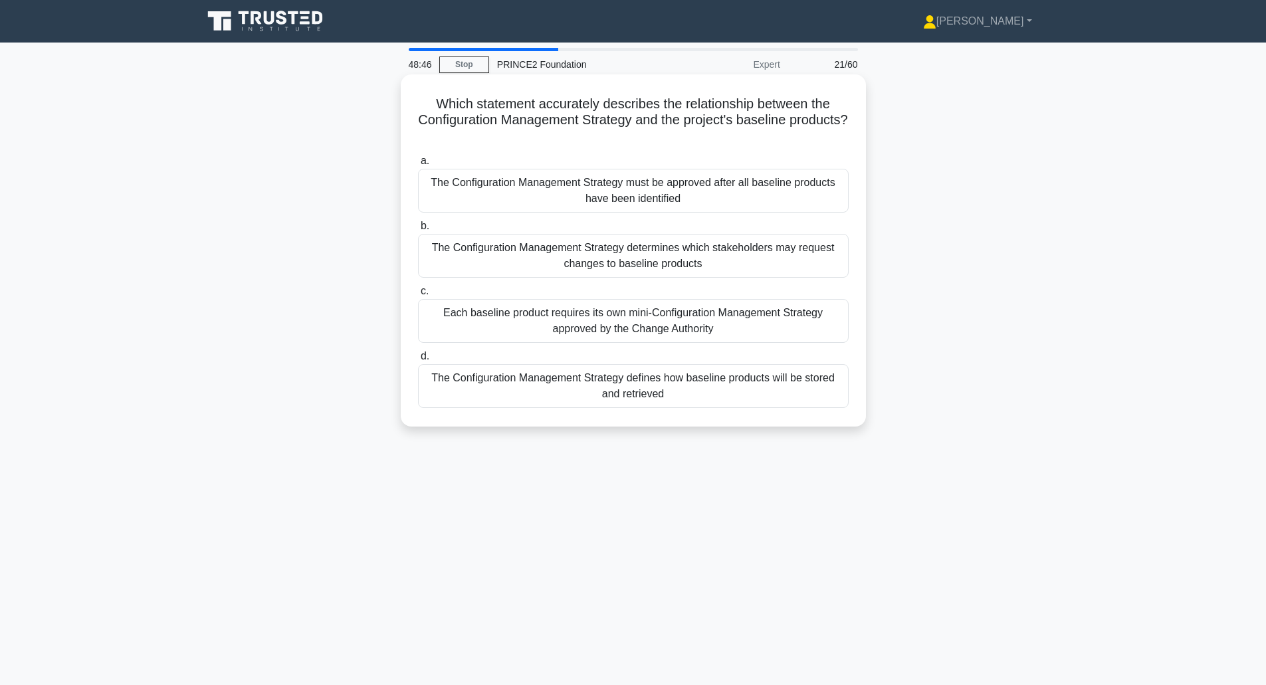
click at [602, 191] on div "The Configuration Management Strategy must be approved after all baseline produ…" at bounding box center [633, 191] width 431 height 44
click at [418, 166] on input "a. The Configuration Management Strategy must be approved after all baseline pr…" at bounding box center [418, 161] width 0 height 9
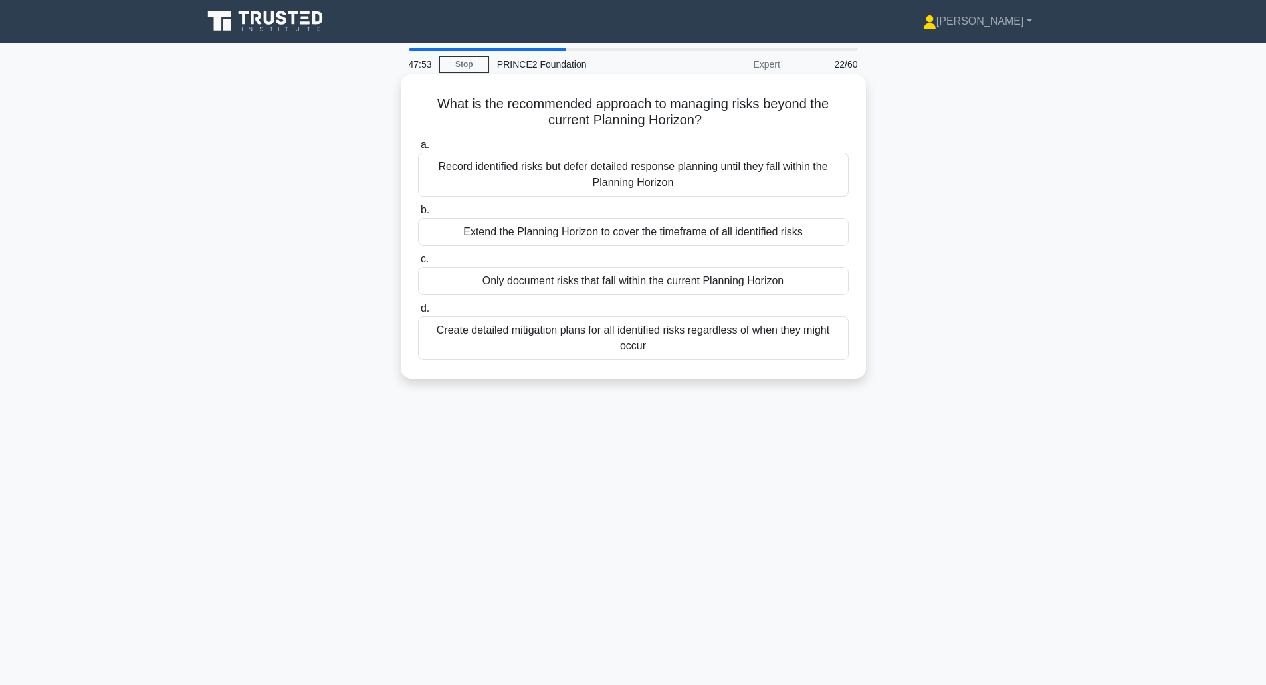
click at [610, 179] on div "Record identified risks but defer detailed response planning until they fall wi…" at bounding box center [633, 175] width 431 height 44
click at [418, 150] on input "a. Record identified risks but defer detailed response planning until they fall…" at bounding box center [418, 145] width 0 height 9
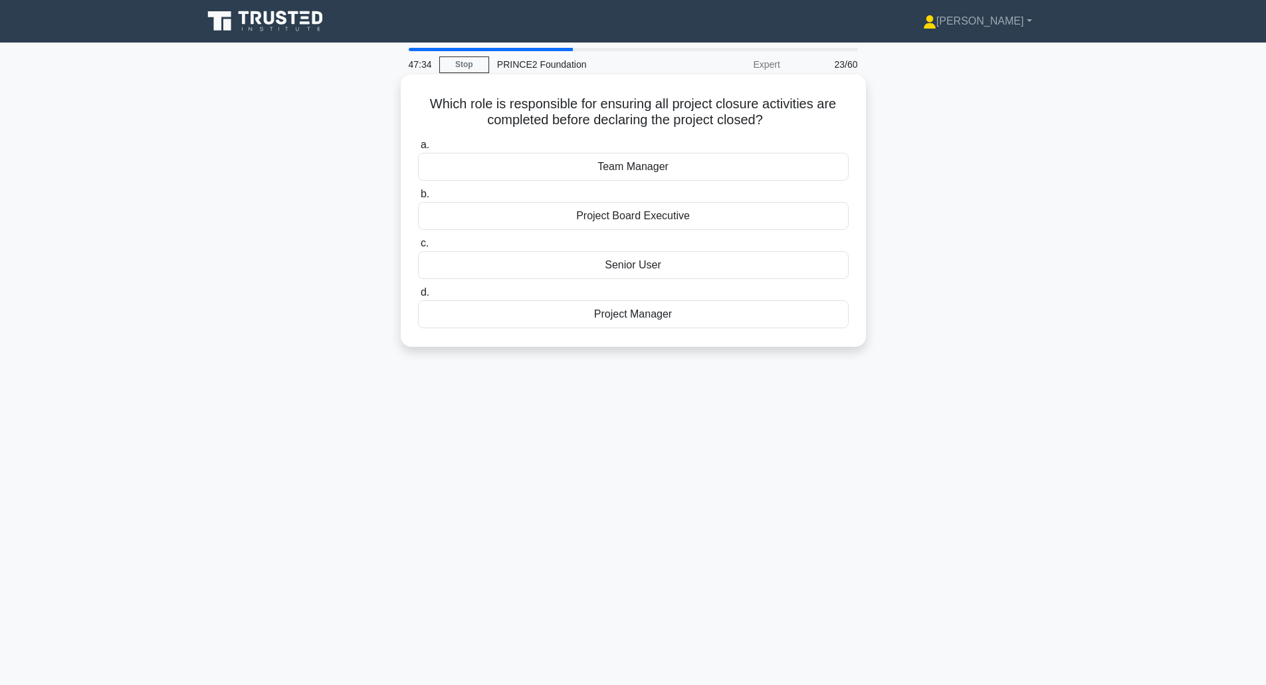
click at [625, 311] on div "Project Manager" at bounding box center [633, 314] width 431 height 28
click at [418, 297] on input "d. Project Manager" at bounding box center [418, 292] width 0 height 9
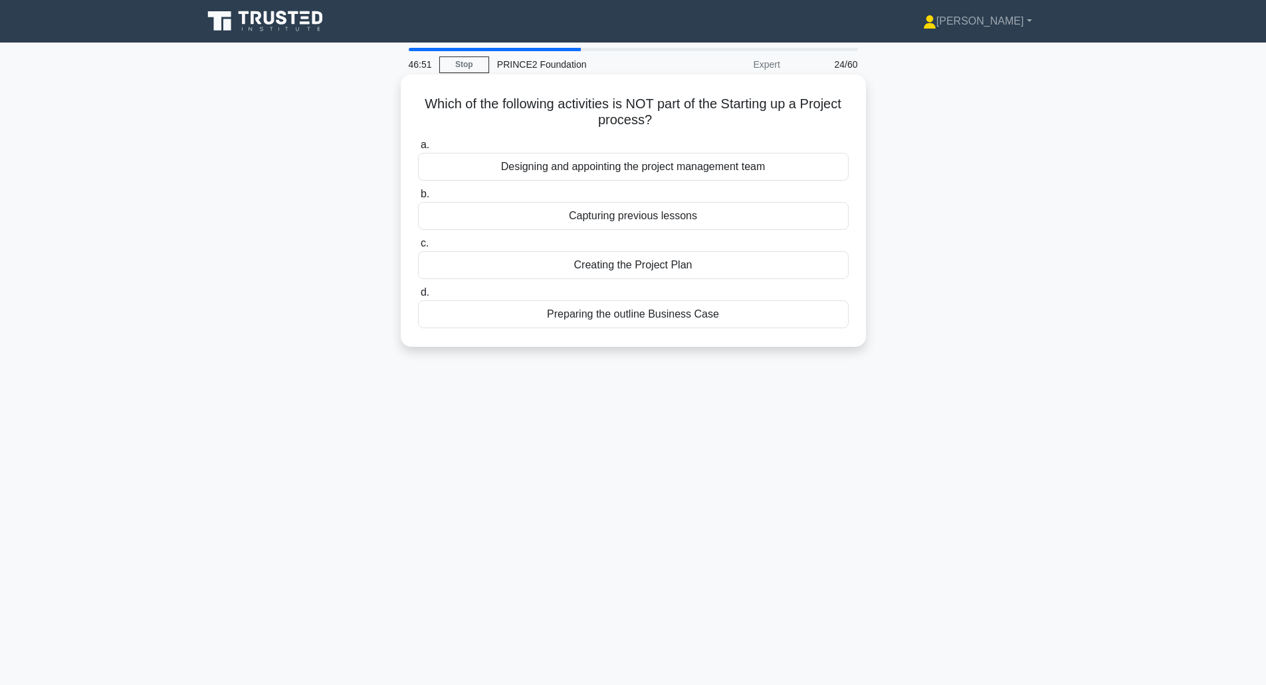
click at [576, 170] on div "Designing and appointing the project management team" at bounding box center [633, 167] width 431 height 28
click at [418, 150] on input "a. Designing and appointing the project management team" at bounding box center [418, 145] width 0 height 9
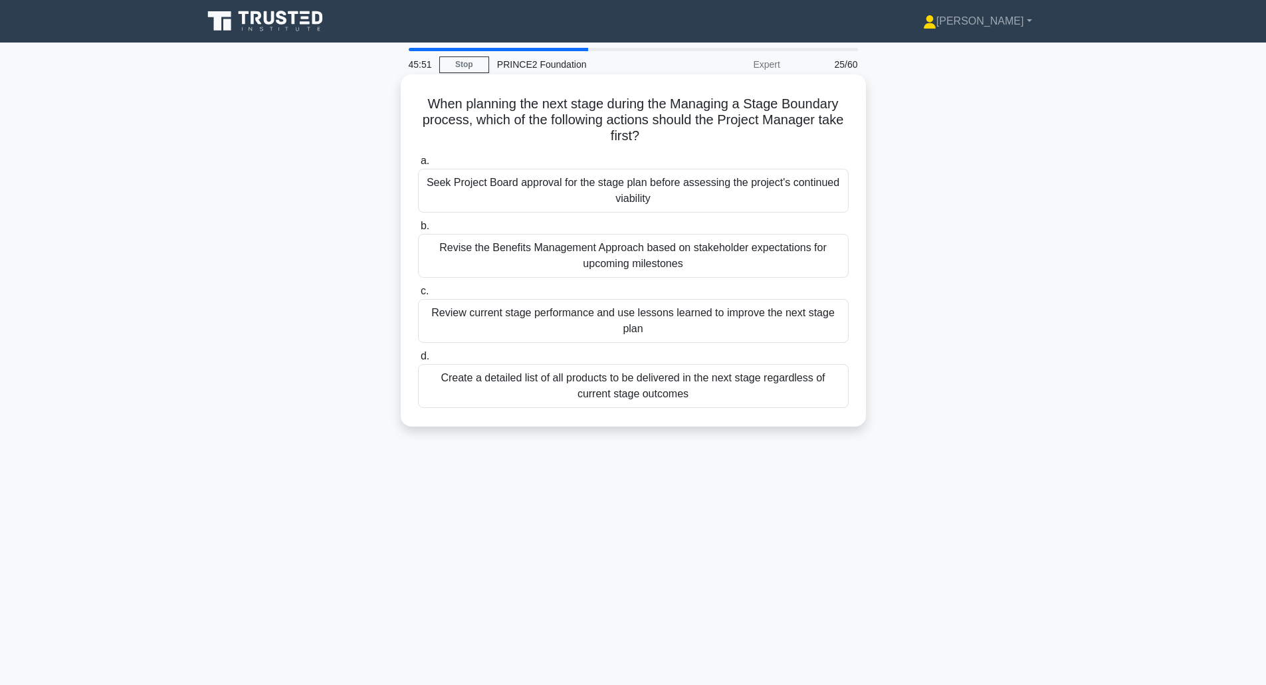
click at [461, 321] on div "Review current stage performance and use lessons learned to improve the next st…" at bounding box center [633, 321] width 431 height 44
click at [418, 296] on input "c. Review current stage performance and use lessons learned to improve the next…" at bounding box center [418, 291] width 0 height 9
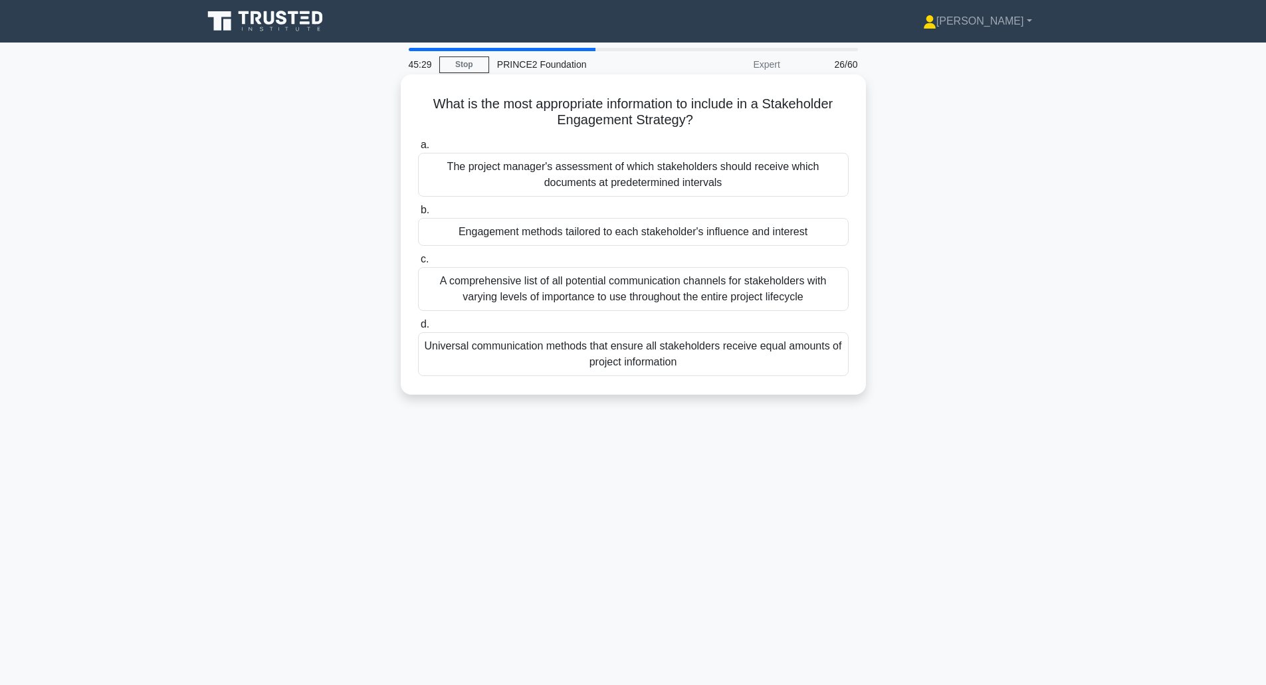
click at [462, 234] on div "Engagement methods tailored to each stakeholder's influence and interest" at bounding box center [633, 232] width 431 height 28
click at [418, 215] on input "b. Engagement methods tailored to each stakeholder's influence and interest" at bounding box center [418, 210] width 0 height 9
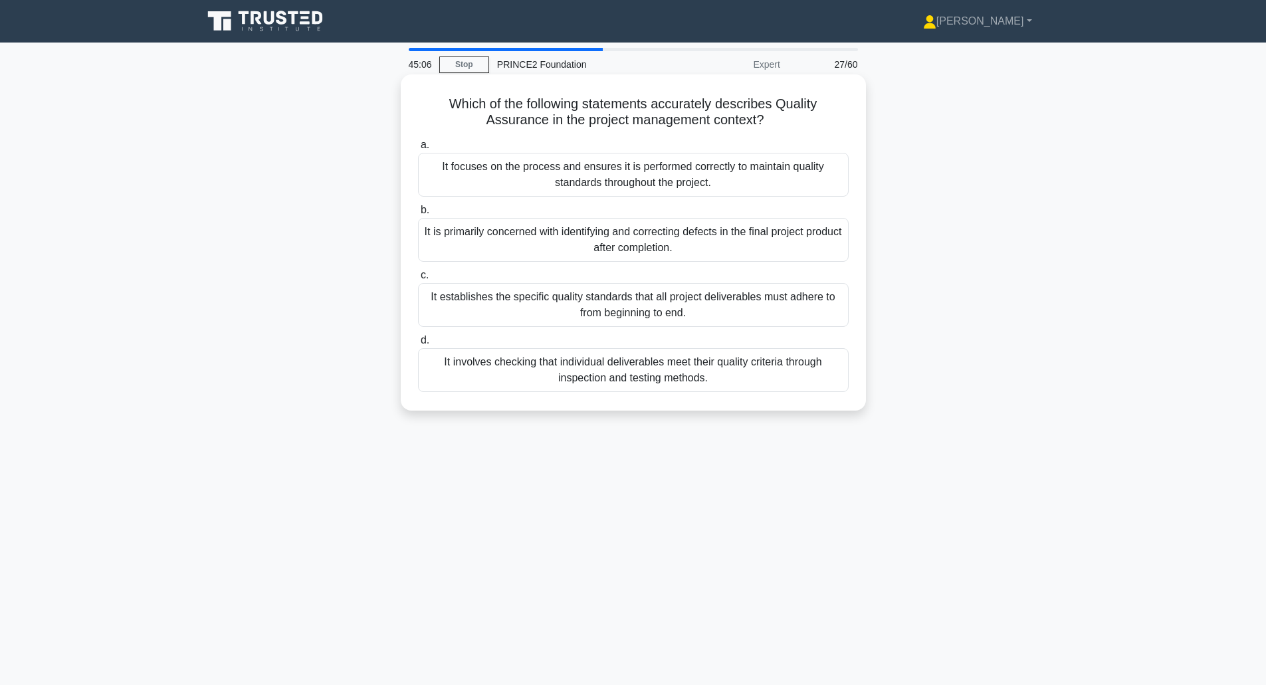
click at [462, 173] on div "It focuses on the process and ensures it is performed correctly to maintain qua…" at bounding box center [633, 175] width 431 height 44
click at [418, 150] on input "a. It focuses on the process and ensures it is performed correctly to maintain …" at bounding box center [418, 145] width 0 height 9
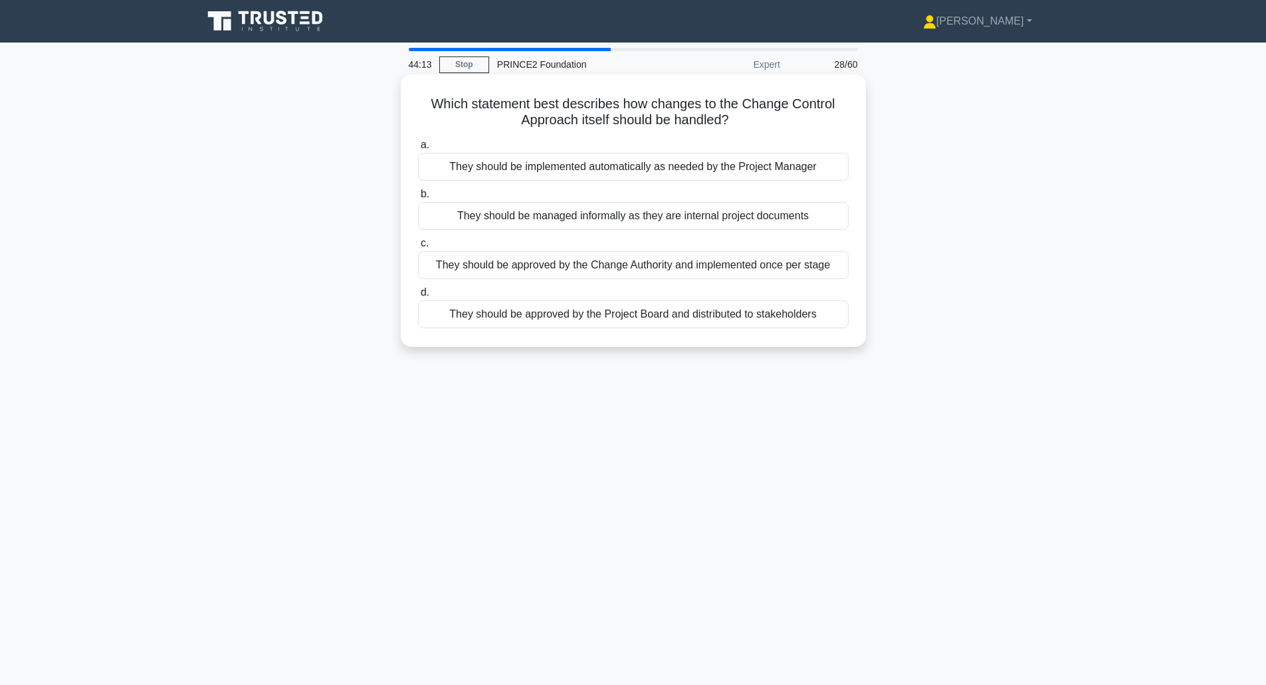
click at [459, 269] on div "They should be approved by the Change Authority and implemented once per stage" at bounding box center [633, 265] width 431 height 28
click at [418, 248] on input "c. They should be approved by the Change Authority and implemented once per sta…" at bounding box center [418, 243] width 0 height 9
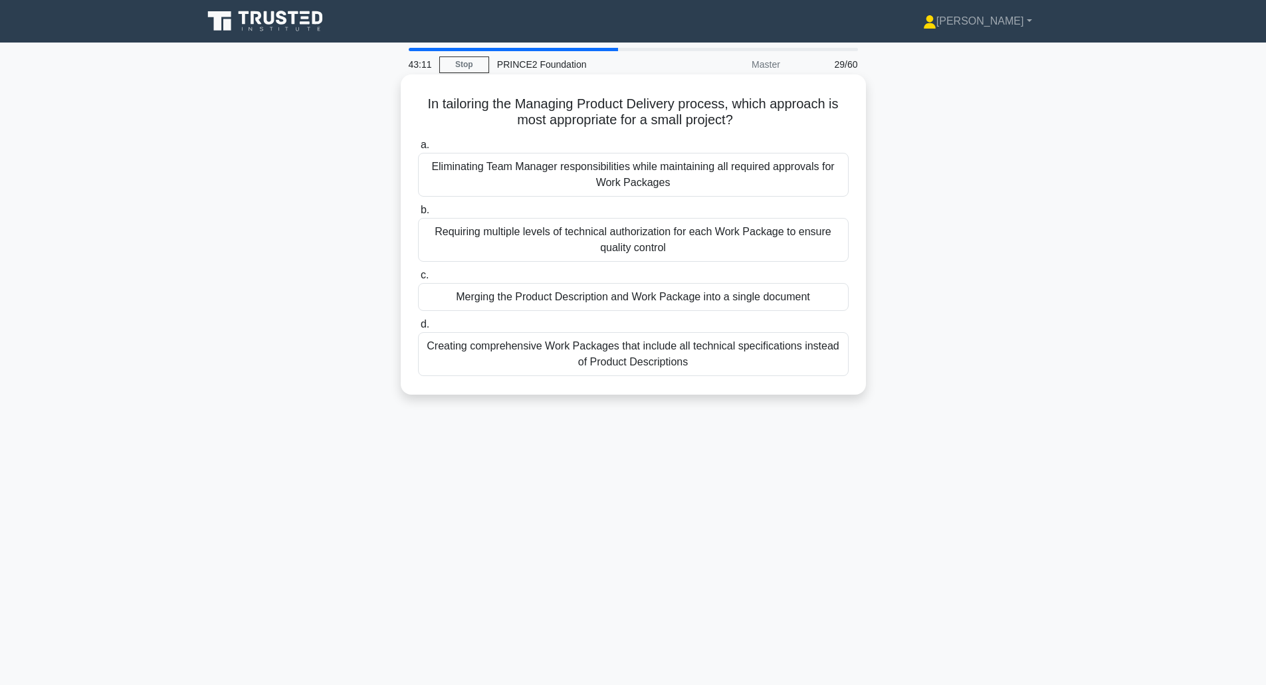
click at [566, 181] on div "Eliminating Team Manager responsibilities while maintaining all required approv…" at bounding box center [633, 175] width 431 height 44
click at [418, 150] on input "a. Eliminating Team Manager responsibilities while maintaining all required app…" at bounding box center [418, 145] width 0 height 9
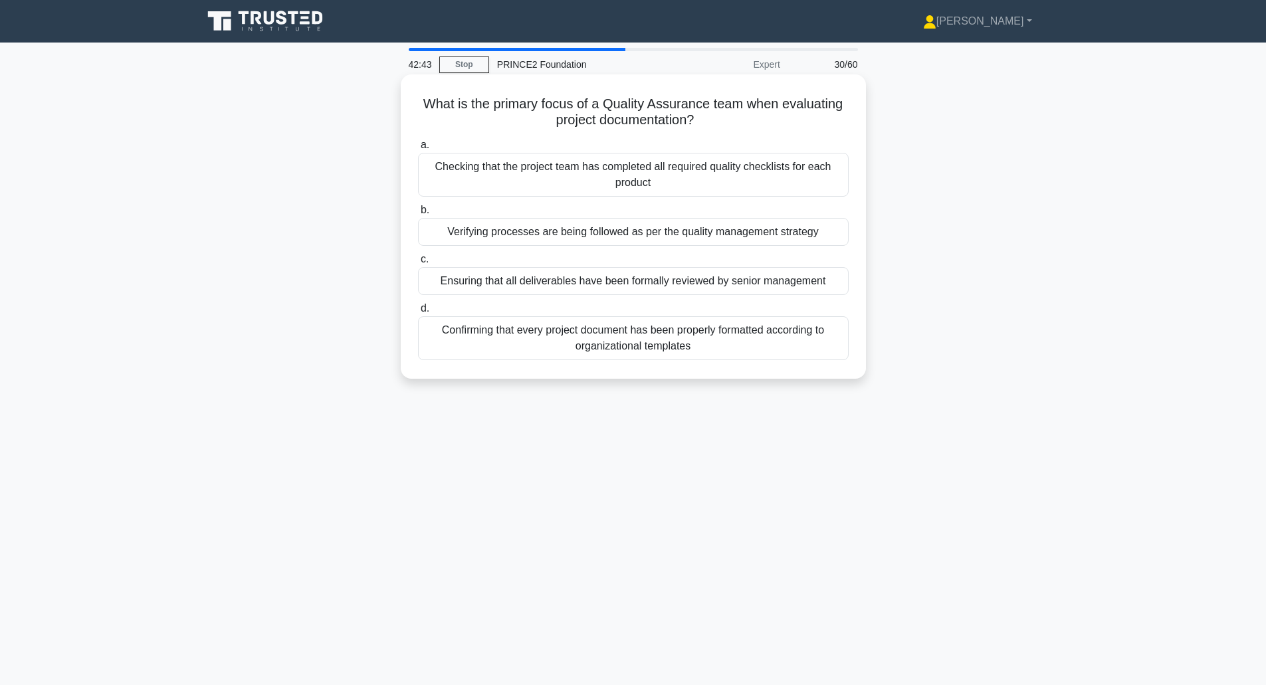
click at [468, 233] on div "Verifying processes are being followed as per the quality management strategy" at bounding box center [633, 232] width 431 height 28
click at [418, 215] on input "b. Verifying processes are being followed as per the quality management strategy" at bounding box center [418, 210] width 0 height 9
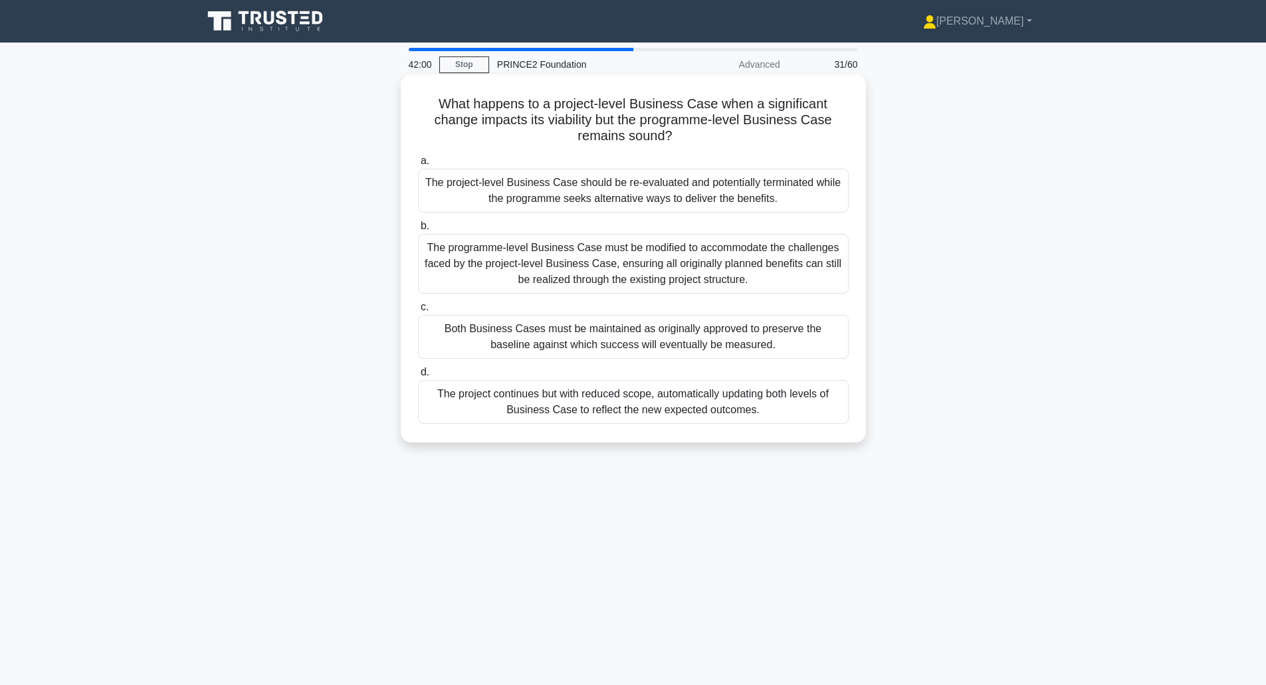
click at [462, 270] on div "The programme-level Business Case must be modified to accommodate the challenge…" at bounding box center [633, 264] width 431 height 60
click at [418, 231] on input "b. The programme-level Business Case must be modified to accommodate the challe…" at bounding box center [418, 226] width 0 height 9
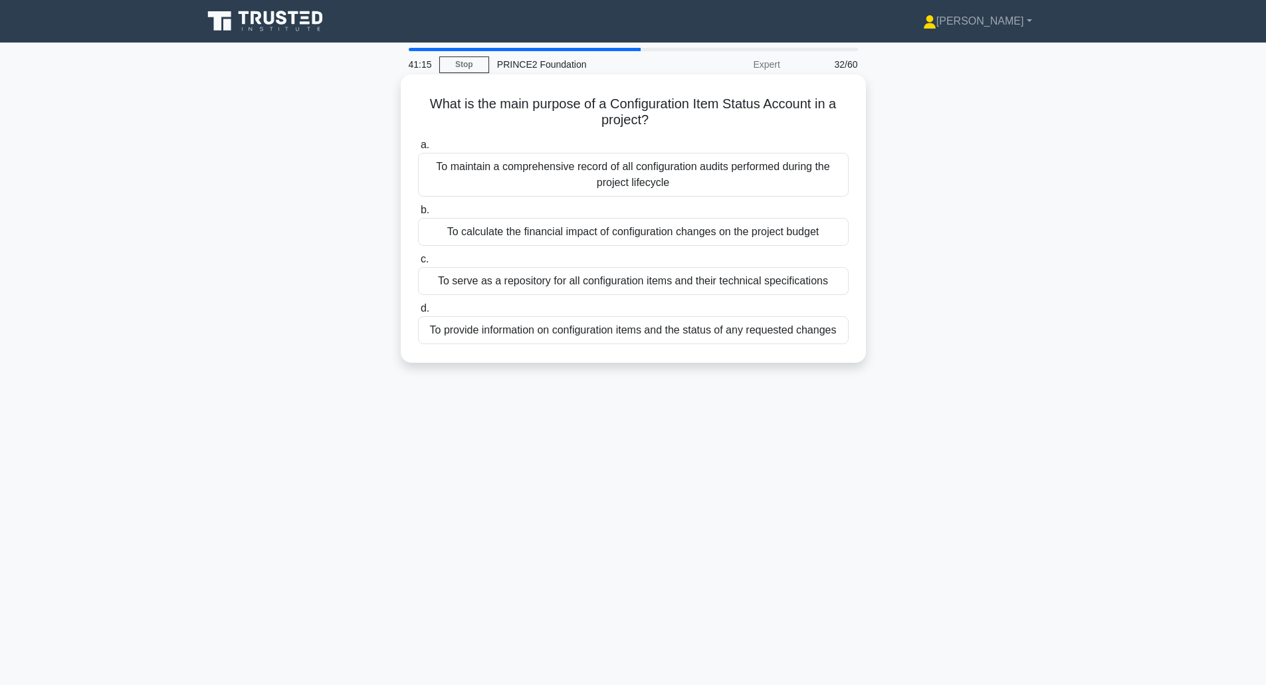
click at [532, 332] on div "To provide information on configuration items and the status of any requested c…" at bounding box center [633, 330] width 431 height 28
click at [418, 313] on input "d. To provide information on configuration items and the status of any requeste…" at bounding box center [418, 308] width 0 height 9
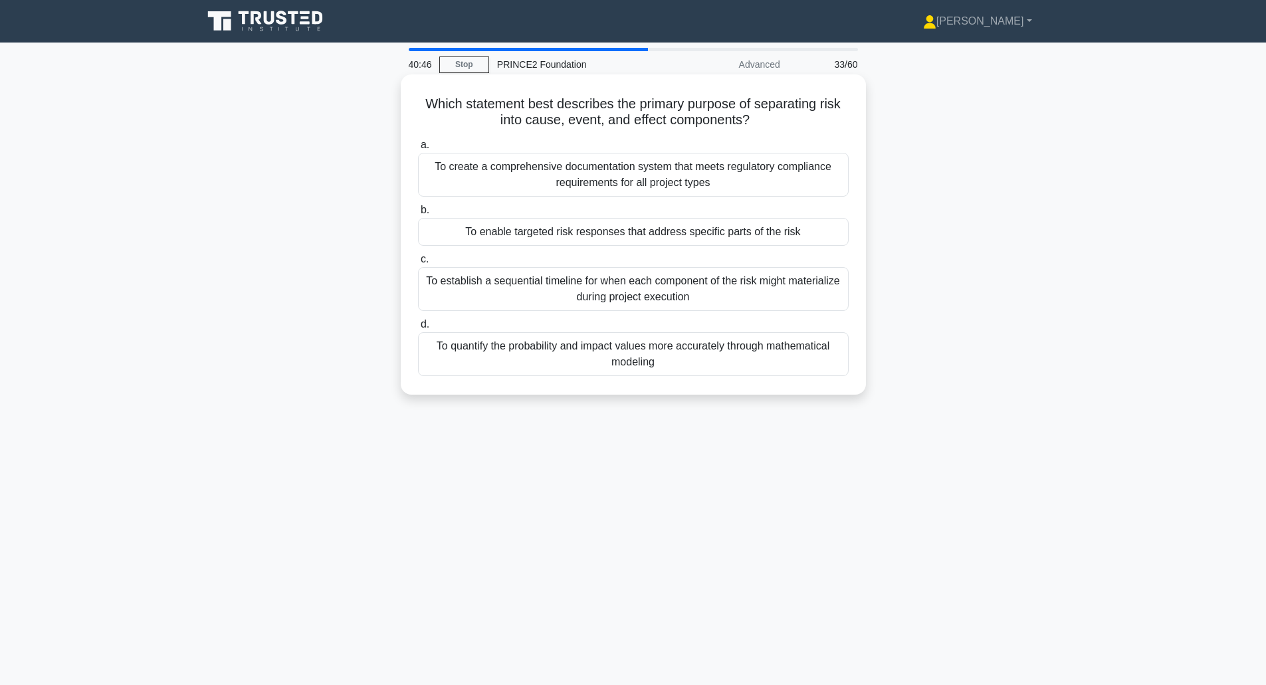
click at [516, 231] on div "To enable targeted risk responses that address specific parts of the risk" at bounding box center [633, 232] width 431 height 28
click at [418, 215] on input "b. To enable targeted risk responses that address specific parts of the risk" at bounding box center [418, 210] width 0 height 9
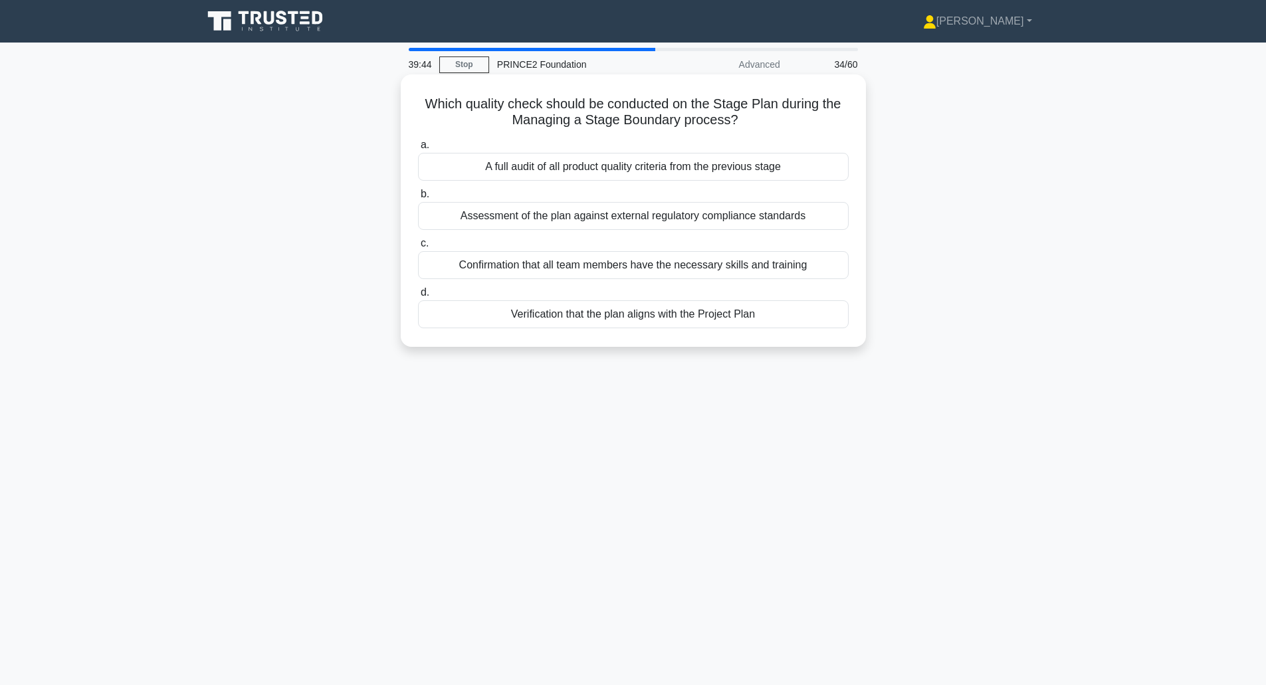
click at [565, 318] on div "Verification that the plan aligns with the Project Plan" at bounding box center [633, 314] width 431 height 28
click at [418, 297] on input "d. Verification that the plan aligns with the Project Plan" at bounding box center [418, 292] width 0 height 9
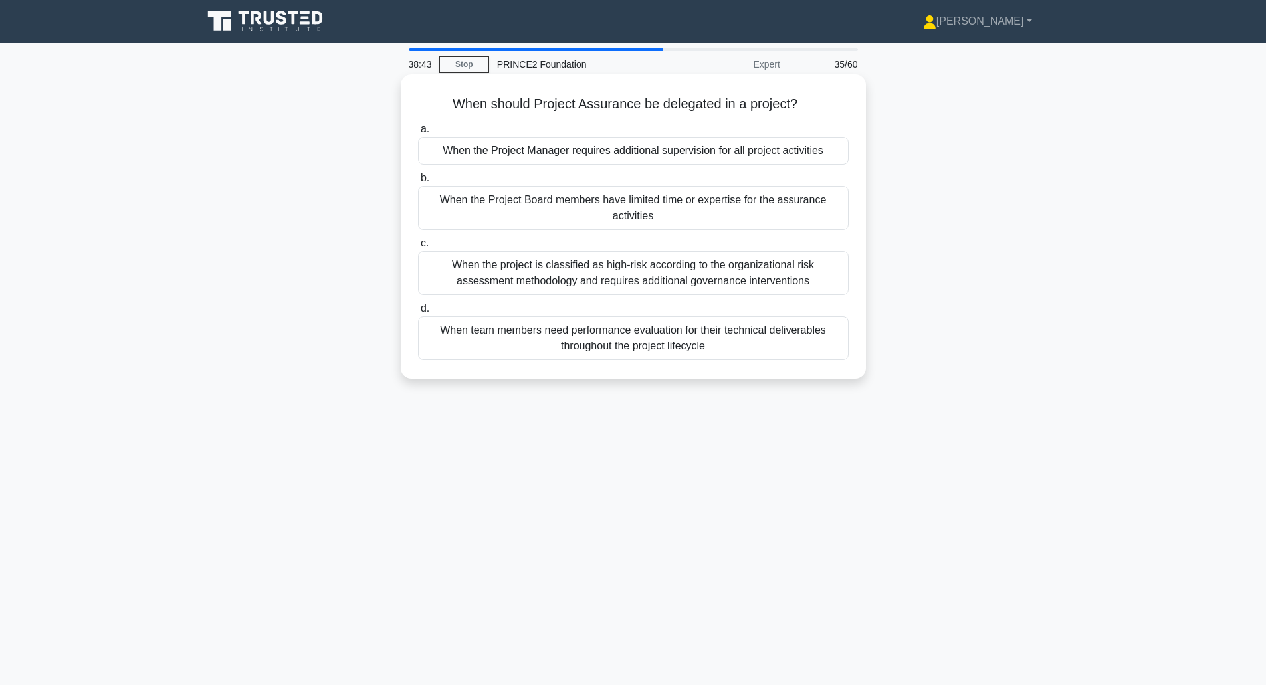
click at [454, 285] on div "When the project is classified as high-risk according to the organizational ris…" at bounding box center [633, 273] width 431 height 44
click at [418, 248] on input "c. When the project is classified as high-risk according to the organizational …" at bounding box center [418, 243] width 0 height 9
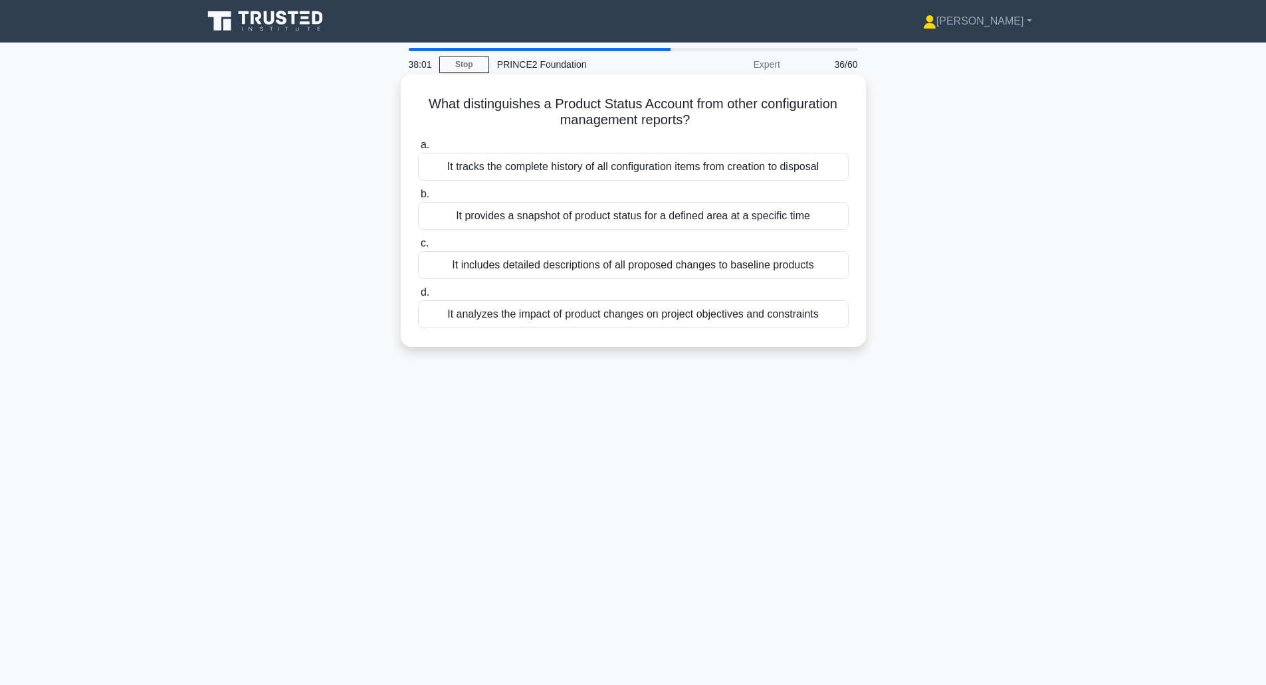
click at [475, 218] on div "It provides a snapshot of product status for a defined area at a specific time" at bounding box center [633, 216] width 431 height 28
click at [418, 199] on input "b. It provides a snapshot of product status for a defined area at a specific ti…" at bounding box center [418, 194] width 0 height 9
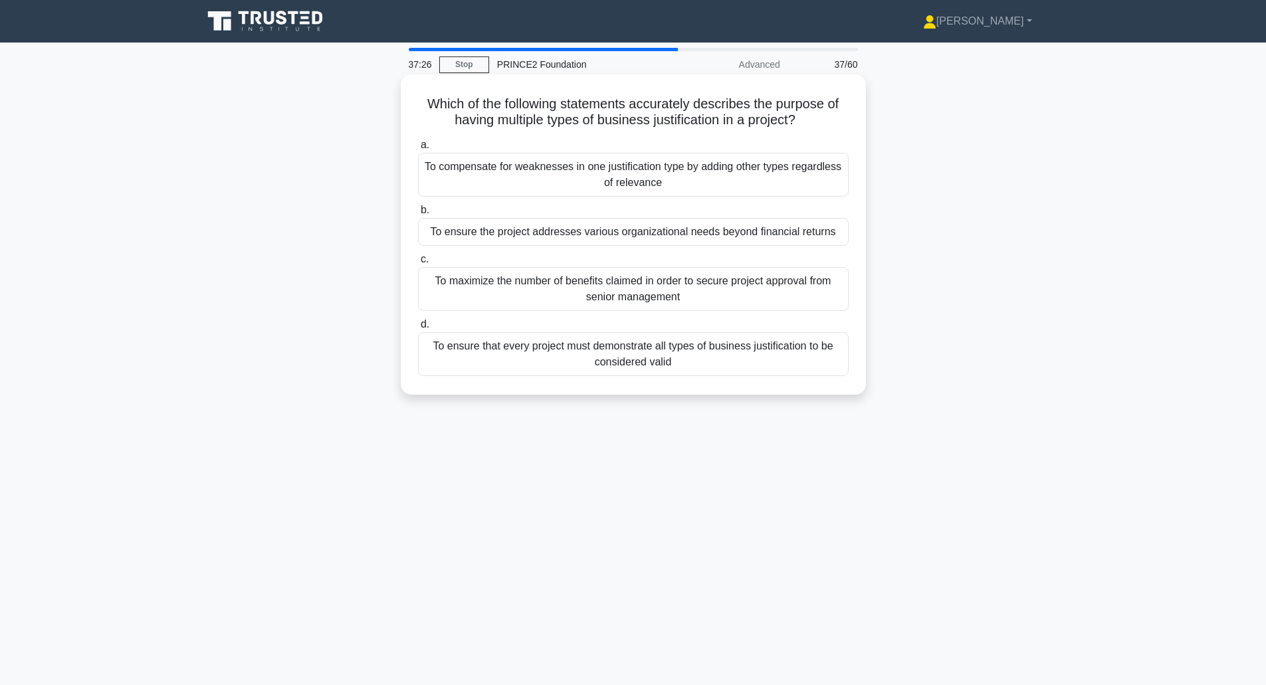
click at [481, 231] on div "To ensure the project addresses various organizational needs beyond financial r…" at bounding box center [633, 232] width 431 height 28
click at [418, 215] on input "b. To ensure the project addresses various organizational needs beyond financia…" at bounding box center [418, 210] width 0 height 9
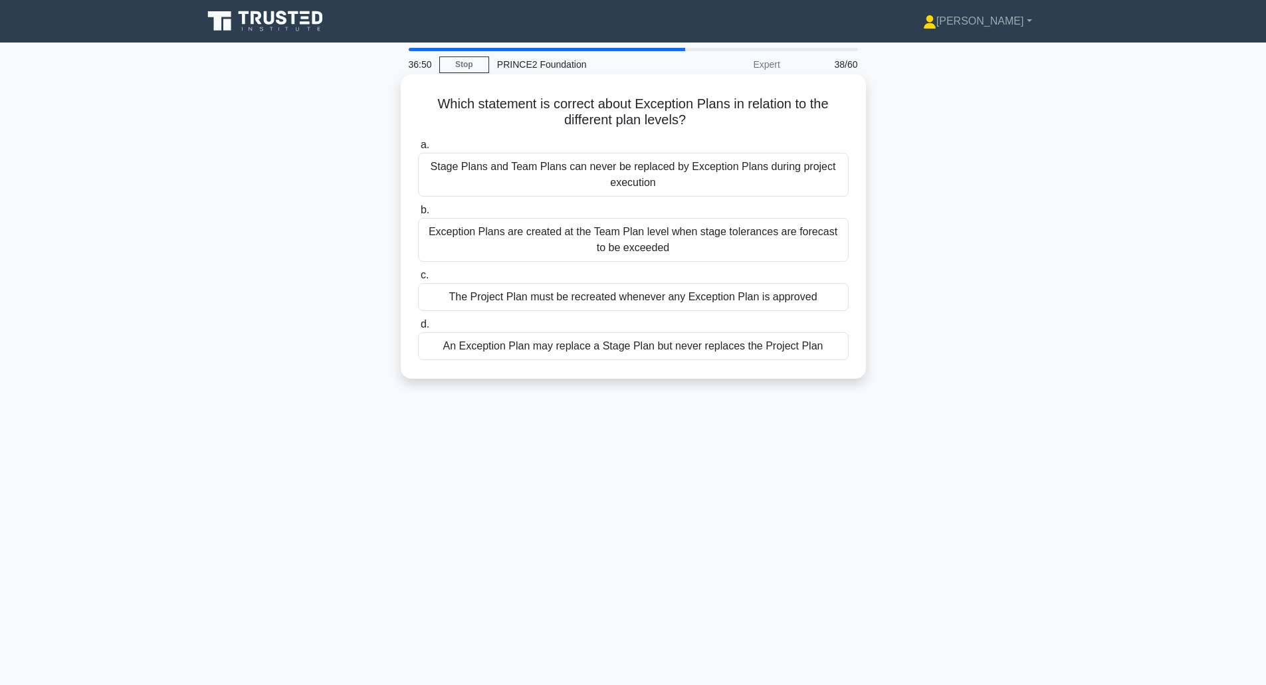
click at [487, 173] on div "Stage Plans and Team Plans can never be replaced by Exception Plans during proj…" at bounding box center [633, 175] width 431 height 44
click at [418, 150] on input "a. Stage Plans and Team Plans can never be replaced by Exception Plans during p…" at bounding box center [418, 145] width 0 height 9
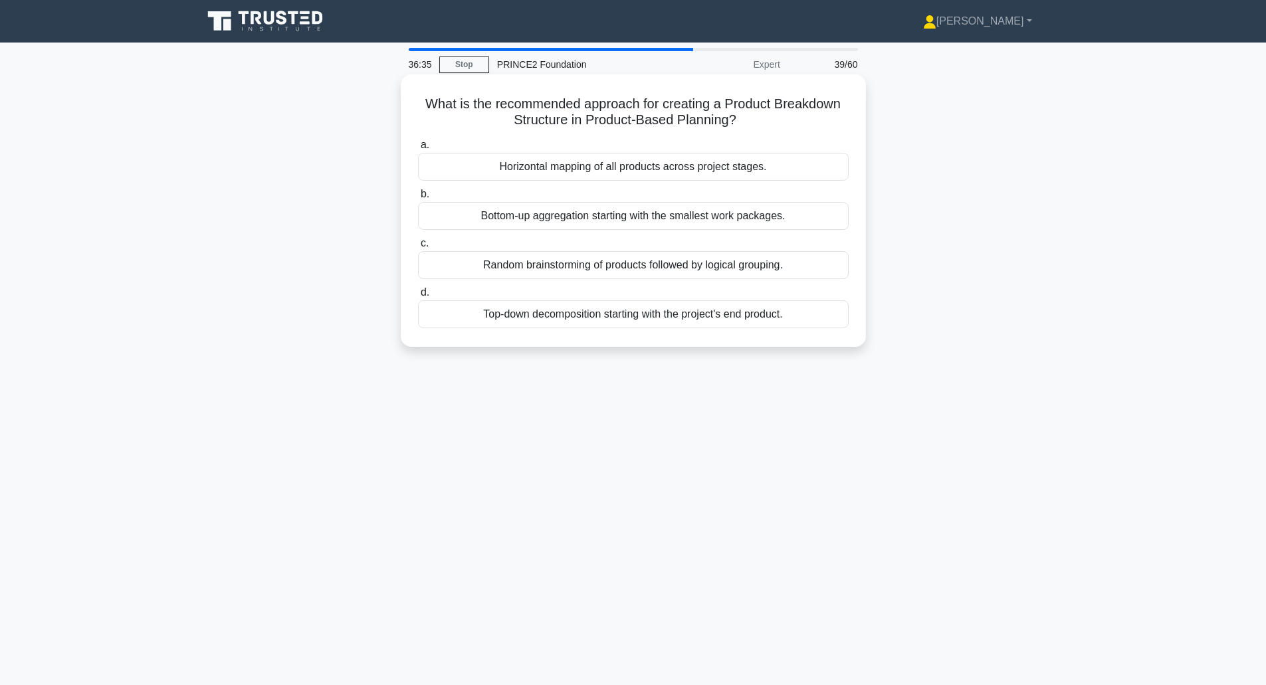
click at [586, 314] on div "Top-down decomposition starting with the project's end product." at bounding box center [633, 314] width 431 height 28
click at [418, 297] on input "d. Top-down decomposition starting with the project's end product." at bounding box center [418, 292] width 0 height 9
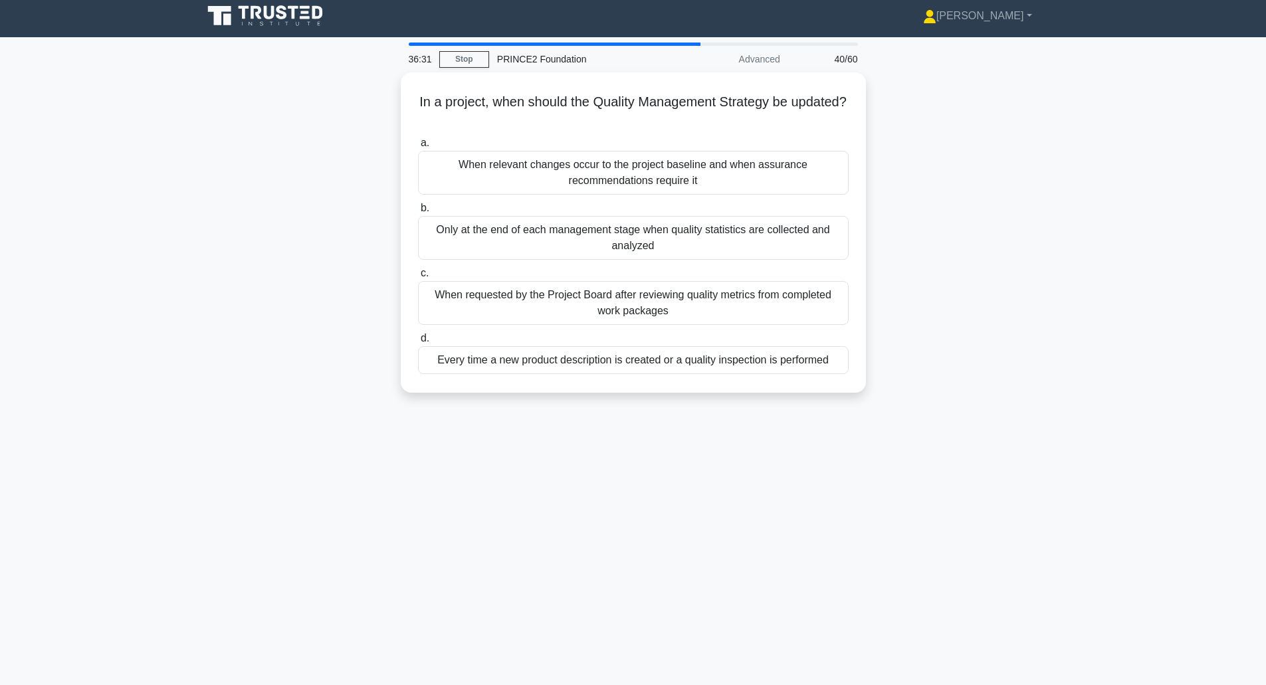
scroll to position [6, 0]
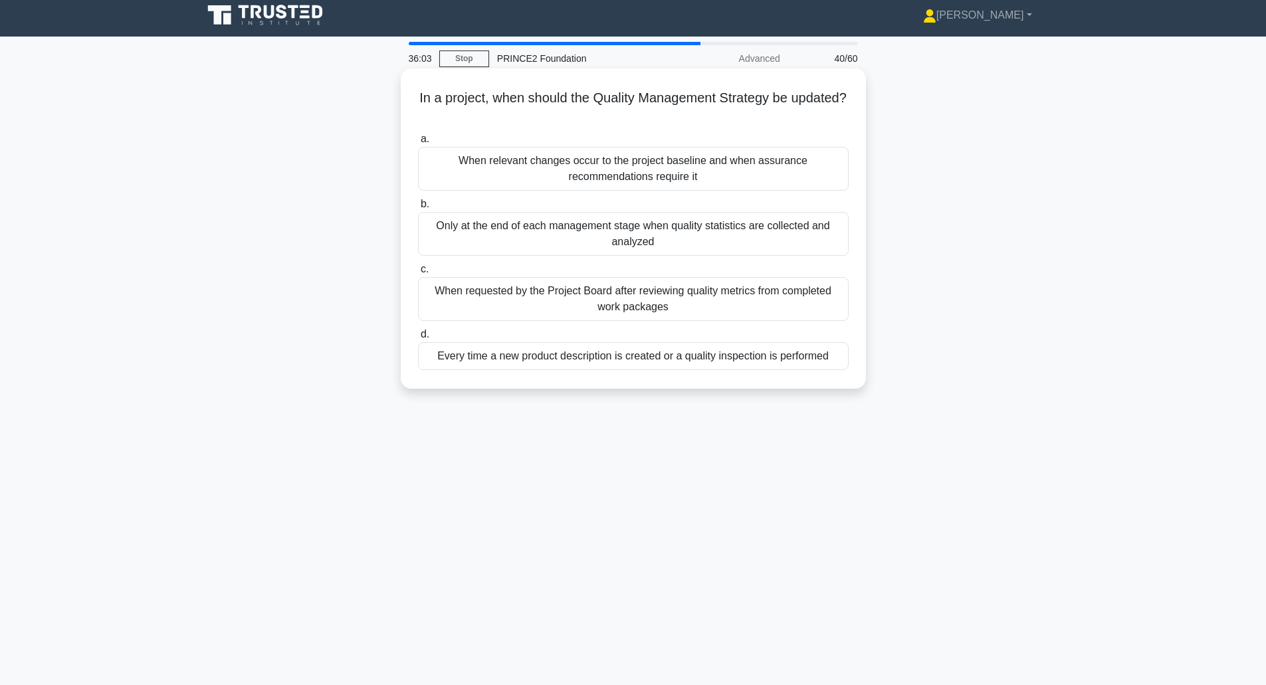
click at [471, 167] on div "When relevant changes occur to the project baseline and when assurance recommen…" at bounding box center [633, 169] width 431 height 44
click at [418, 144] on input "a. When relevant changes occur to the project baseline and when assurance recom…" at bounding box center [418, 139] width 0 height 9
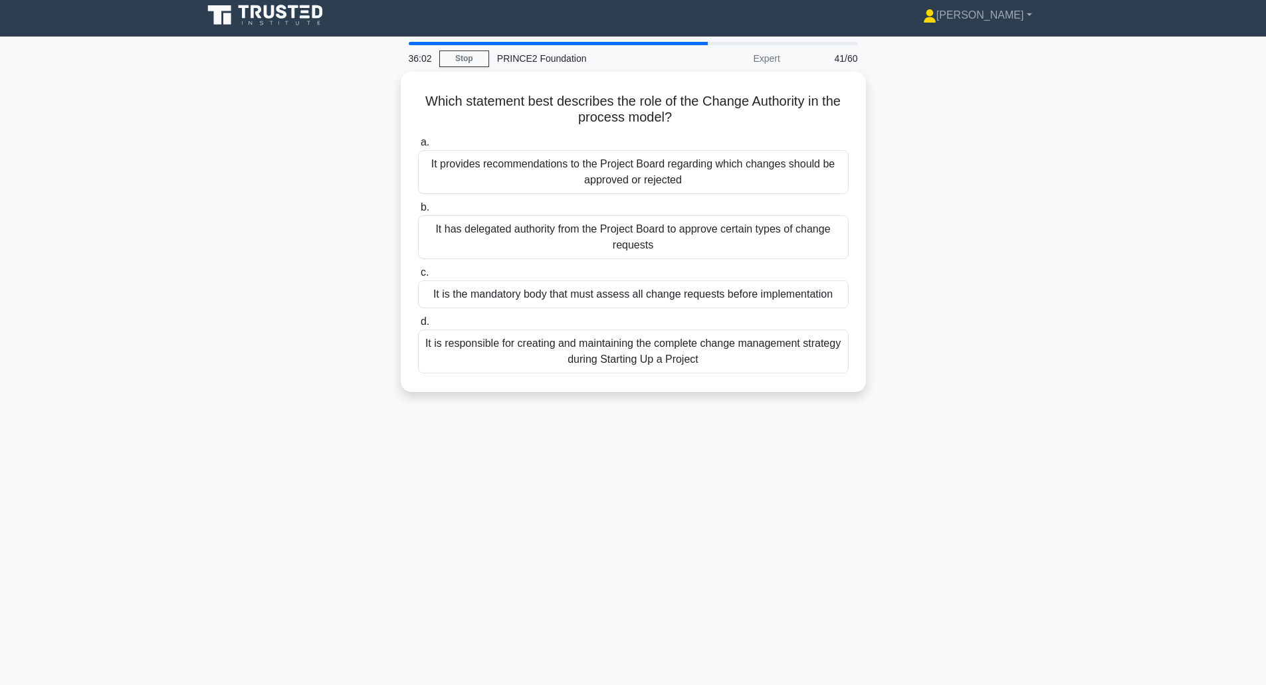
scroll to position [0, 0]
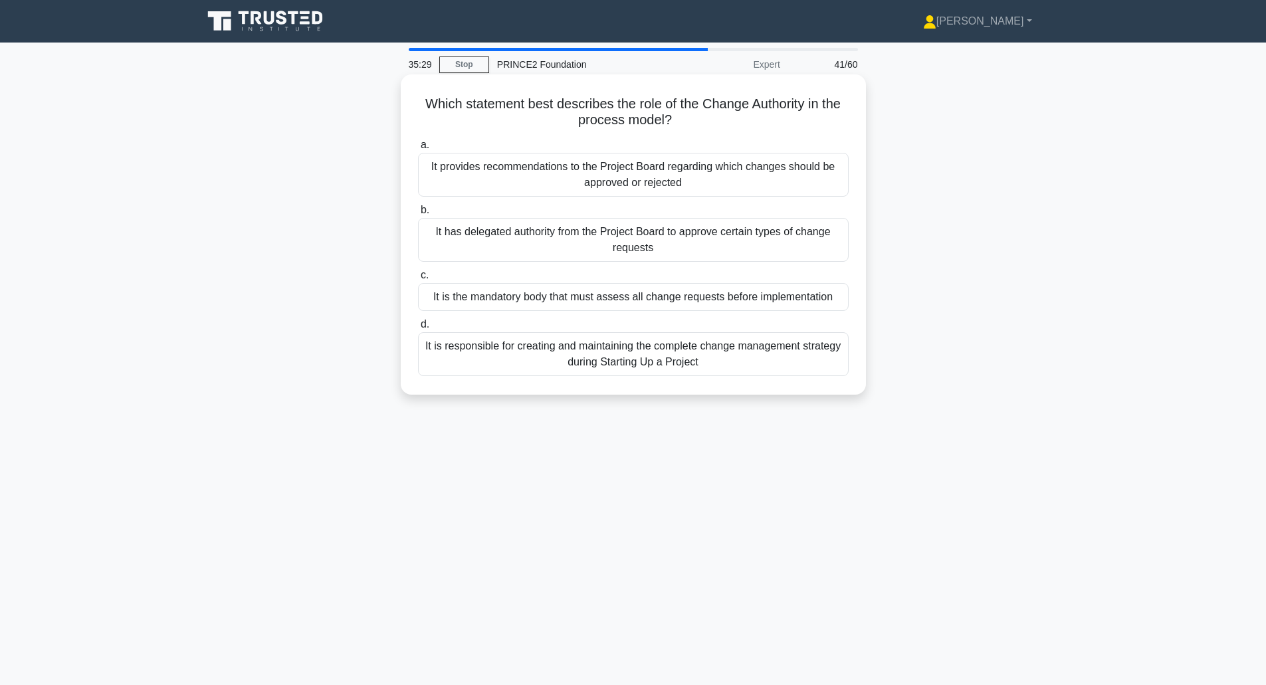
click at [508, 232] on div "It has delegated authority from the Project Board to approve certain types of c…" at bounding box center [633, 240] width 431 height 44
click at [418, 215] on input "b. It has delegated authority from the Project Board to approve certain types o…" at bounding box center [418, 210] width 0 height 9
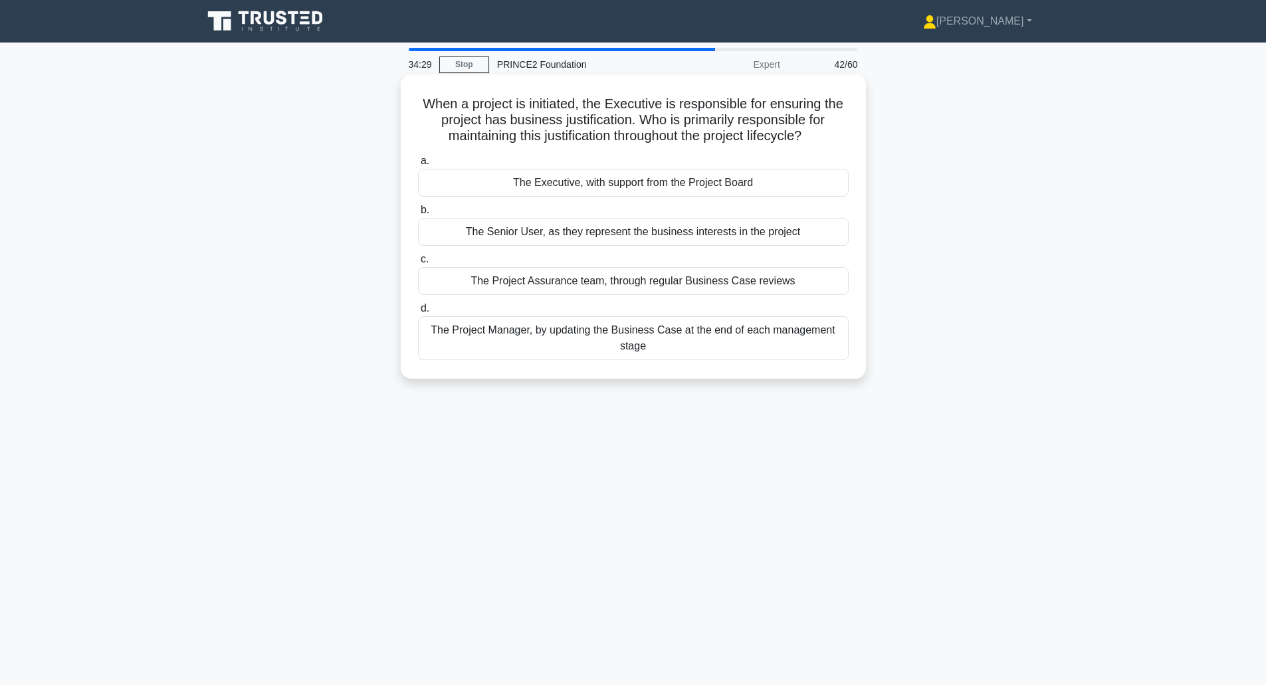
click at [549, 181] on div "The Executive, with support from the Project Board" at bounding box center [633, 183] width 431 height 28
click at [418, 166] on input "a. The Executive, with support from the Project Board" at bounding box center [418, 161] width 0 height 9
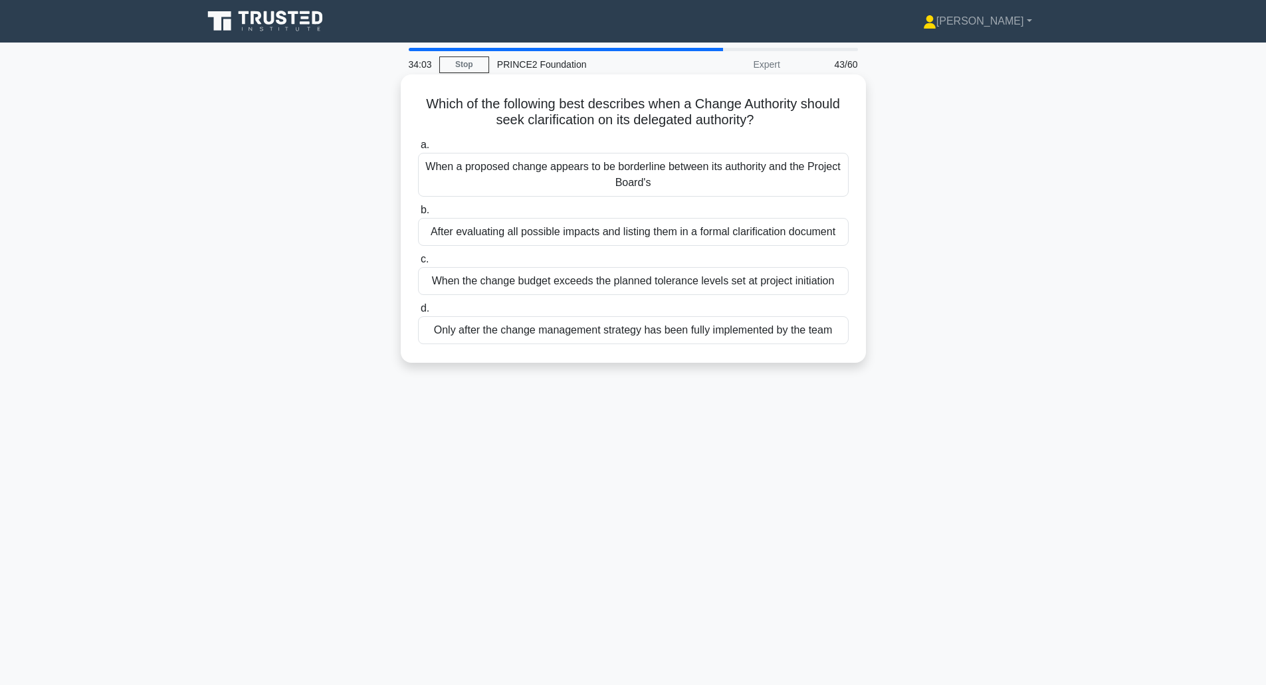
click at [467, 287] on div "When the change budget exceeds the planned tolerance levels set at project init…" at bounding box center [633, 281] width 431 height 28
click at [418, 264] on input "c. When the change budget exceeds the planned tolerance levels set at project i…" at bounding box center [418, 259] width 0 height 9
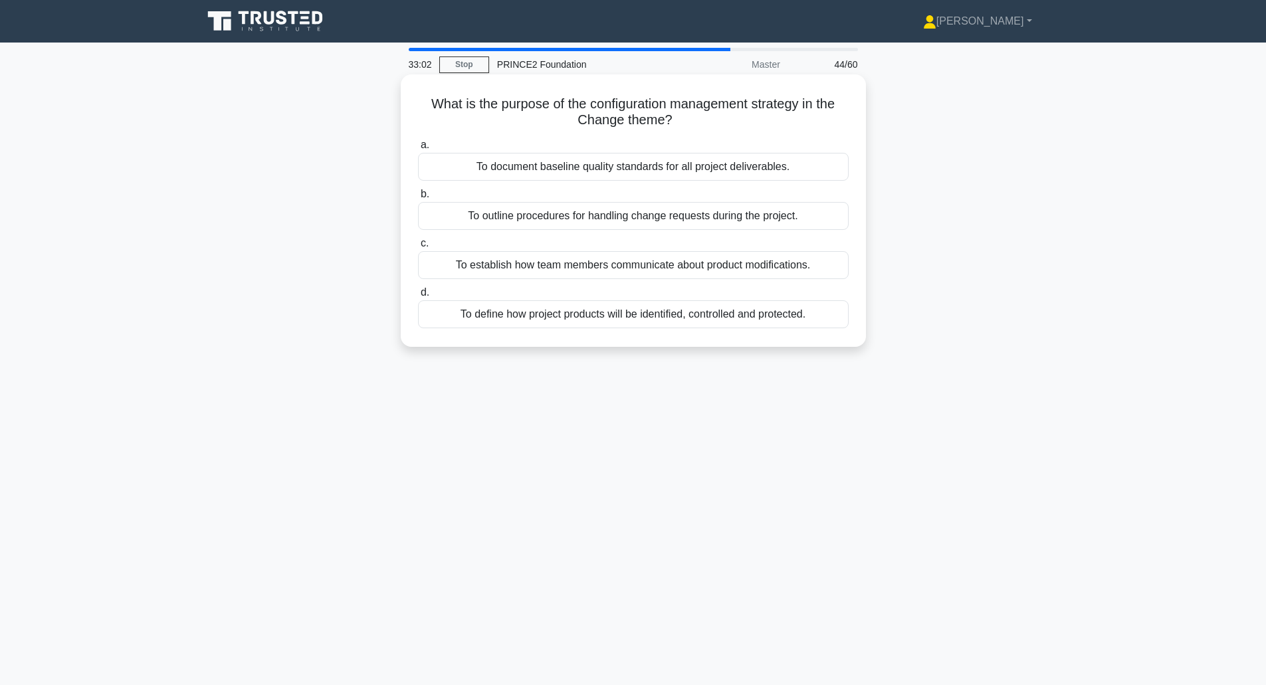
click at [655, 318] on div "To define how project products will be identified, controlled and protected." at bounding box center [633, 314] width 431 height 28
click at [418, 297] on input "d. To define how project products will be identified, controlled and protected." at bounding box center [418, 292] width 0 height 9
click at [518, 221] on div "As soon as practical after lesson identification" at bounding box center [633, 216] width 431 height 28
click at [418, 199] on input "b. As soon as practical after lesson identification" at bounding box center [418, 194] width 0 height 9
click at [493, 219] on div "Controlling a Stage handles exceptions reported by Managing Product Delivery" at bounding box center [633, 216] width 431 height 28
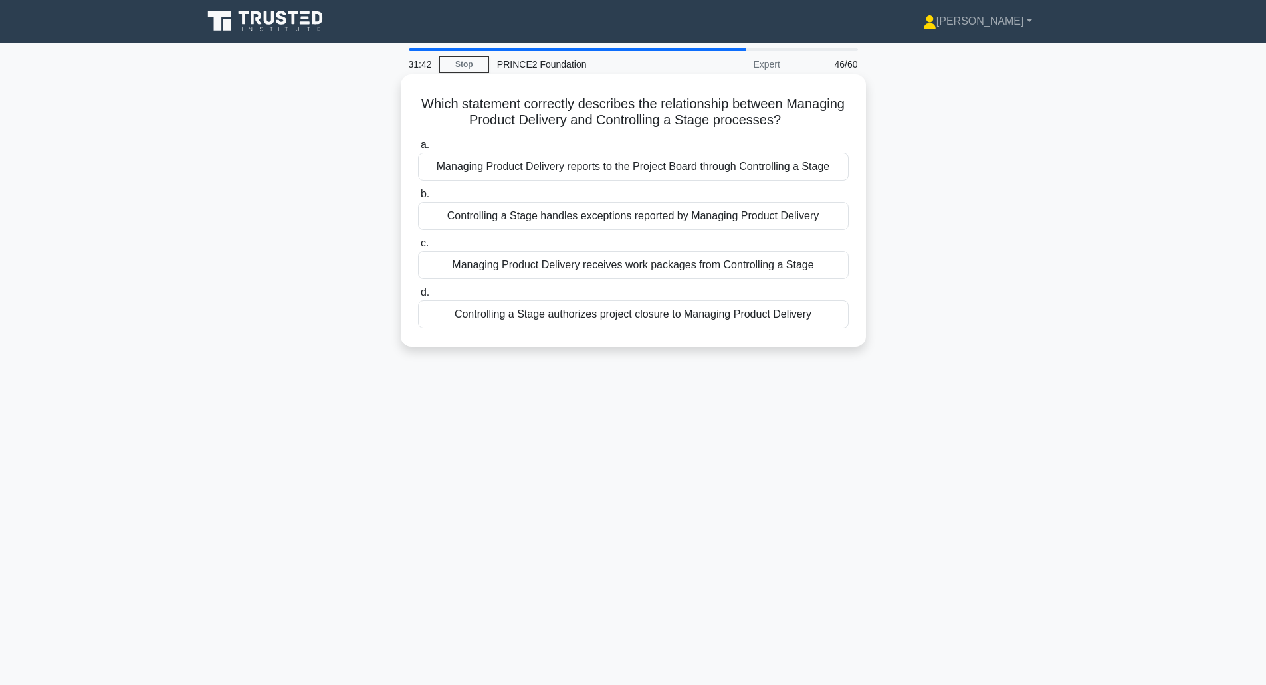
click at [418, 199] on input "b. Controlling a Stage handles exceptions reported by Managing Product Delivery" at bounding box center [418, 194] width 0 height 9
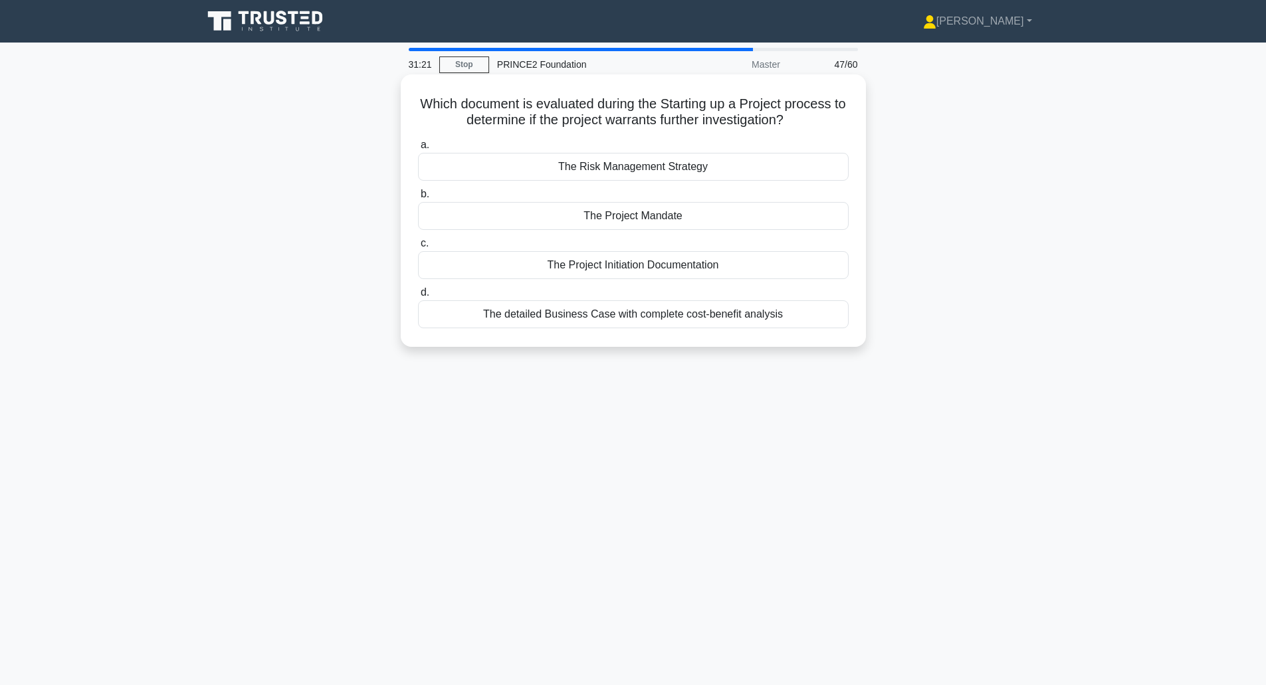
click at [611, 217] on div "The Project Mandate" at bounding box center [633, 216] width 431 height 28
click at [418, 199] on input "b. The Project Mandate" at bounding box center [418, 194] width 0 height 9
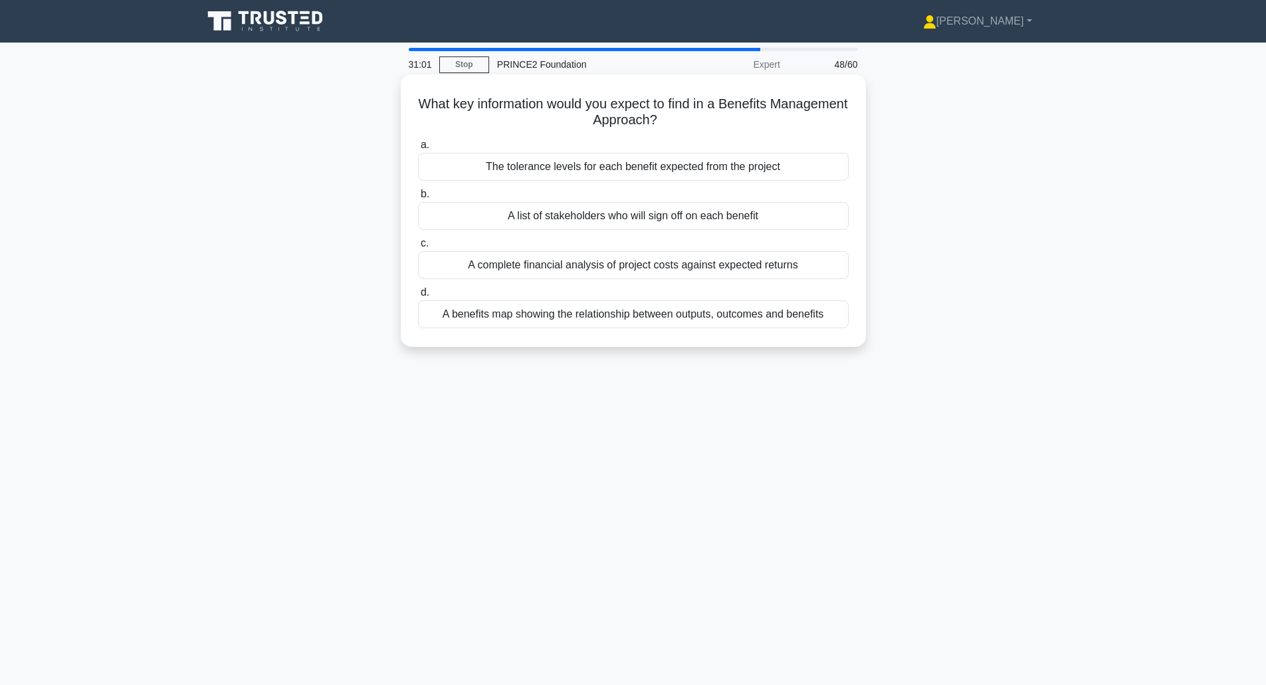
click at [560, 165] on div "The tolerance levels for each benefit expected from the project" at bounding box center [633, 167] width 431 height 28
click at [418, 150] on input "a. The tolerance levels for each benefit expected from the project" at bounding box center [418, 145] width 0 height 9
click at [493, 324] on div "To specify acceptable levels of variation in the quality criteria" at bounding box center [633, 314] width 431 height 28
click at [418, 297] on input "d. To specify acceptable levels of variation in the quality criteria" at bounding box center [418, 292] width 0 height 9
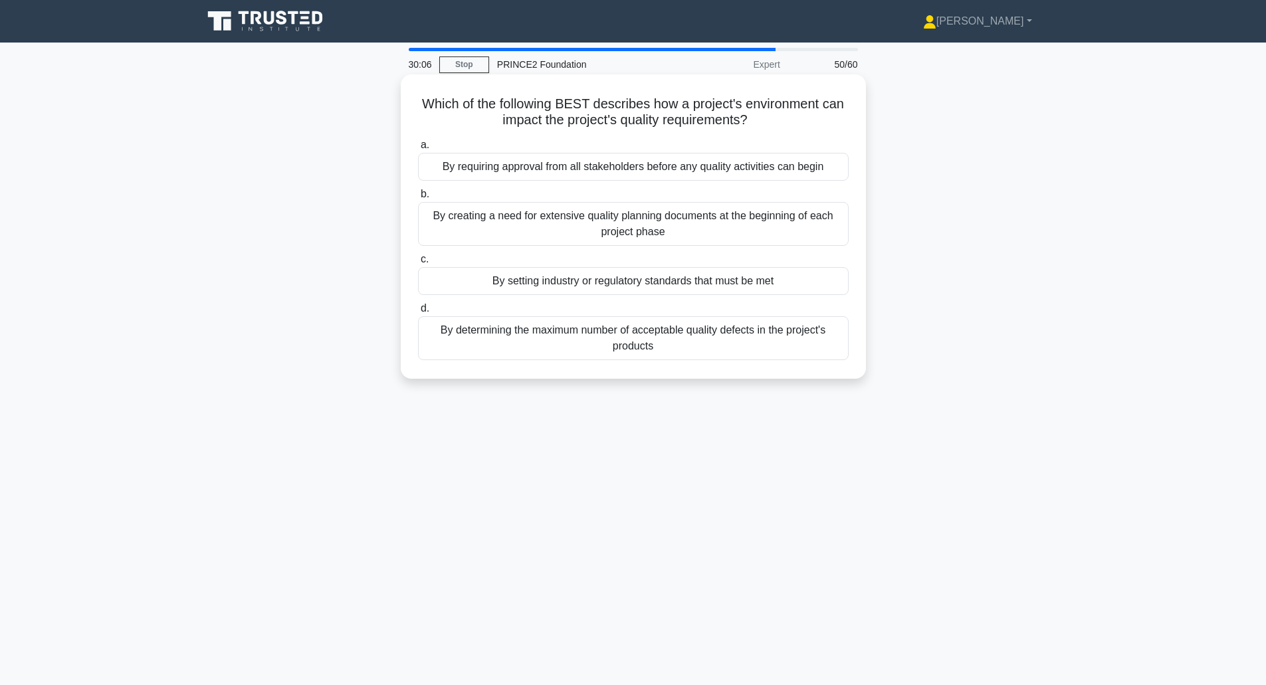
click at [506, 281] on div "By setting industry or regulatory standards that must be met" at bounding box center [633, 281] width 431 height 28
click at [418, 264] on input "c. By setting industry or regulatory standards that must be met" at bounding box center [418, 259] width 0 height 9
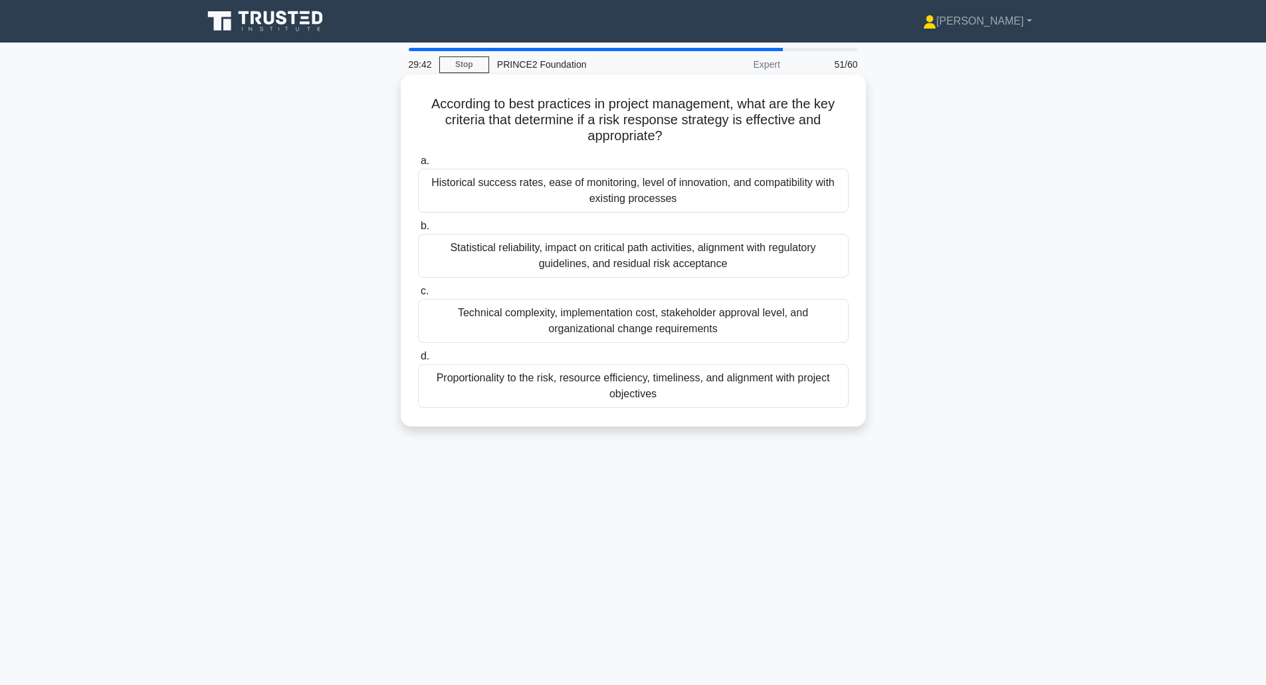
click at [639, 395] on div "Proportionality to the risk, resource efficiency, timeliness, and alignment wit…" at bounding box center [633, 386] width 431 height 44
click at [418, 361] on input "d. Proportionality to the risk, resource efficiency, timeliness, and alignment …" at bounding box center [418, 356] width 0 height 9
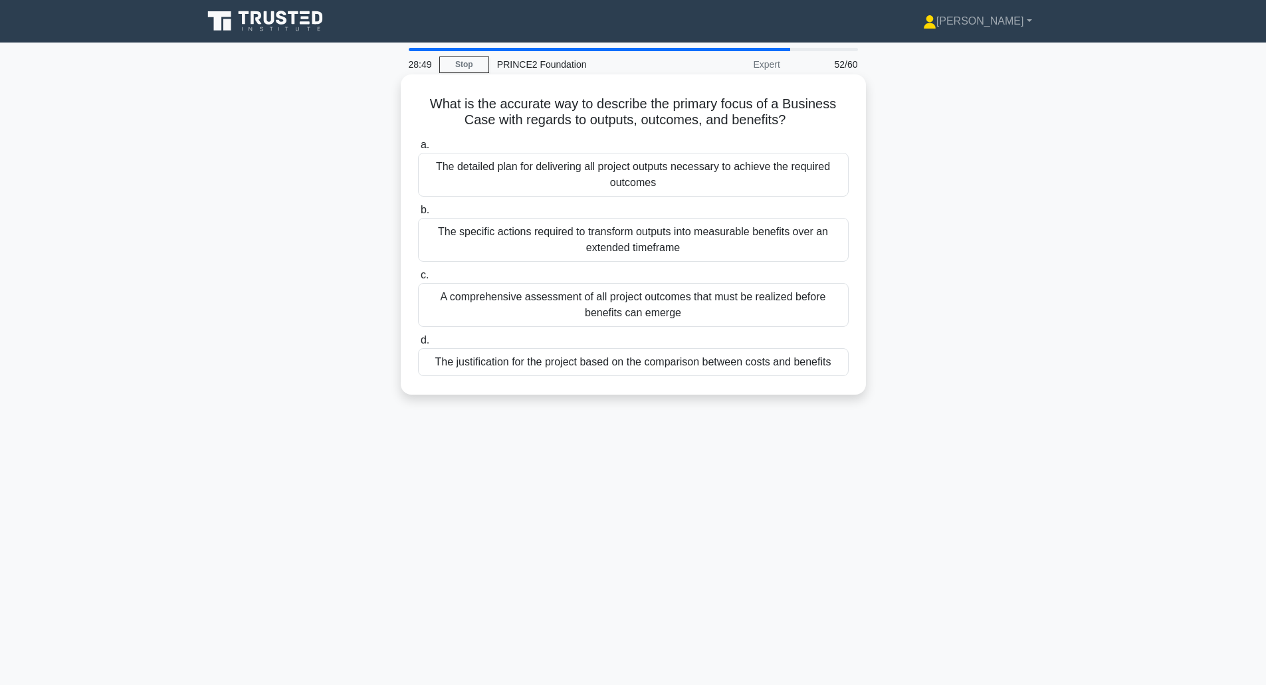
click at [544, 367] on div "The justification for the project based on the comparison between costs and ben…" at bounding box center [633, 362] width 431 height 28
click at [418, 345] on input "d. The justification for the project based on the comparison between costs and …" at bounding box center [418, 340] width 0 height 9
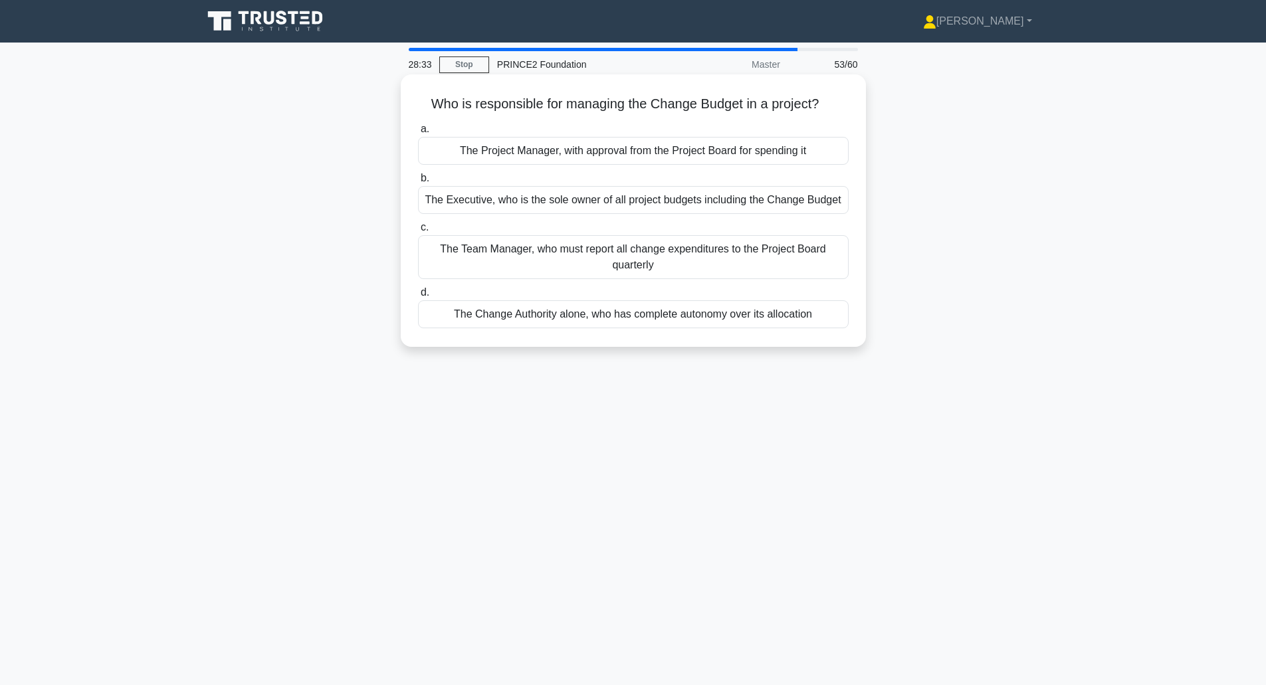
click at [483, 316] on div "The Change Authority alone, who has complete autonomy over its allocation" at bounding box center [633, 314] width 431 height 28
click at [418, 297] on input "d. The Change Authority alone, who has complete autonomy over its allocation" at bounding box center [418, 292] width 0 height 9
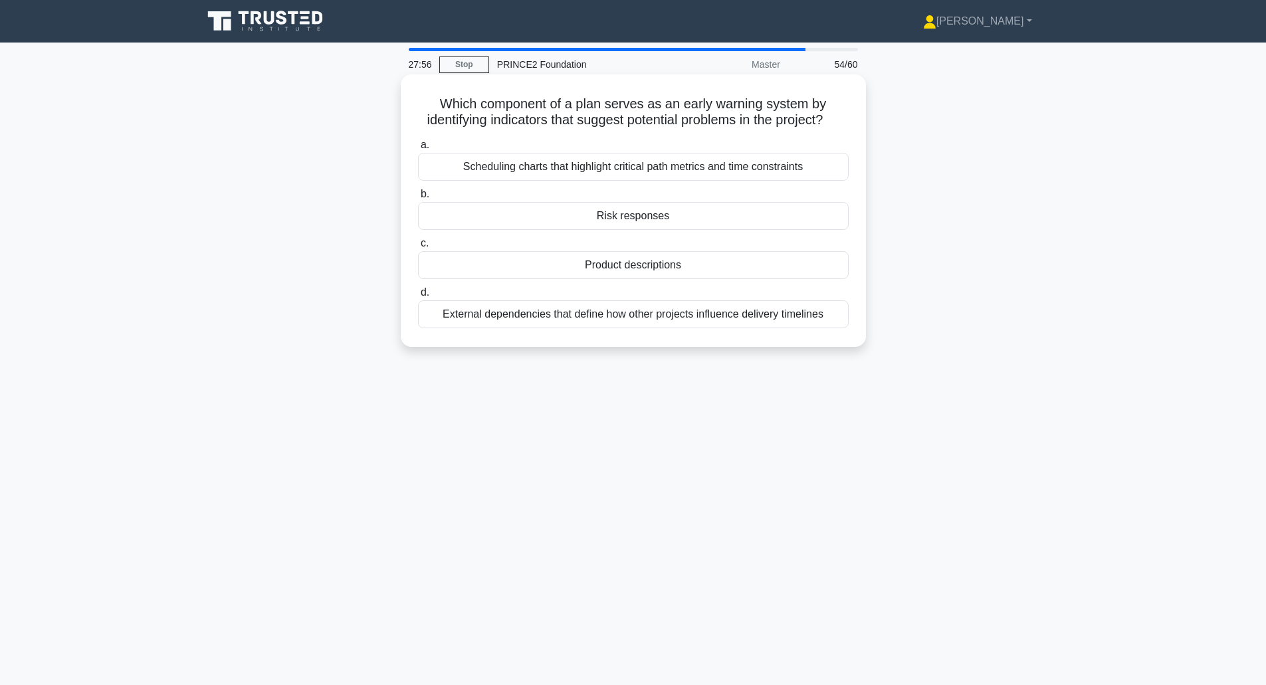
click at [481, 181] on div "Scheduling charts that highlight critical path metrics and time constraints" at bounding box center [633, 167] width 431 height 28
click at [418, 150] on input "a. Scheduling charts that highlight critical path metrics and time constraints" at bounding box center [418, 145] width 0 height 9
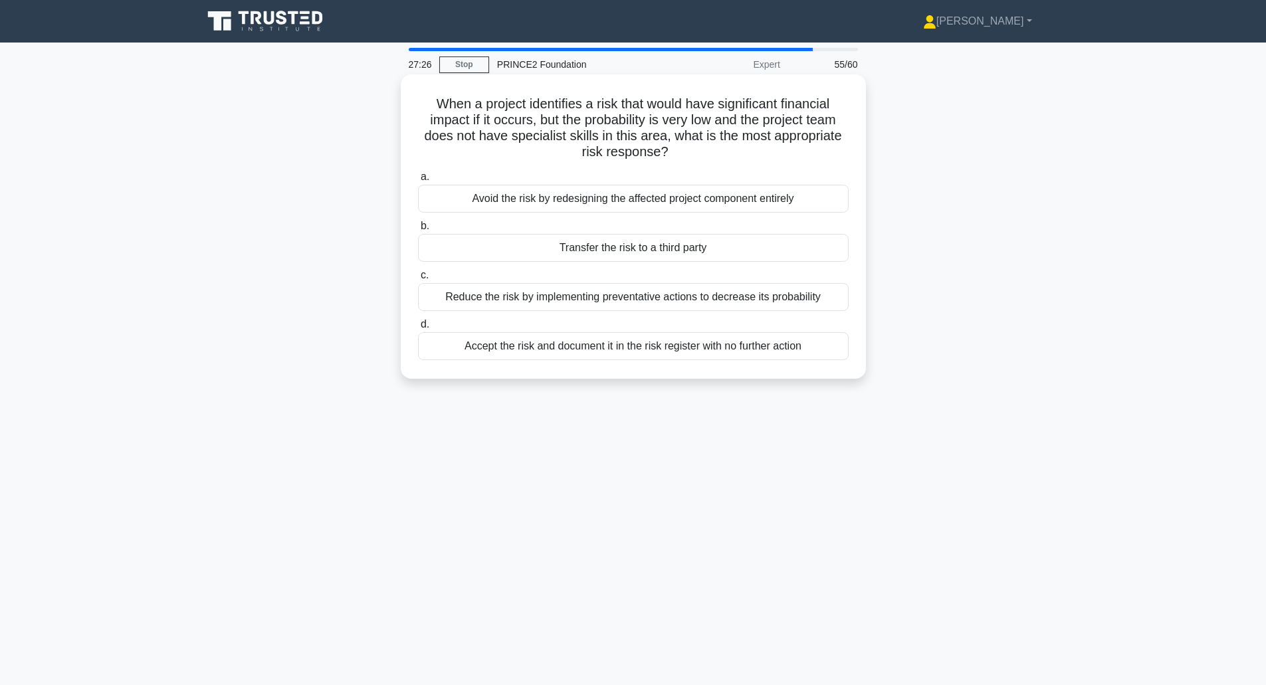
click at [475, 300] on div "Reduce the risk by implementing preventative actions to decrease its probability" at bounding box center [633, 297] width 431 height 28
click at [418, 280] on input "c. Reduce the risk by implementing preventative actions to decrease its probabi…" at bounding box center [418, 275] width 0 height 9
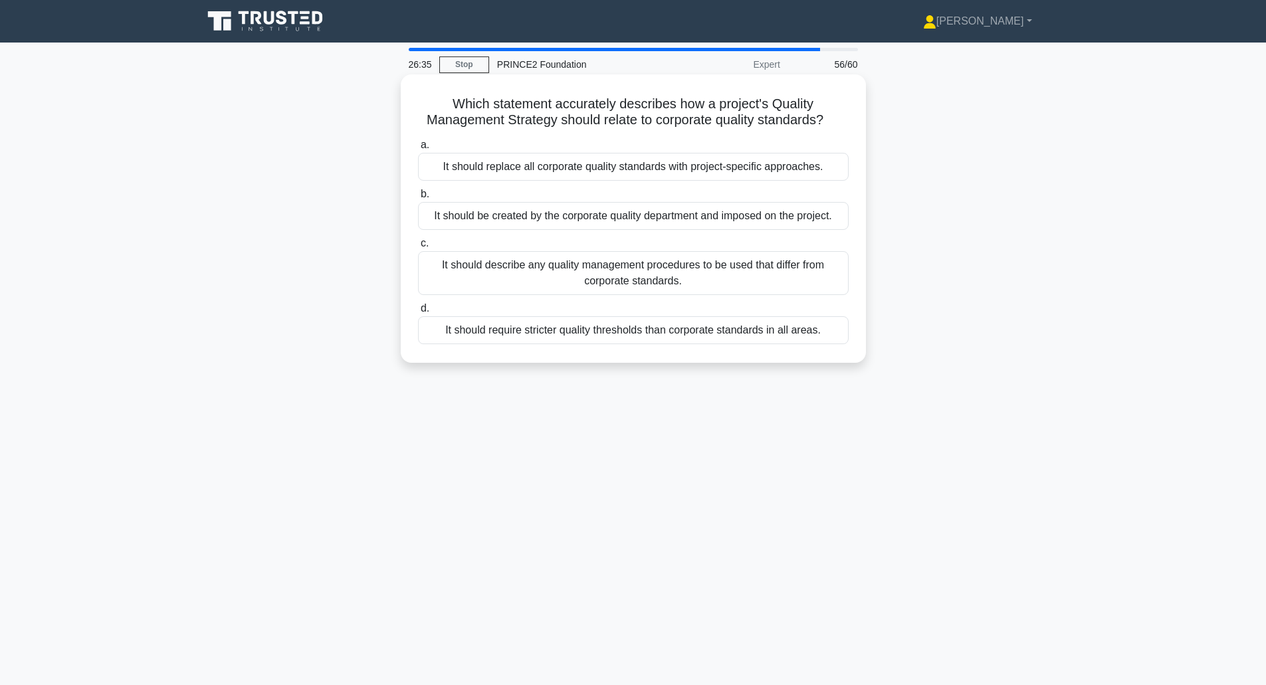
click at [468, 265] on div "It should describe any quality management procedures to be used that differ fro…" at bounding box center [633, 273] width 431 height 44
click at [418, 248] on input "c. It should describe any quality management procedures to be used that differ …" at bounding box center [418, 243] width 0 height 9
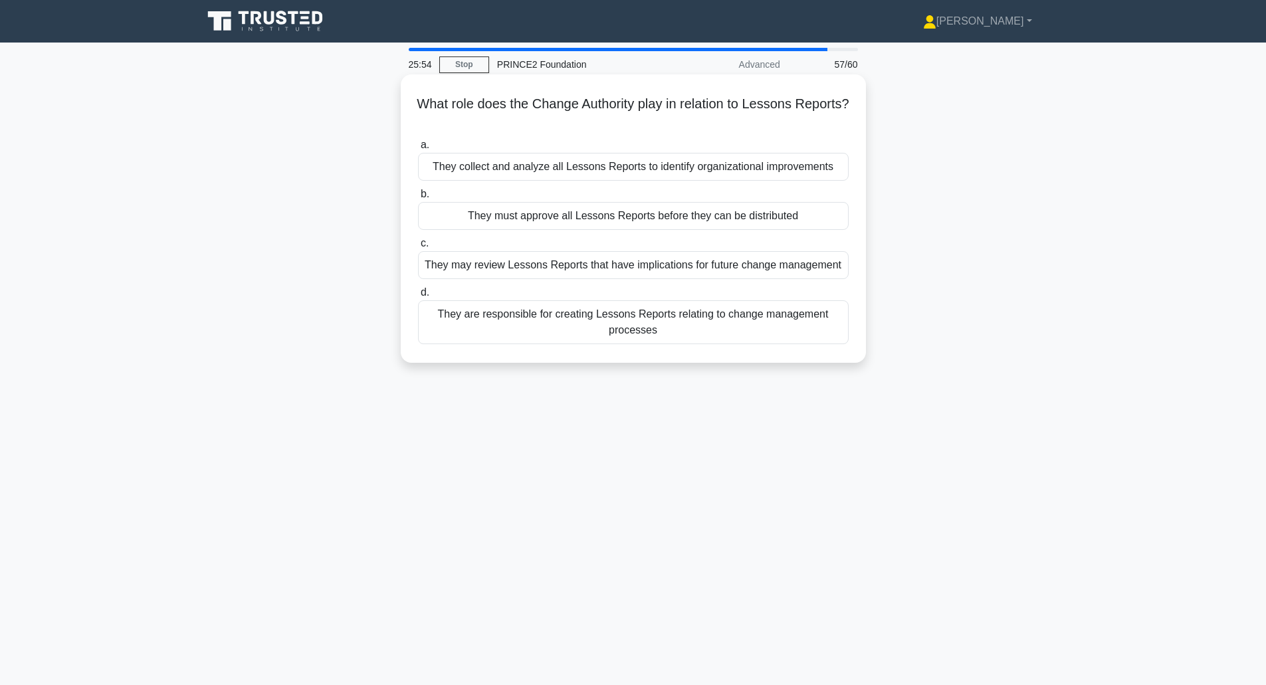
click at [480, 268] on div "They may review Lessons Reports that have implications for future change manage…" at bounding box center [633, 265] width 431 height 28
click at [418, 248] on input "c. They may review Lessons Reports that have implications for future change man…" at bounding box center [418, 243] width 0 height 9
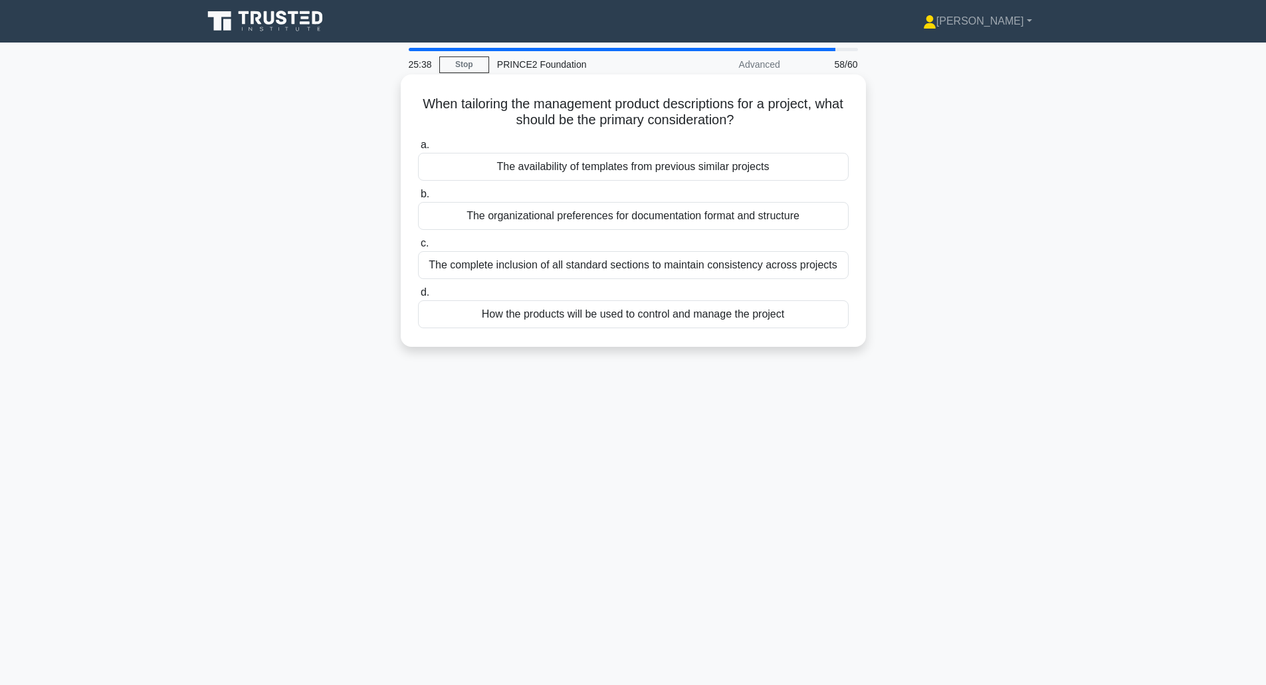
click at [587, 319] on div "How the products will be used to control and manage the project" at bounding box center [633, 314] width 431 height 28
click at [418, 297] on input "d. How the products will be used to control and manage the project" at bounding box center [418, 292] width 0 height 9
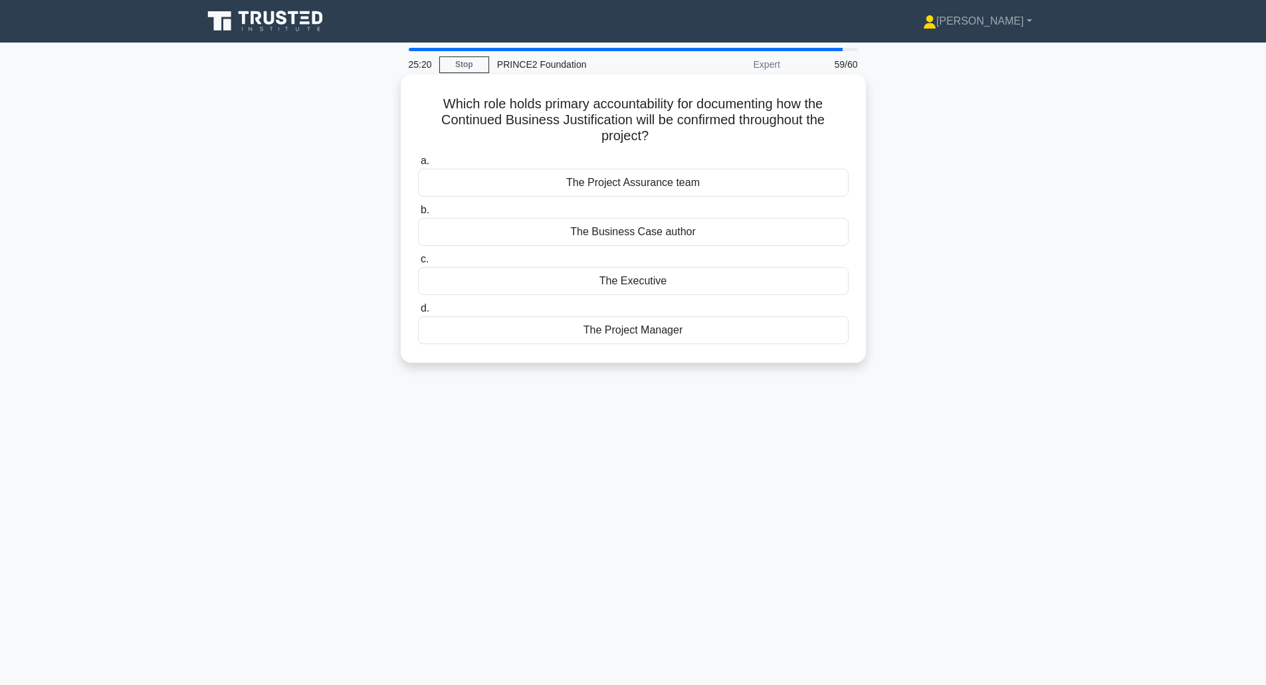
click at [619, 332] on div "The Project Manager" at bounding box center [633, 330] width 431 height 28
click at [418, 313] on input "d. The Project Manager" at bounding box center [418, 308] width 0 height 9
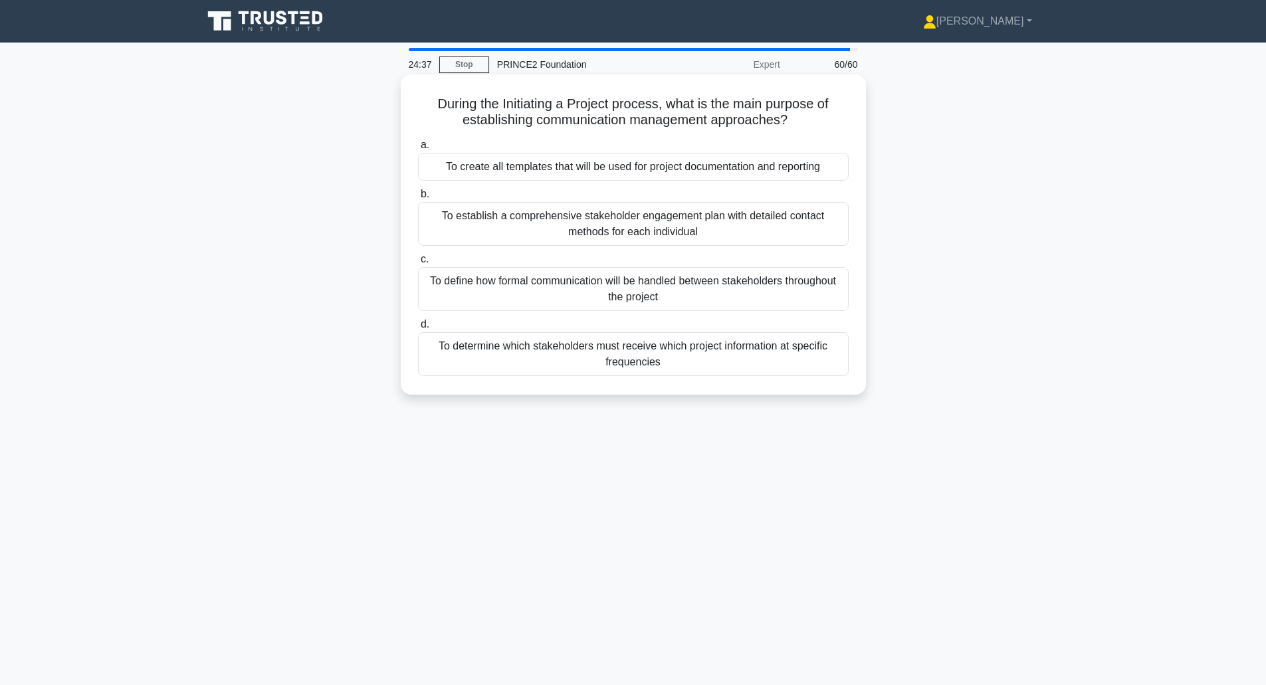
click at [511, 287] on div "To define how formal communication will be handled between stakeholders through…" at bounding box center [633, 289] width 431 height 44
click at [418, 264] on input "c. To define how formal communication will be handled between stakeholders thro…" at bounding box center [418, 259] width 0 height 9
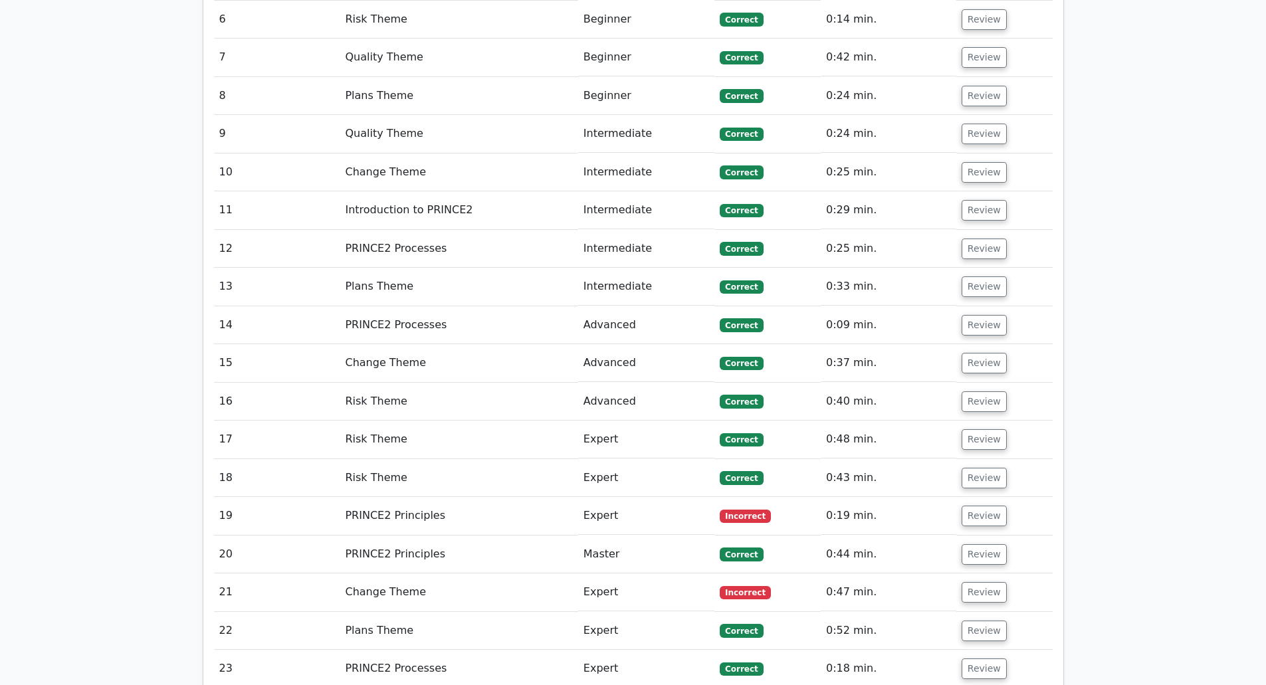
scroll to position [1777, 0]
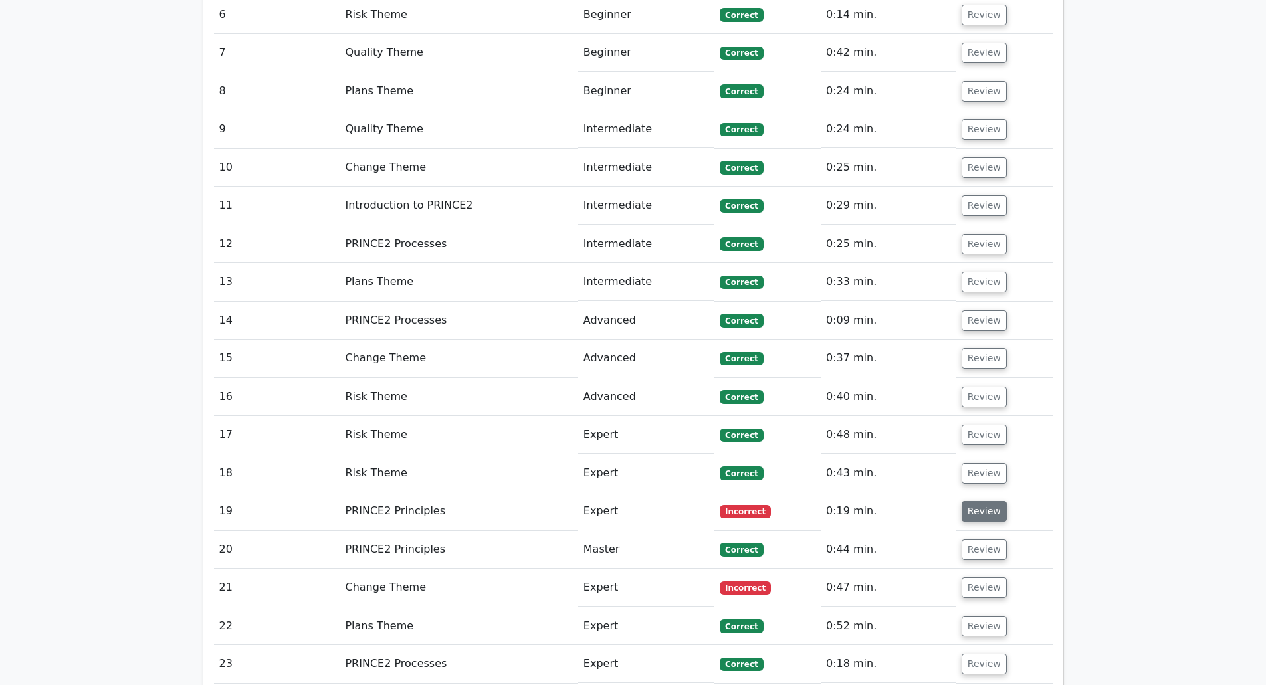
click at [991, 501] on button "Review" at bounding box center [984, 511] width 45 height 21
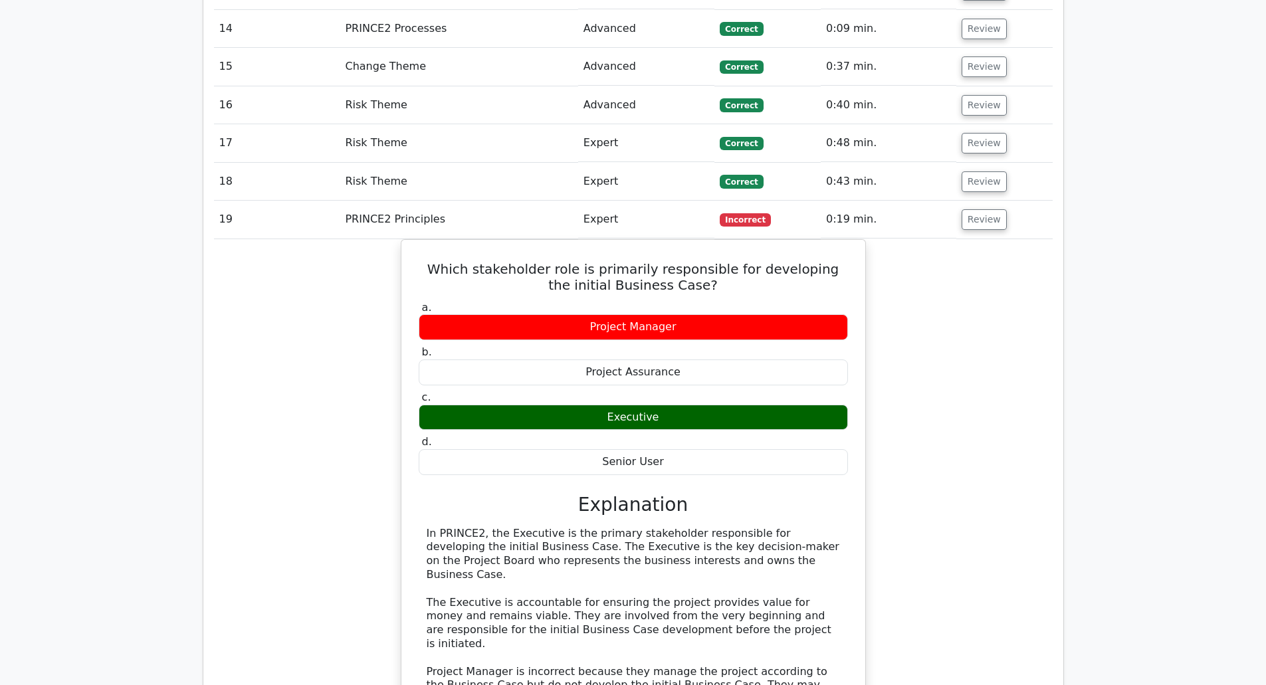
scroll to position [2070, 0]
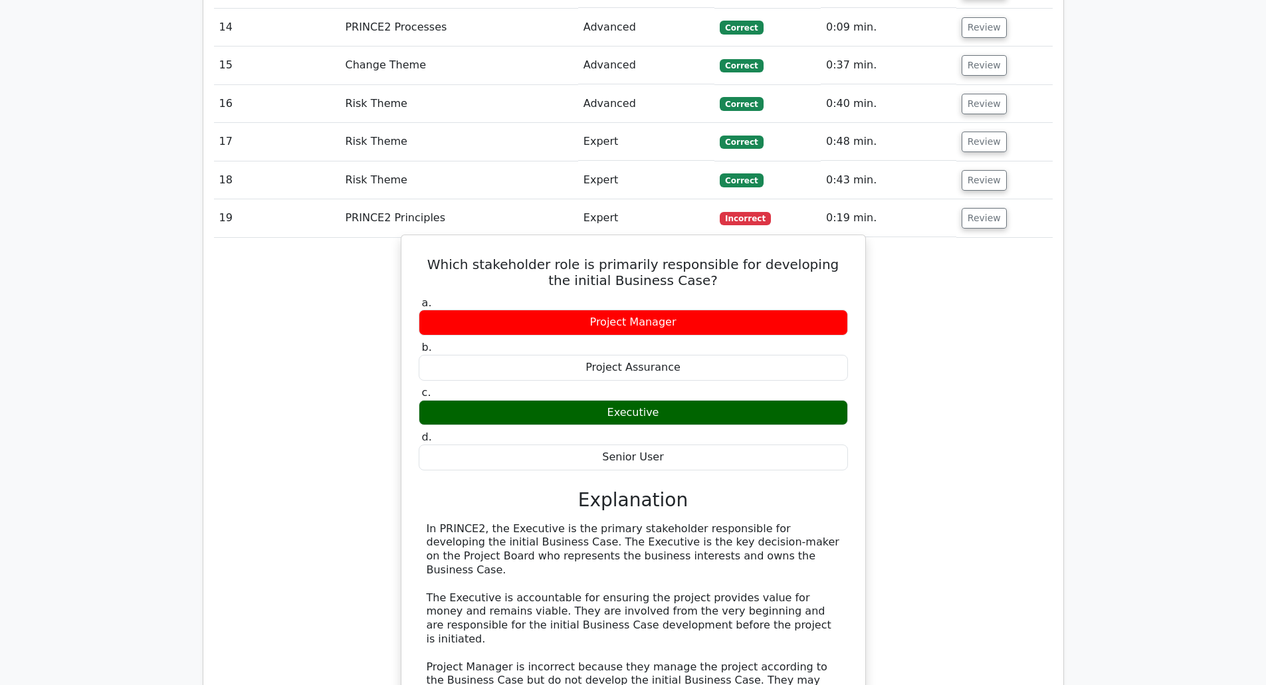
click at [646, 257] on h5 "Which stakeholder role is primarily responsible for developing the initial Busi…" at bounding box center [633, 273] width 432 height 32
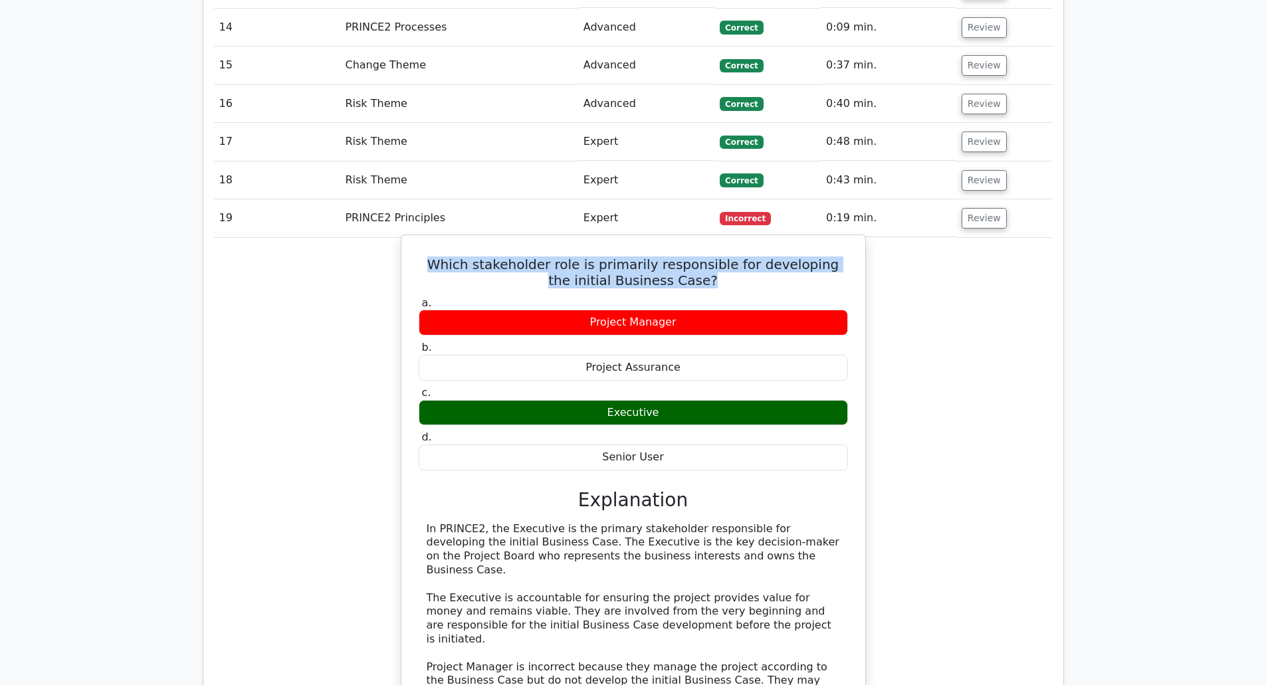
click at [646, 257] on h5 "Which stakeholder role is primarily responsible for developing the initial Busi…" at bounding box center [633, 273] width 432 height 32
copy div "Which stakeholder role is primarily responsible for developing the initial Busi…"
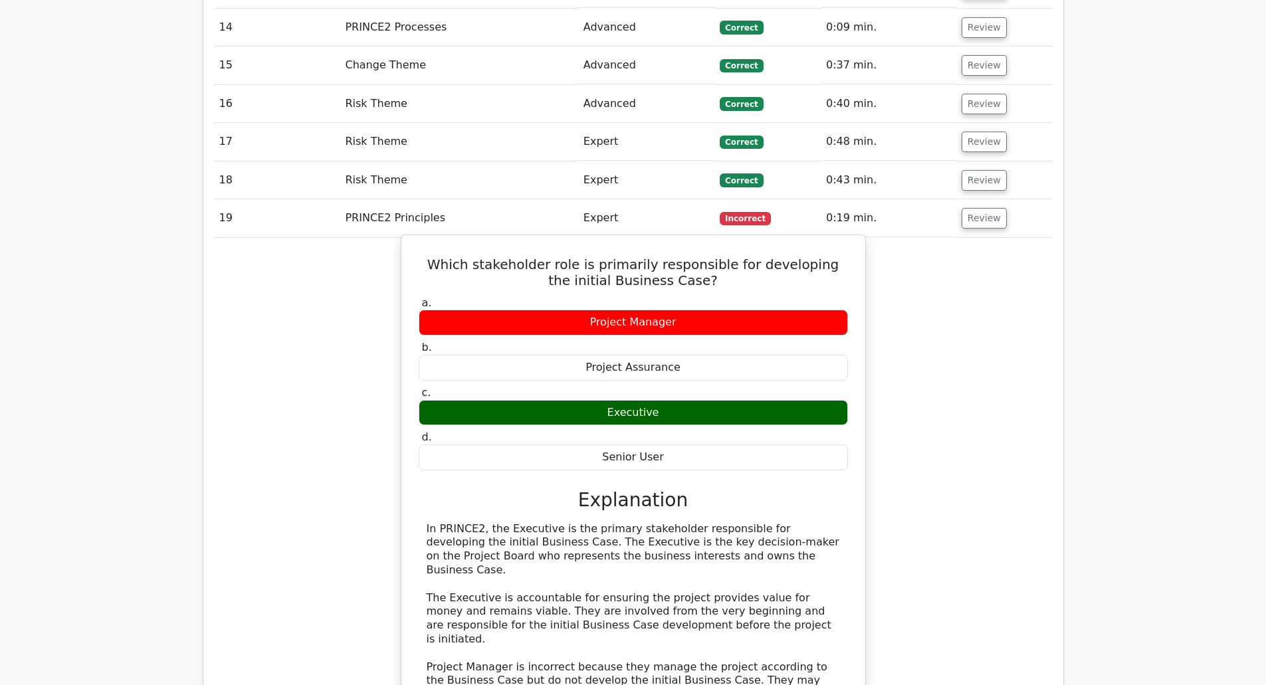
click at [636, 400] on div "Executive" at bounding box center [633, 413] width 429 height 26
copy div "Executive"
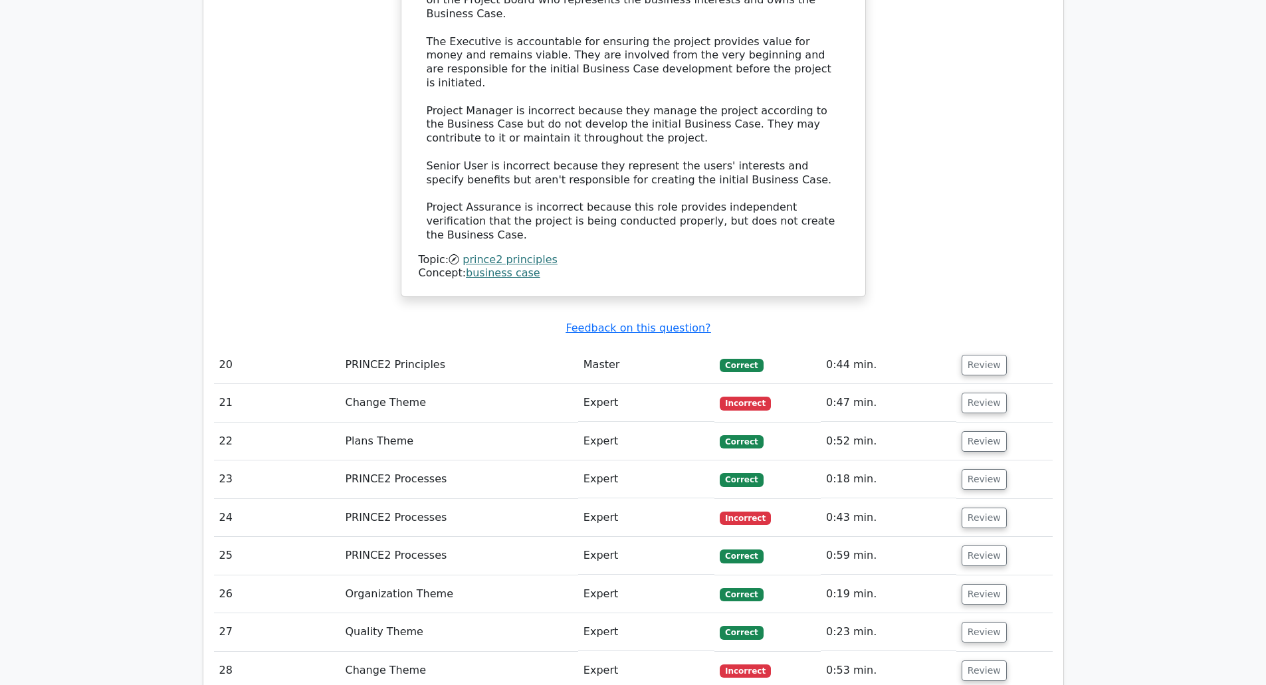
scroll to position [2627, 0]
click at [982, 392] on button "Review" at bounding box center [984, 402] width 45 height 21
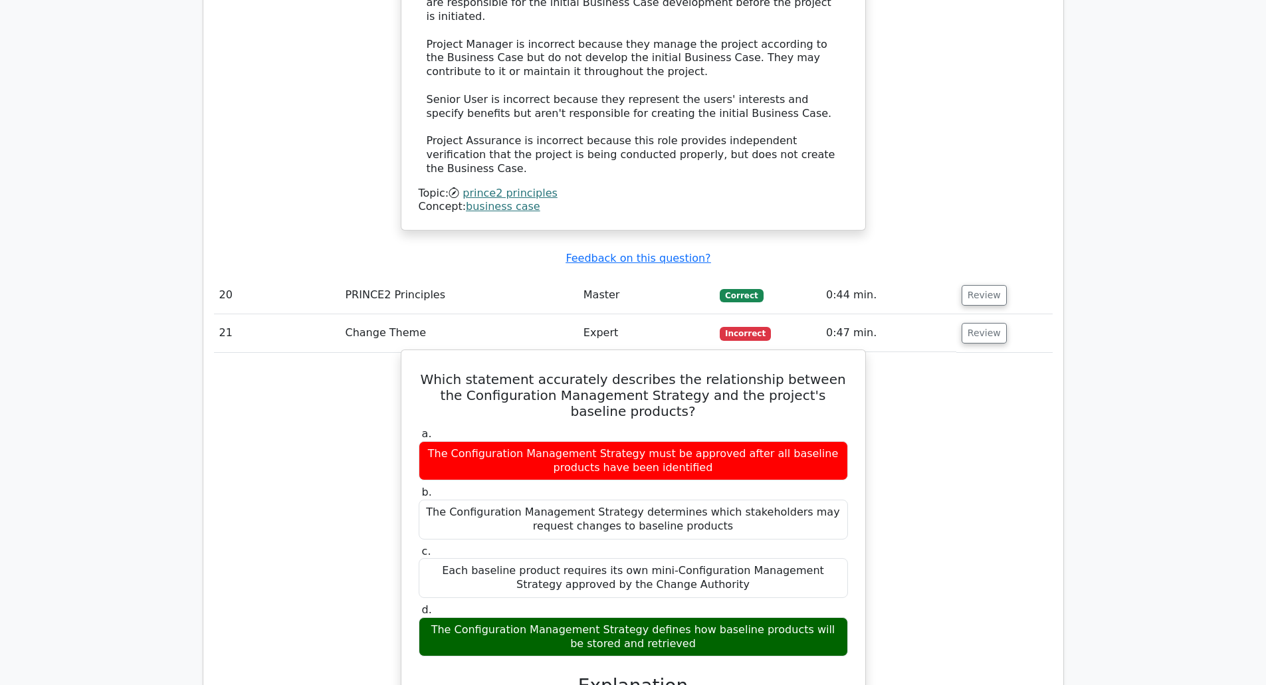
scroll to position [2698, 0]
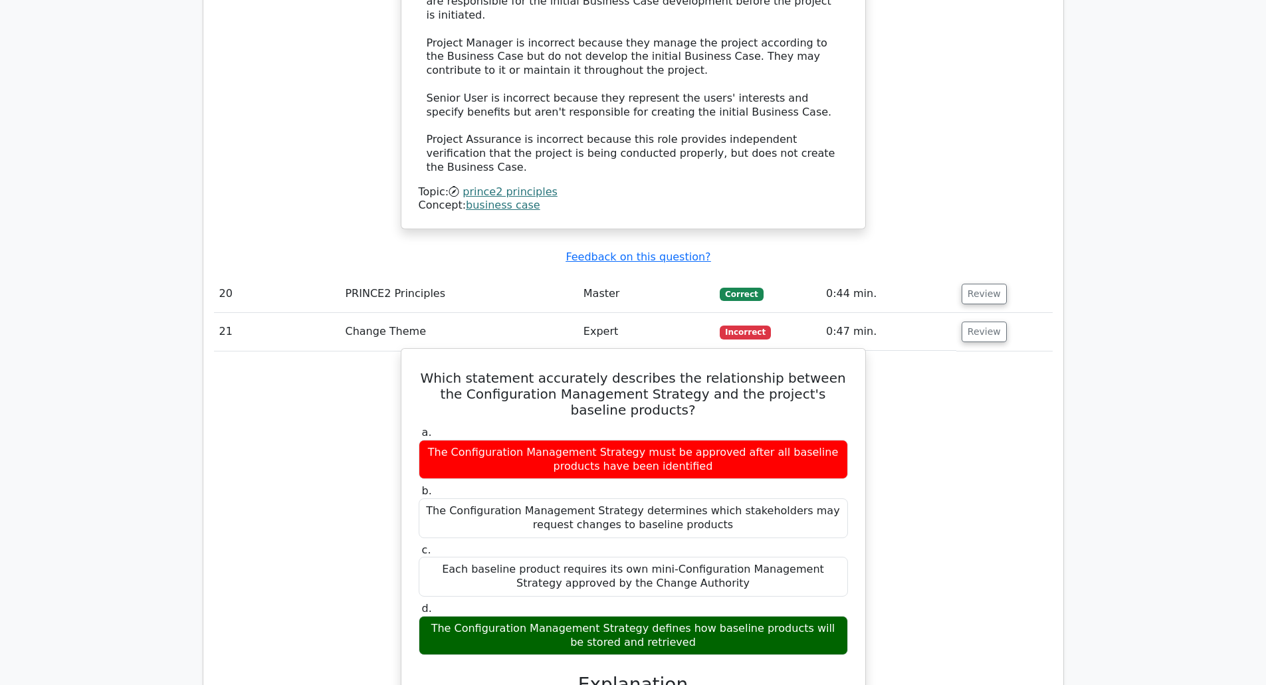
click at [502, 370] on h5 "Which statement accurately describes the relationship between the Configuration…" at bounding box center [633, 394] width 432 height 48
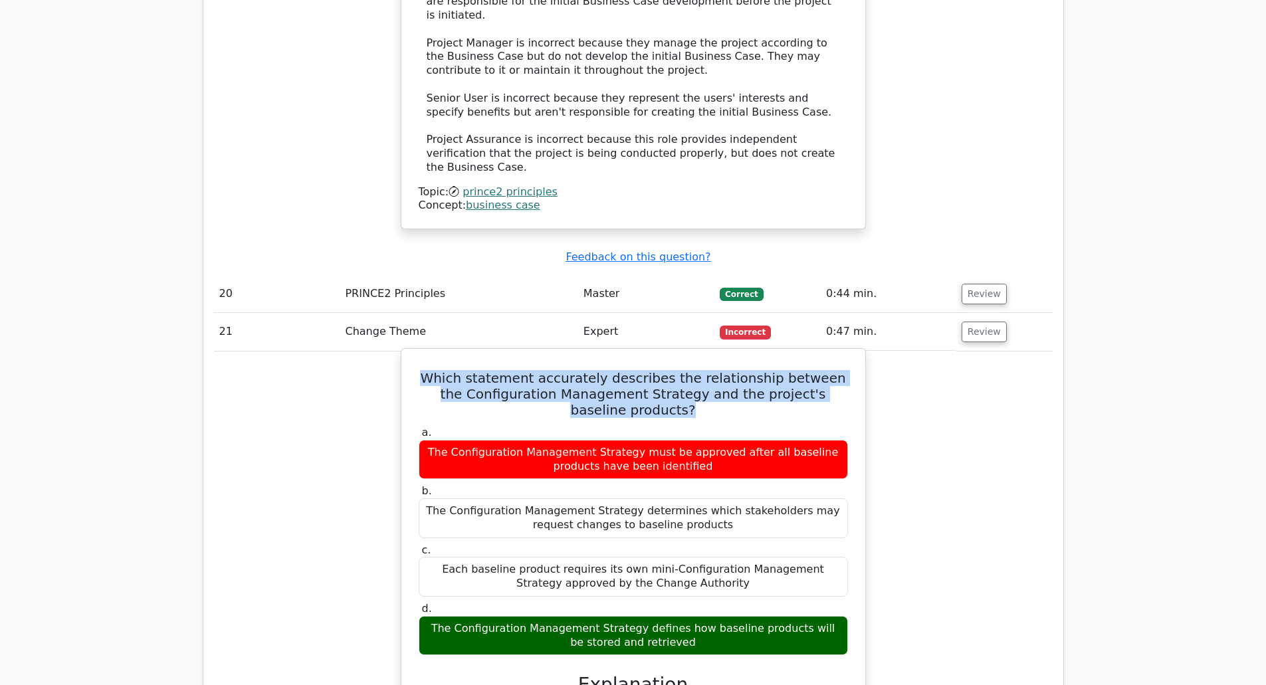
click at [502, 370] on h5 "Which statement accurately describes the relationship between the Configuration…" at bounding box center [633, 394] width 432 height 48
copy div "Which statement accurately describes the relationship between the Configuration…"
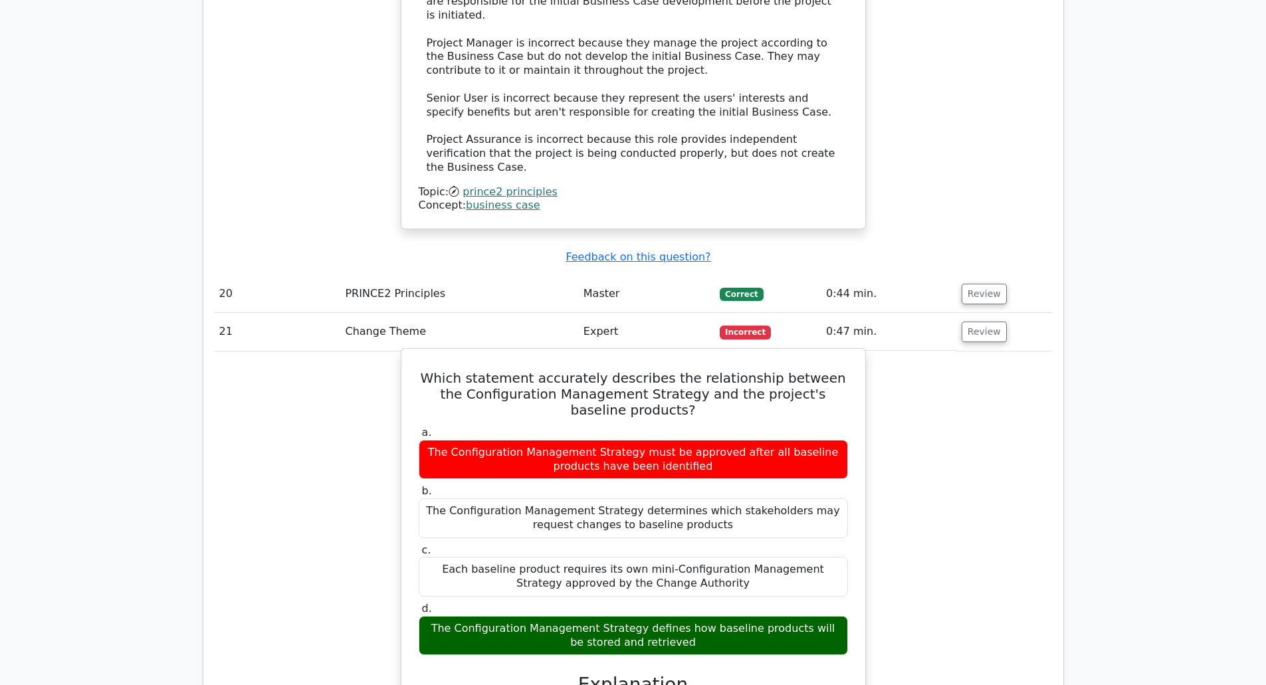
click at [604, 616] on div "The Configuration Management Strategy defines how baseline products will be sto…" at bounding box center [633, 636] width 429 height 40
copy div "The Configuration Management Strategy defines how baseline products will be sto…"
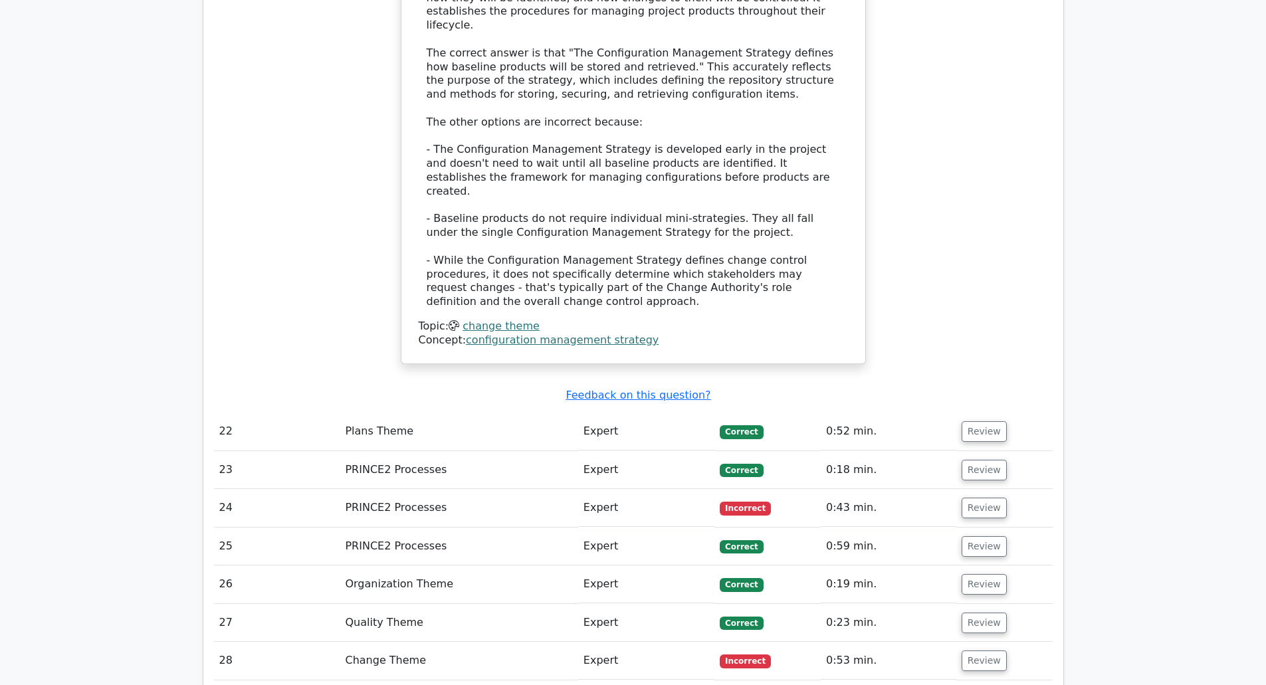
scroll to position [3465, 0]
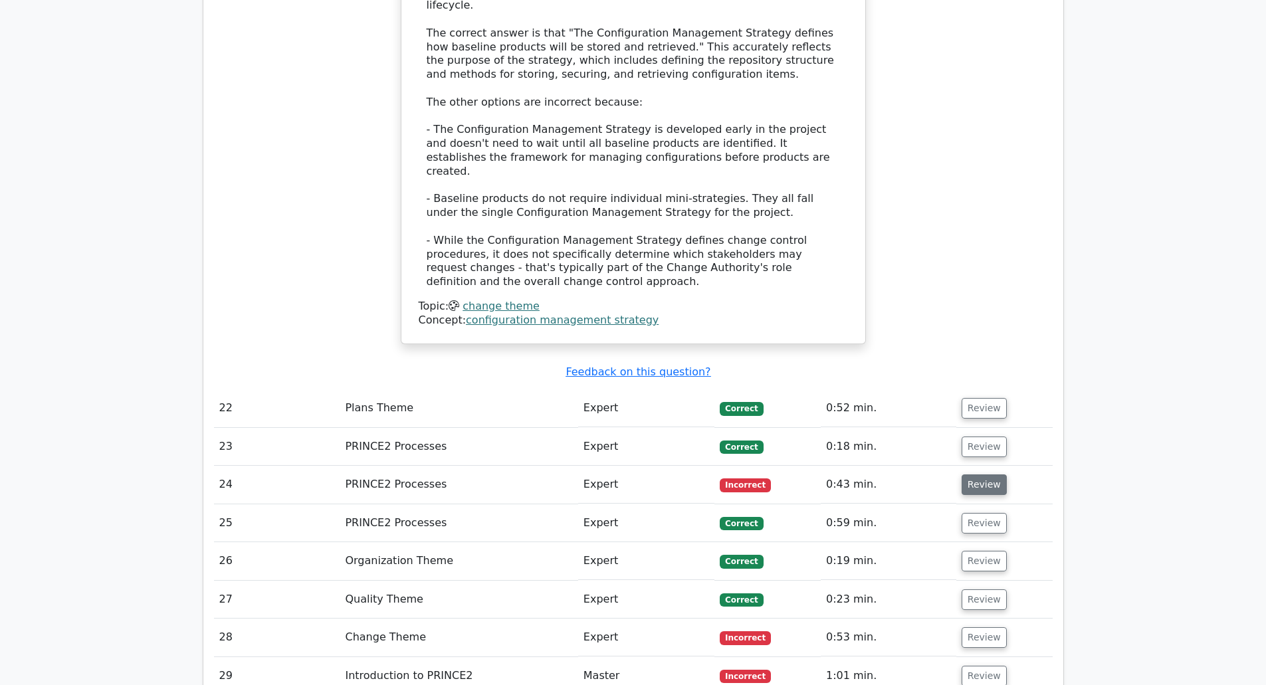
click at [980, 475] on button "Review" at bounding box center [984, 485] width 45 height 21
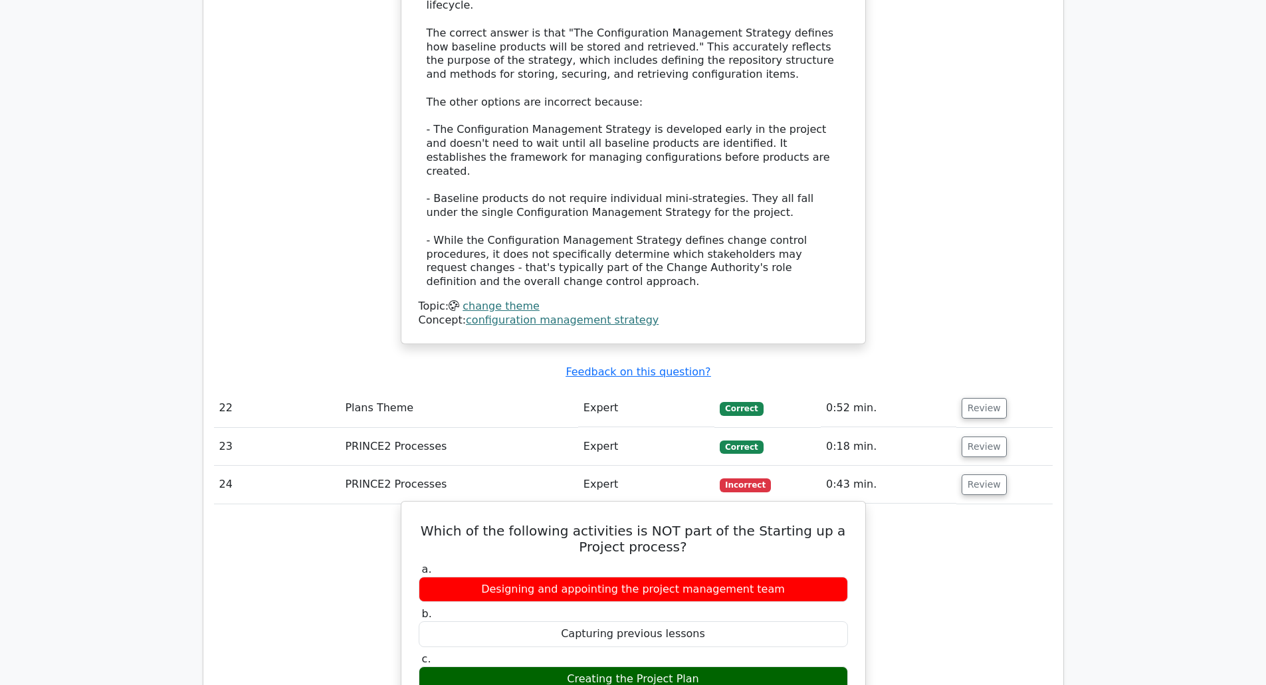
click at [602, 523] on h5 "Which of the following activities is NOT part of the Starting up a Project proc…" at bounding box center [633, 539] width 432 height 32
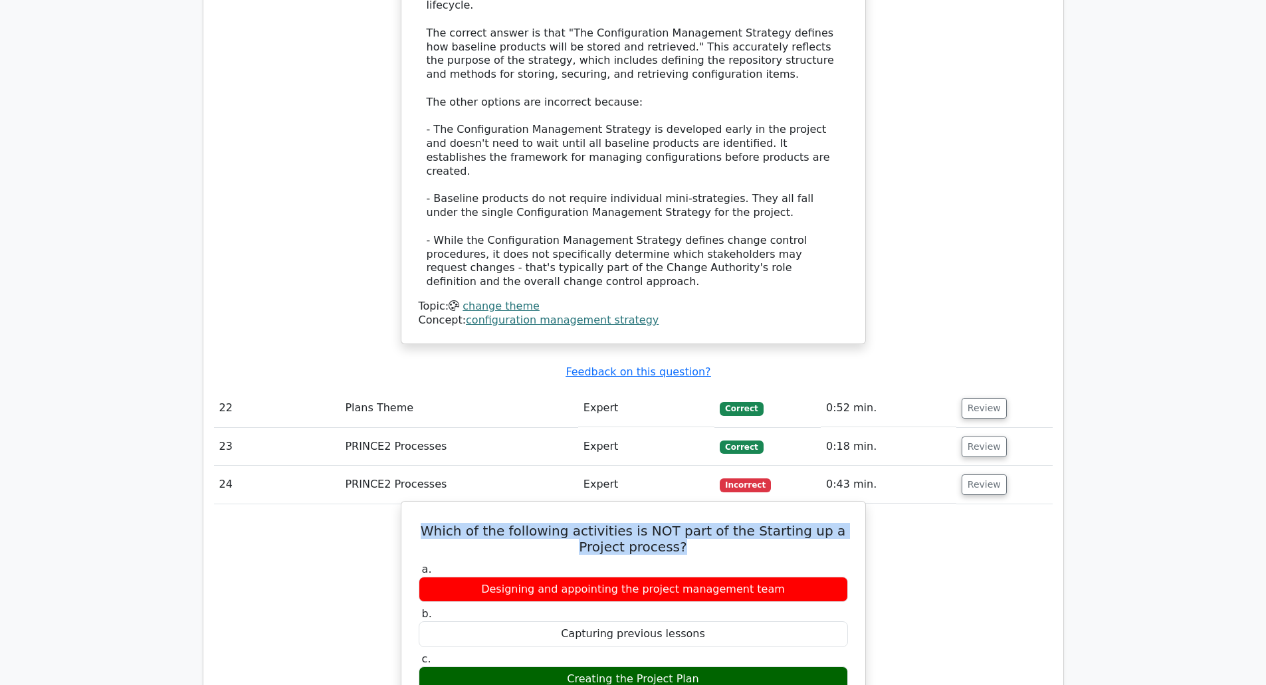
click at [602, 523] on h5 "Which of the following activities is NOT part of the Starting up a Project proc…" at bounding box center [633, 539] width 432 height 32
copy div "Which of the following activities is NOT part of the Starting up a Project proc…"
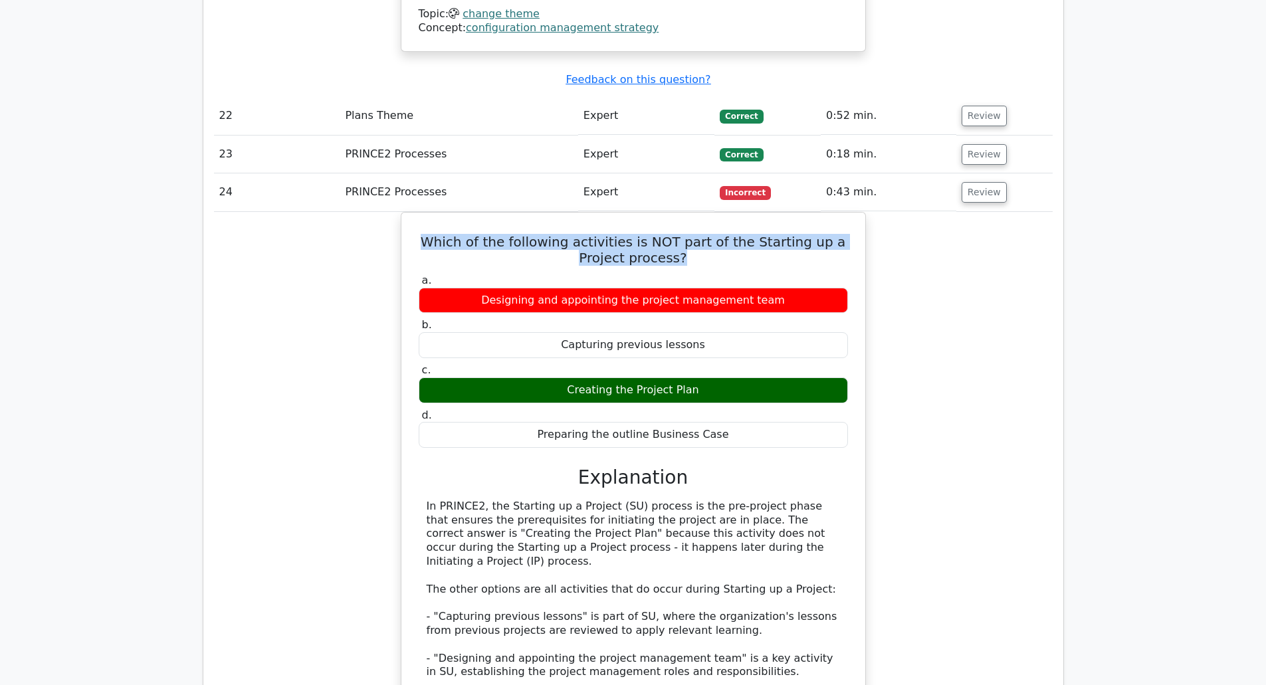
scroll to position [3763, 0]
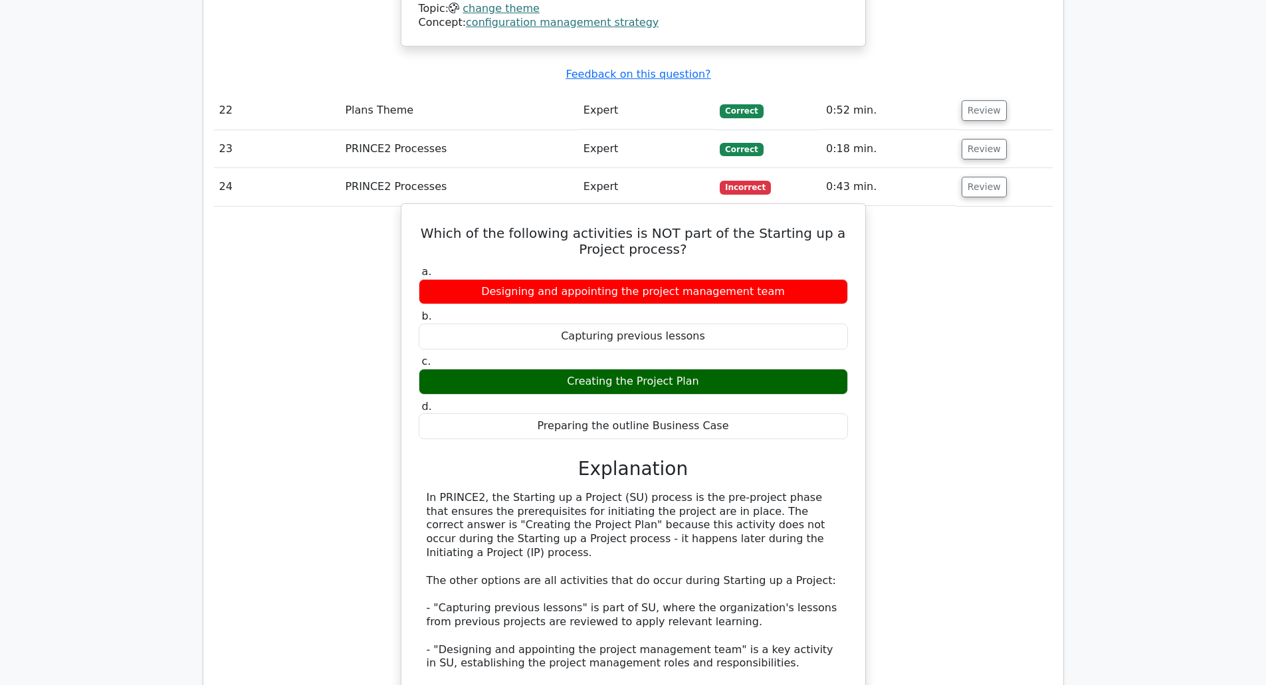
click at [675, 369] on div "Creating the Project Plan" at bounding box center [633, 382] width 429 height 26
copy div "Creating the Project Plan"
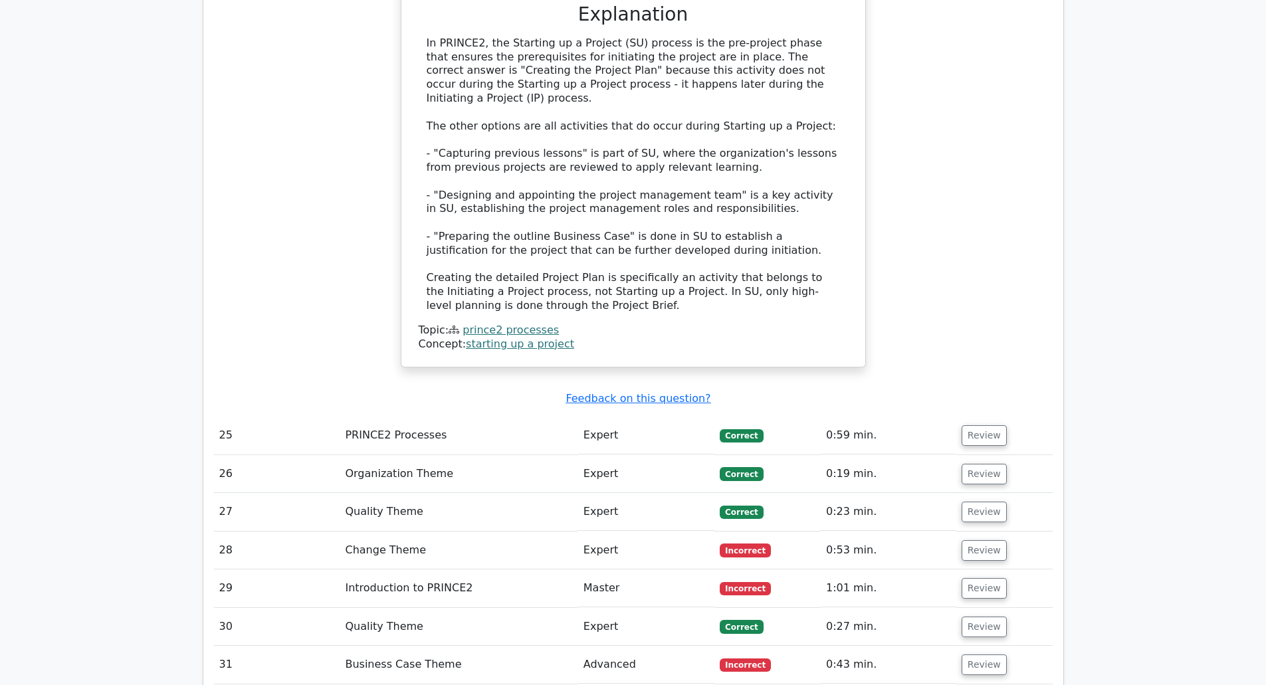
scroll to position [4218, 0]
click at [967, 540] on button "Review" at bounding box center [984, 550] width 45 height 21
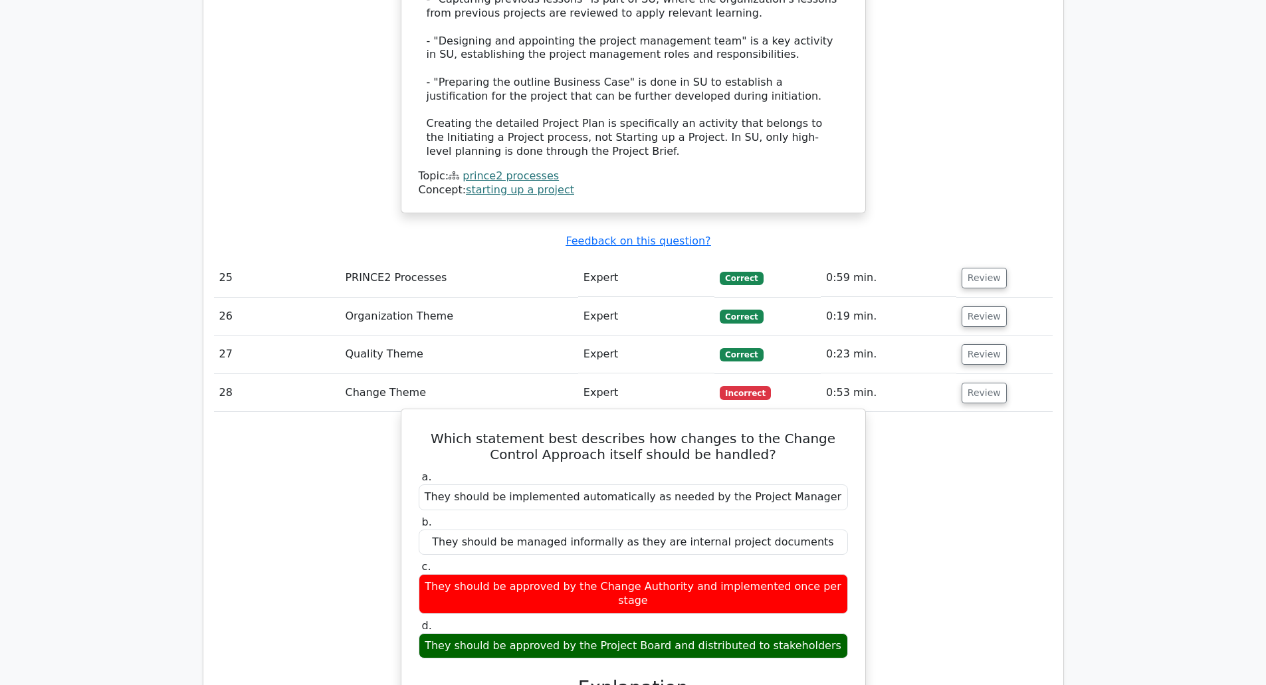
scroll to position [4376, 0]
click at [611, 430] on h5 "Which statement best describes how changes to the Change Control Approach itsel…" at bounding box center [633, 446] width 432 height 32
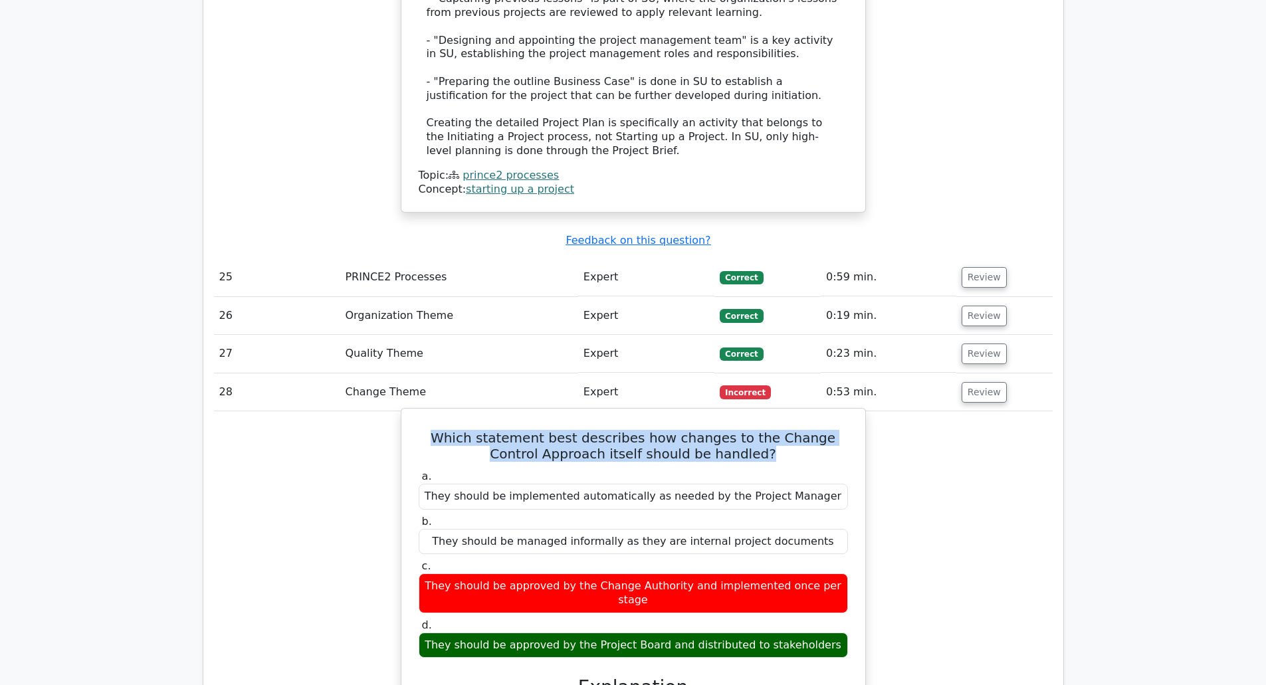
click at [611, 430] on h5 "Which statement best describes how changes to the Change Control Approach itsel…" at bounding box center [633, 446] width 432 height 32
copy div "Which statement best describes how changes to the Change Control Approach itsel…"
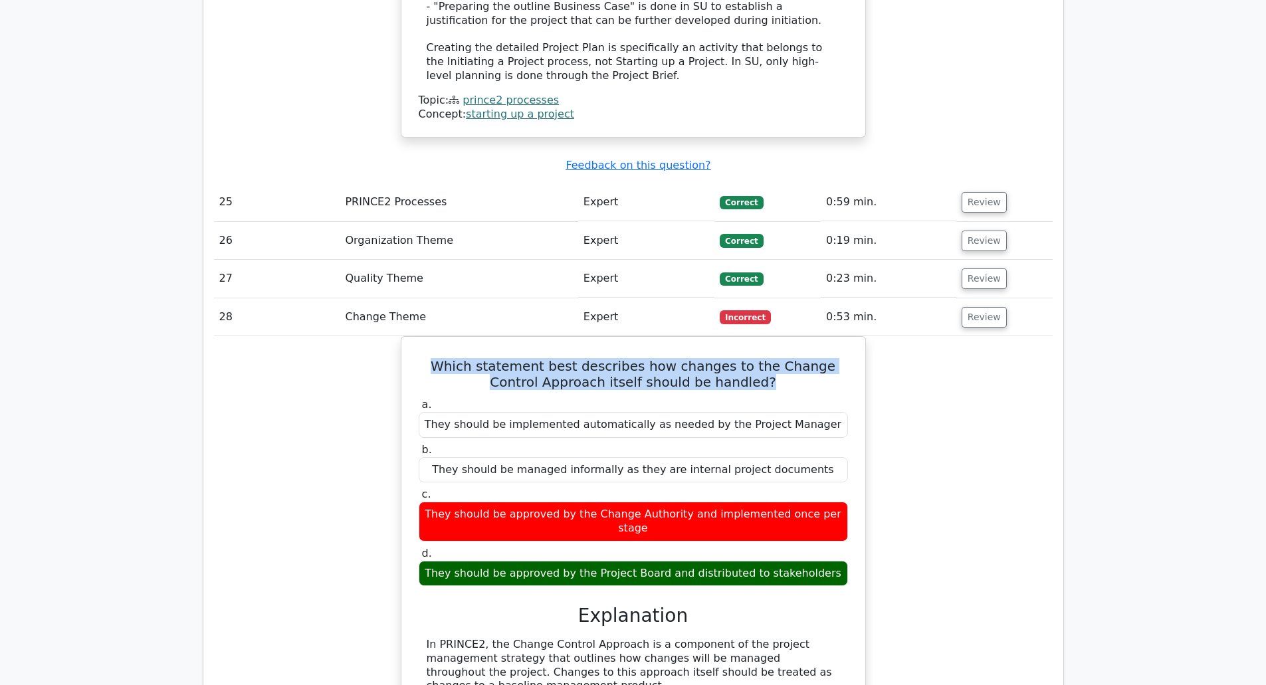
scroll to position [4453, 0]
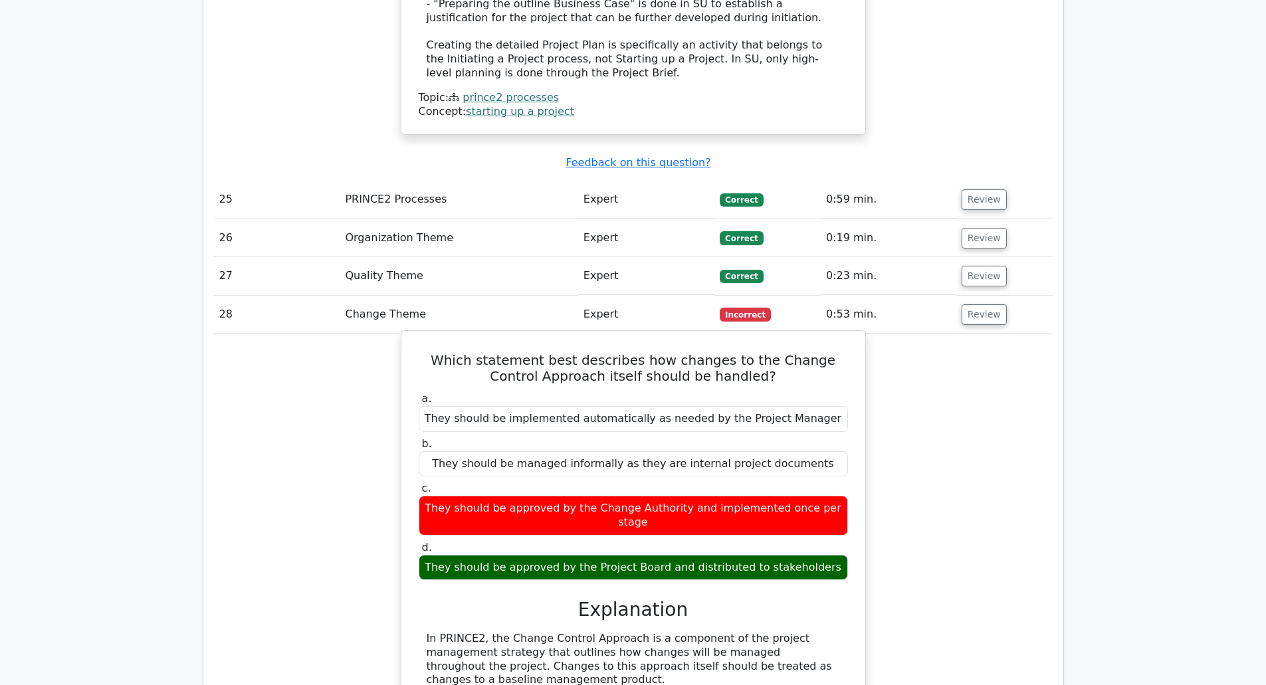
click at [708, 555] on div "They should be approved by the Project Board and distributed to stakeholders" at bounding box center [633, 568] width 429 height 26
copy div "They should be approved by the Project Board and distributed to stakeholders"
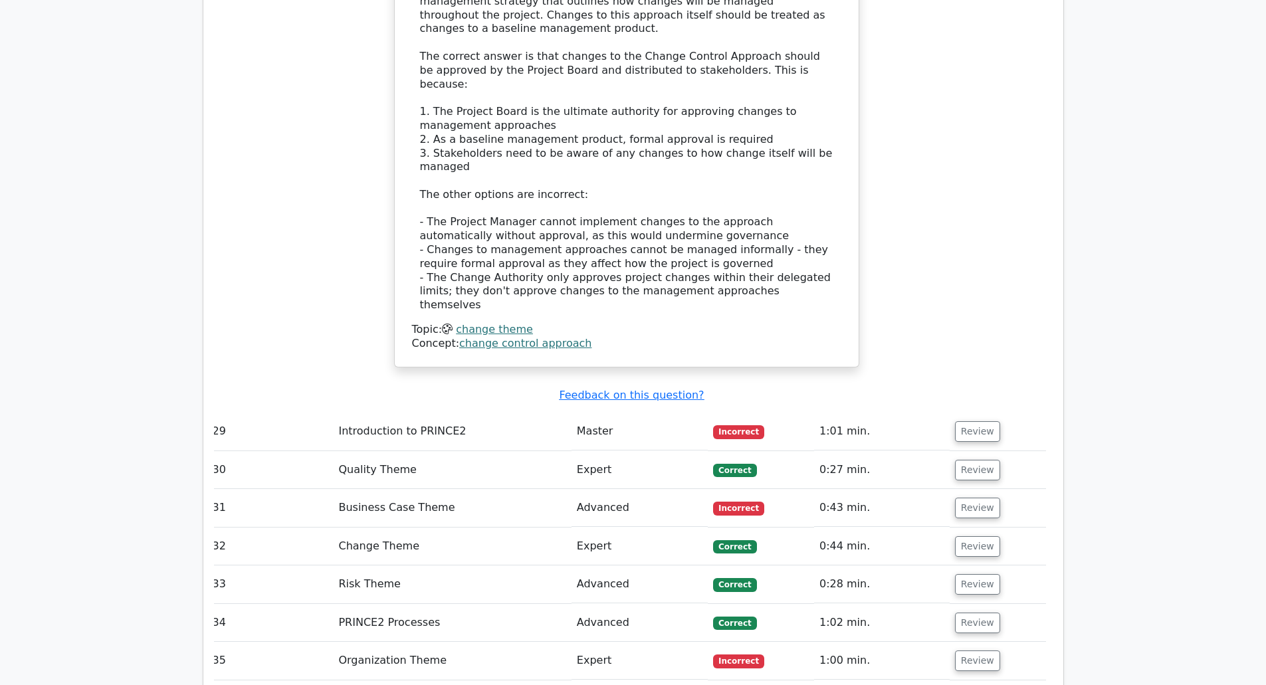
scroll to position [5119, 0]
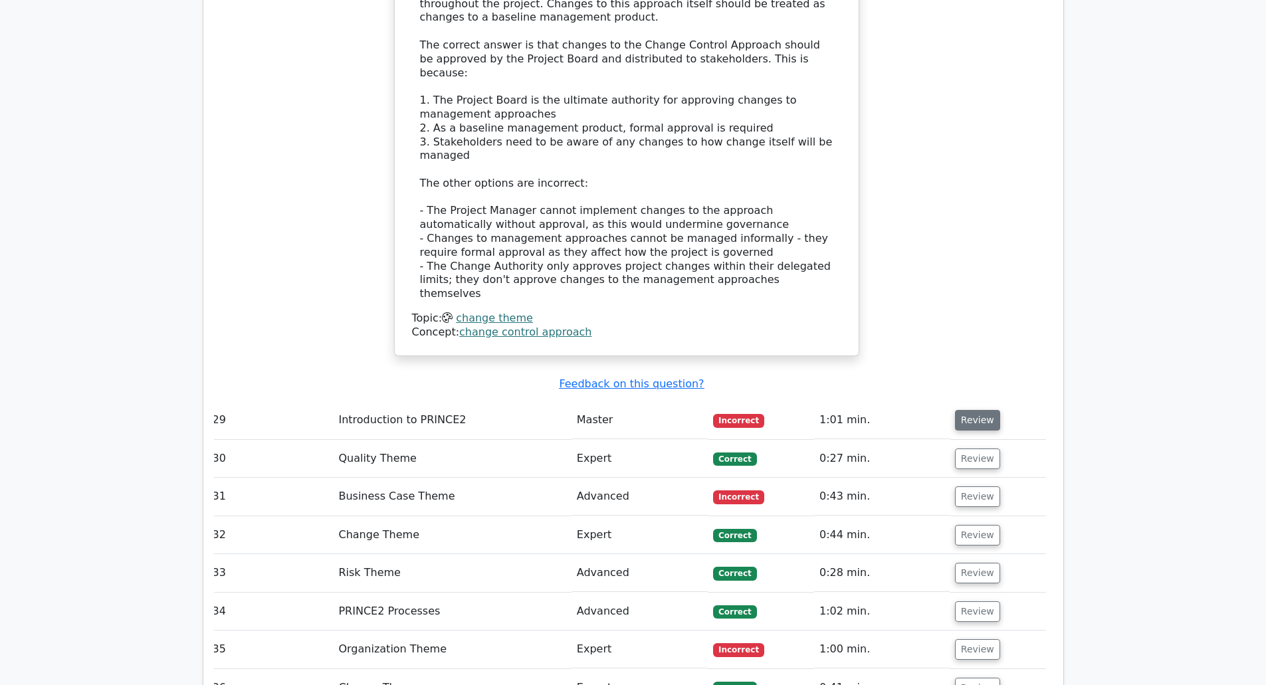
click at [978, 410] on button "Review" at bounding box center [977, 420] width 45 height 21
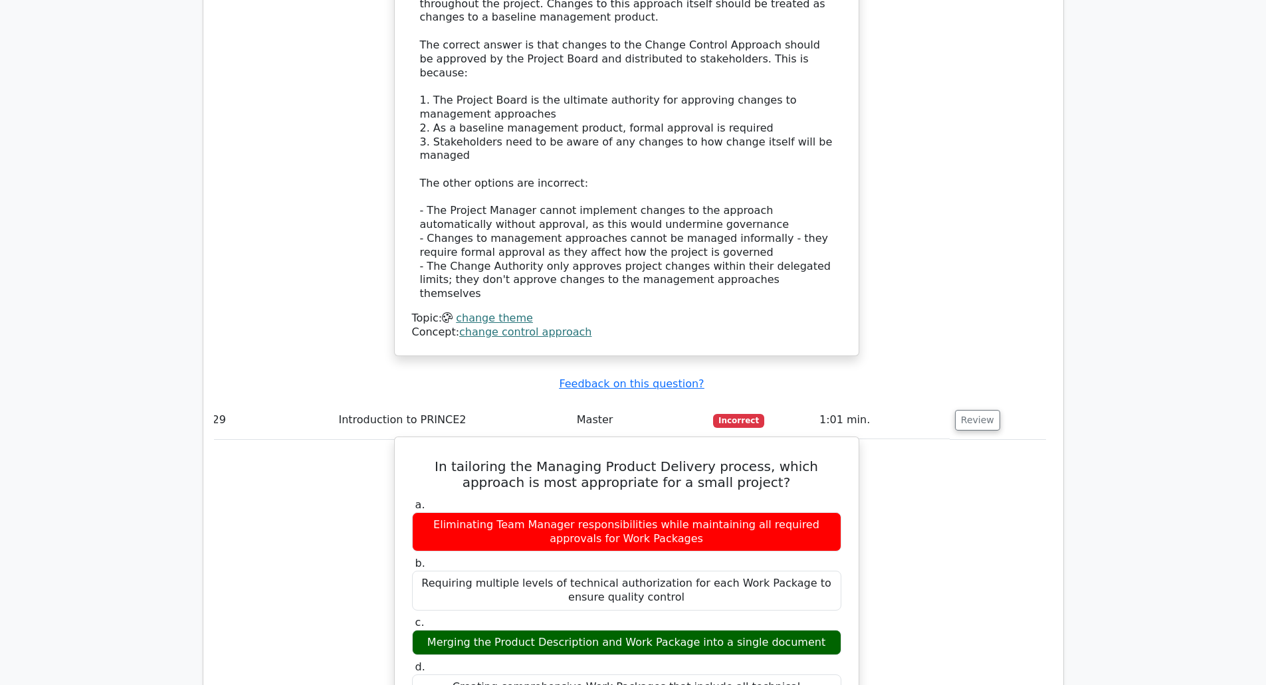
click at [536, 459] on h5 "In tailoring the Managing Product Delivery process, which approach is most appr…" at bounding box center [627, 475] width 432 height 32
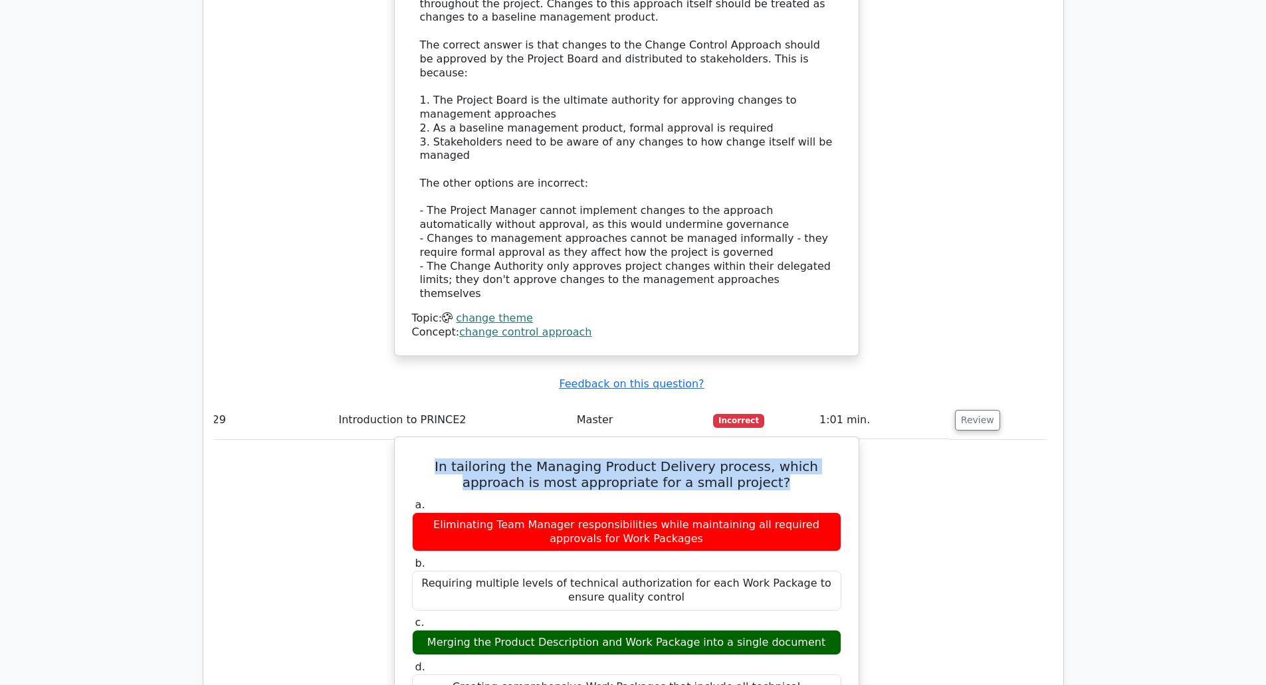
click at [536, 459] on h5 "In tailoring the Managing Product Delivery process, which approach is most appr…" at bounding box center [627, 475] width 432 height 32
copy div "In tailoring the Managing Product Delivery process, which approach is most appr…"
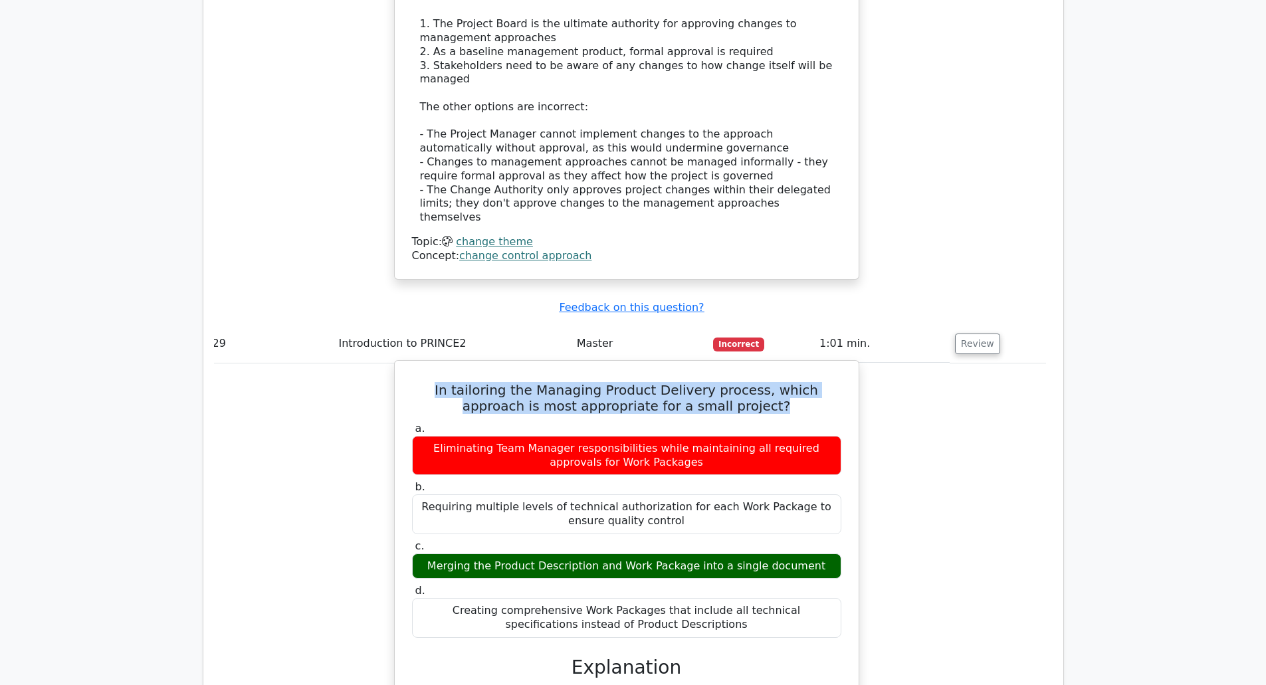
scroll to position [5202, 0]
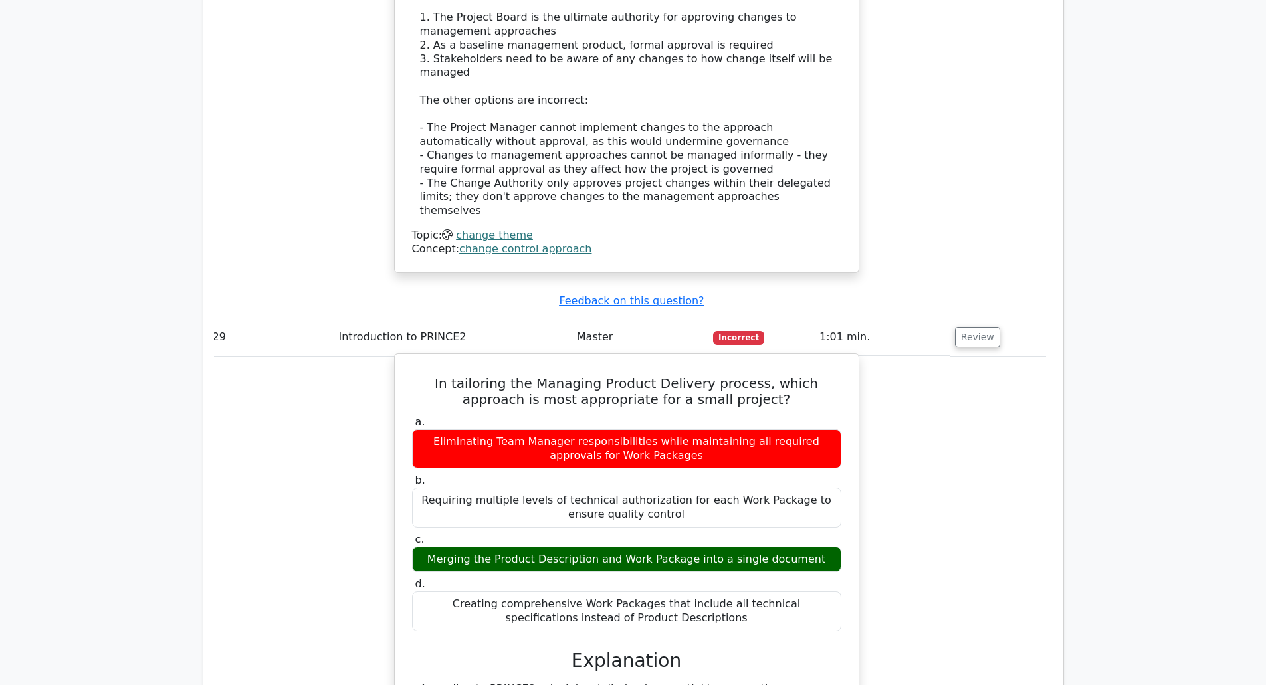
click at [633, 547] on div "Merging the Product Description and Work Package into a single document" at bounding box center [626, 560] width 429 height 26
copy div "Merging the Product Description and Work Package into a single document"
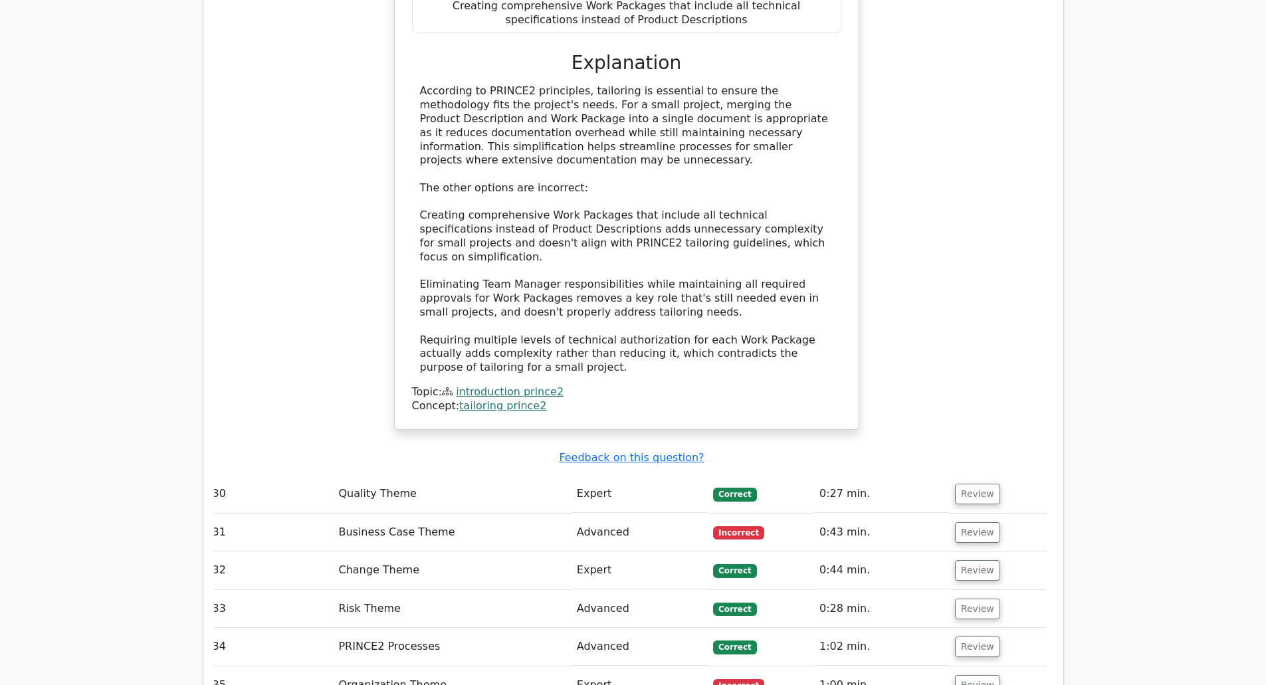
scroll to position [5805, 0]
click at [972, 522] on button "Review" at bounding box center [977, 532] width 45 height 21
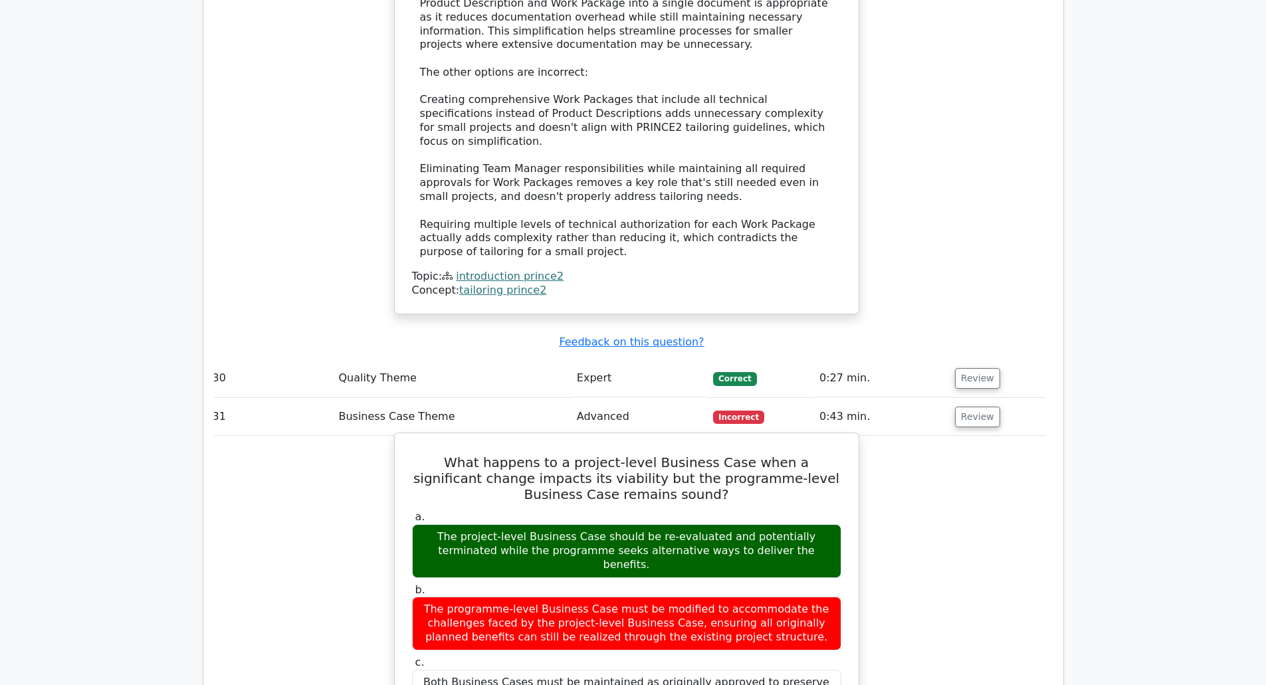
scroll to position [5924, 0]
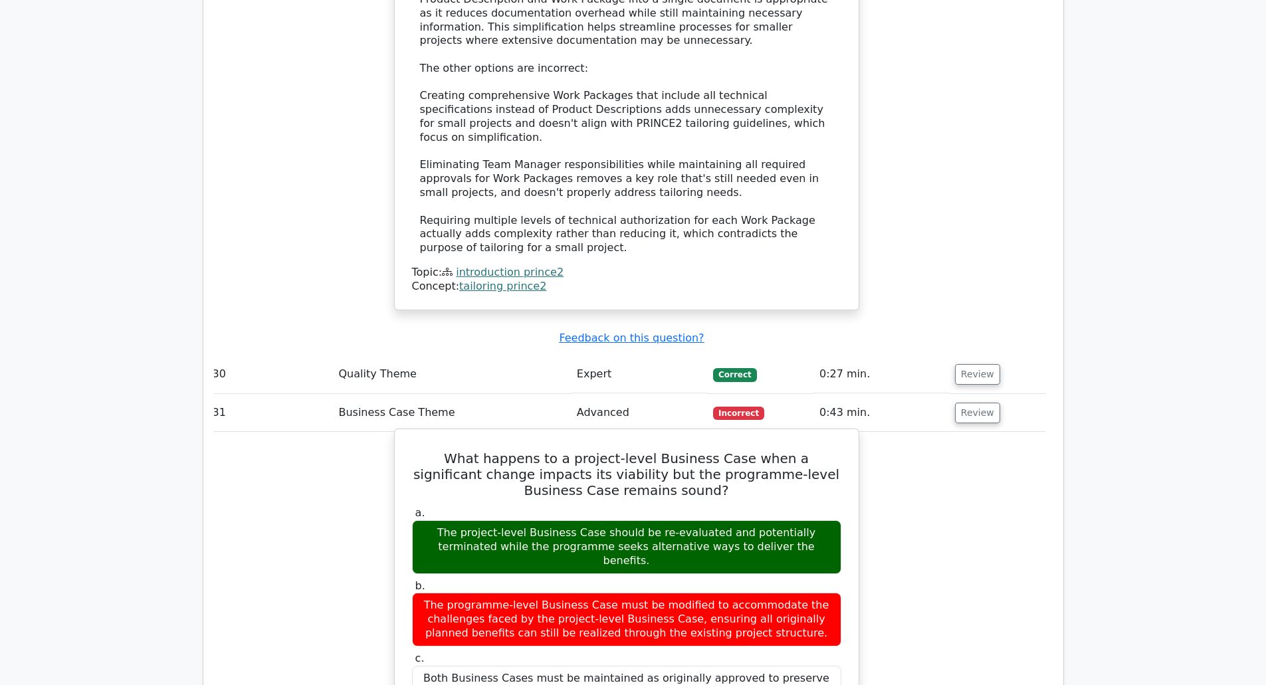
click at [592, 451] on h5 "What happens to a project-level Business Case when a significant change impacts…" at bounding box center [627, 475] width 432 height 48
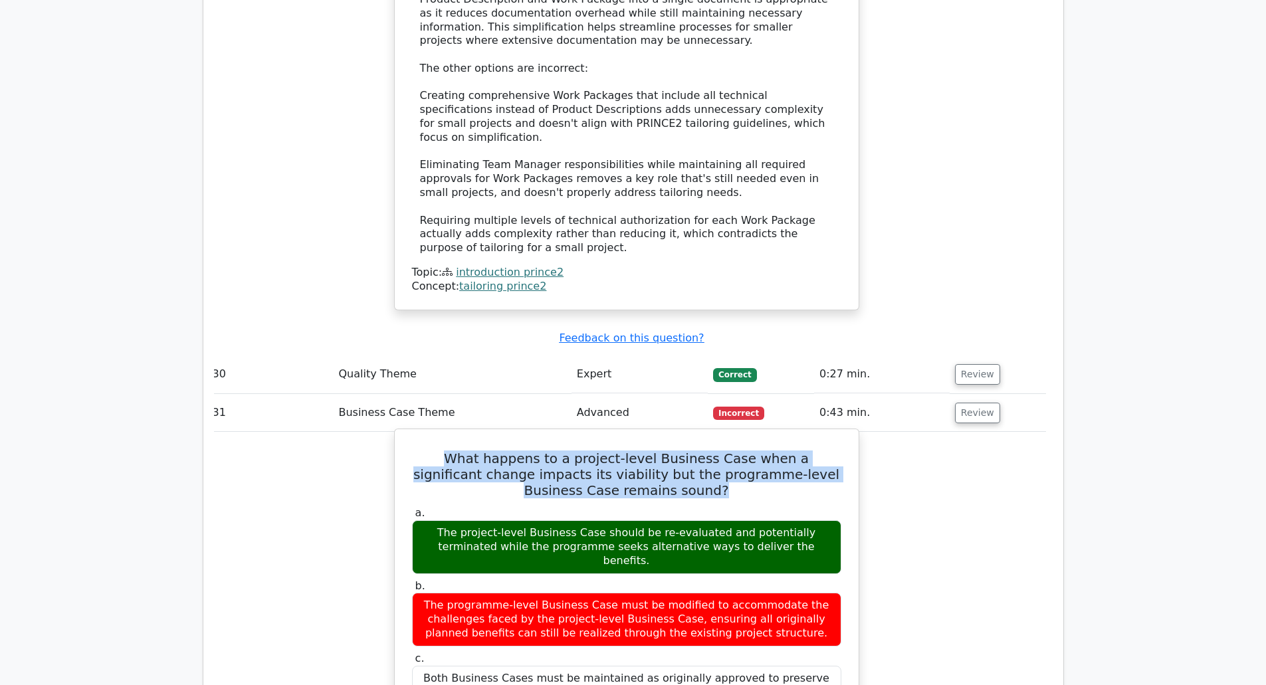
click at [592, 451] on h5 "What happens to a project-level Business Case when a significant change impacts…" at bounding box center [627, 475] width 432 height 48
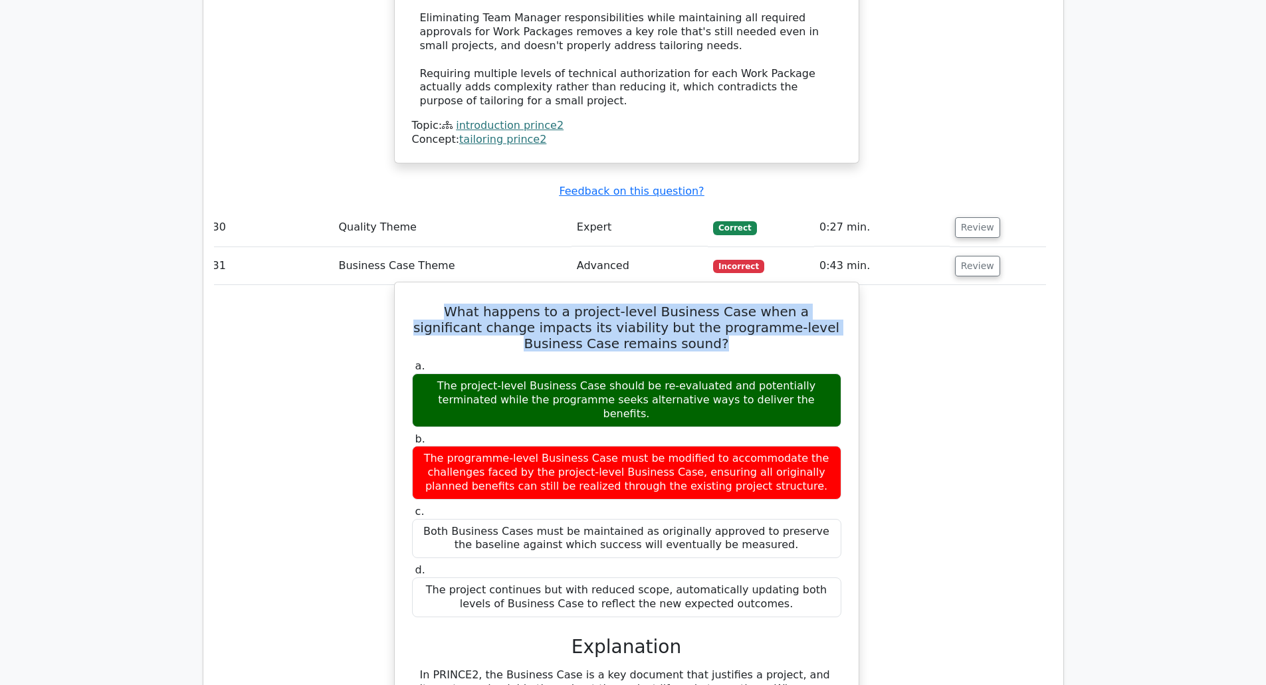
scroll to position [6071, 0]
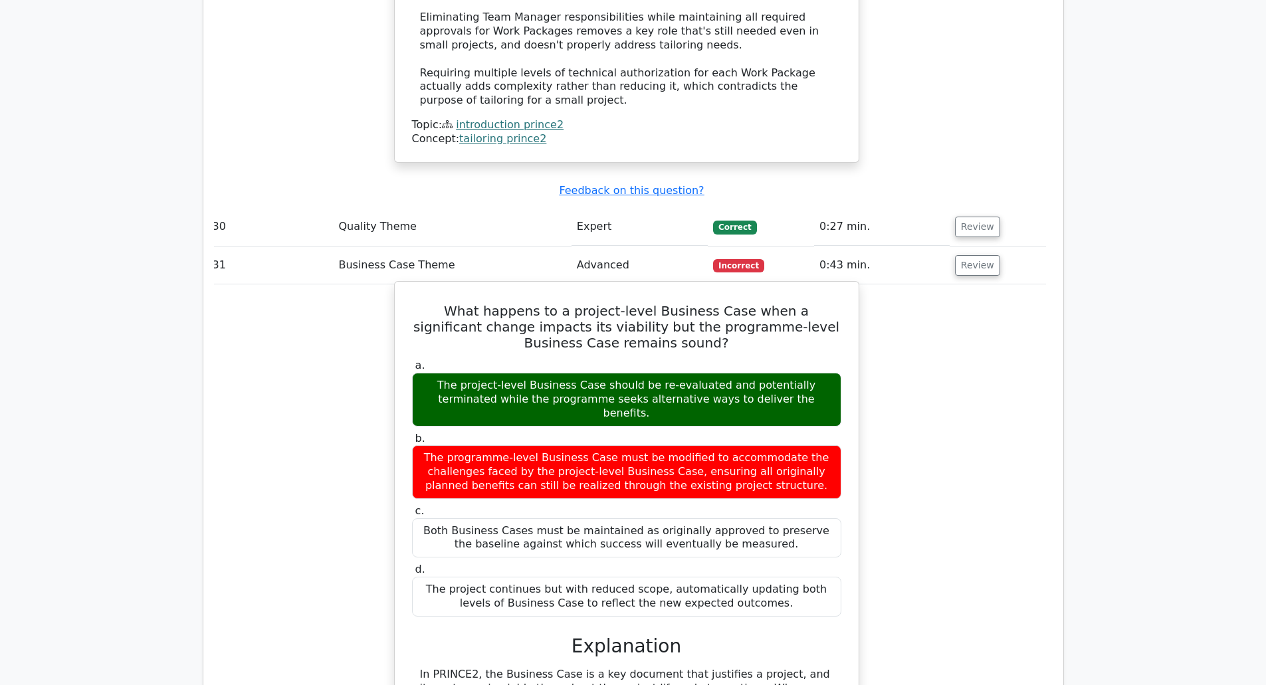
click at [502, 373] on div "The project-level Business Case should be re-evaluated and potentially terminat…" at bounding box center [626, 399] width 429 height 53
click at [519, 373] on div "The project-level Business Case should be re-evaluated and potentially terminat…" at bounding box center [626, 399] width 429 height 53
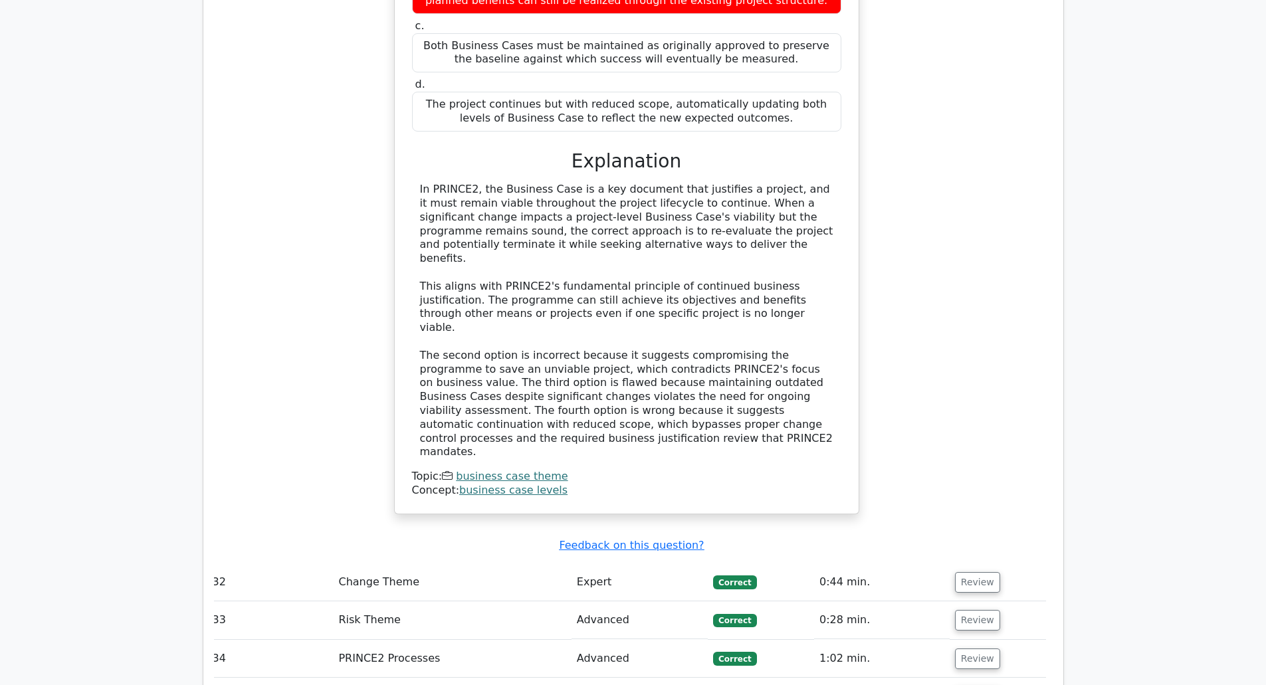
scroll to position [6557, 0]
click at [968, 685] on button "Review" at bounding box center [977, 696] width 45 height 21
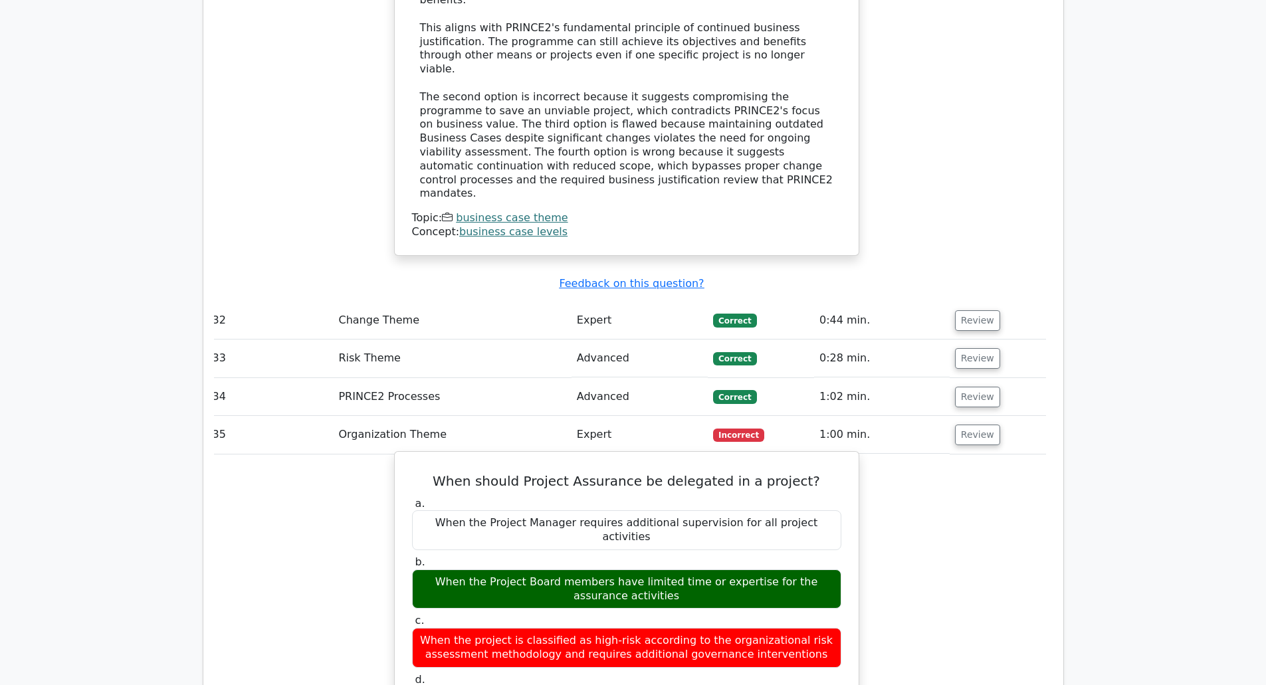
scroll to position [6819, 0]
click at [566, 473] on h5 "When should Project Assurance be delegated in a project?" at bounding box center [627, 481] width 432 height 16
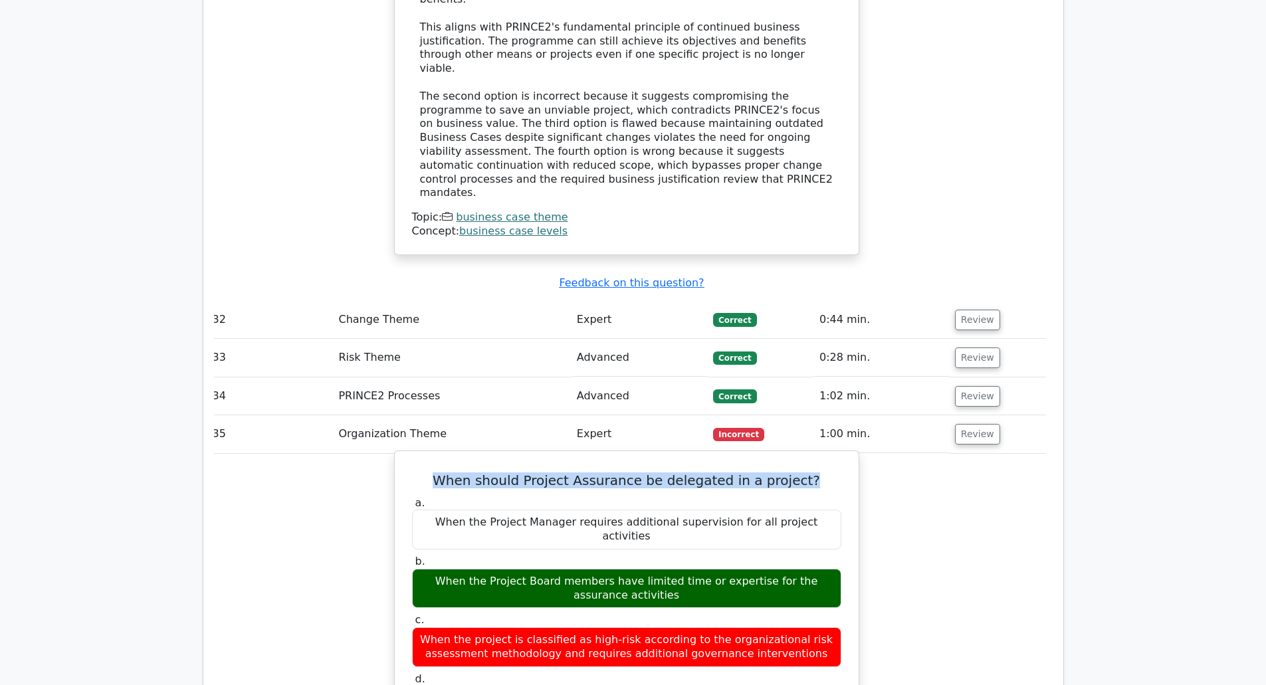
click at [566, 473] on h5 "When should Project Assurance be delegated in a project?" at bounding box center [627, 481] width 432 height 16
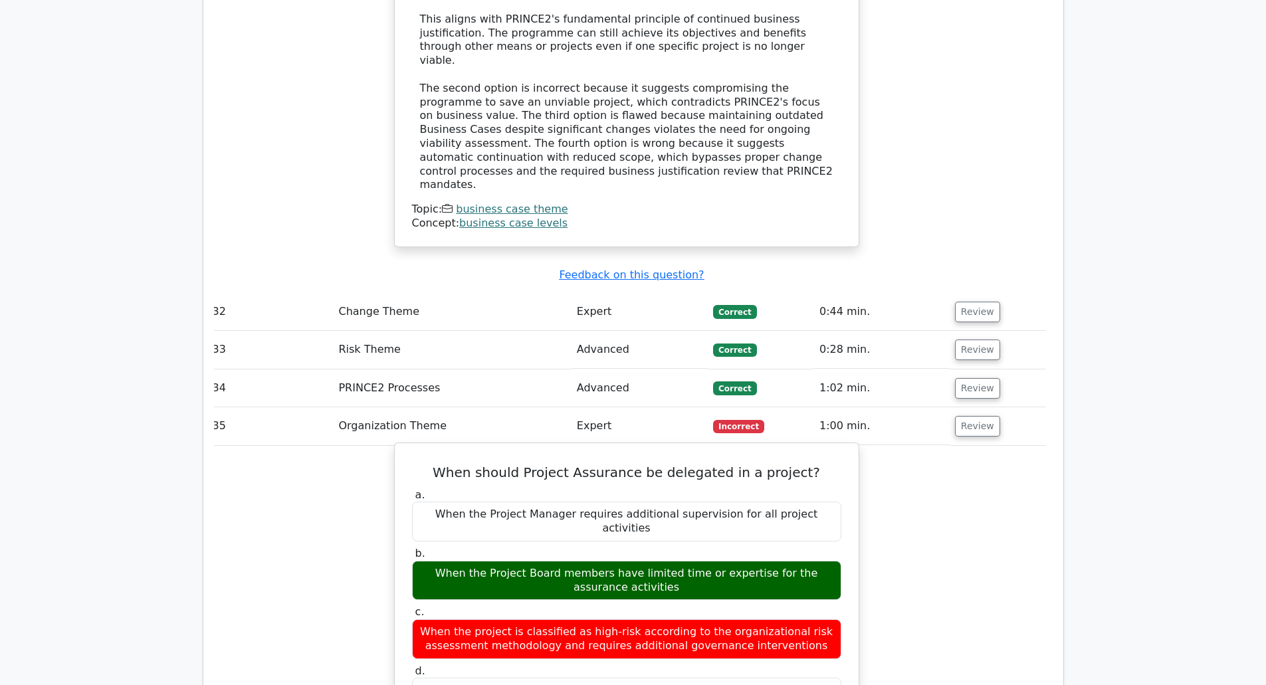
click at [600, 547] on label "b. When the Project Board members have limited time or expertise for the assura…" at bounding box center [626, 573] width 429 height 53
click at [592, 561] on div "When the Project Board members have limited time or expertise for the assurance…" at bounding box center [626, 581] width 429 height 40
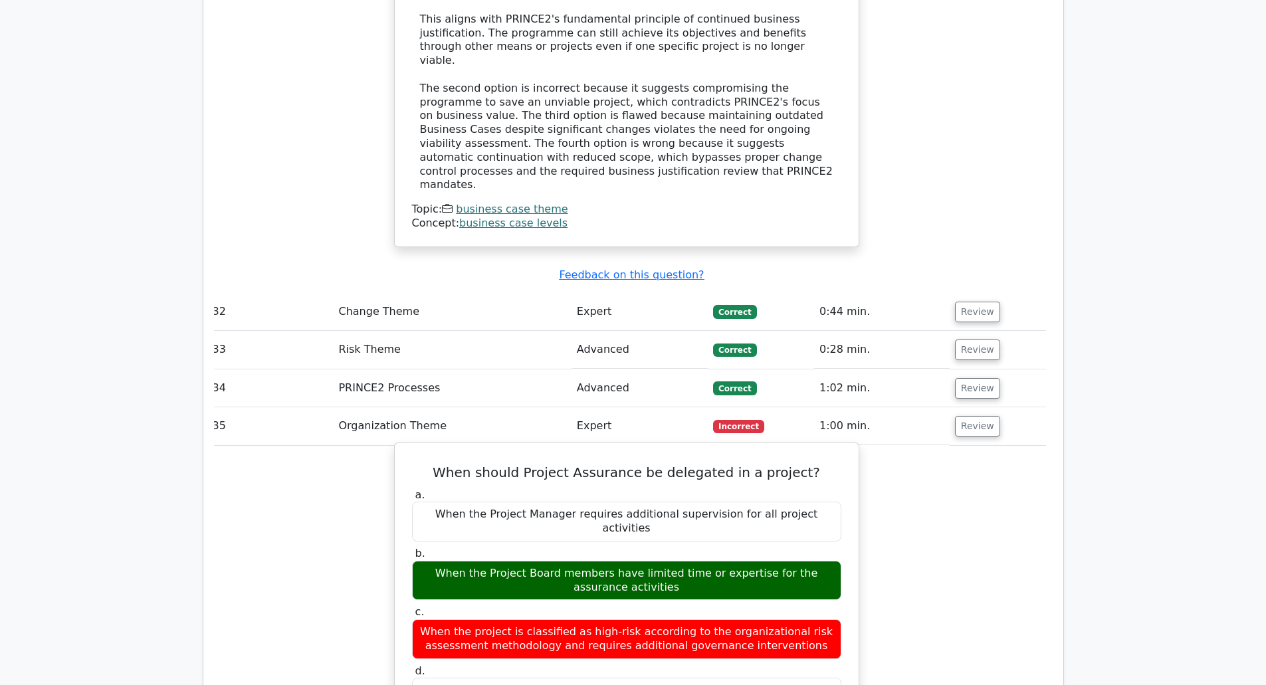
click at [592, 561] on div "When the Project Board members have limited time or expertise for the assurance…" at bounding box center [626, 581] width 429 height 40
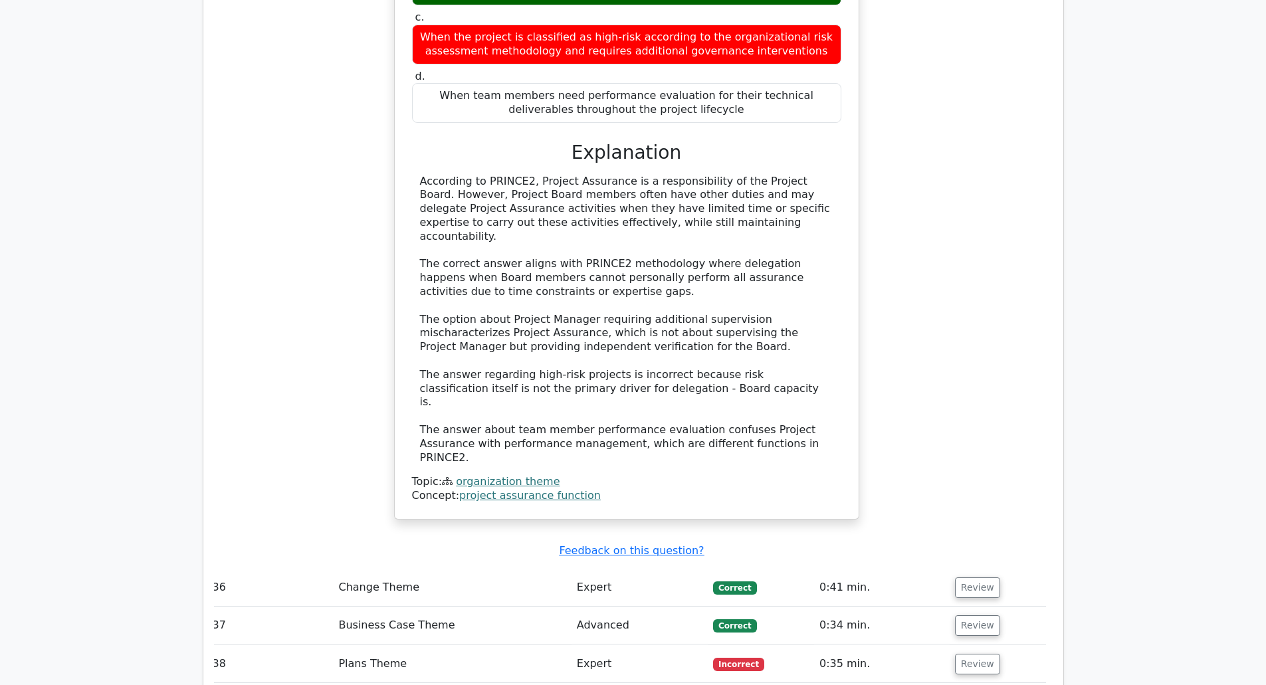
scroll to position [7423, 0]
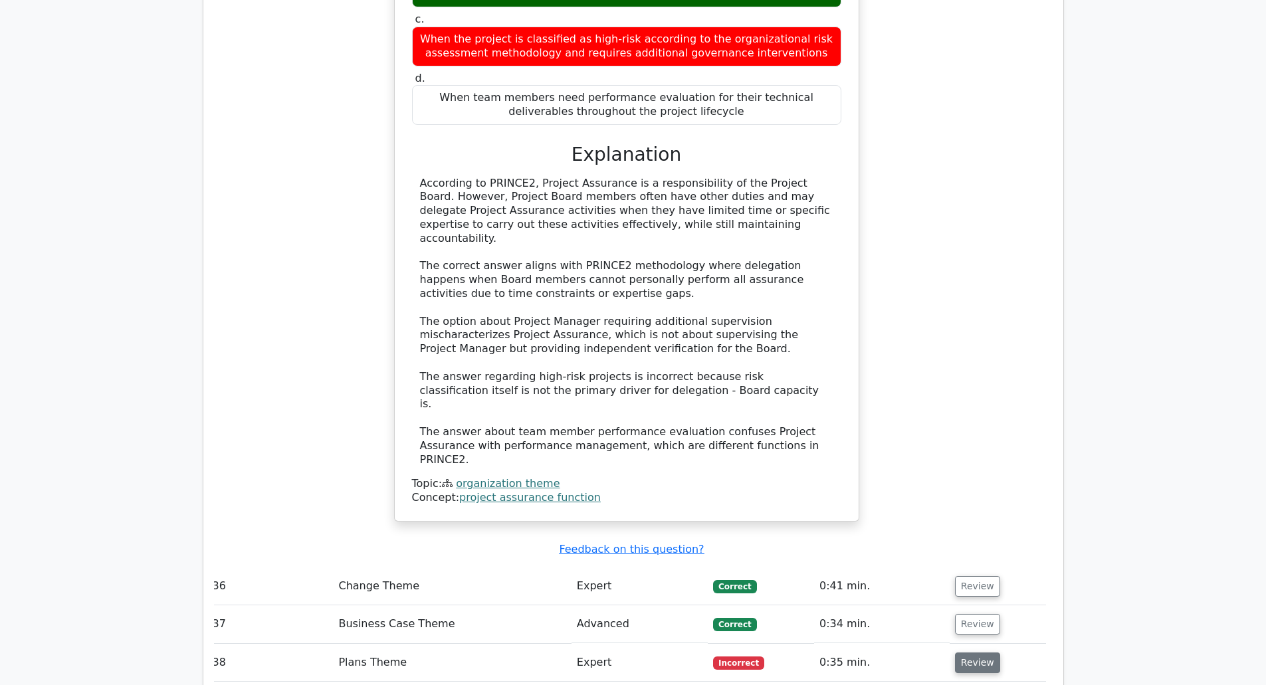
click at [961, 653] on button "Review" at bounding box center [977, 663] width 45 height 21
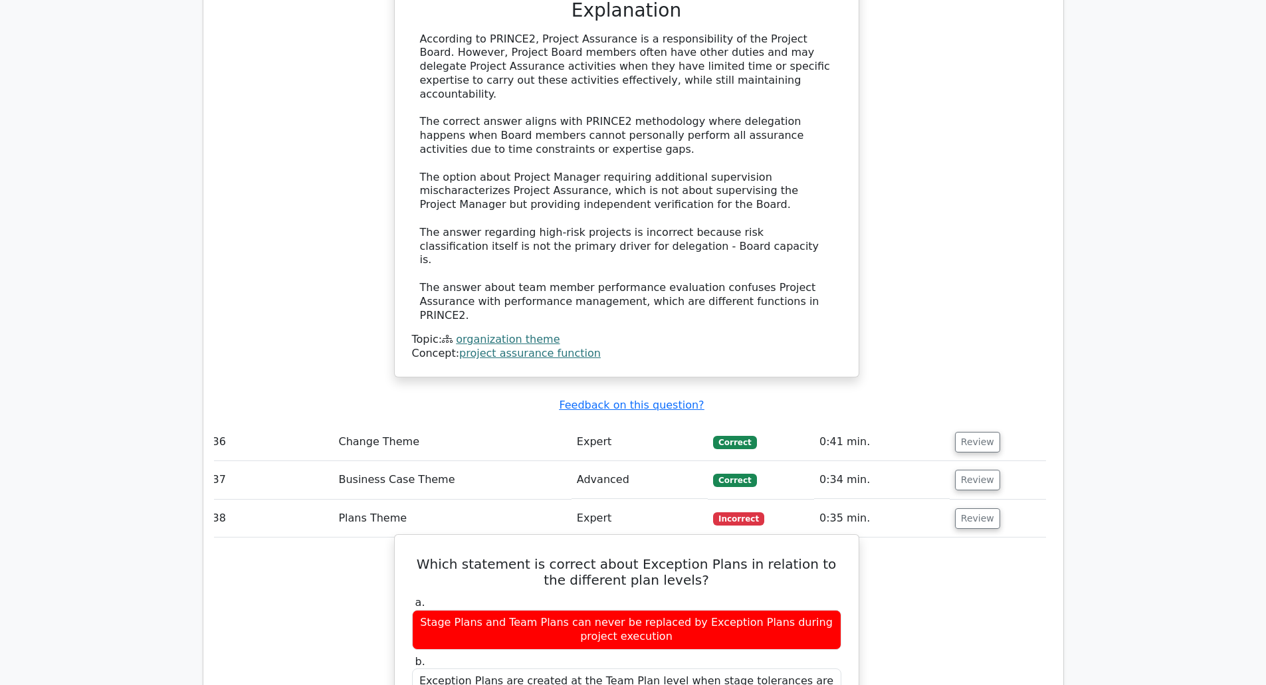
scroll to position [7568, 0]
click at [603, 556] on h5 "Which statement is correct about Exception Plans in relation to the different p…" at bounding box center [627, 572] width 432 height 32
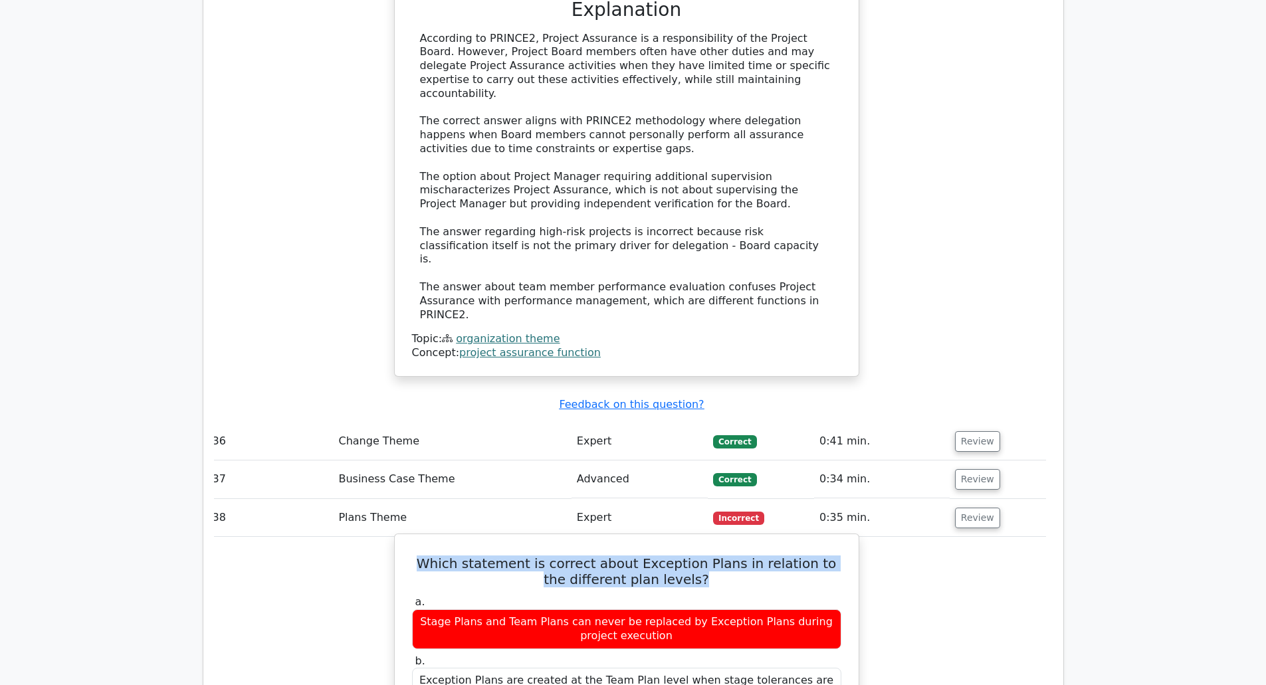
click at [603, 556] on h5 "Which statement is correct about Exception Plans in relation to the different p…" at bounding box center [627, 572] width 432 height 32
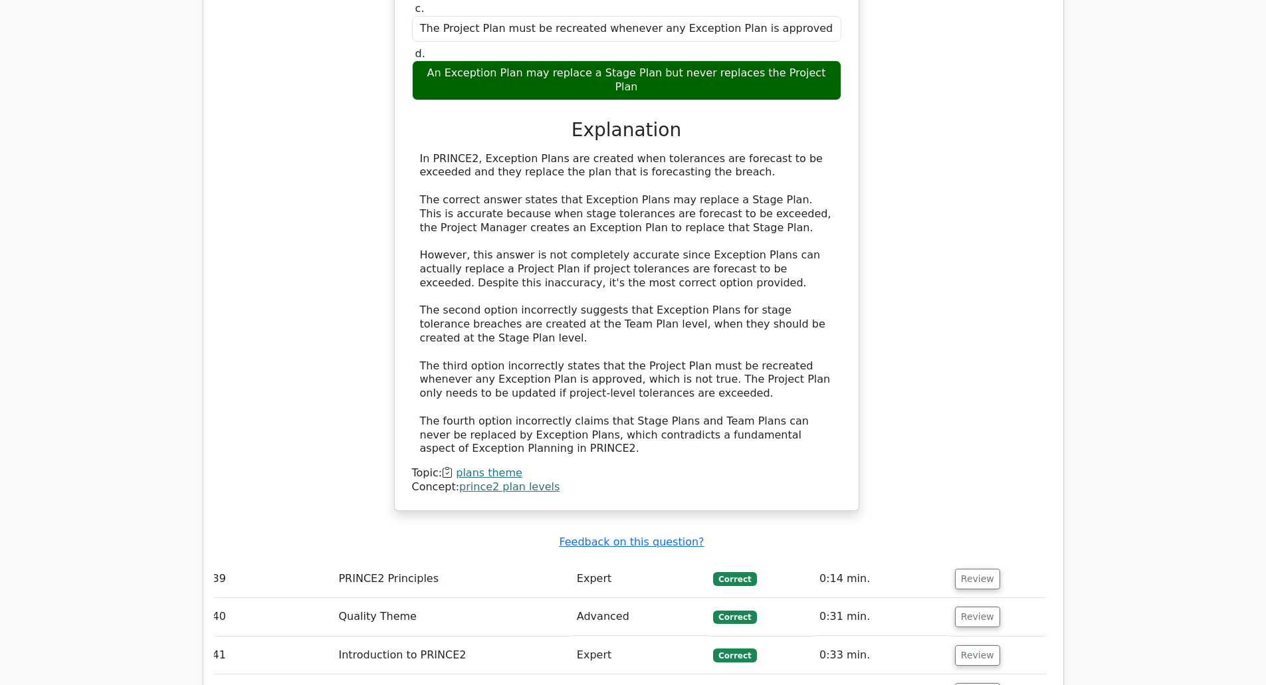
scroll to position [8286, 0]
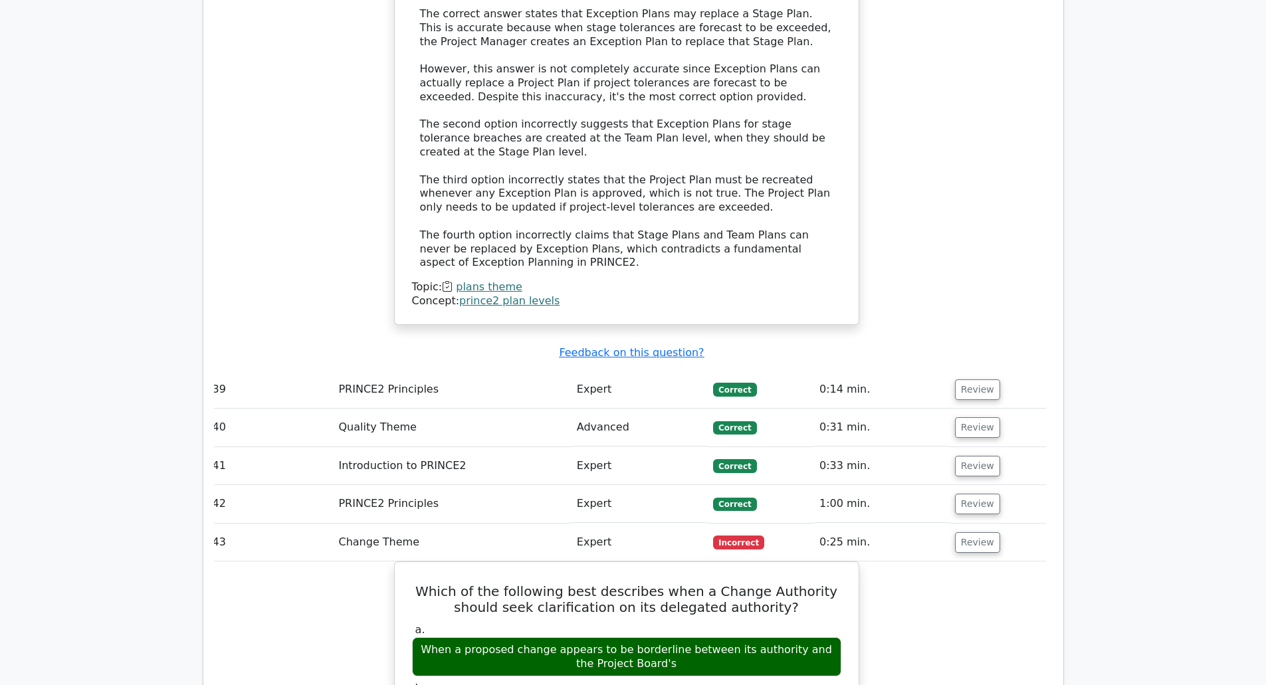
scroll to position [8469, 0]
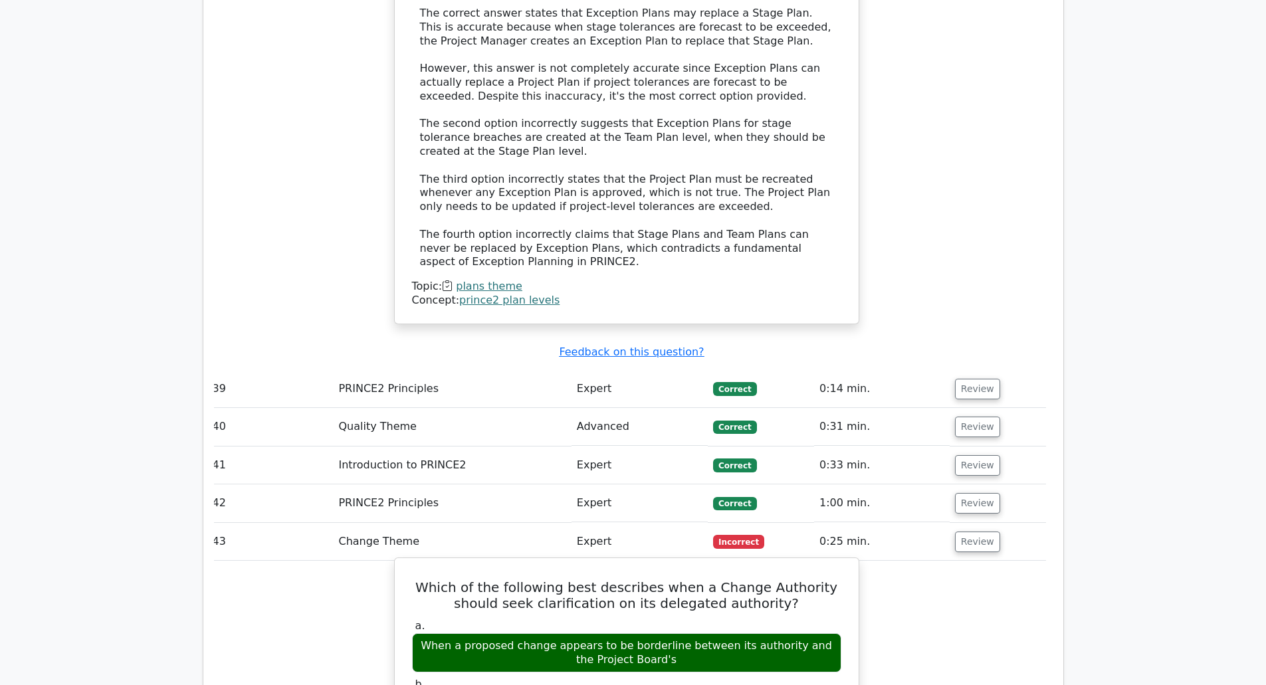
click at [532, 580] on h5 "Which of the following best describes when a Change Authority should seek clari…" at bounding box center [627, 596] width 432 height 32
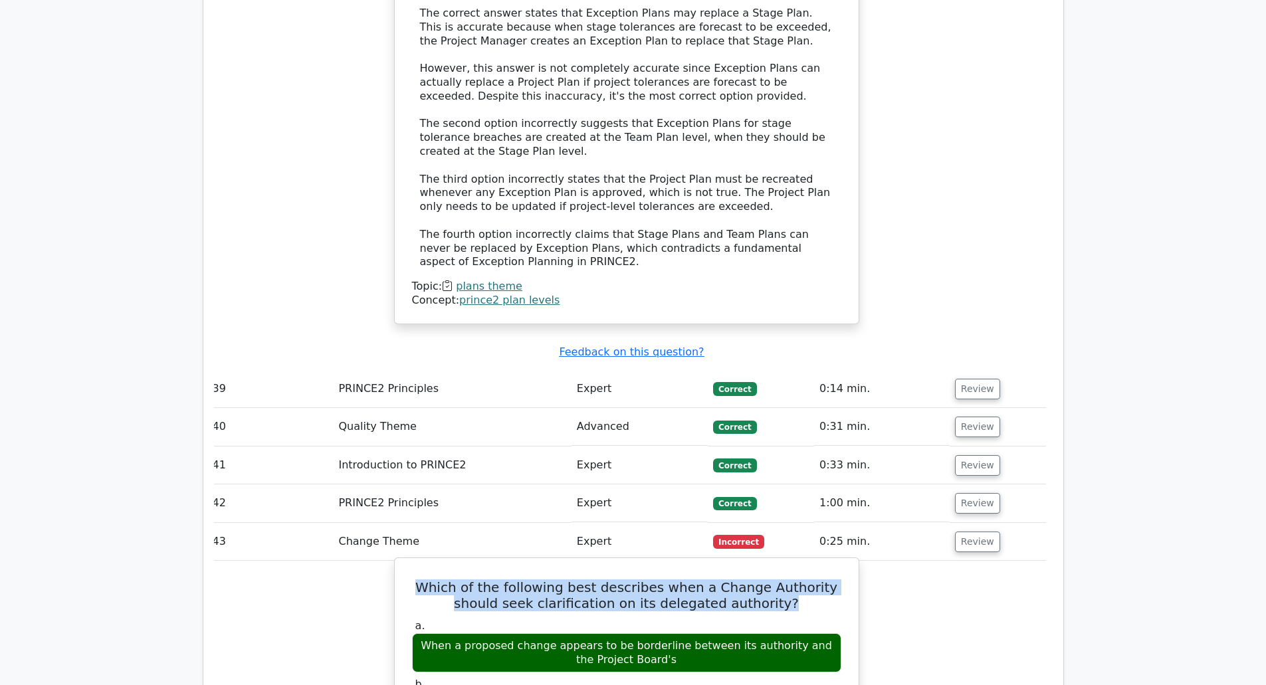
click at [532, 580] on h5 "Which of the following best describes when a Change Authority should seek clari…" at bounding box center [627, 596] width 432 height 32
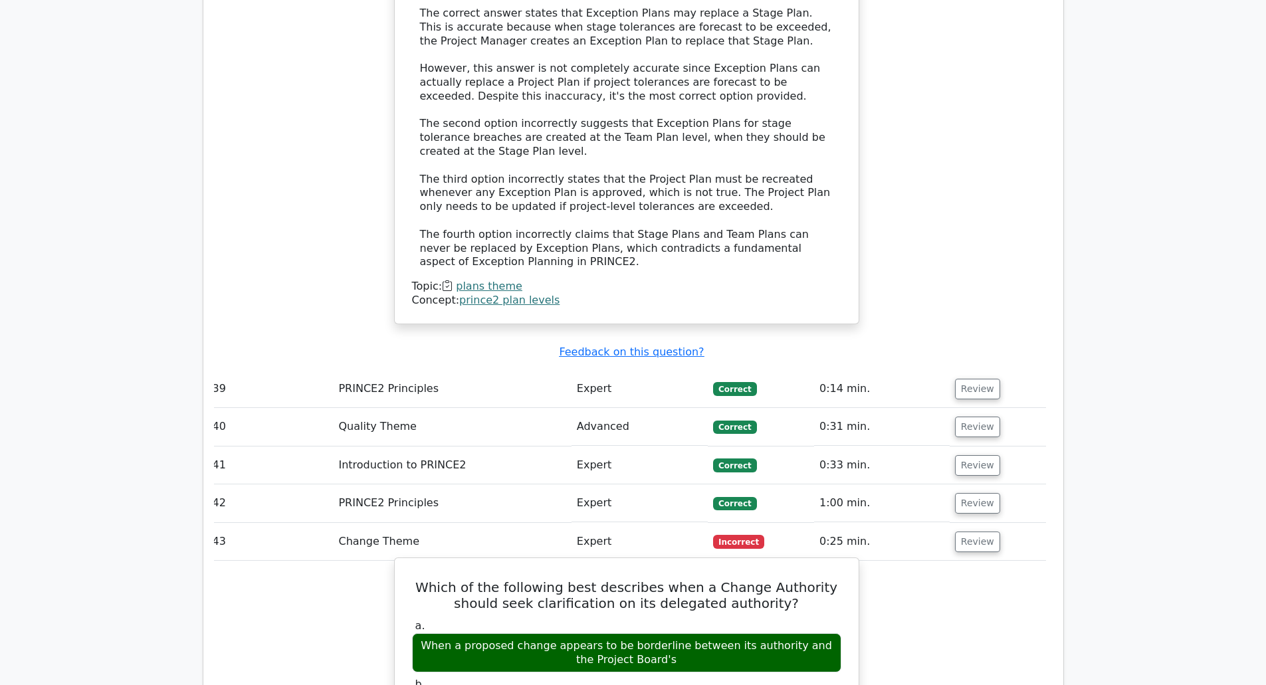
click at [676, 633] on div "When a proposed change appears to be borderline between its authority and the P…" at bounding box center [626, 653] width 429 height 40
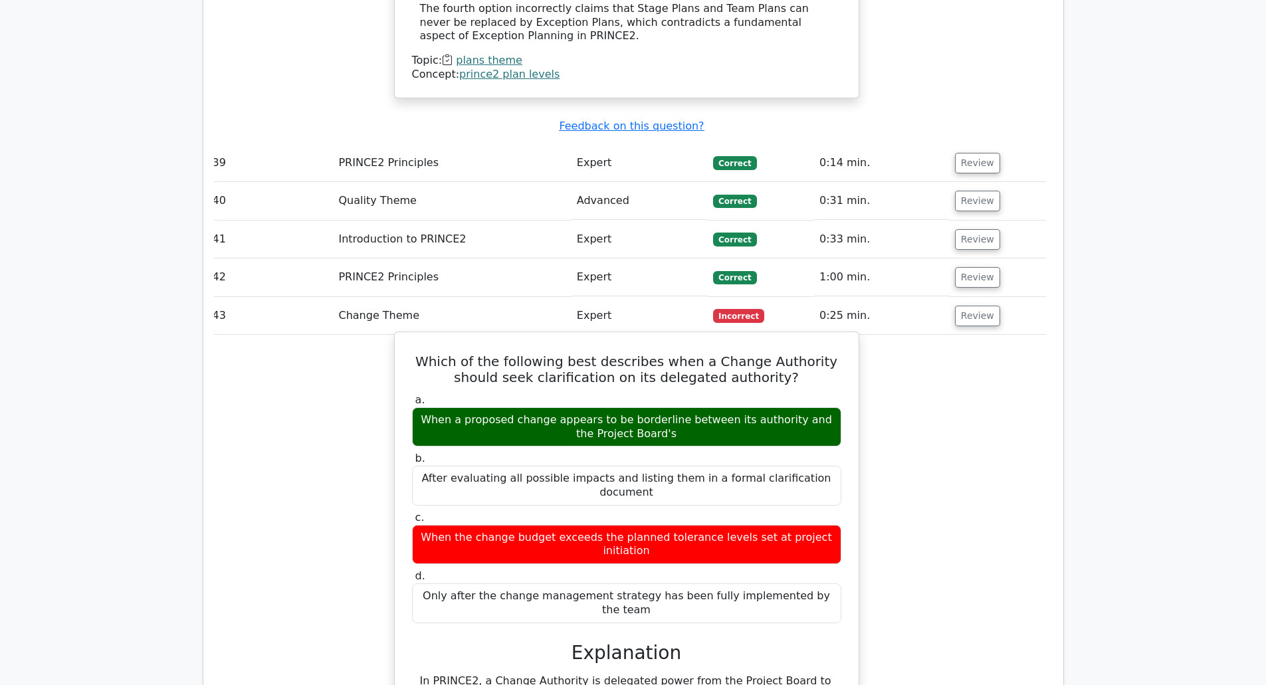
scroll to position [8696, 0]
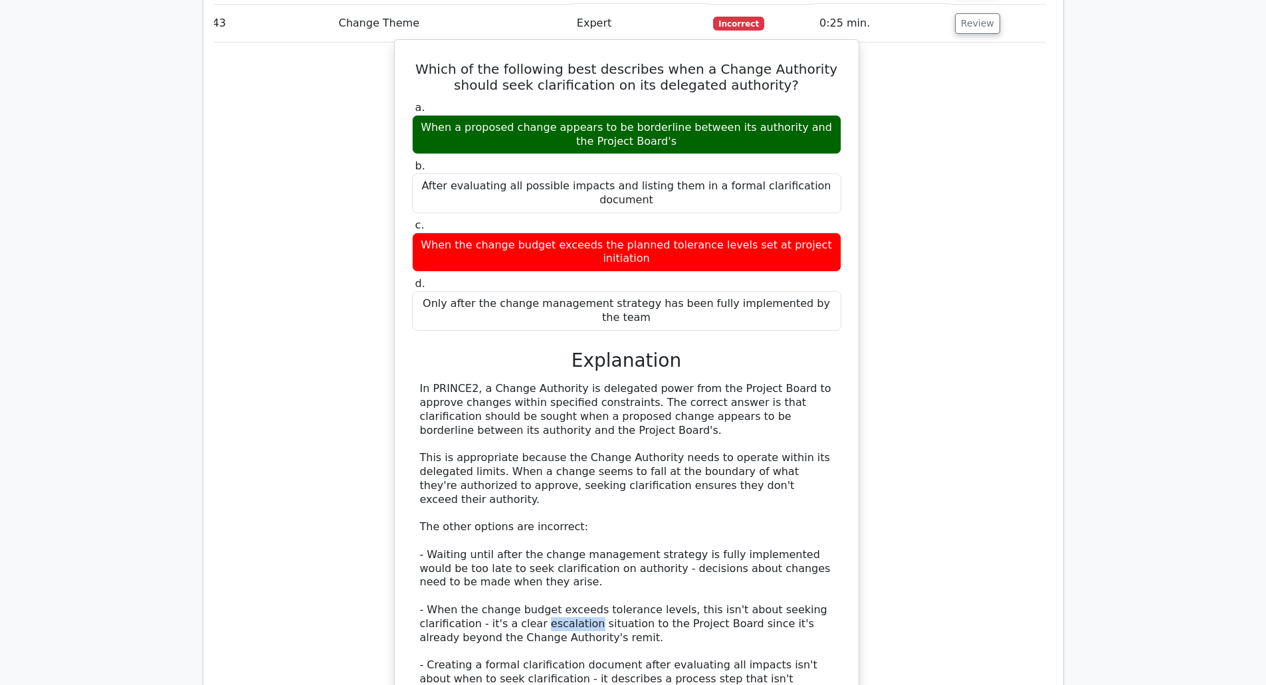
scroll to position [8990, 0]
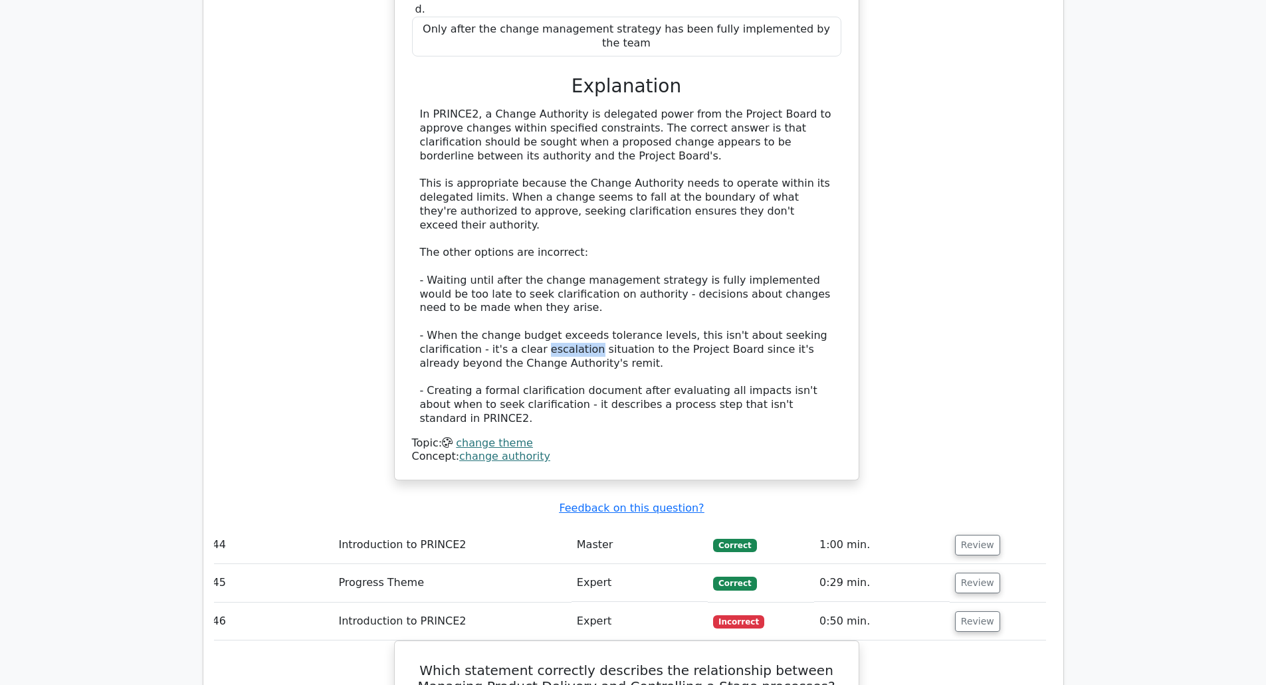
scroll to position [9266, 0]
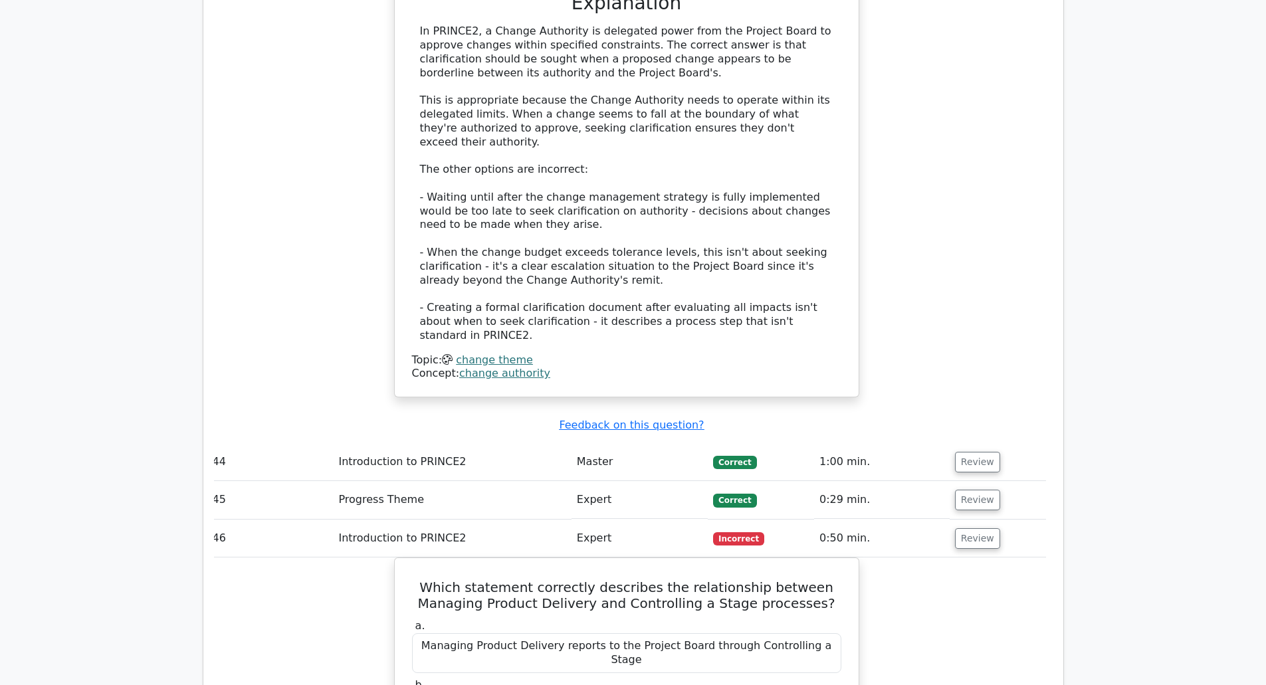
scroll to position [9349, 0]
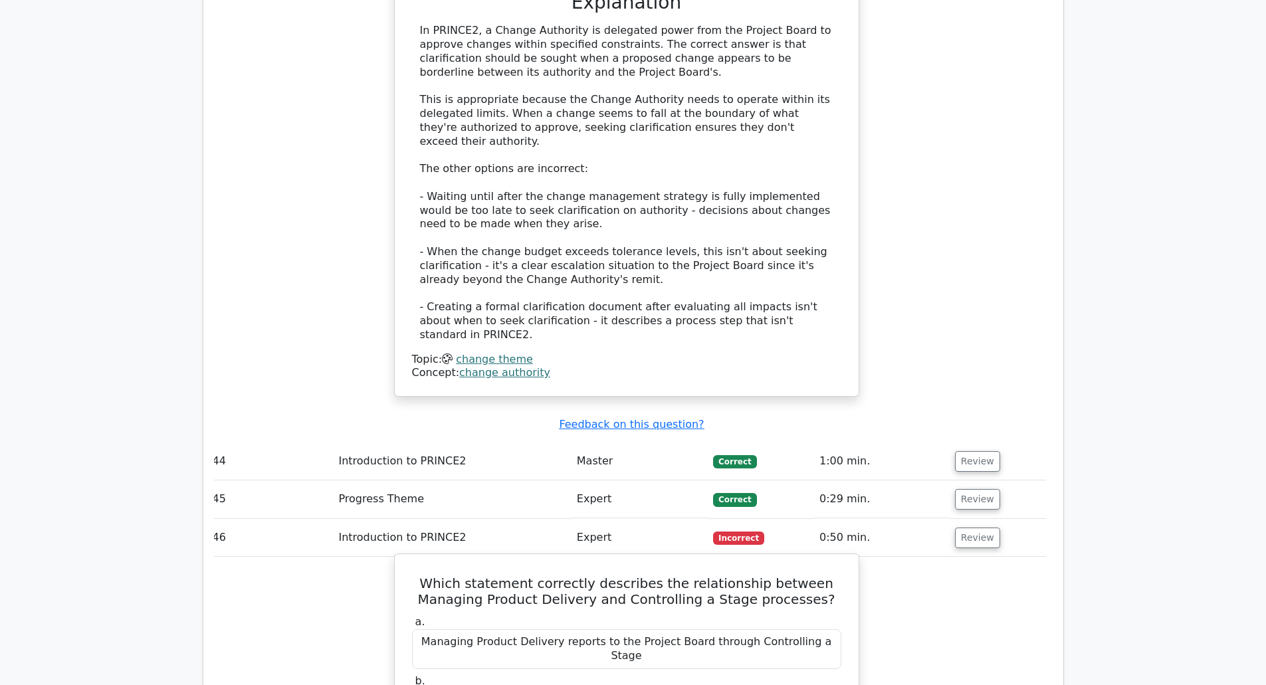
click at [558, 576] on h5 "Which statement correctly describes the relationship between Managing Product D…" at bounding box center [627, 592] width 432 height 32
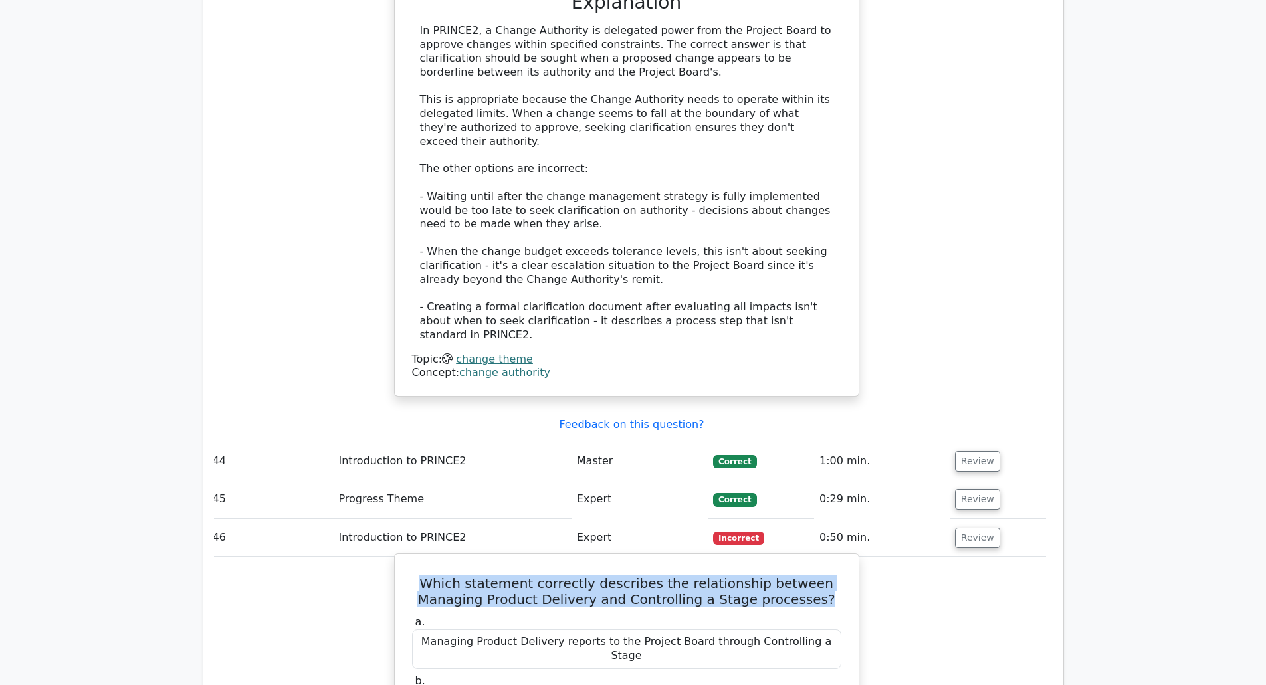
click at [558, 576] on h5 "Which statement correctly describes the relationship between Managing Product D…" at bounding box center [627, 592] width 432 height 32
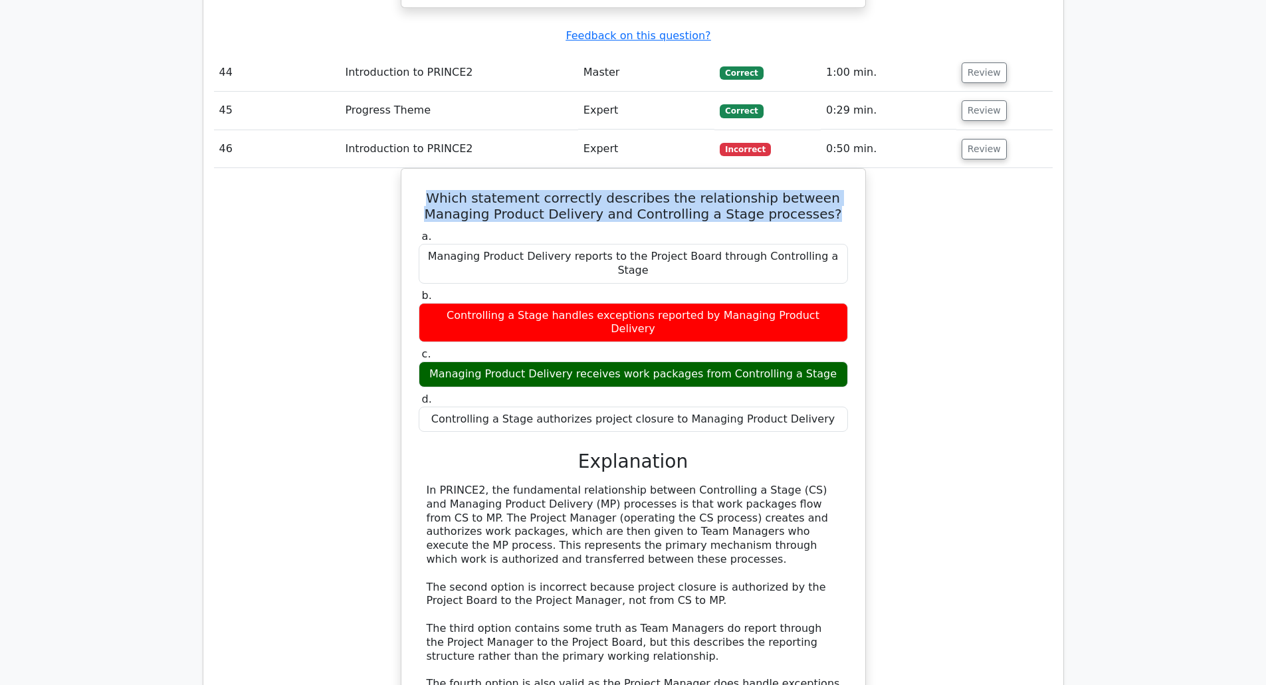
scroll to position [9739, 0]
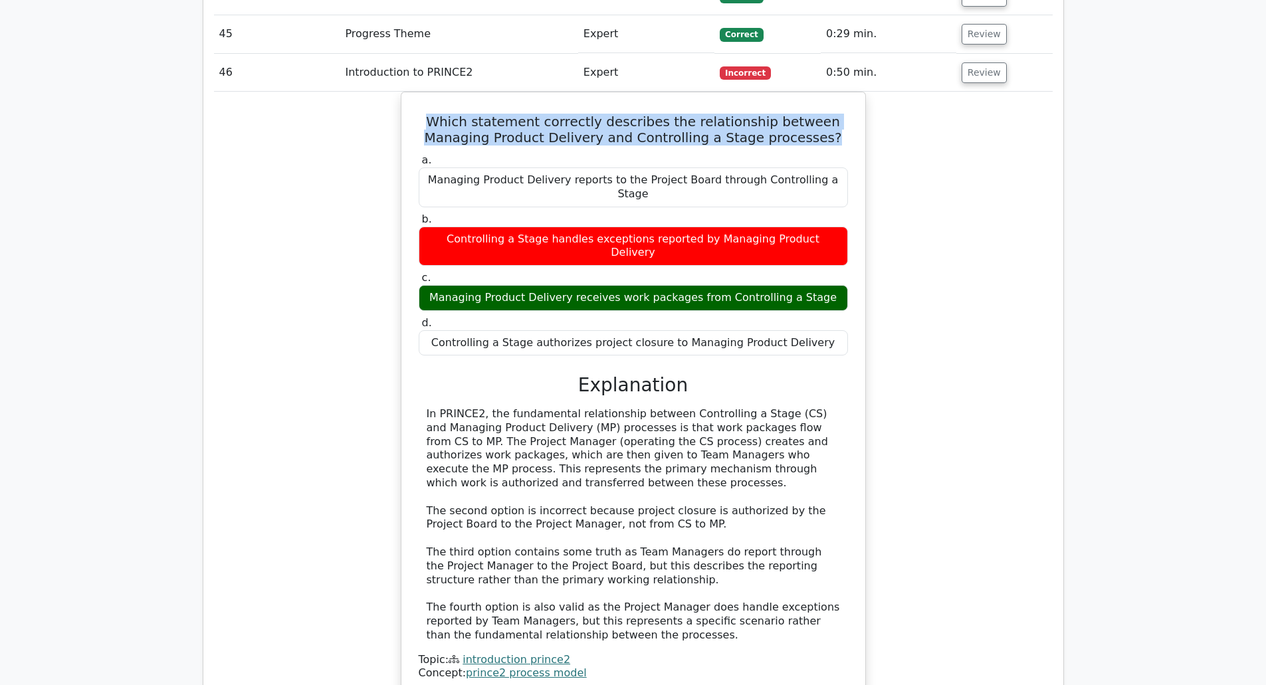
scroll to position [9815, 0]
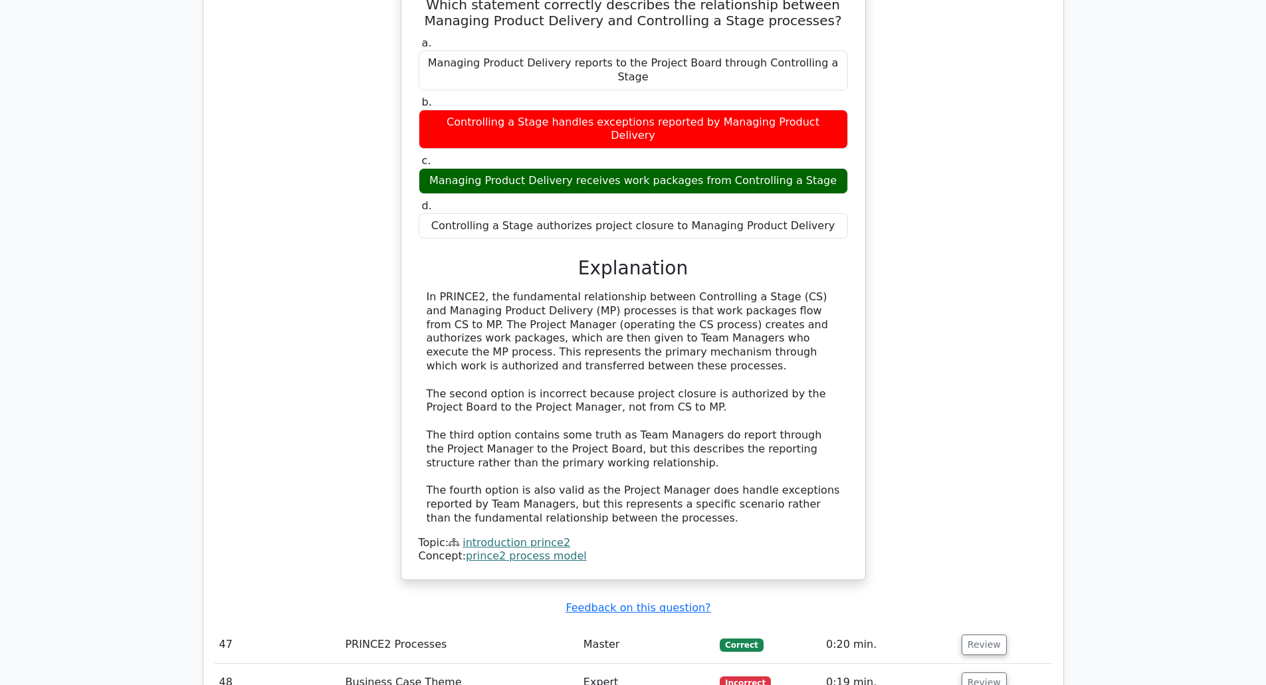
scroll to position [9932, 0]
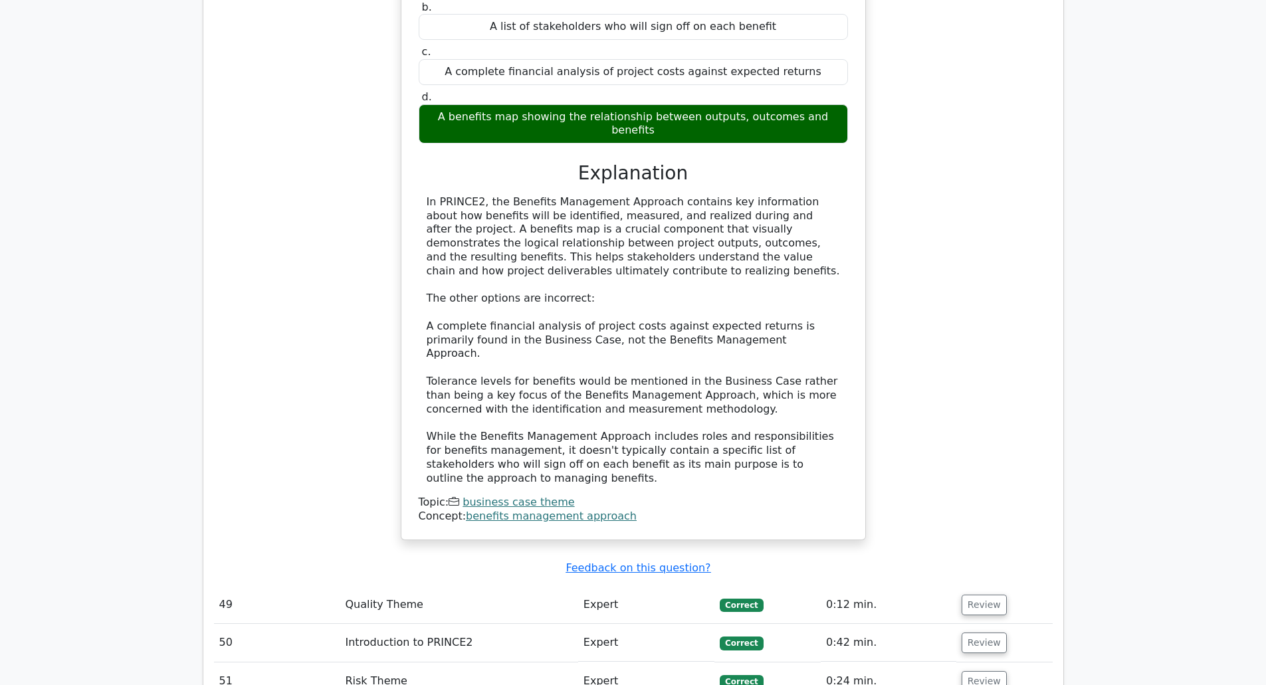
scroll to position [10742, 0]
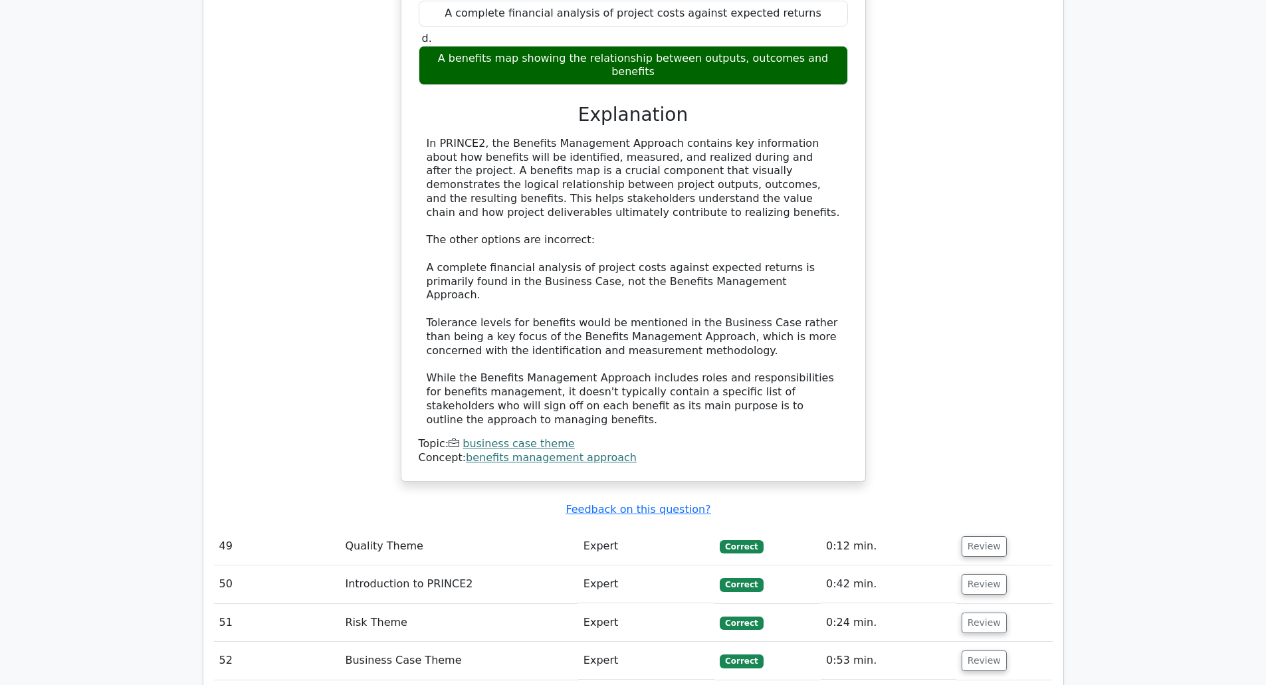
scroll to position [10800, 0]
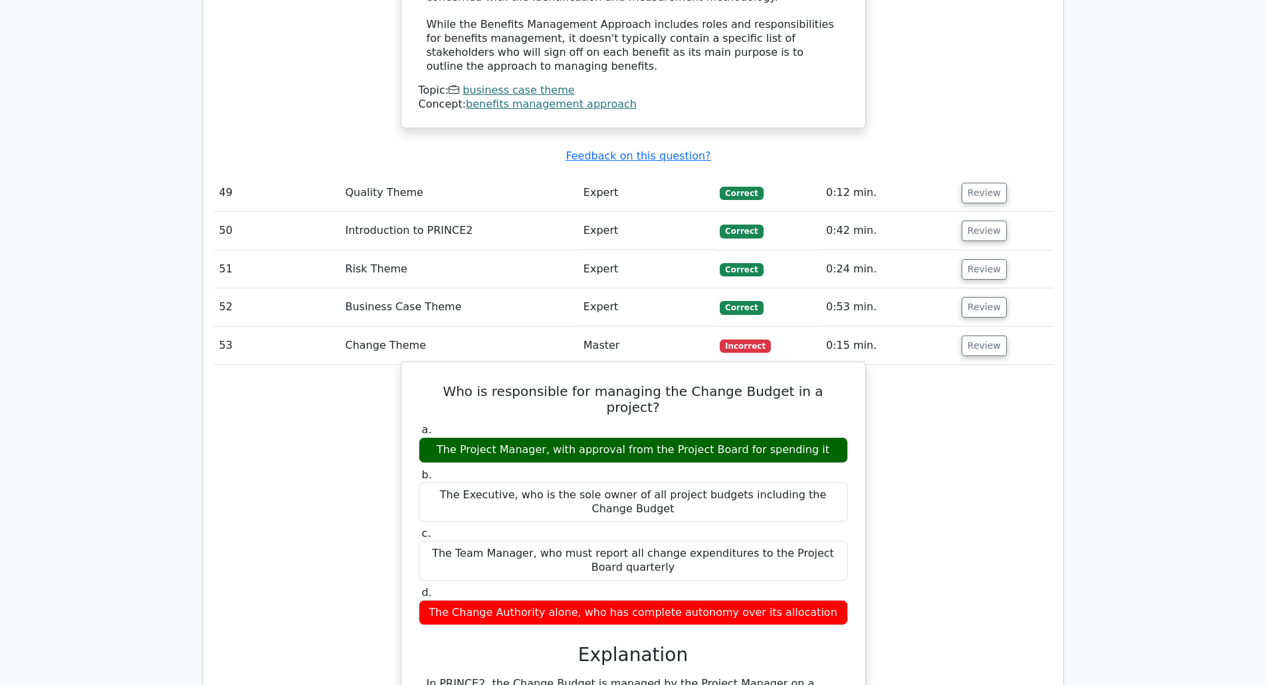
scroll to position [11224, 0]
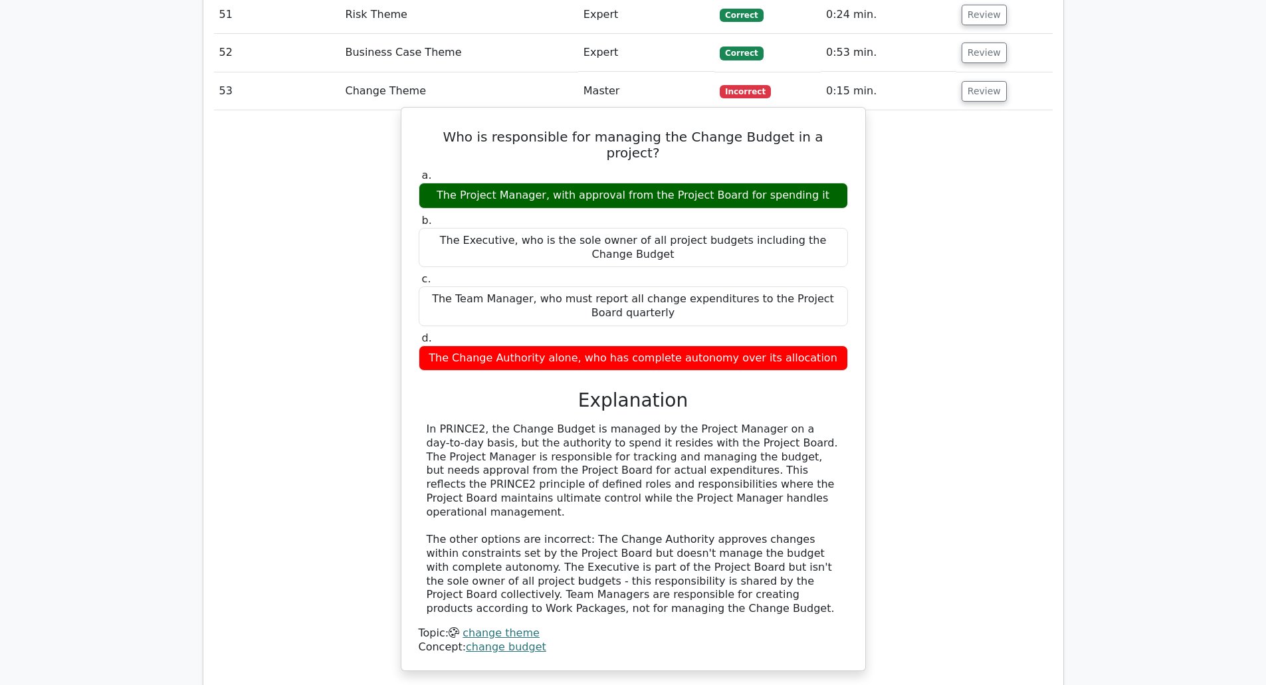
scroll to position [11407, 0]
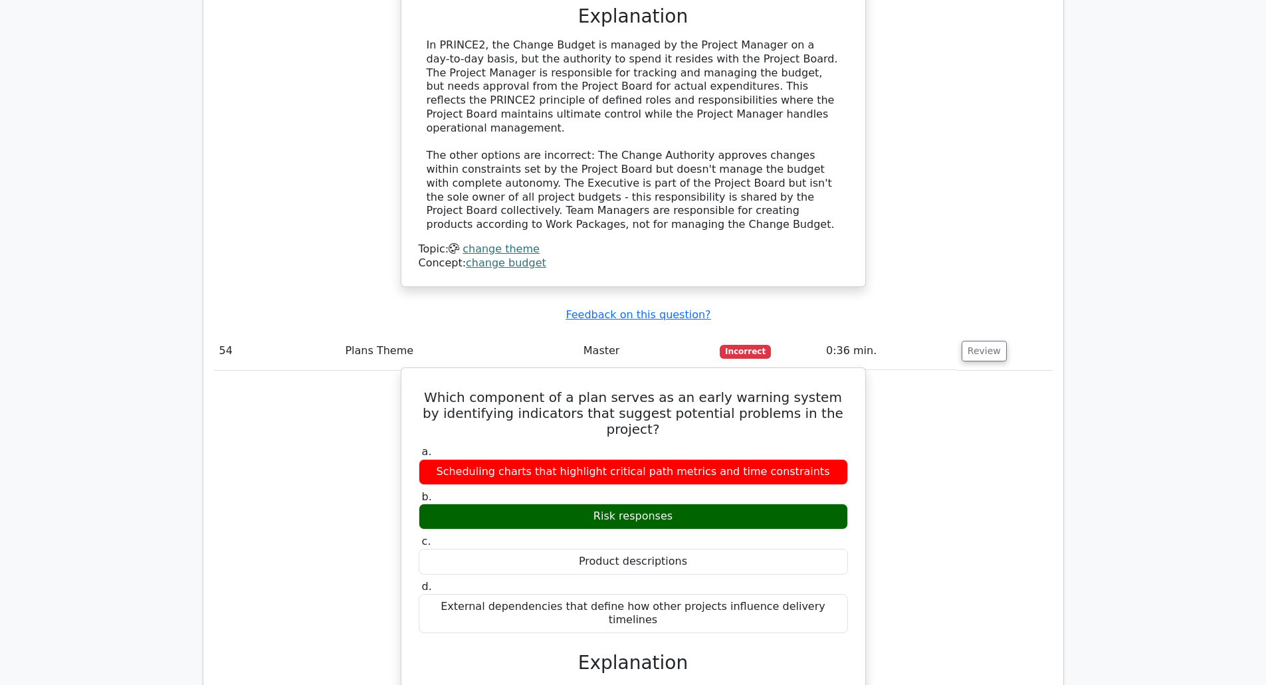
scroll to position [11795, 0]
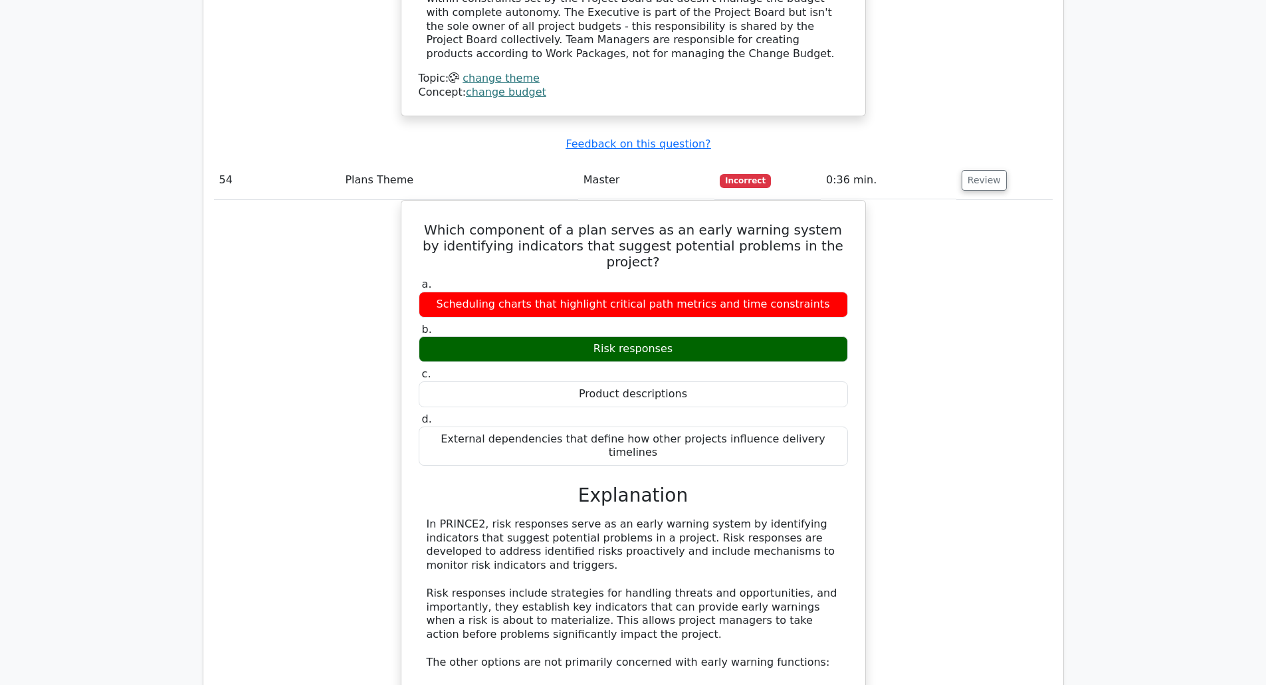
scroll to position [11966, 0]
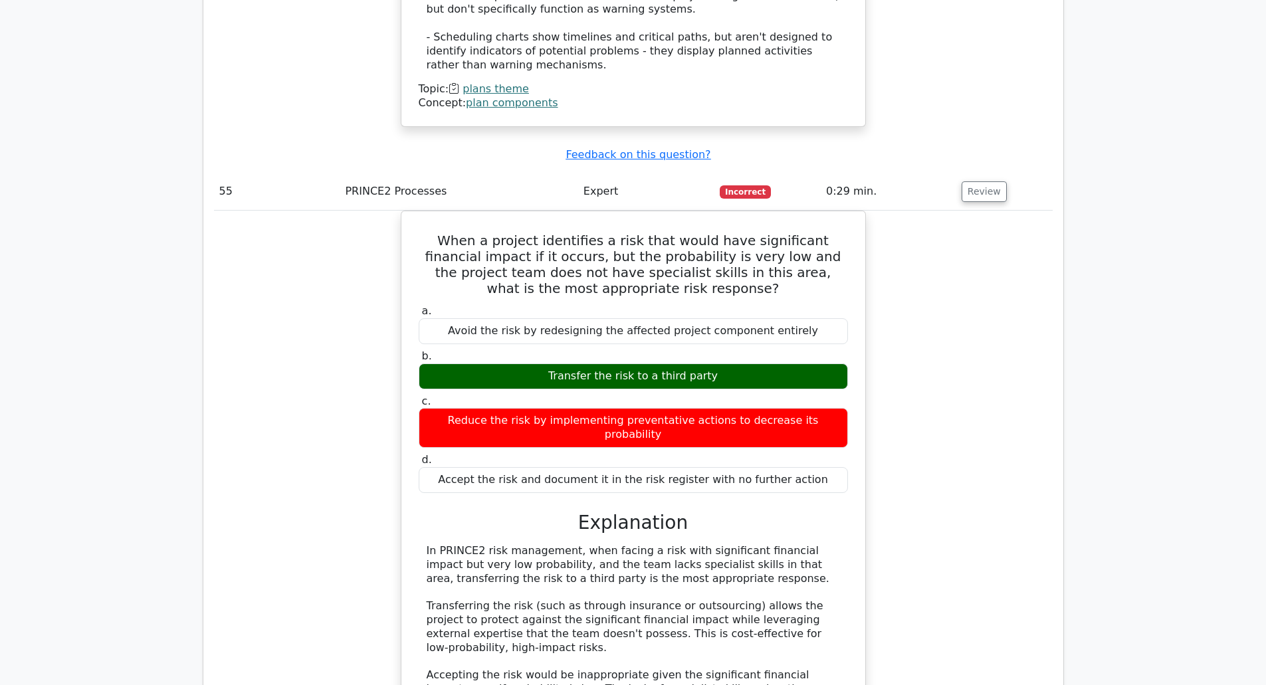
scroll to position [12702, 0]
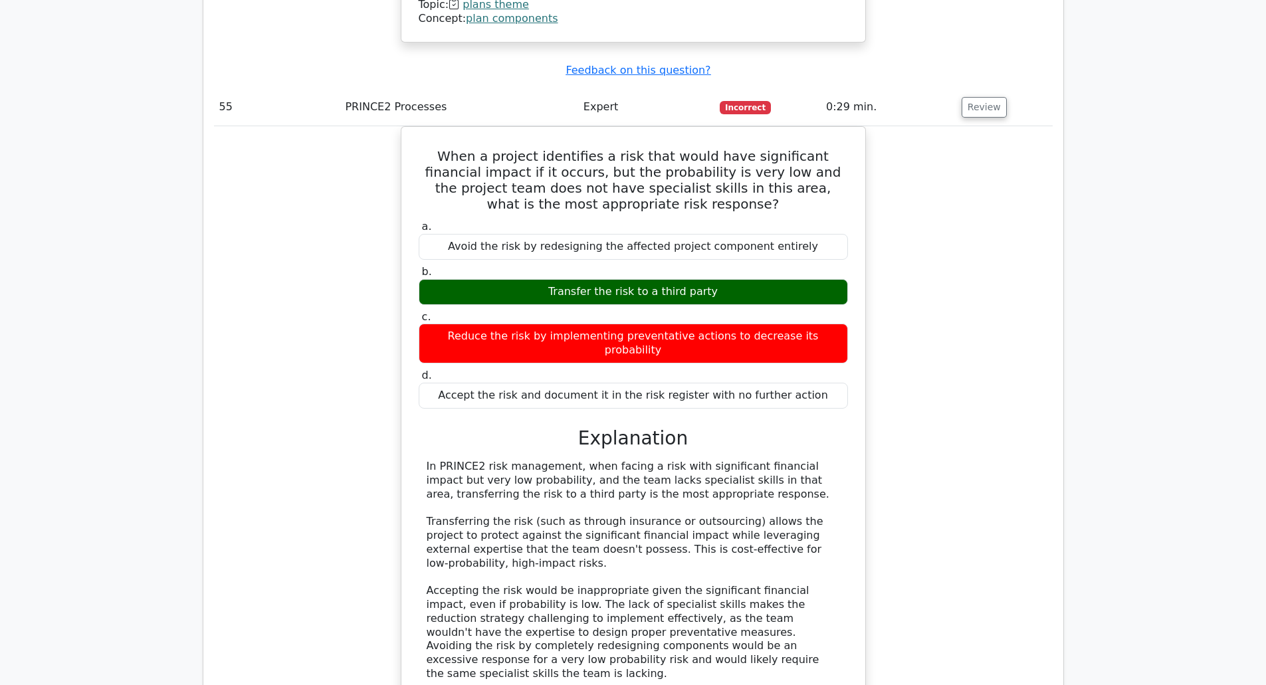
scroll to position [12786, 0]
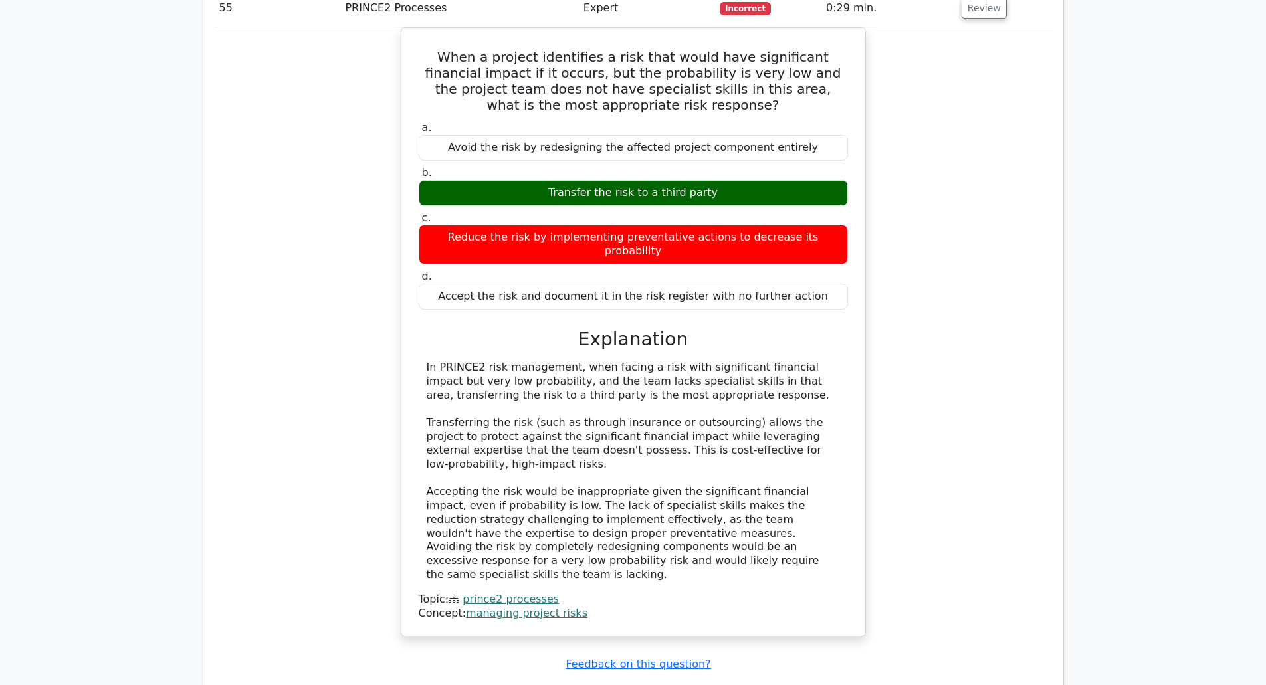
scroll to position [12885, 0]
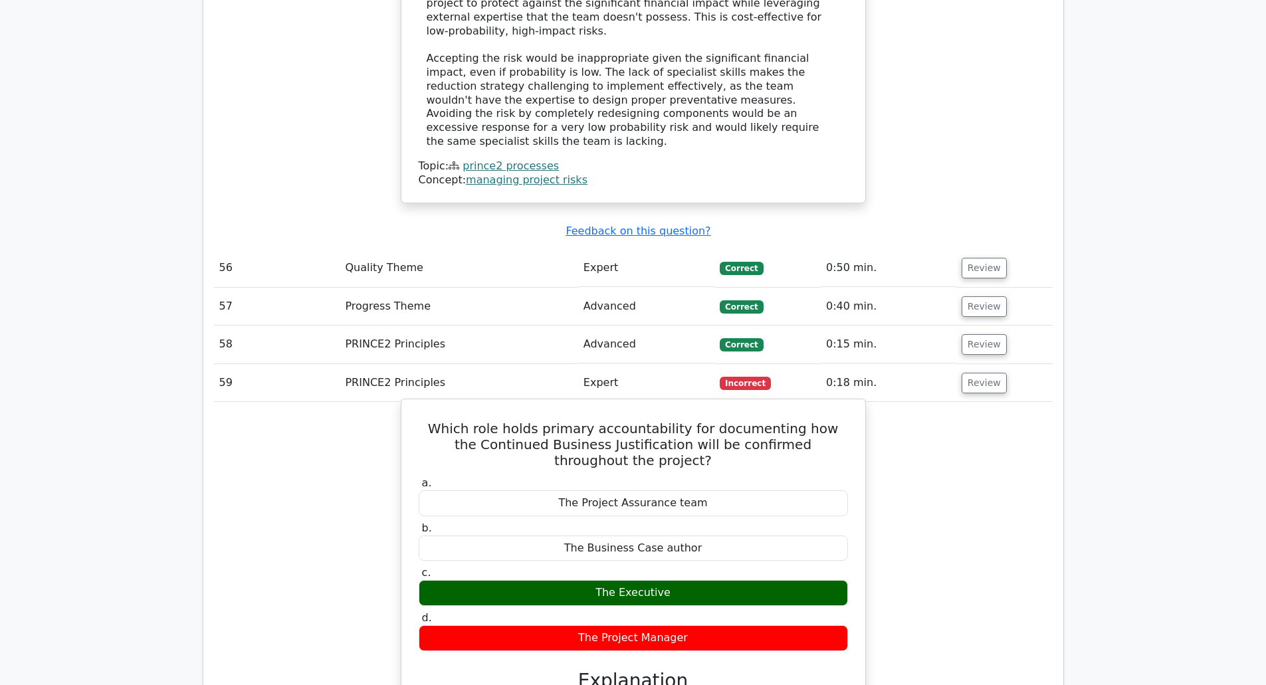
scroll to position [13319, 0]
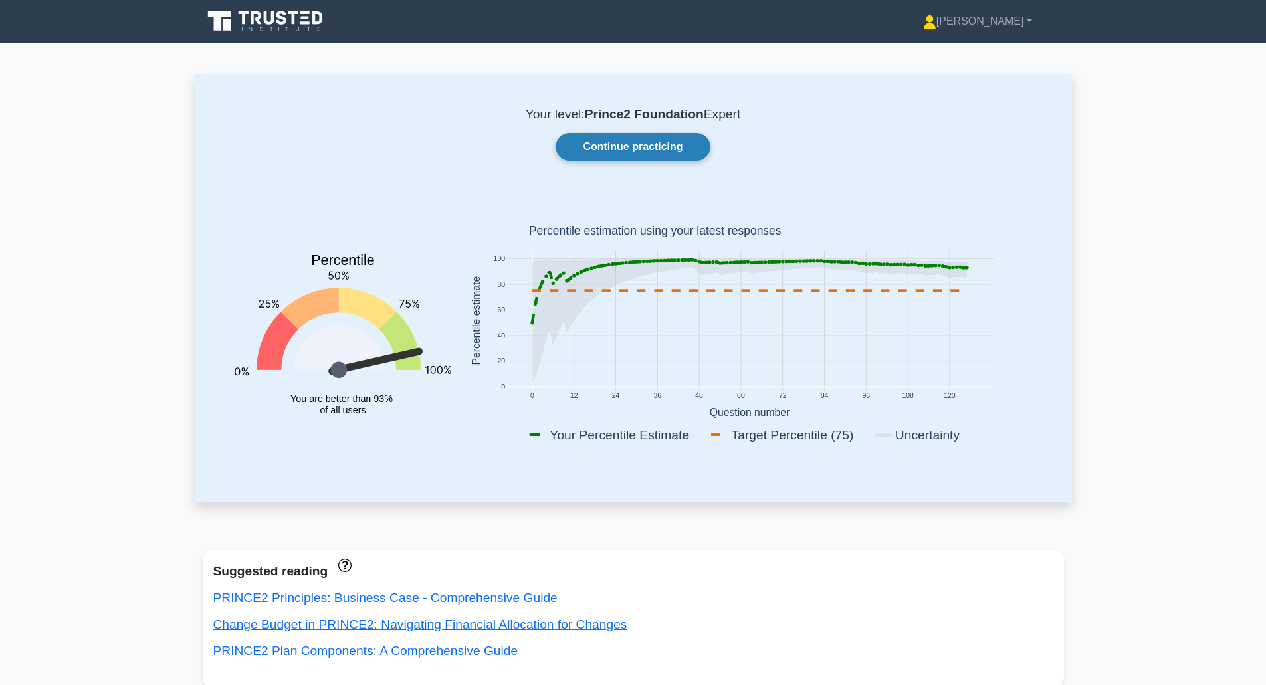
click at [647, 150] on link "Continue practicing" at bounding box center [633, 147] width 154 height 28
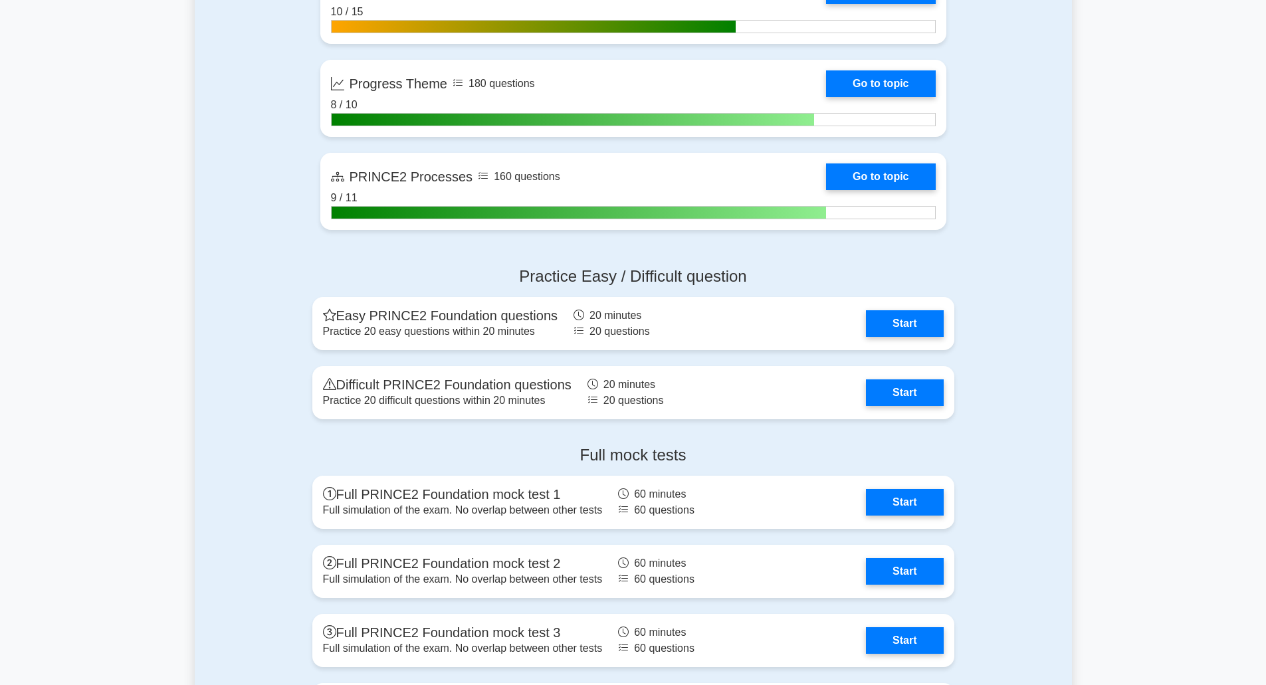
scroll to position [1219, 0]
